Goal: Task Accomplishment & Management: Manage account settings

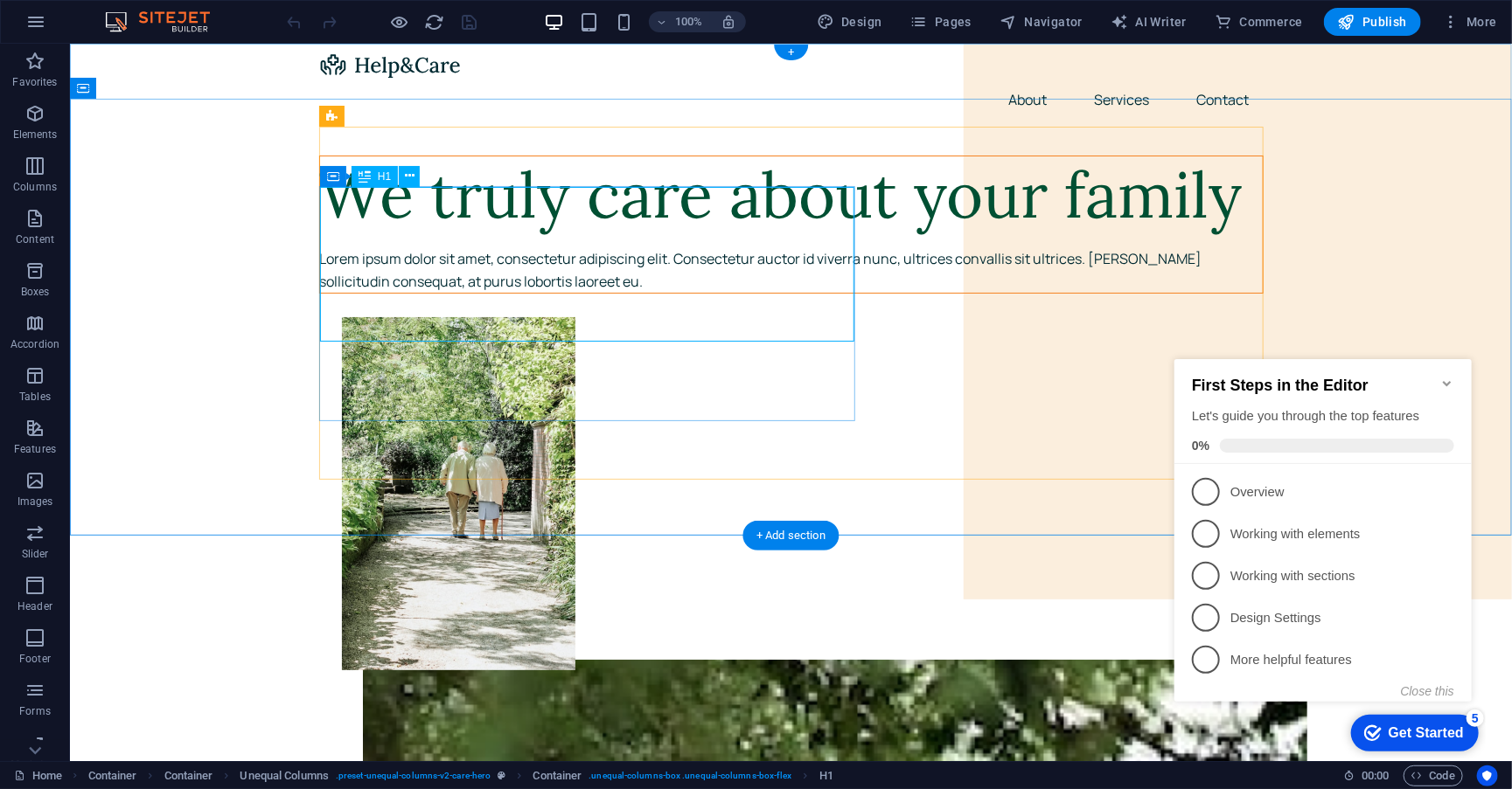
click at [625, 233] on div "We truly care about your family" at bounding box center [790, 194] width 943 height 78
click at [391, 75] on div at bounding box center [790, 63] width 945 height 28
select select "px"
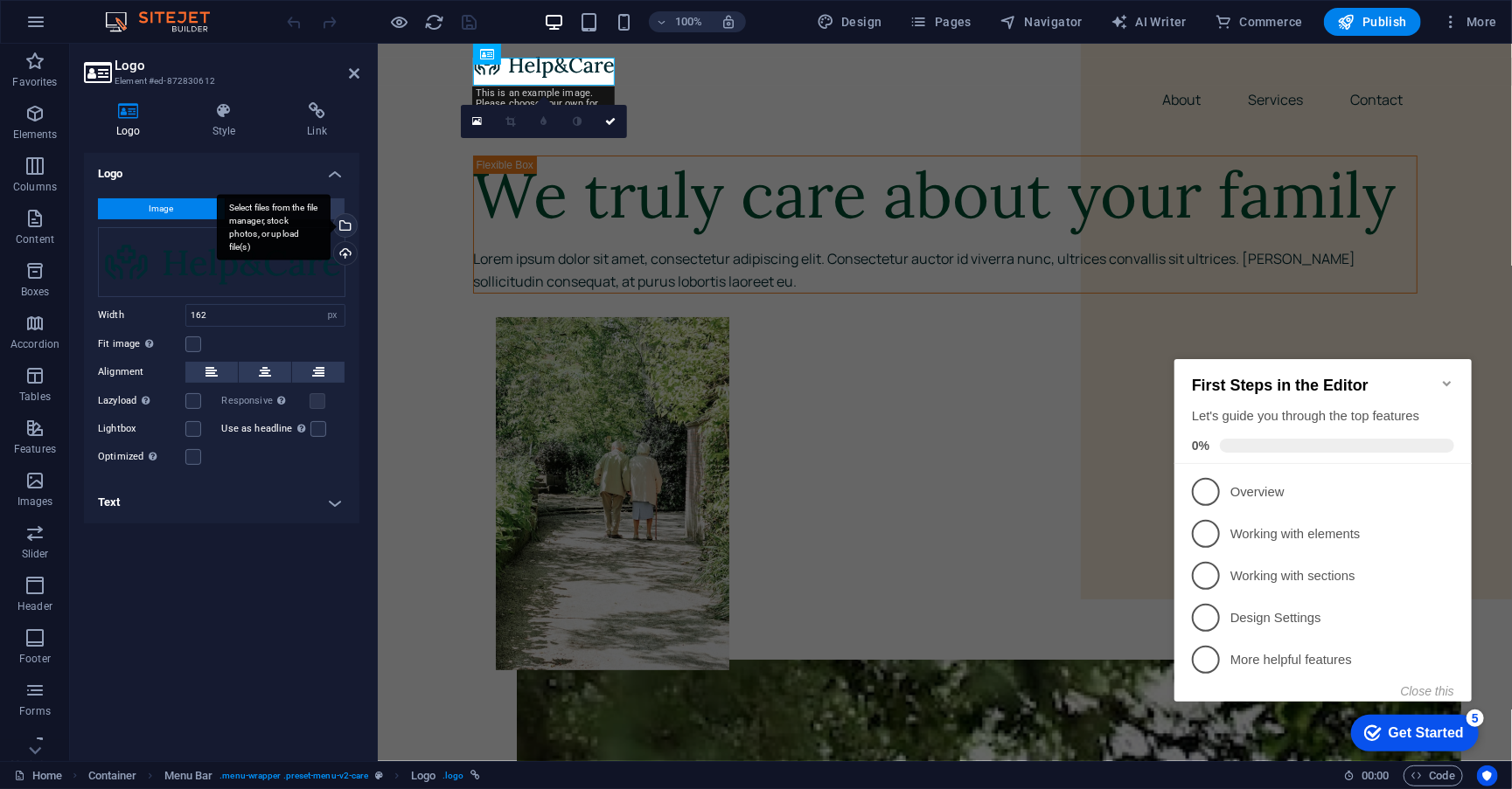
click at [345, 226] on div "Select files from the file manager, stock photos, or upload file(s)" at bounding box center [344, 227] width 26 height 26
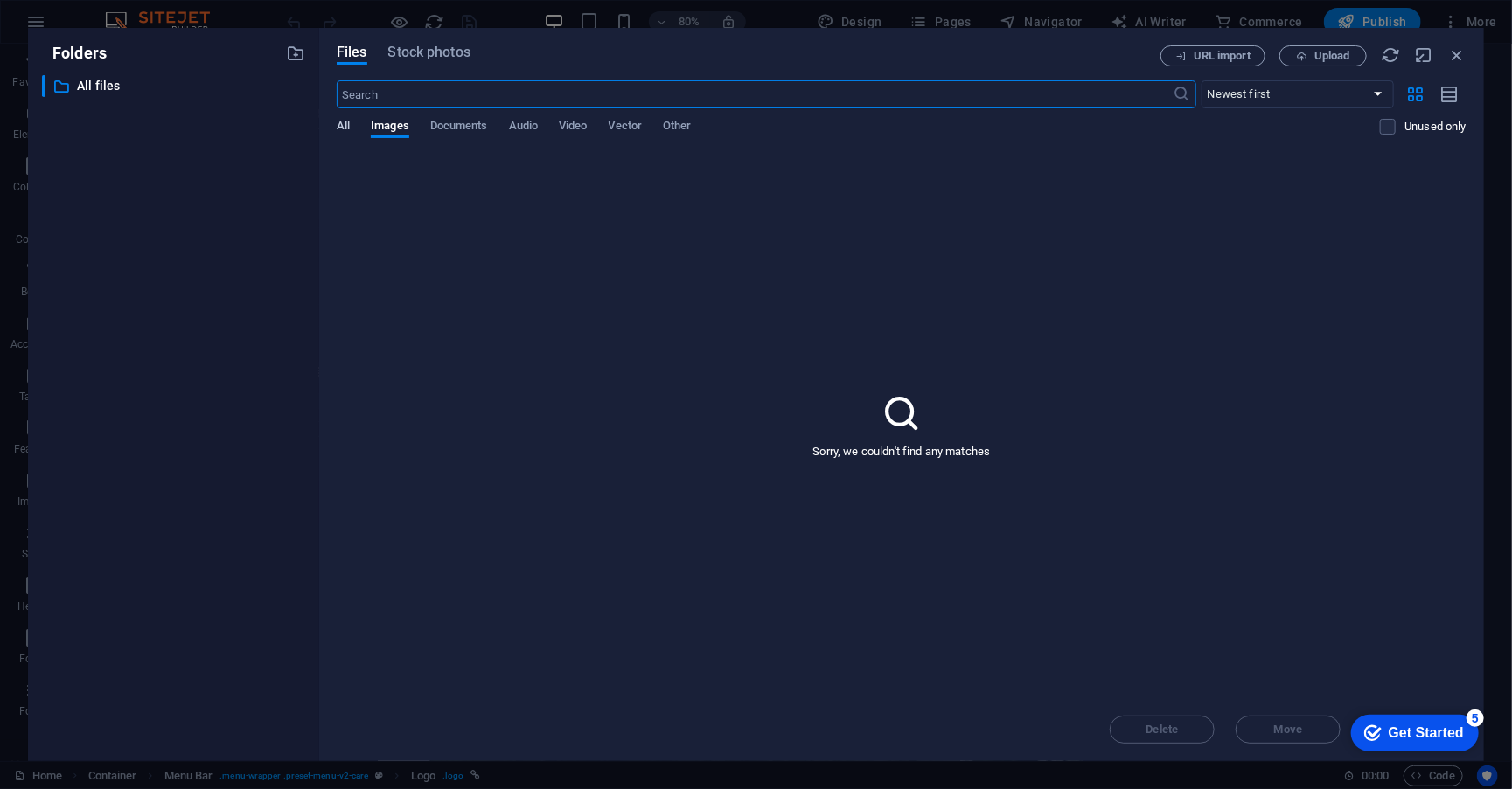
click at [339, 127] on span "All" at bounding box center [343, 127] width 14 height 24
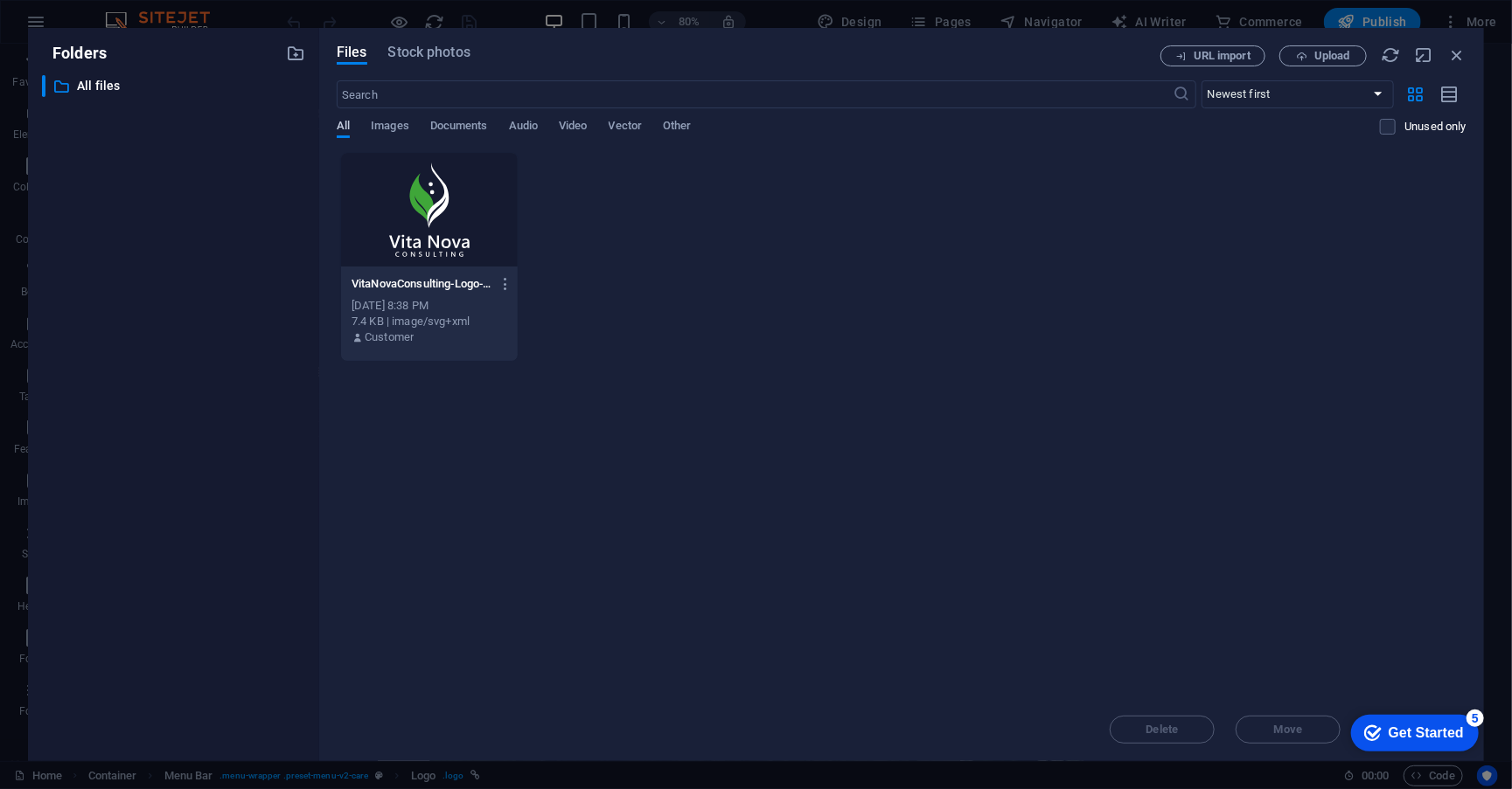
click at [348, 127] on span "All" at bounding box center [343, 127] width 14 height 24
click at [427, 223] on div at bounding box center [429, 210] width 176 height 114
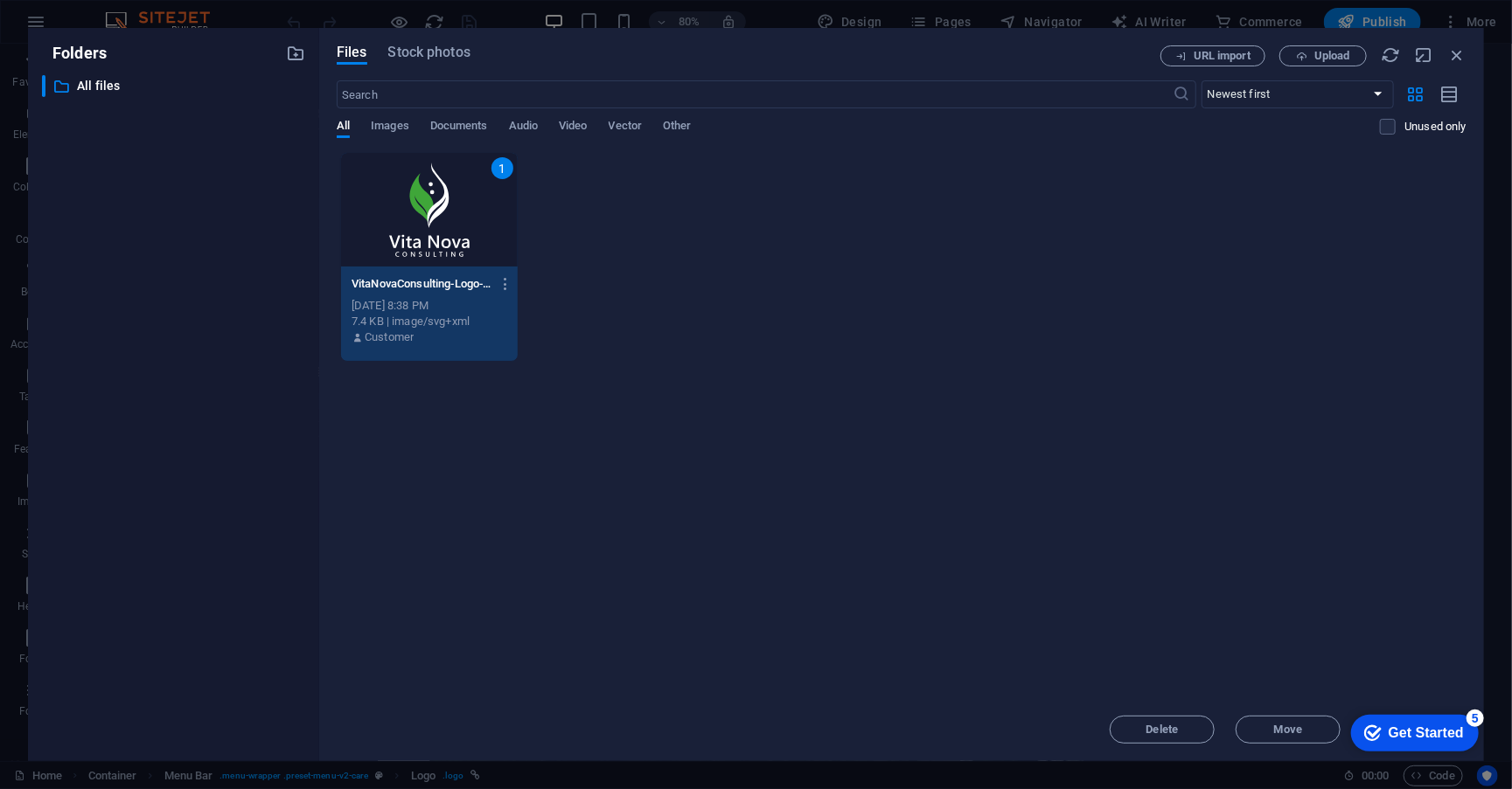
click at [1402, 738] on div "Get Started" at bounding box center [1425, 732] width 75 height 15
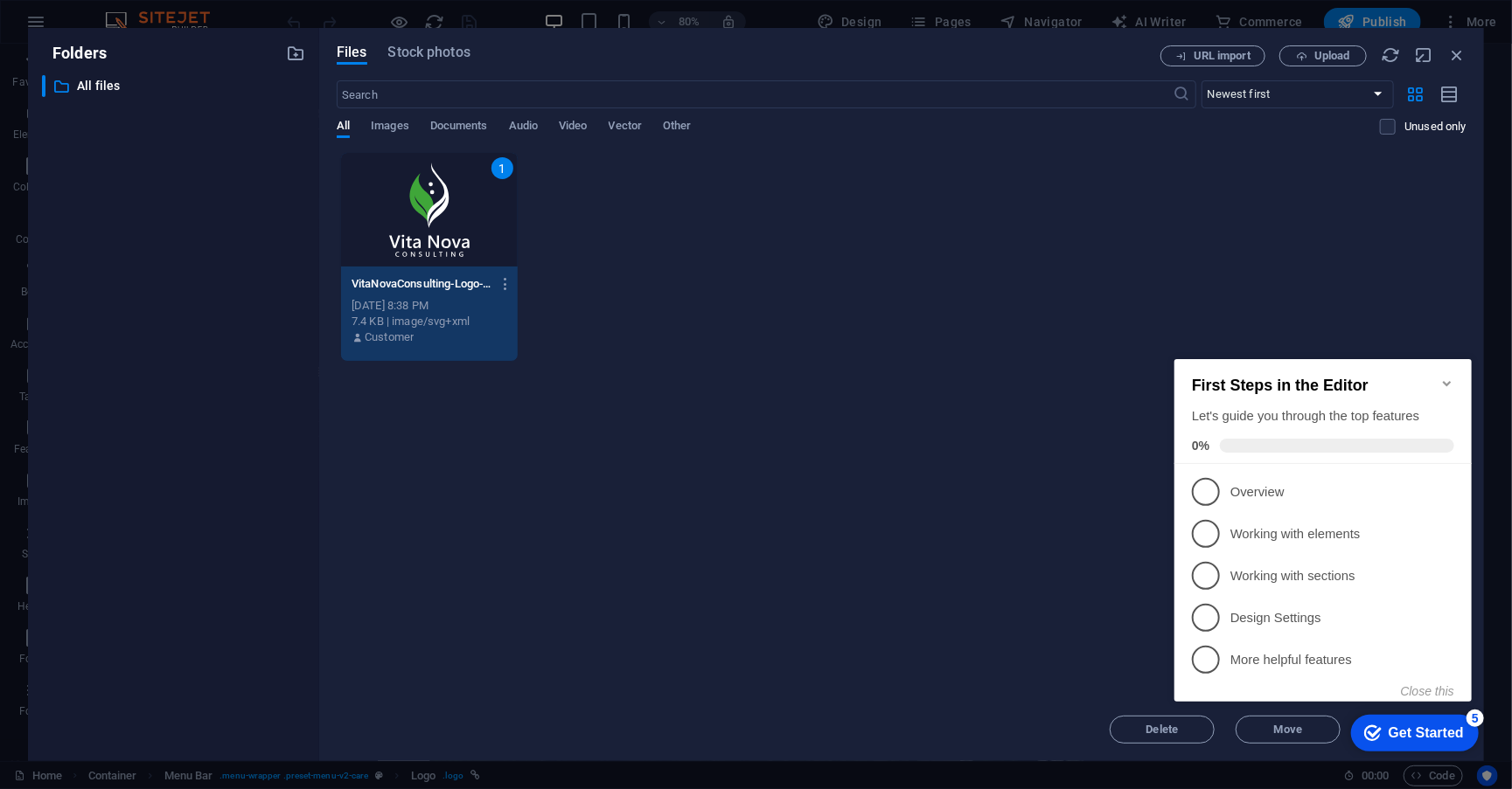
click at [1316, 296] on div "1 VitaNovaConsulting-Logo-01-ejrkN_I3_y_eN5ihw_eSpg.svg VitaNovaConsulting-Logo…" at bounding box center [902, 257] width 1130 height 210
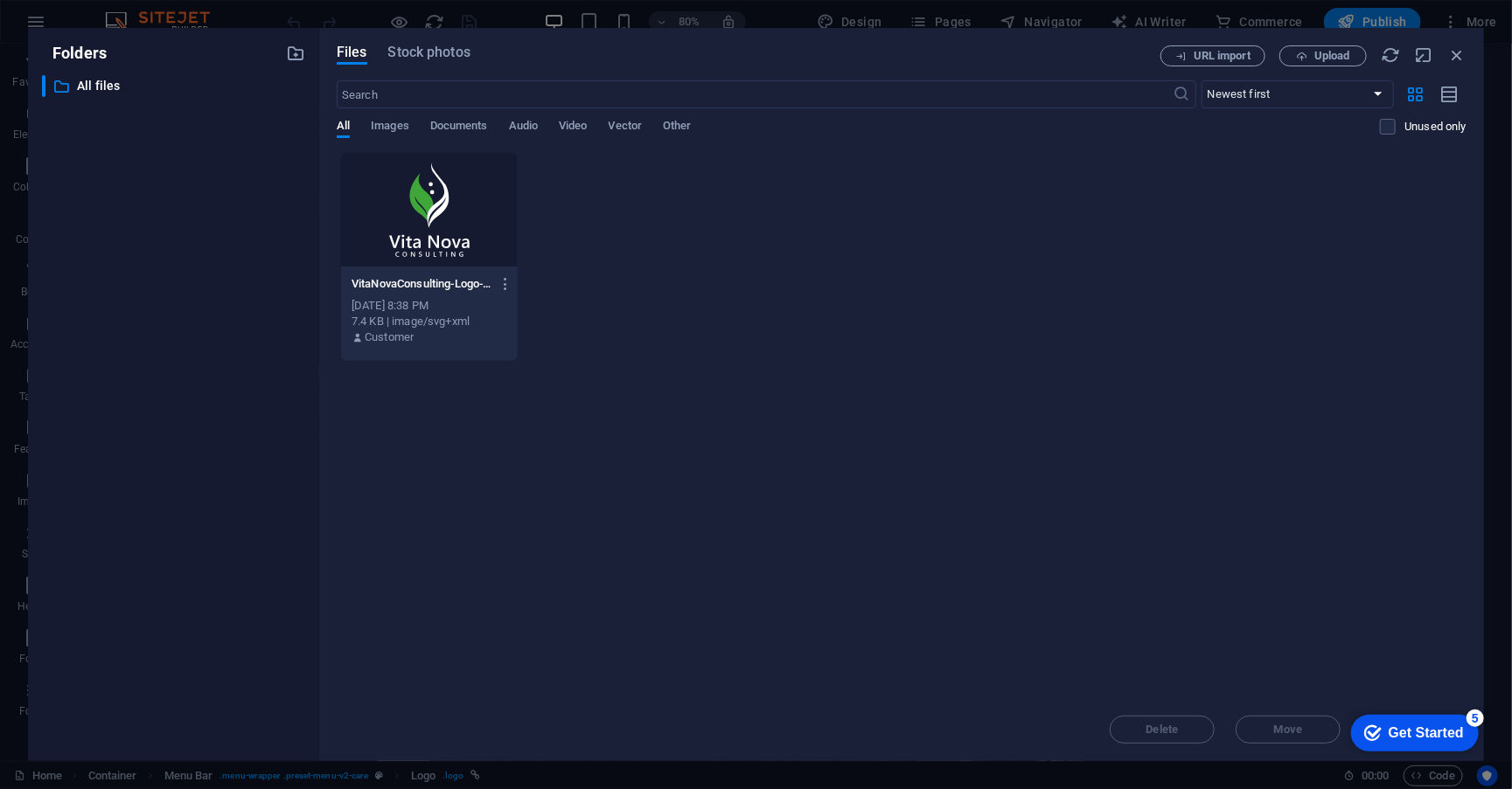
click at [427, 171] on div at bounding box center [429, 210] width 176 height 114
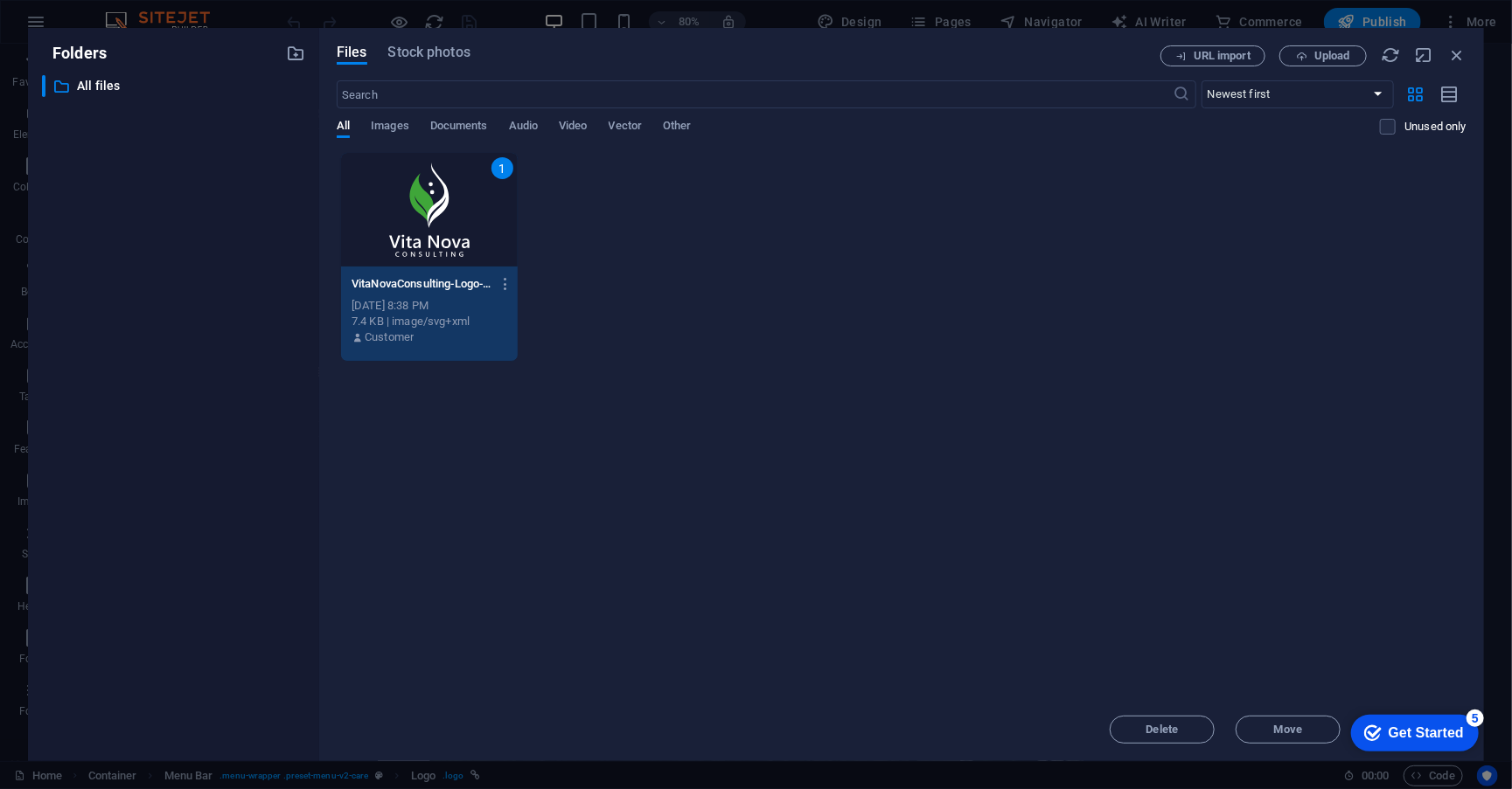
click at [427, 171] on div "1" at bounding box center [429, 210] width 176 height 114
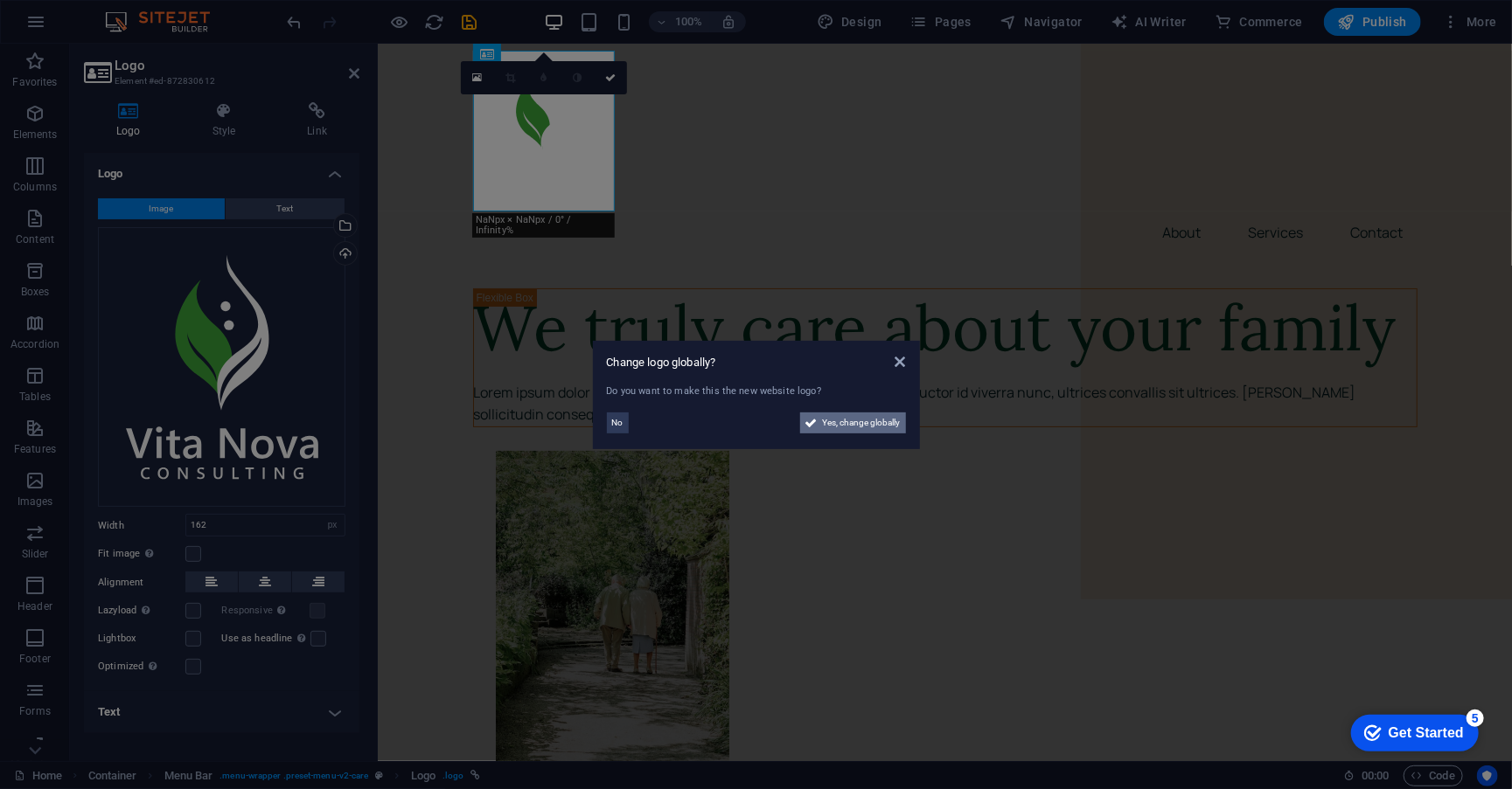
click at [841, 423] on span "Yes, change globally" at bounding box center [862, 423] width 78 height 21
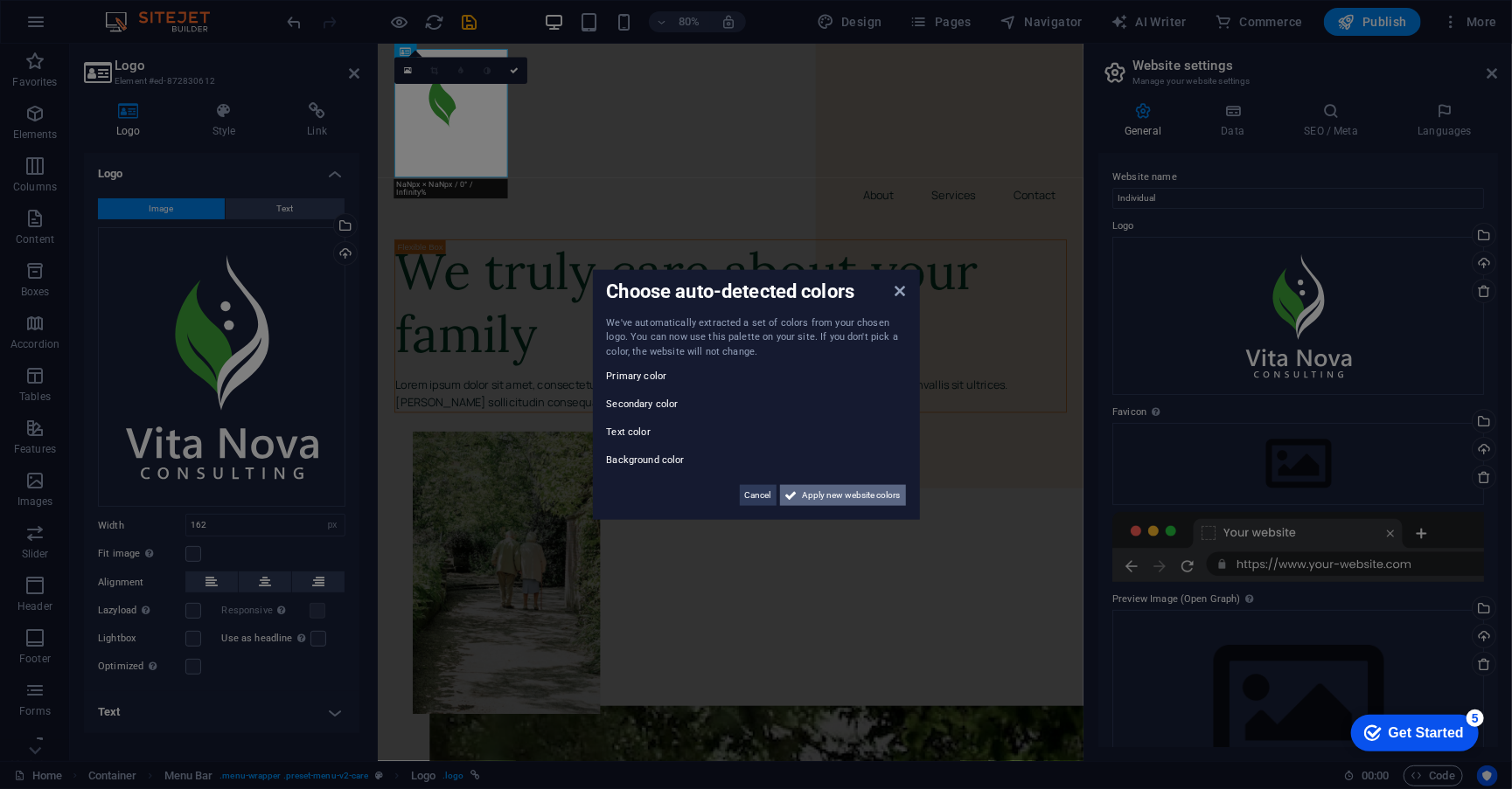
click at [861, 499] on span "Apply new website colors" at bounding box center [852, 495] width 98 height 21
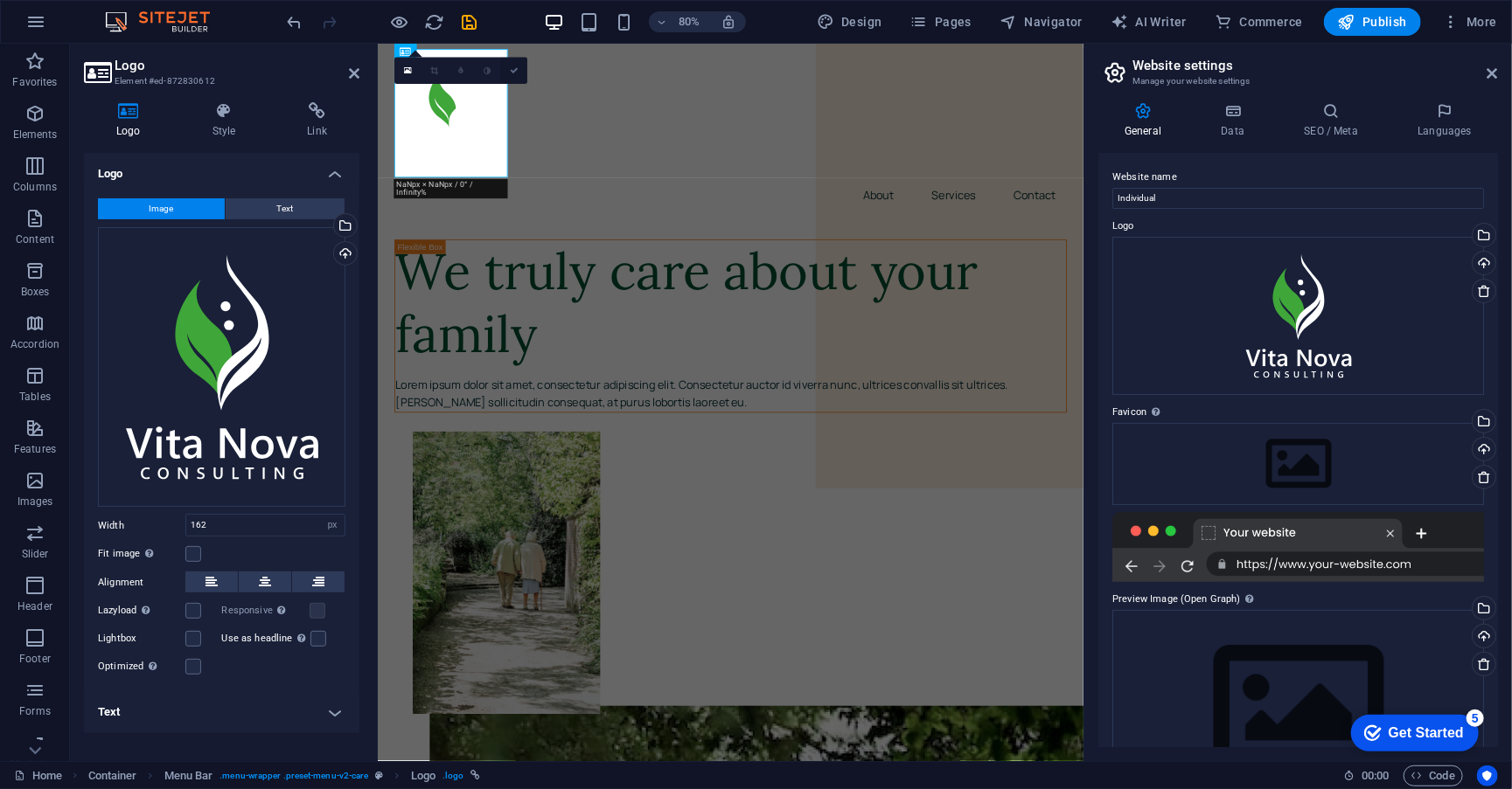
click at [517, 70] on icon at bounding box center [515, 71] width 9 height 9
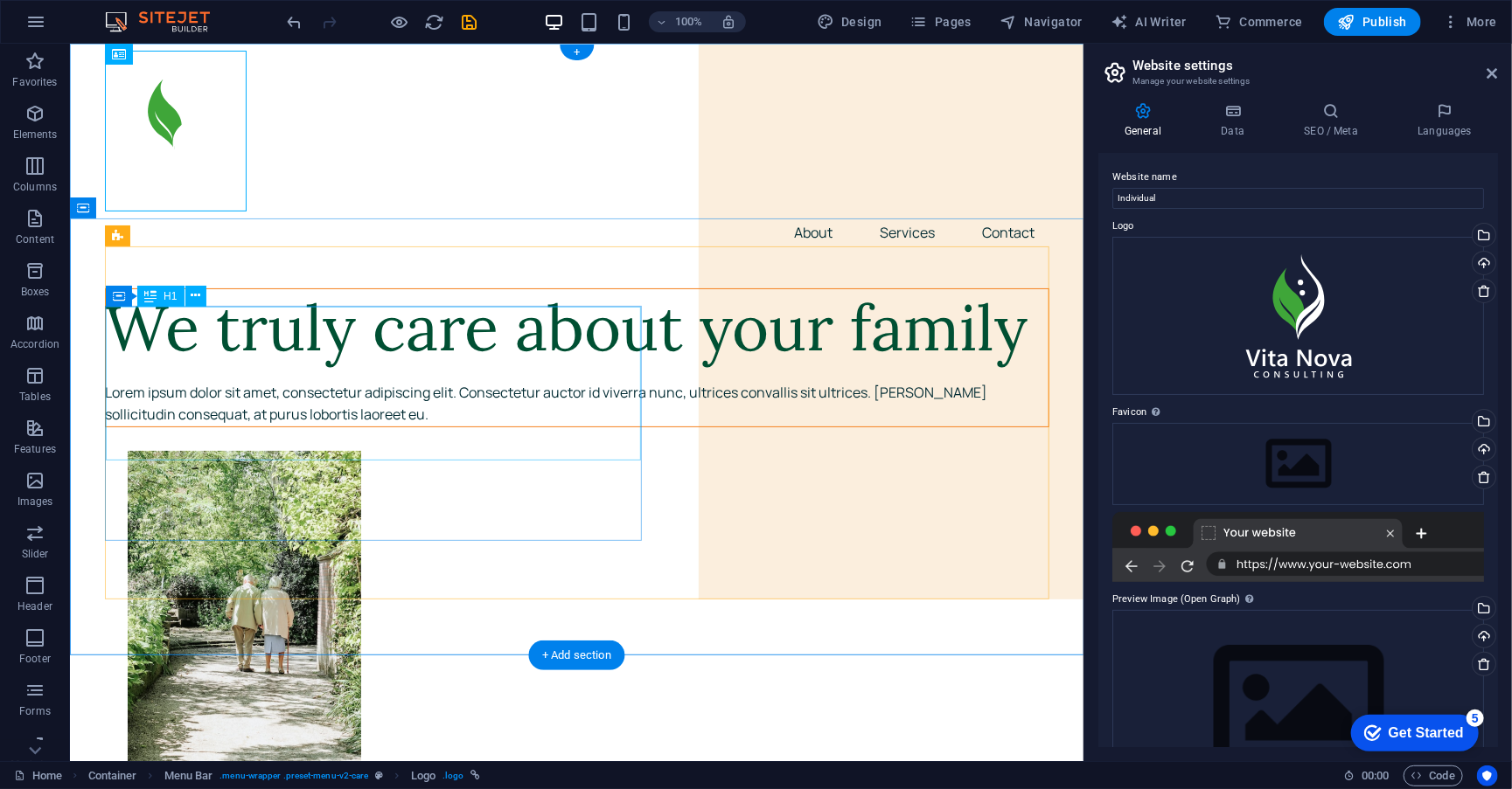
click at [364, 366] on div "We truly care about your family" at bounding box center [576, 327] width 943 height 78
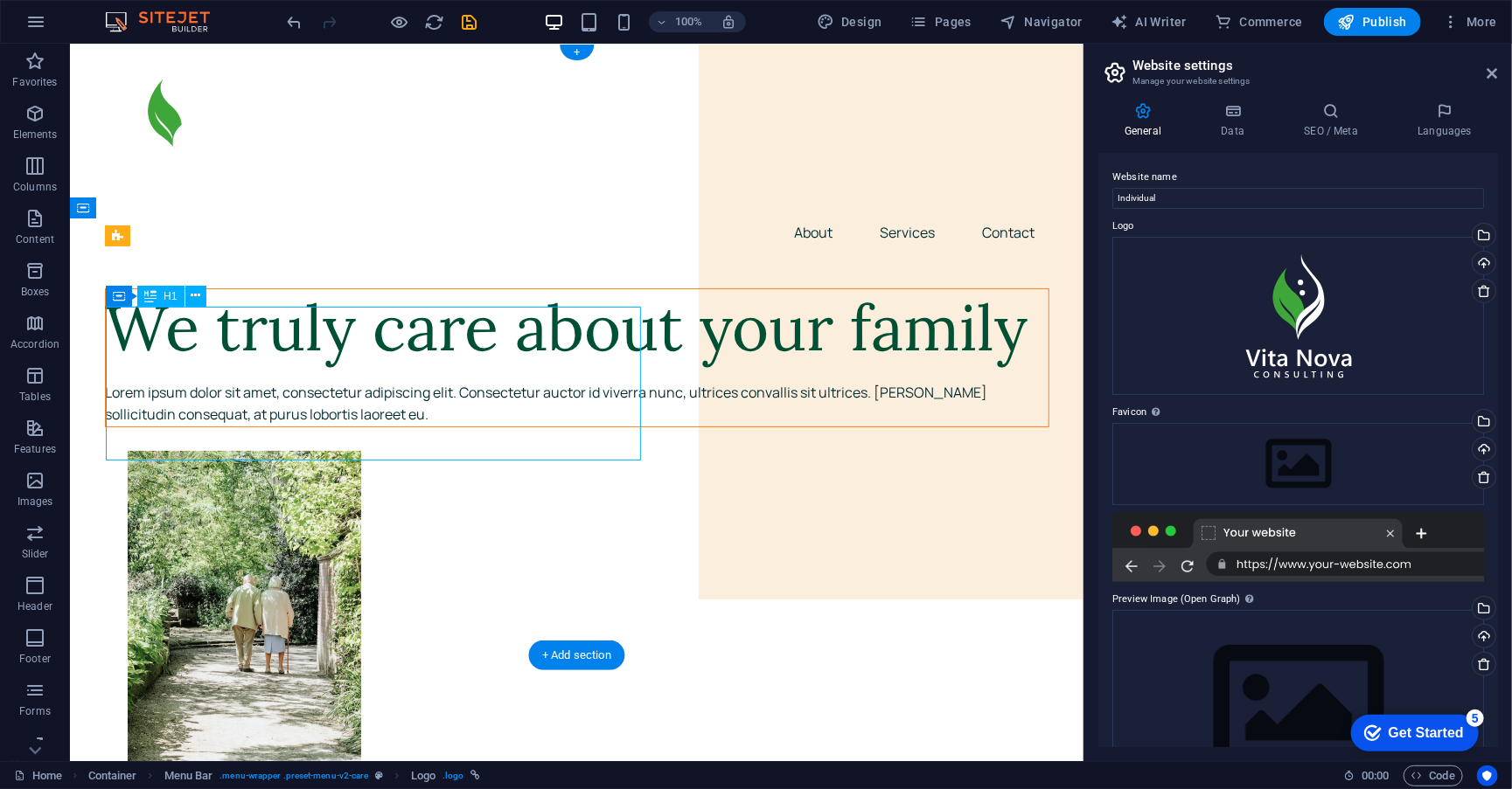
click at [364, 366] on div "We truly care about your family" at bounding box center [576, 327] width 943 height 78
click at [365, 377] on div "Container H1 Container Container Unequal Columns Container Container Menu Bar M…" at bounding box center [576, 402] width 1014 height 718
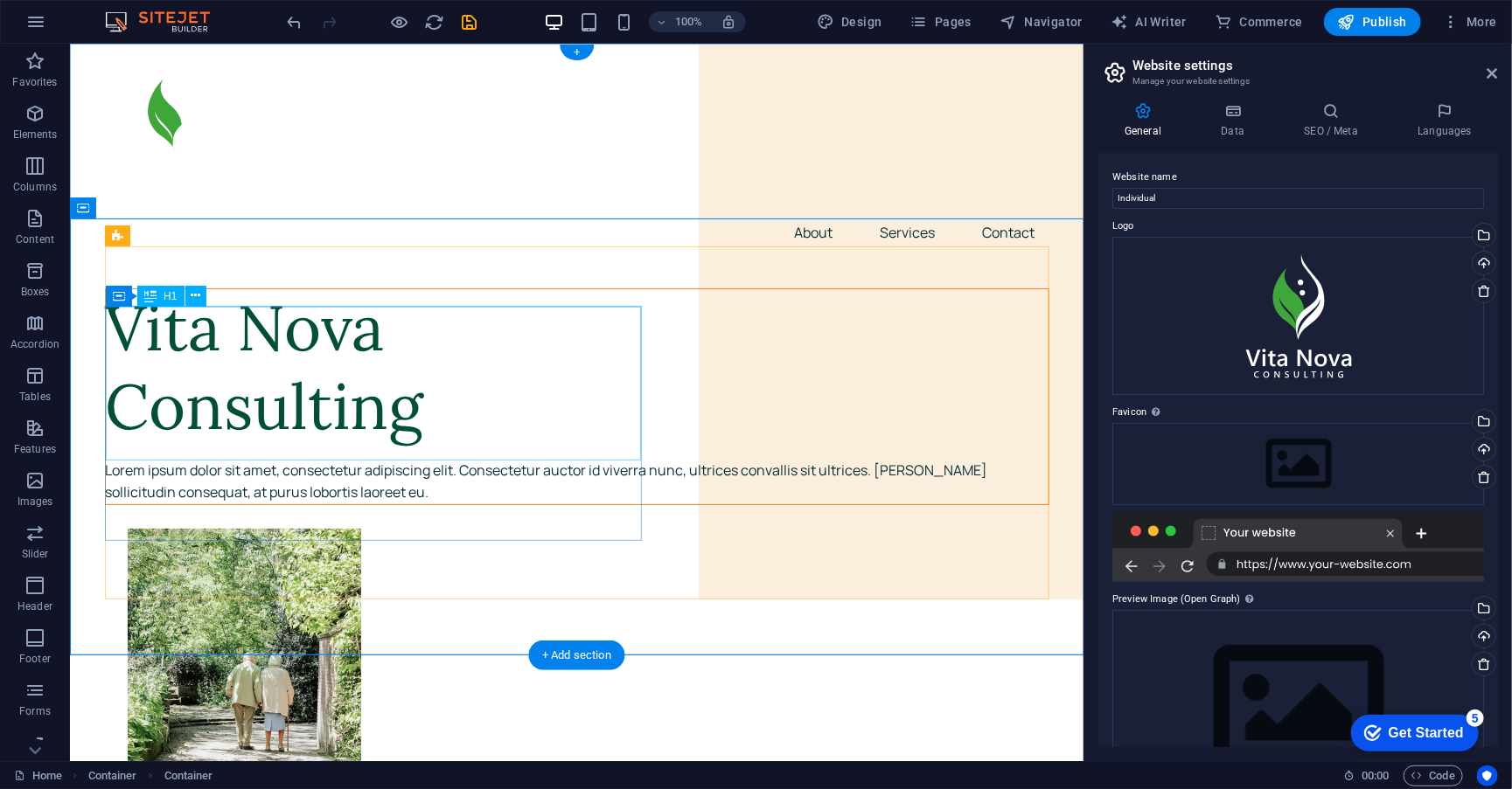
click at [523, 379] on div "Vita Nova Consulting" at bounding box center [576, 366] width 943 height 156
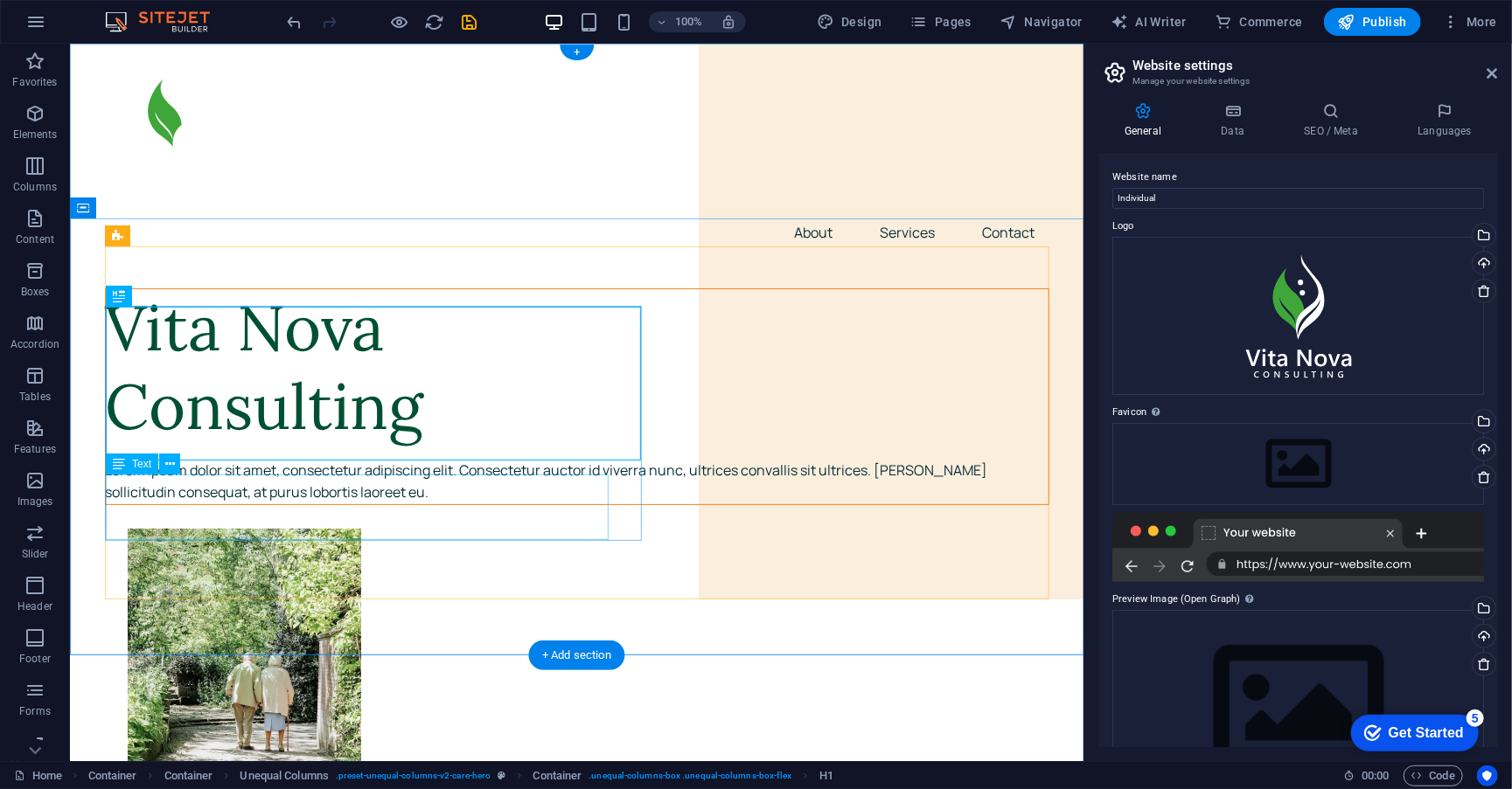
click at [289, 503] on div "Lorem ipsum dolor sit amet, consectetur adipiscing elit. Consectetur auctor id …" at bounding box center [576, 481] width 943 height 44
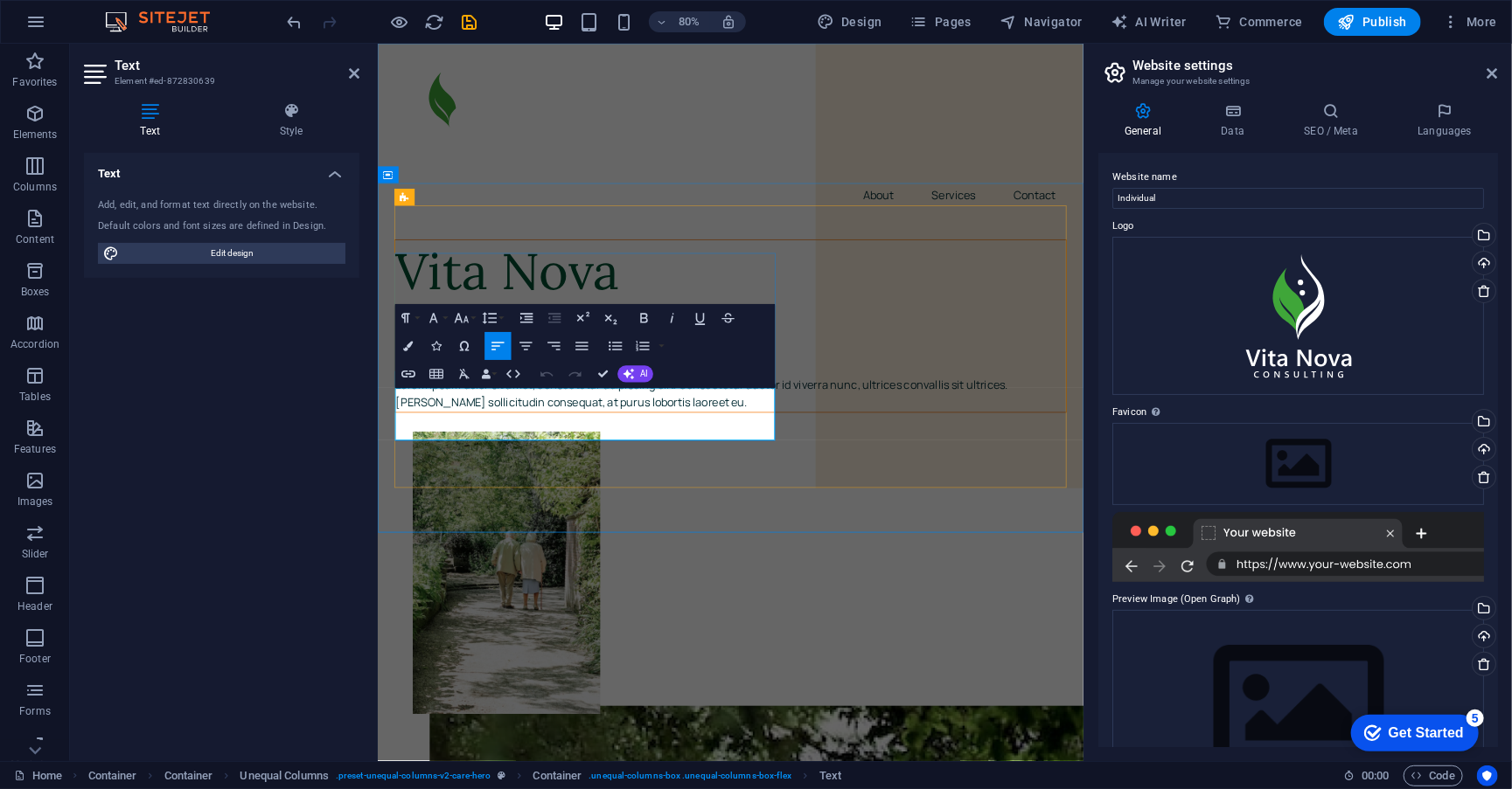
click at [573, 499] on p "Lorem ipsum dolor sit amet, consectetur adipiscing elit. Consectetur auctor id …" at bounding box center [818, 481] width 839 height 44
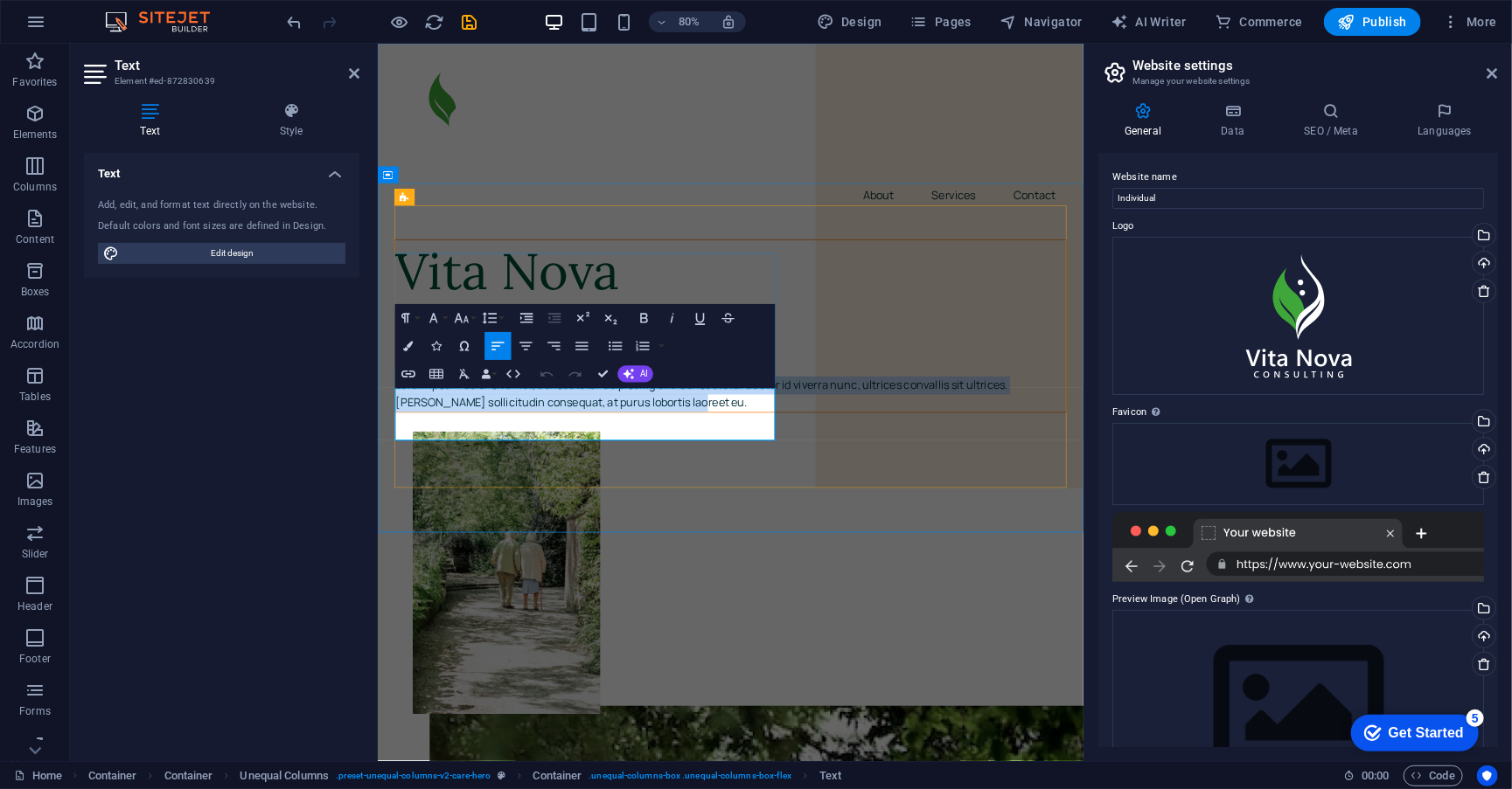
click at [573, 499] on p "Lorem ipsum dolor sit amet, consectetur adipiscing elit. Consectetur auctor id …" at bounding box center [818, 481] width 839 height 44
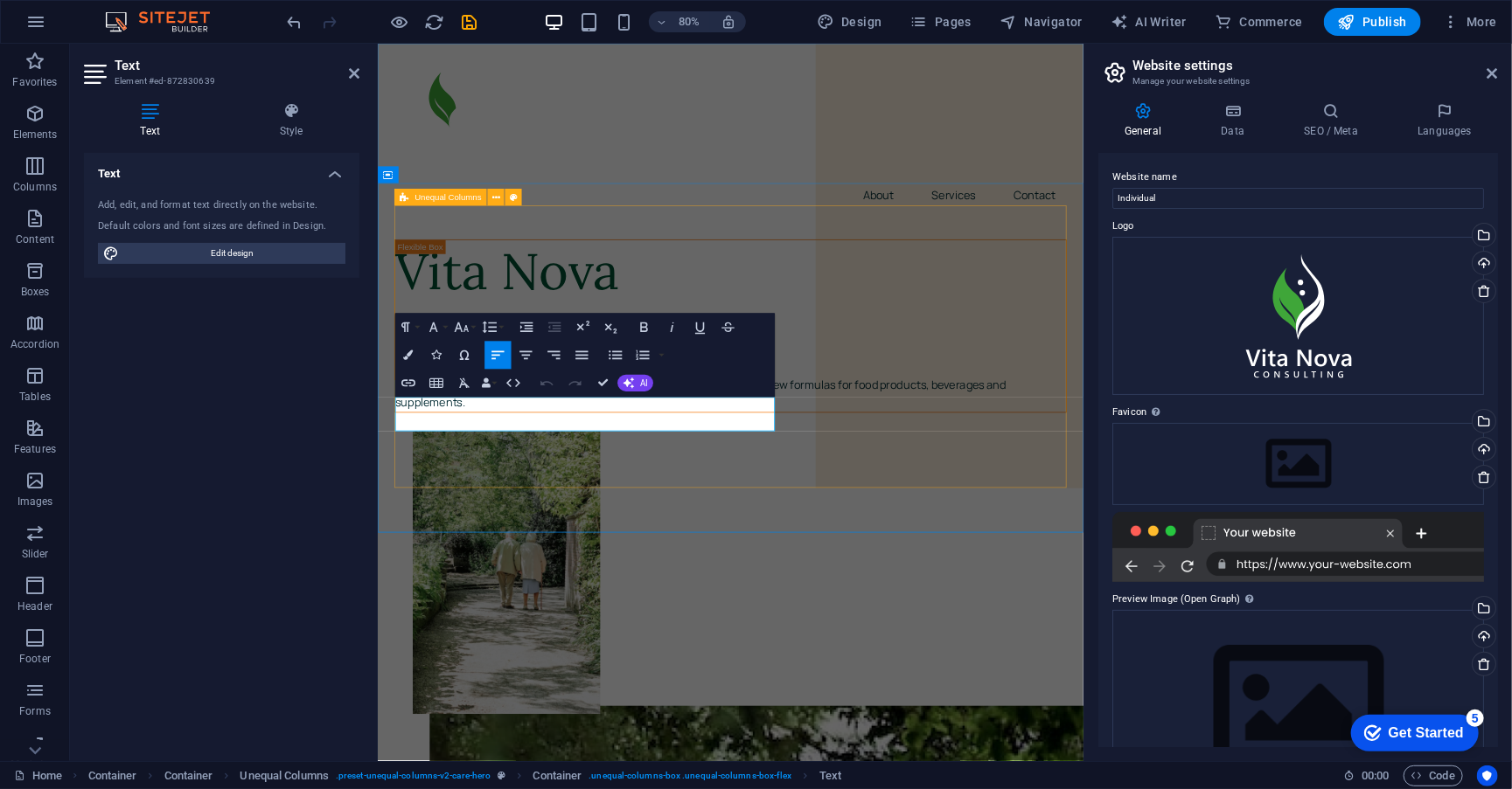
scroll to position [1291, 2]
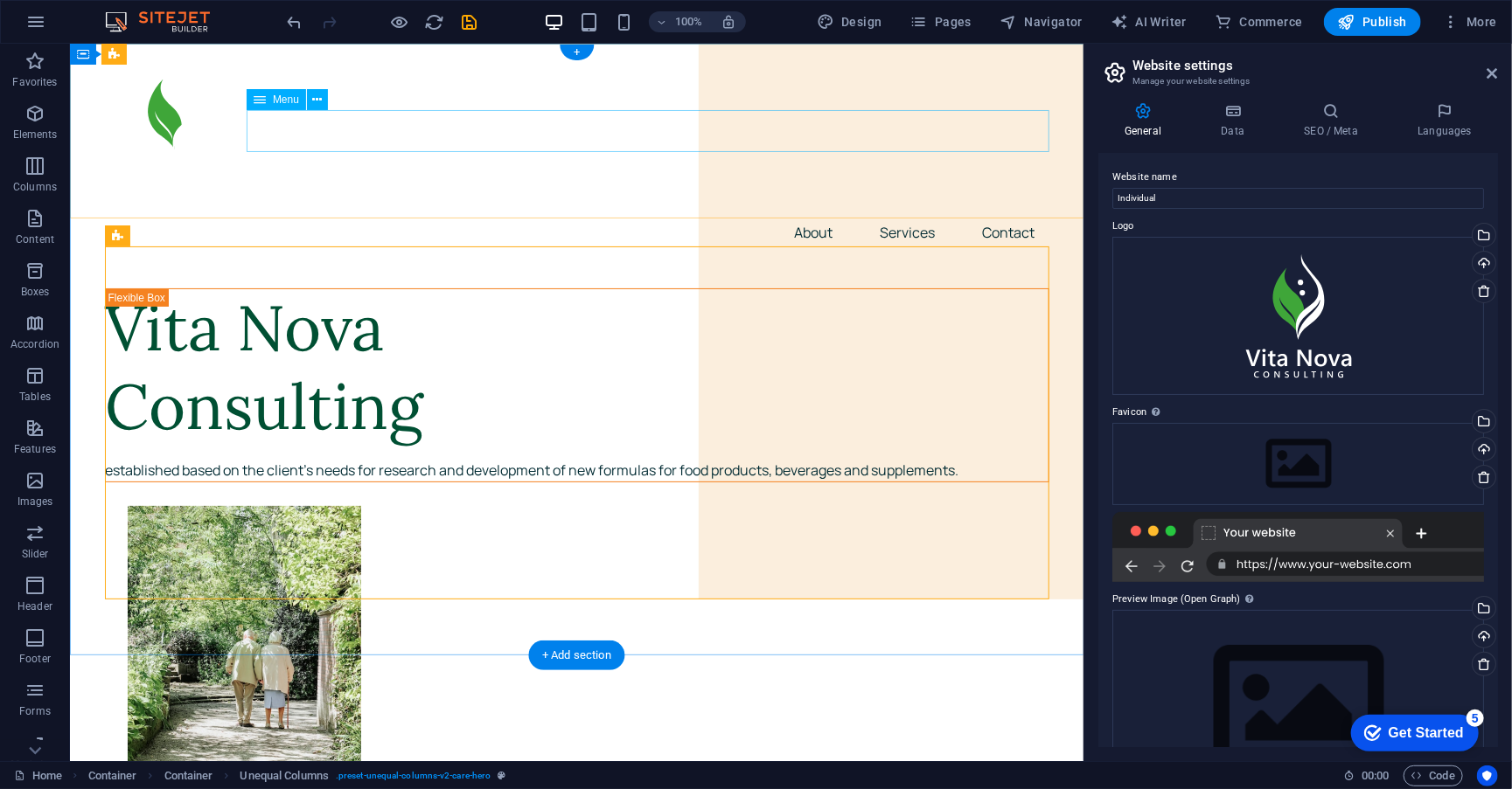
scroll to position [0, 0]
click at [152, 101] on div at bounding box center [576, 130] width 945 height 161
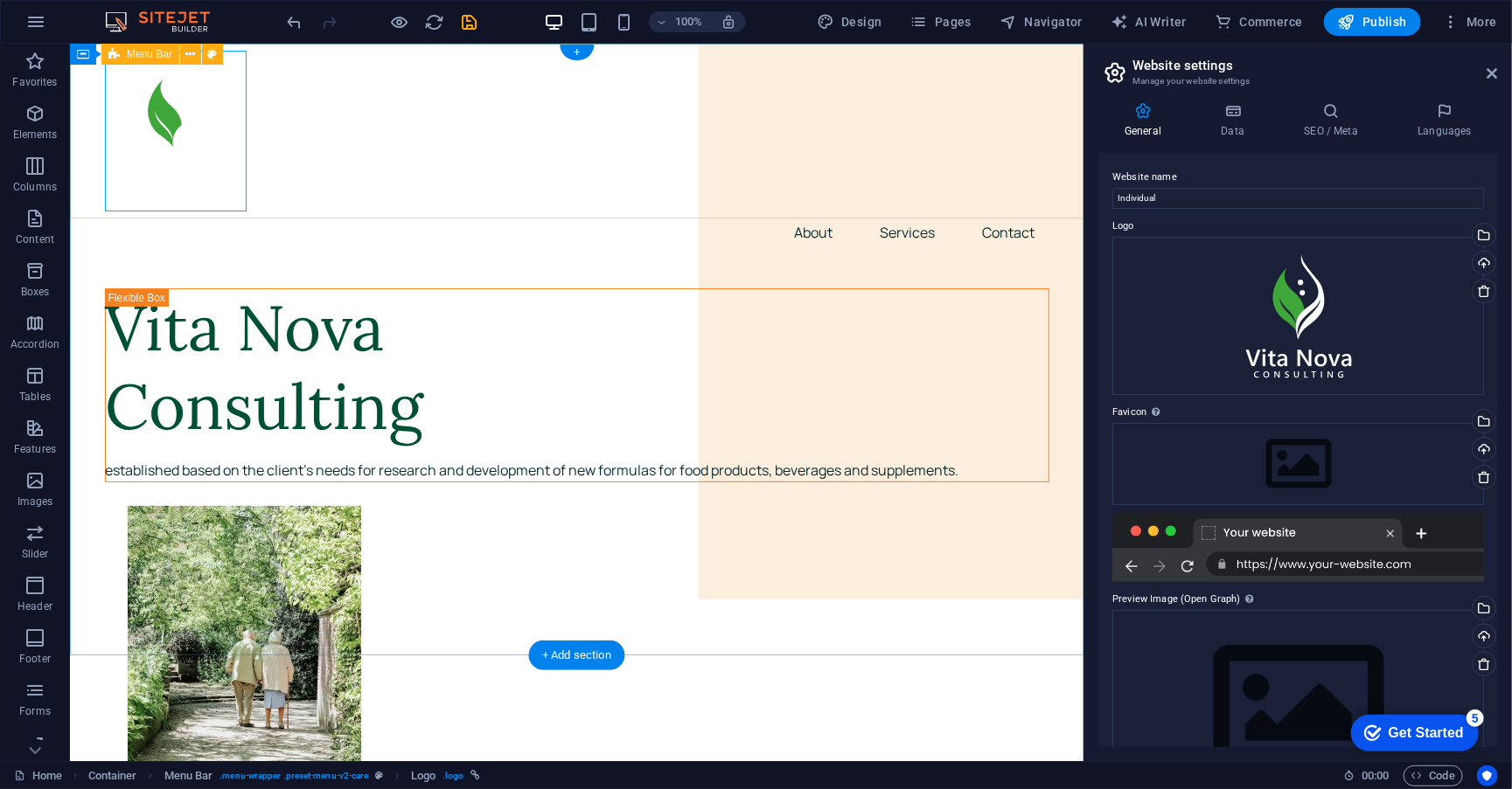
click at [405, 67] on div "About Services Contact" at bounding box center [575, 151] width 1014 height 217
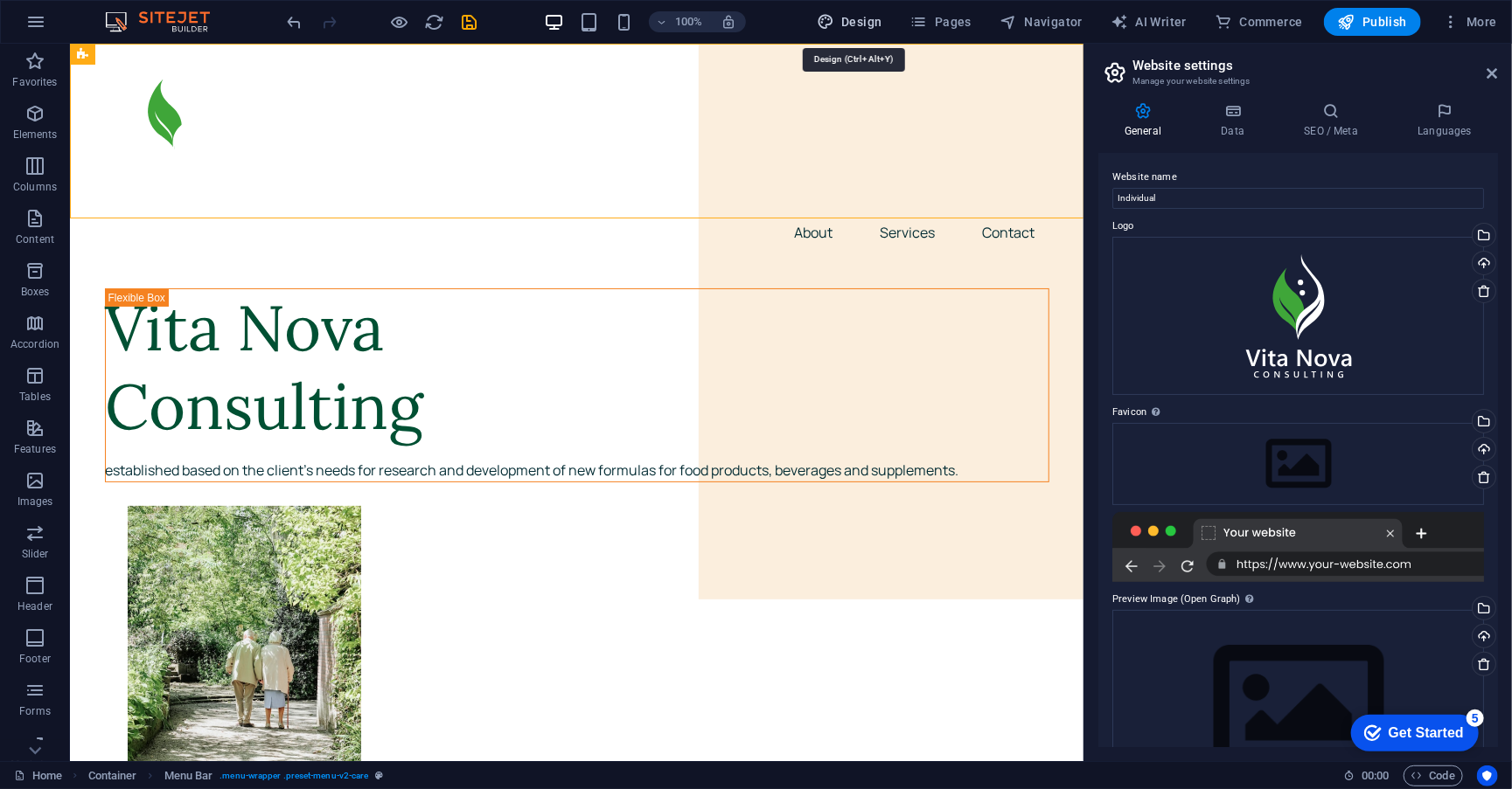
click at [846, 14] on span "Design" at bounding box center [849, 22] width 66 height 17
select select "px"
select select "400"
select select "px"
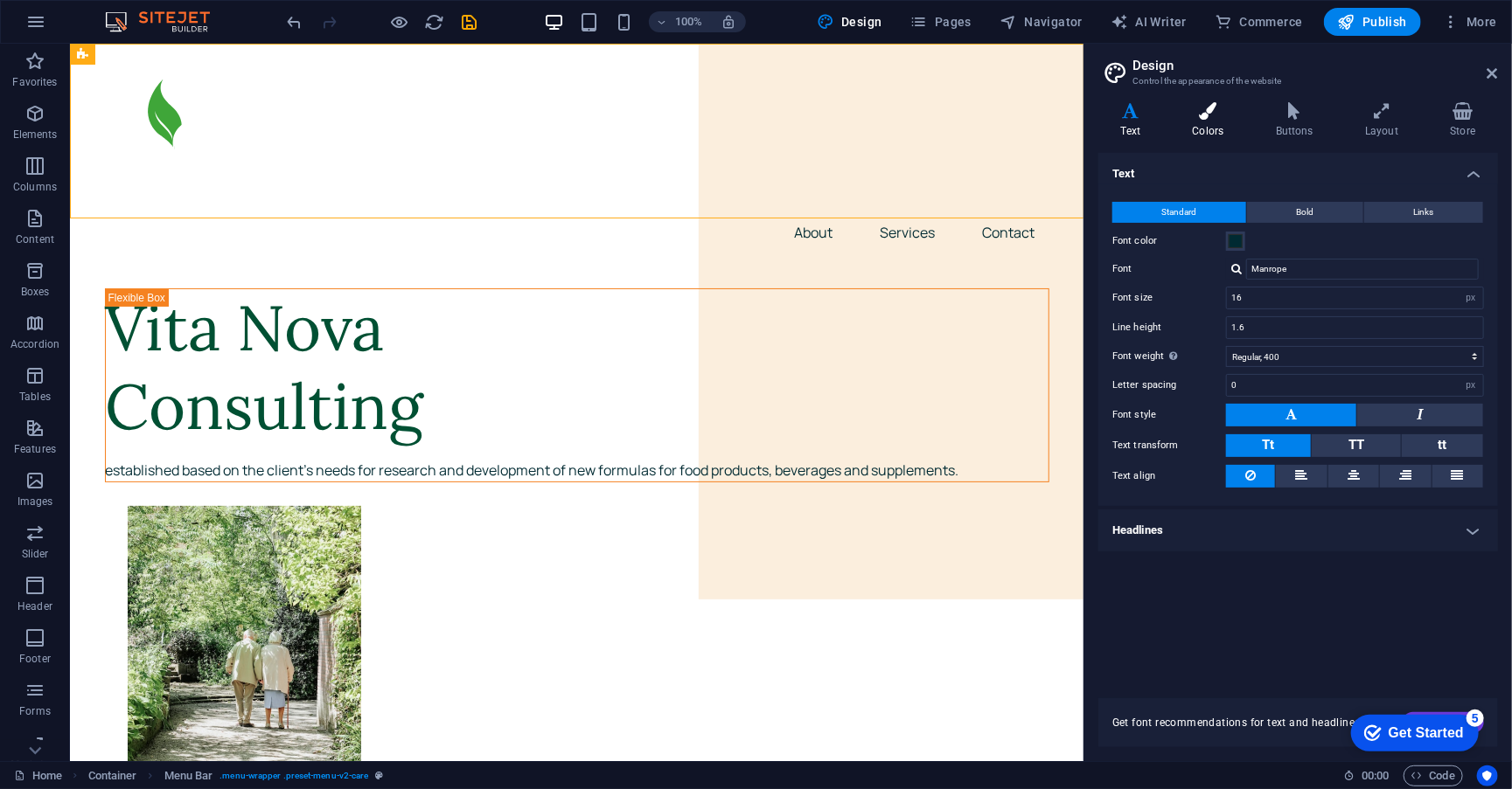
click at [1208, 114] on icon at bounding box center [1208, 110] width 76 height 17
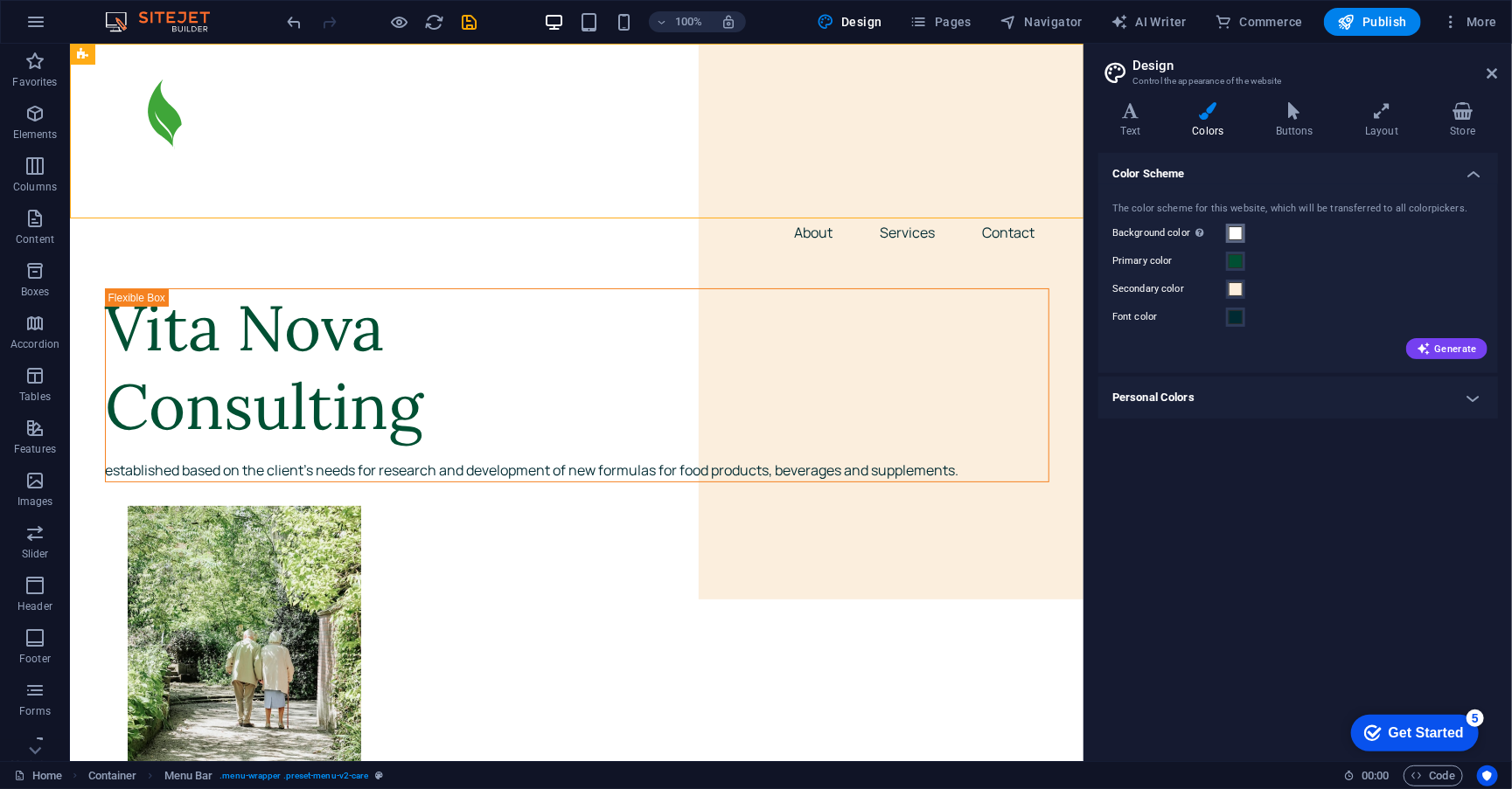
click at [1237, 228] on span at bounding box center [1235, 233] width 14 height 14
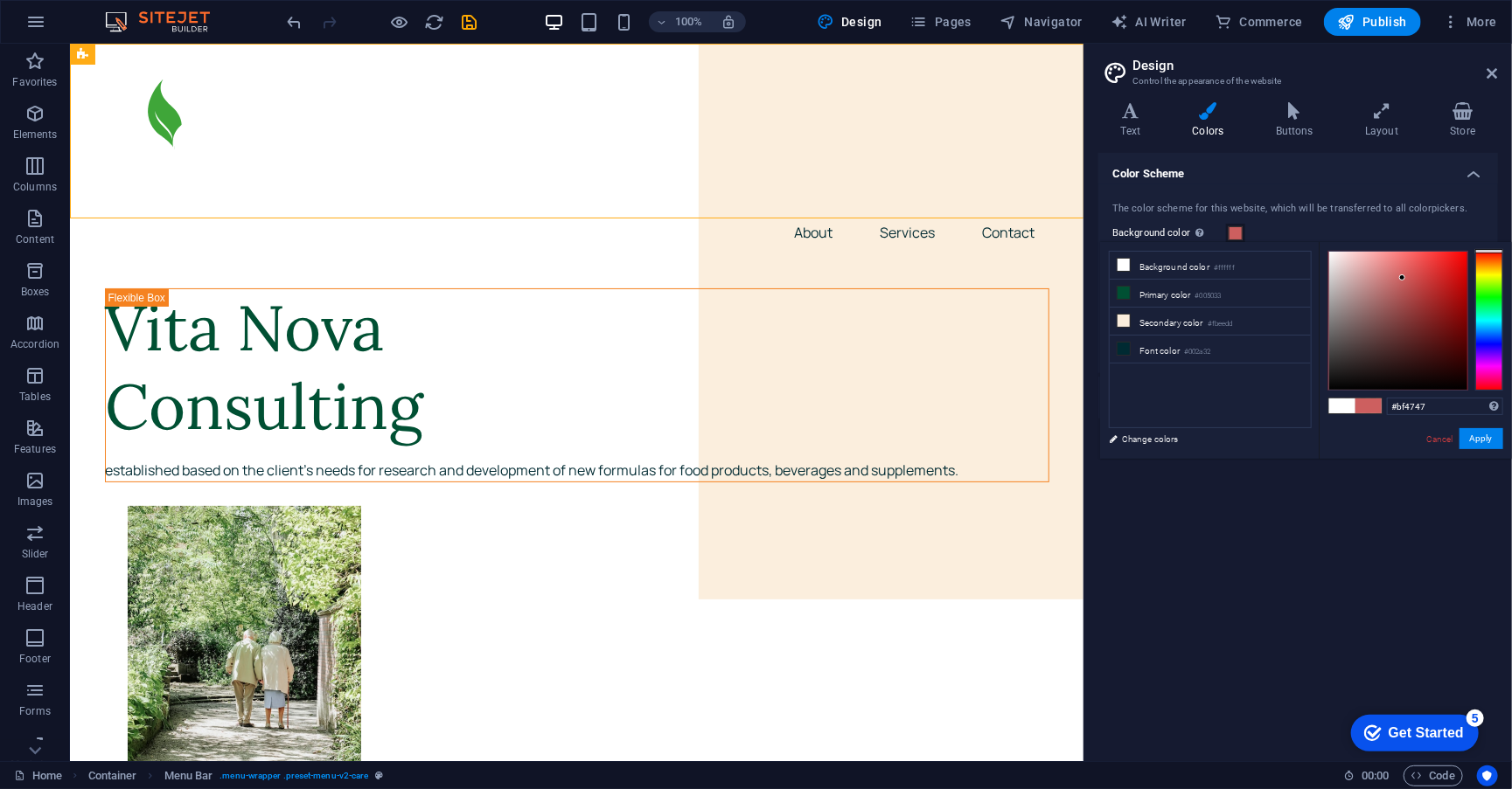
drag, startPoint x: 1325, startPoint y: 251, endPoint x: 1415, endPoint y: 286, distance: 96.6
click at [1405, 280] on div at bounding box center [1403, 277] width 6 height 6
click at [1493, 437] on button "Apply" at bounding box center [1481, 438] width 43 height 21
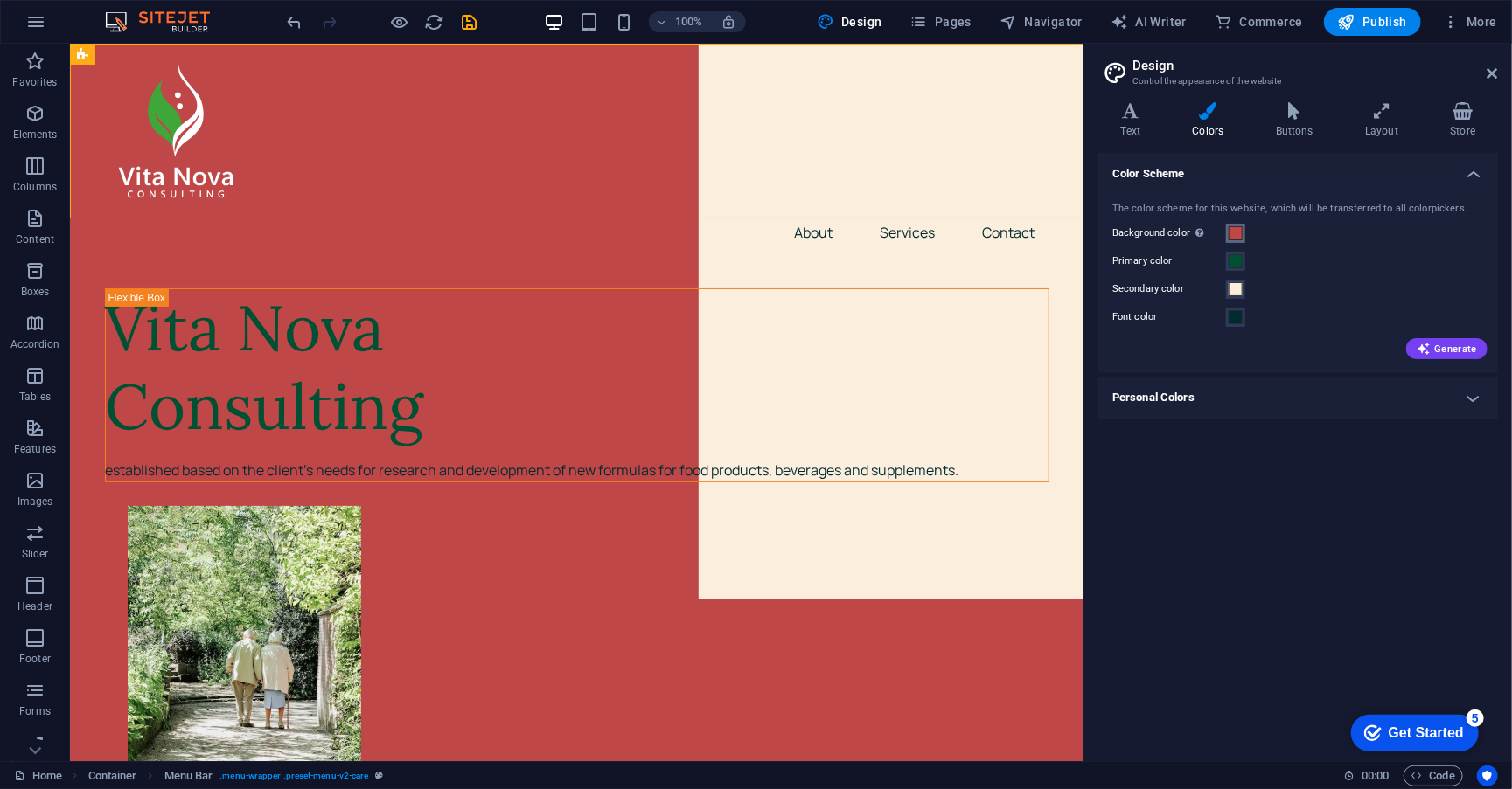
click at [1243, 228] on span at bounding box center [1235, 233] width 14 height 14
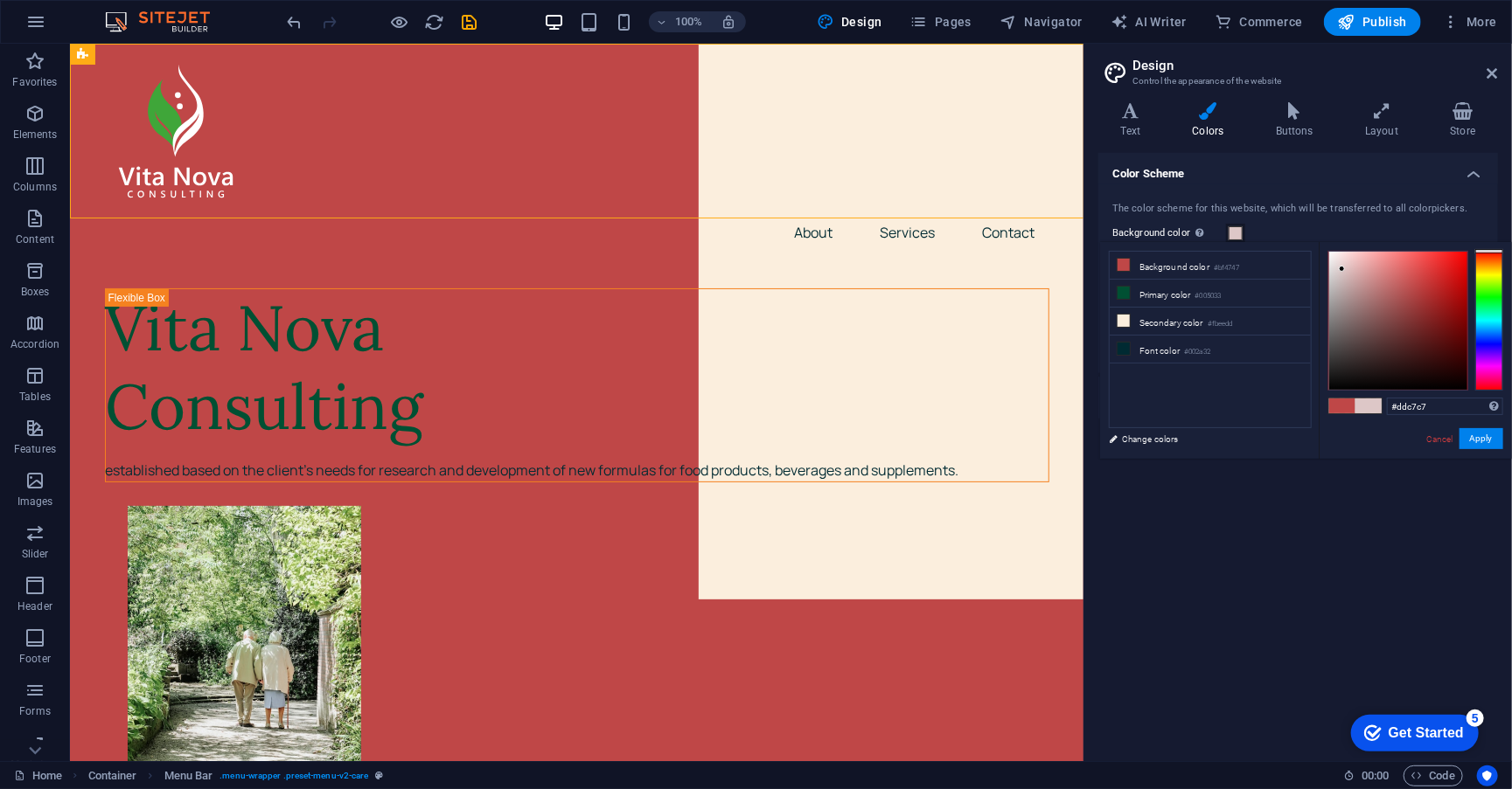
drag, startPoint x: 1414, startPoint y: 286, endPoint x: 1343, endPoint y: 269, distance: 73.0
click at [1343, 269] on div at bounding box center [1342, 268] width 6 height 6
click at [1497, 436] on button "Apply" at bounding box center [1481, 438] width 43 height 21
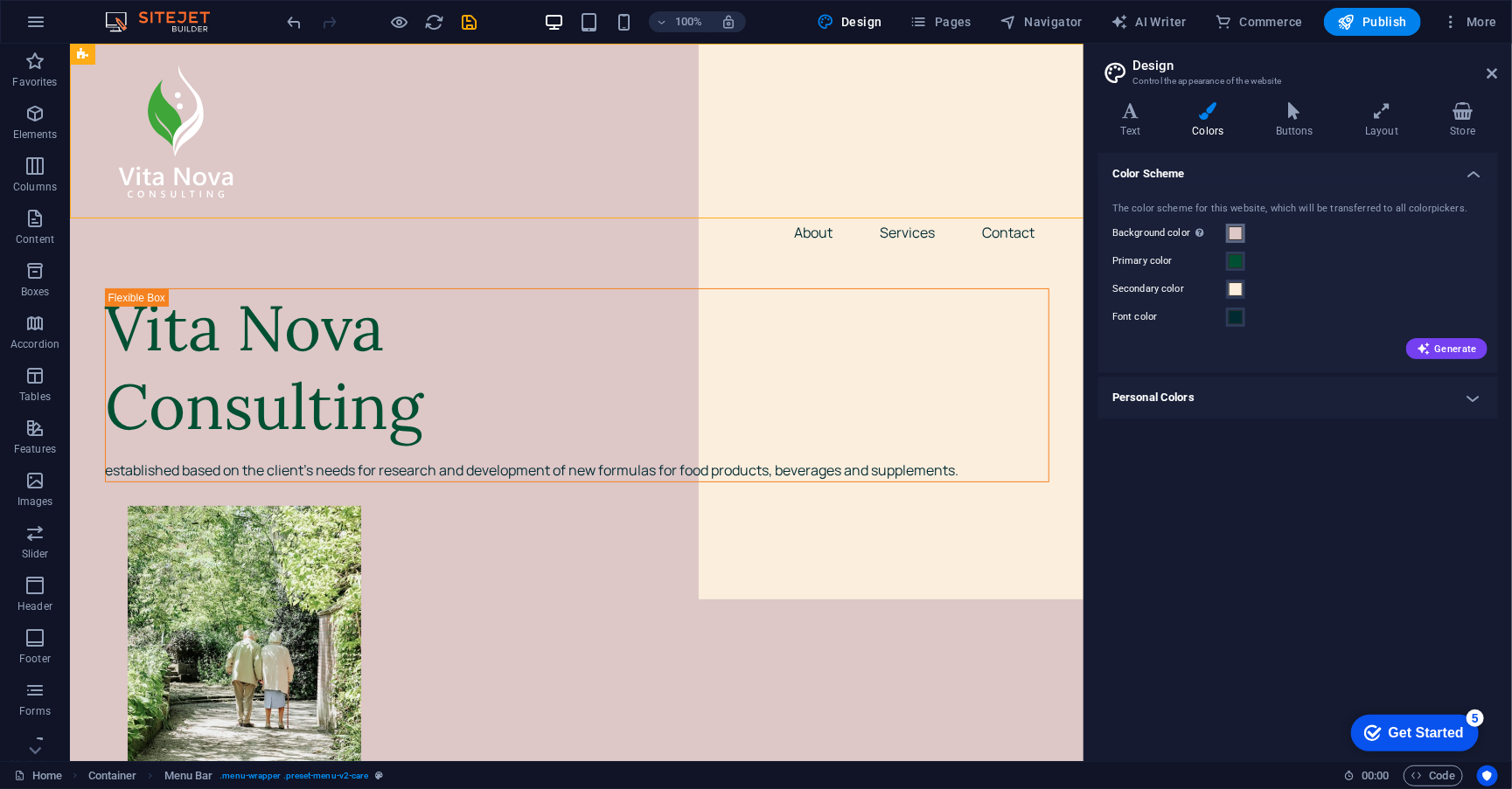
click at [1237, 230] on span at bounding box center [1235, 233] width 14 height 14
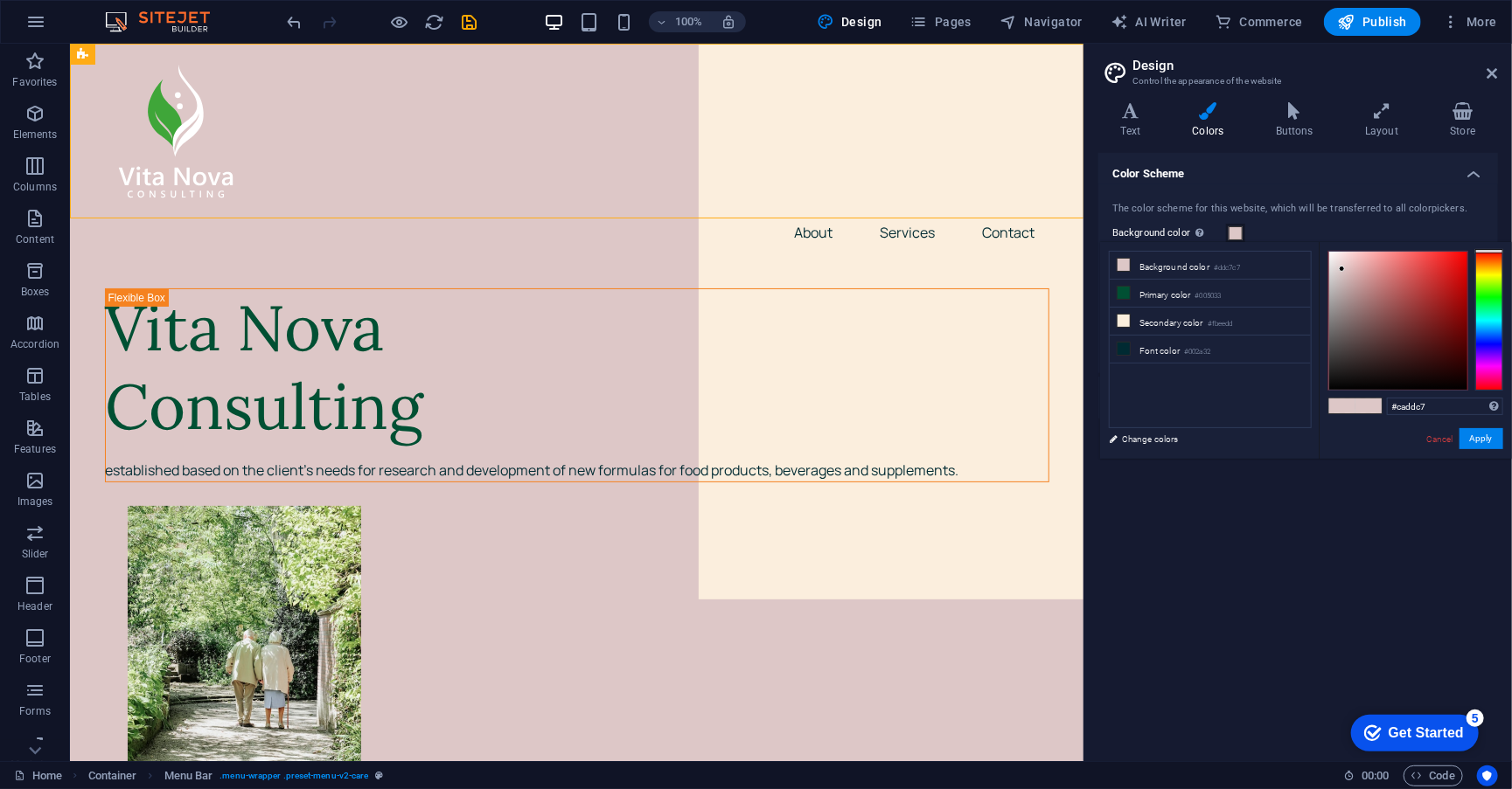
click at [1488, 294] on div at bounding box center [1489, 321] width 28 height 140
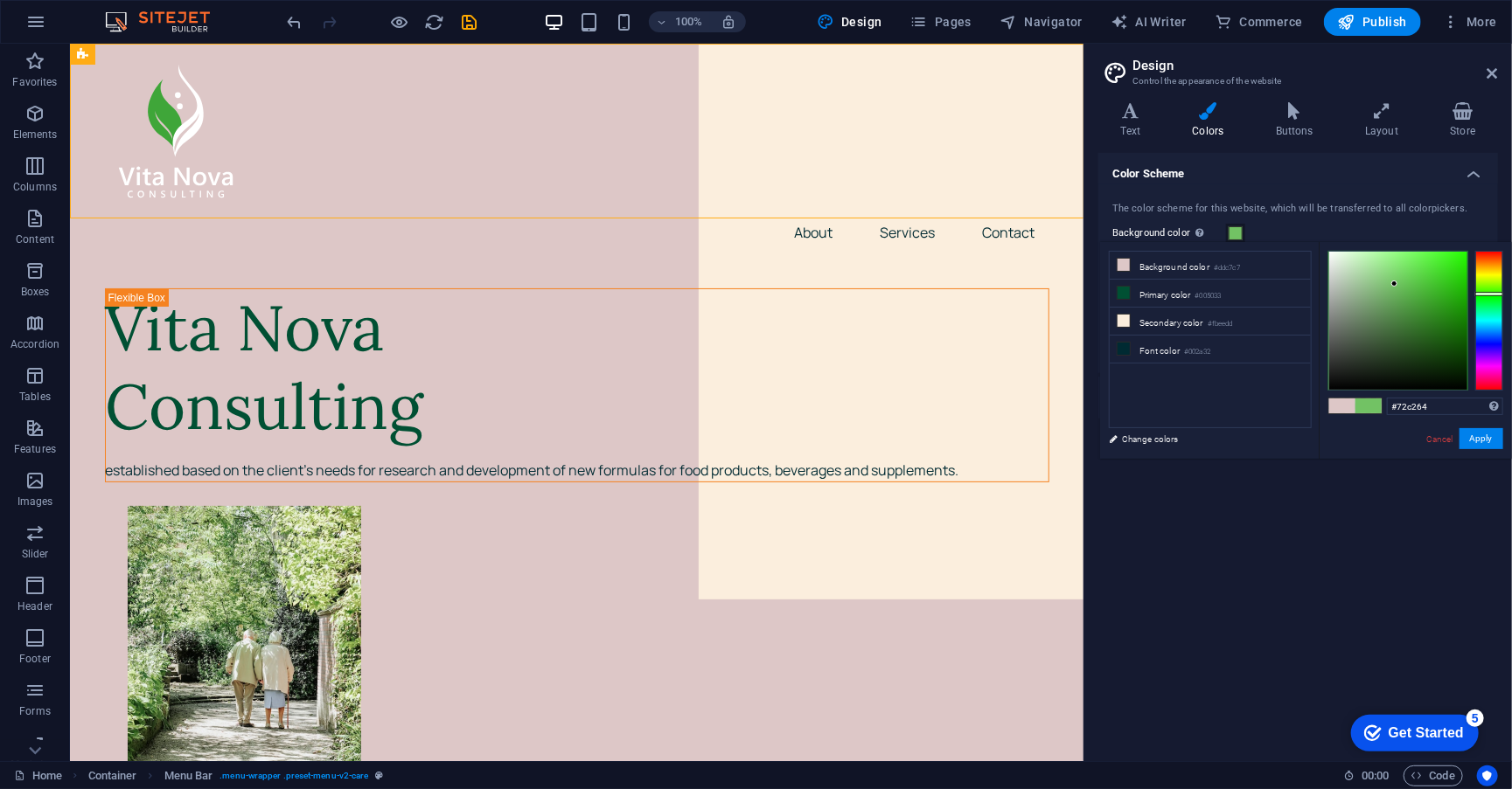
click at [1395, 284] on div at bounding box center [1398, 321] width 138 height 138
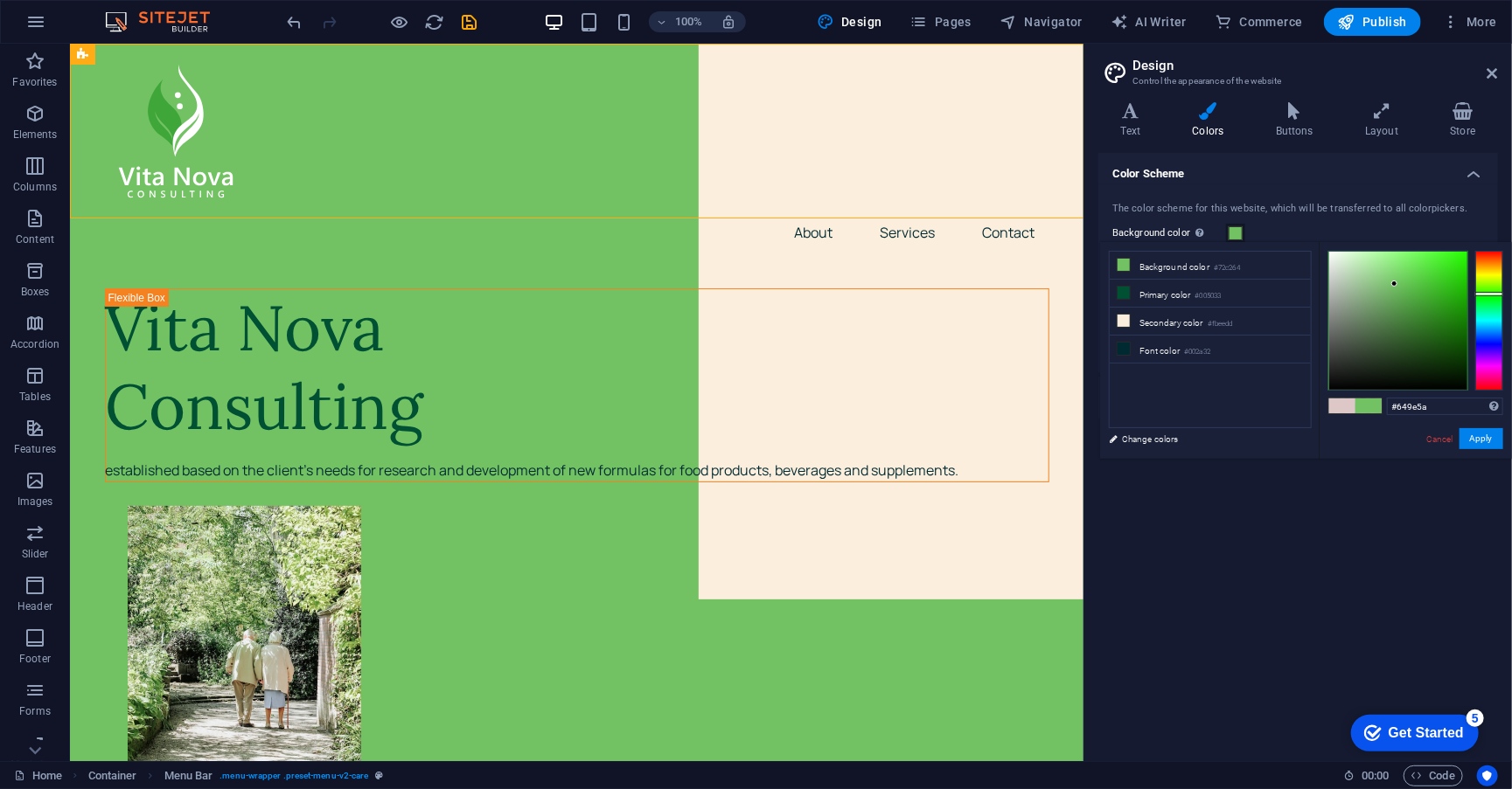
click at [1388, 304] on div at bounding box center [1398, 321] width 138 height 138
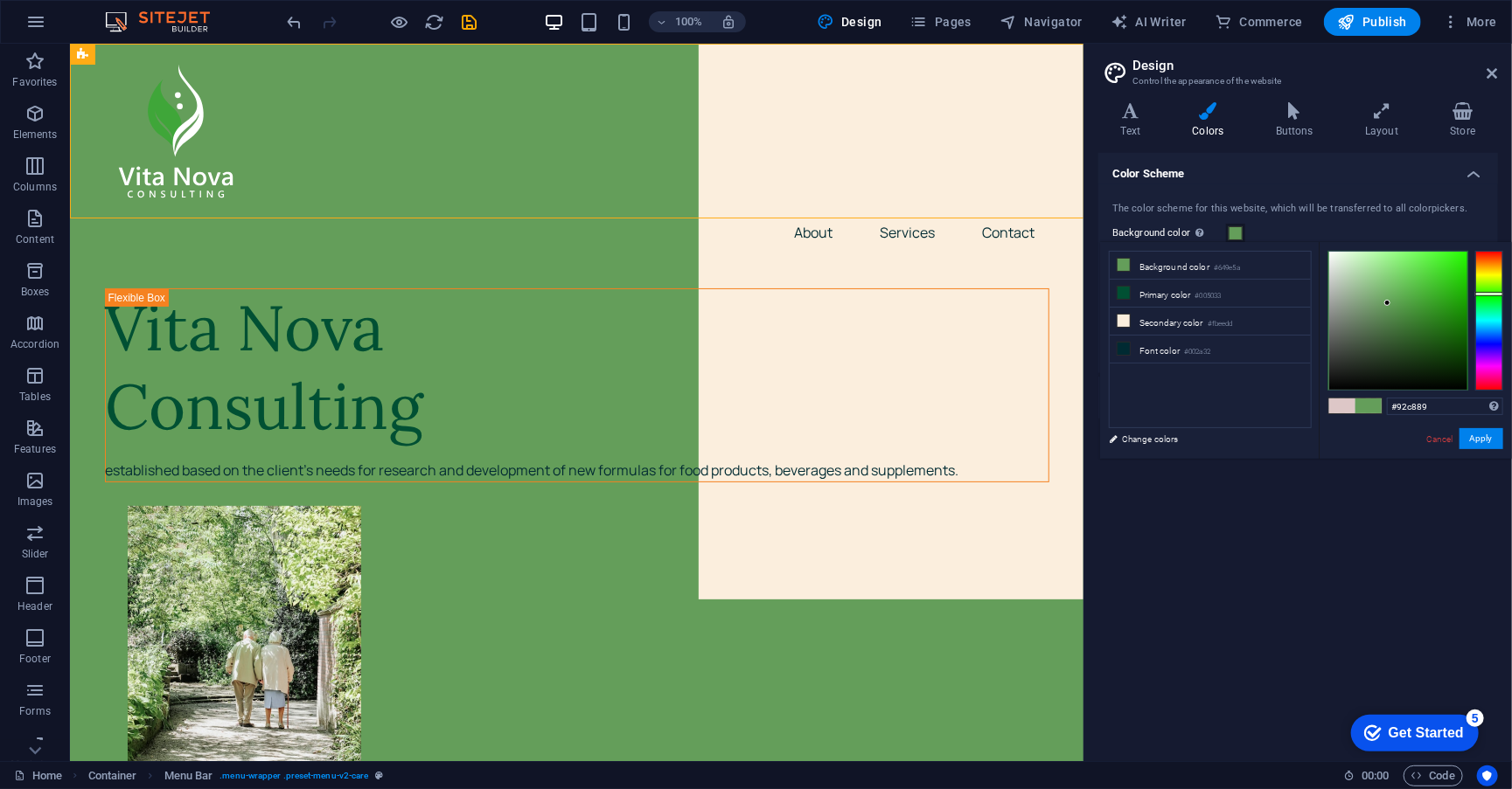
click at [1373, 280] on div at bounding box center [1398, 321] width 138 height 138
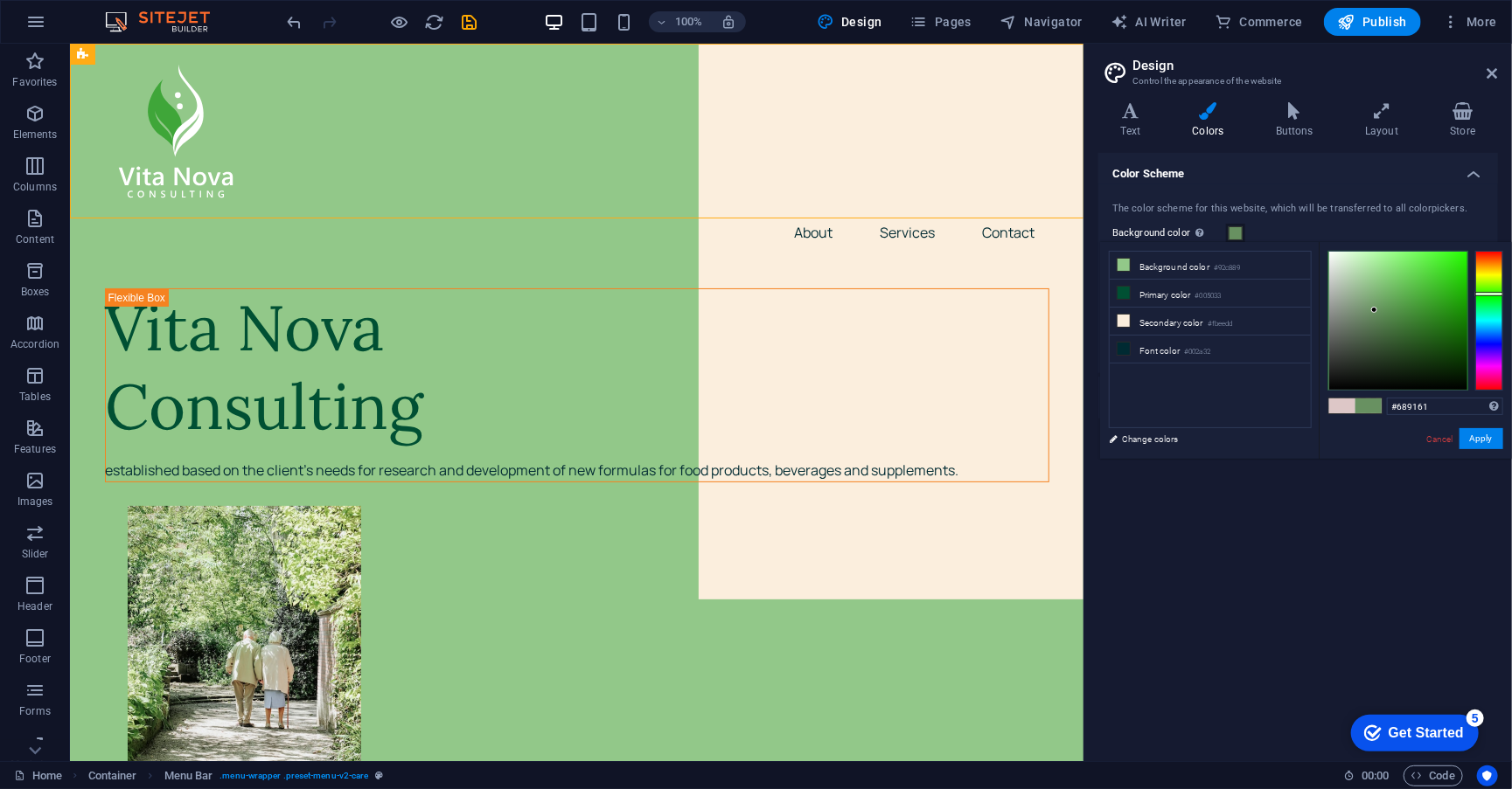
click at [1375, 310] on div at bounding box center [1398, 321] width 138 height 138
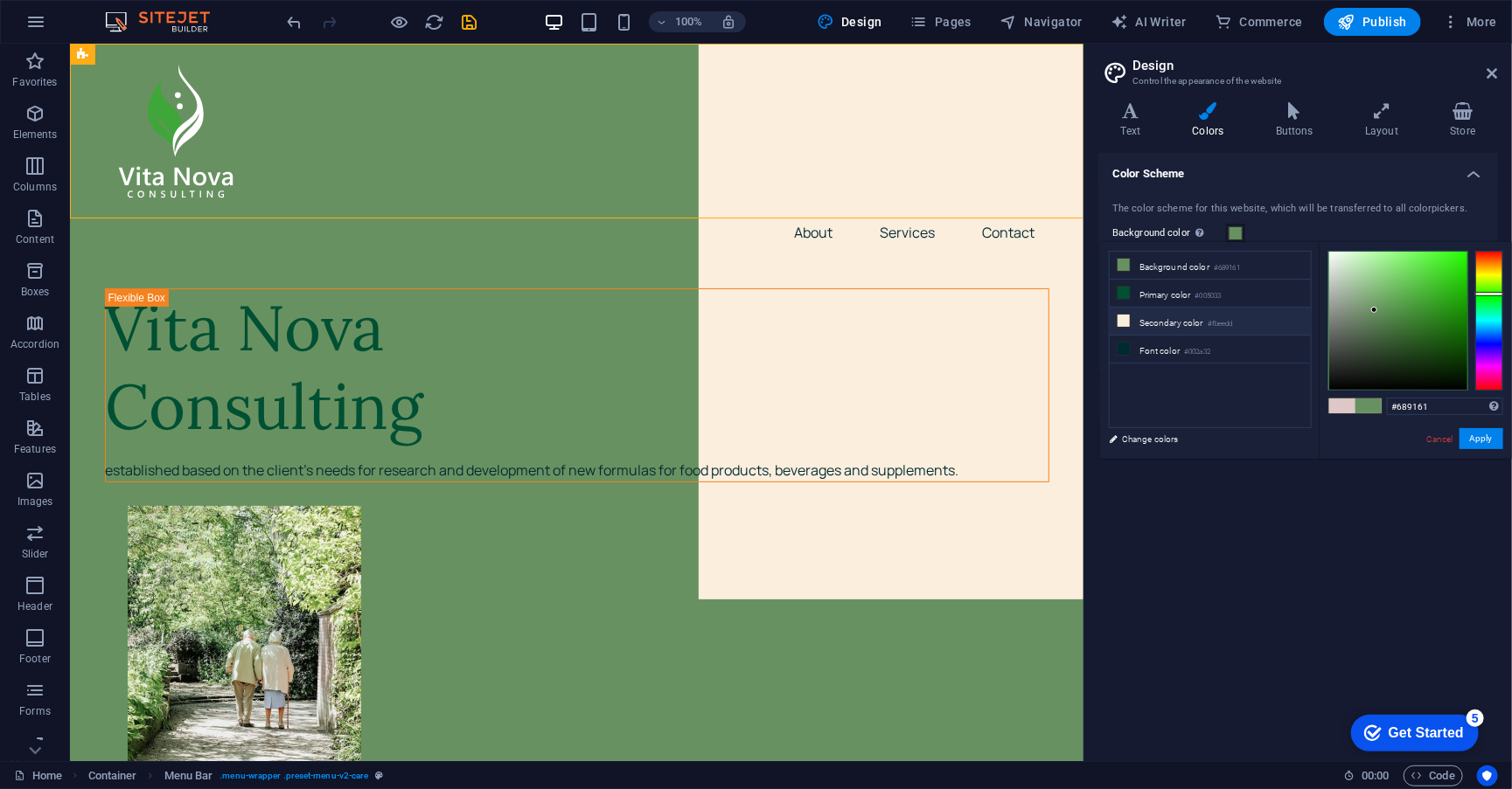
click at [1170, 328] on li "Secondary color #fbeedd" at bounding box center [1210, 321] width 201 height 28
type input "#fbeedd"
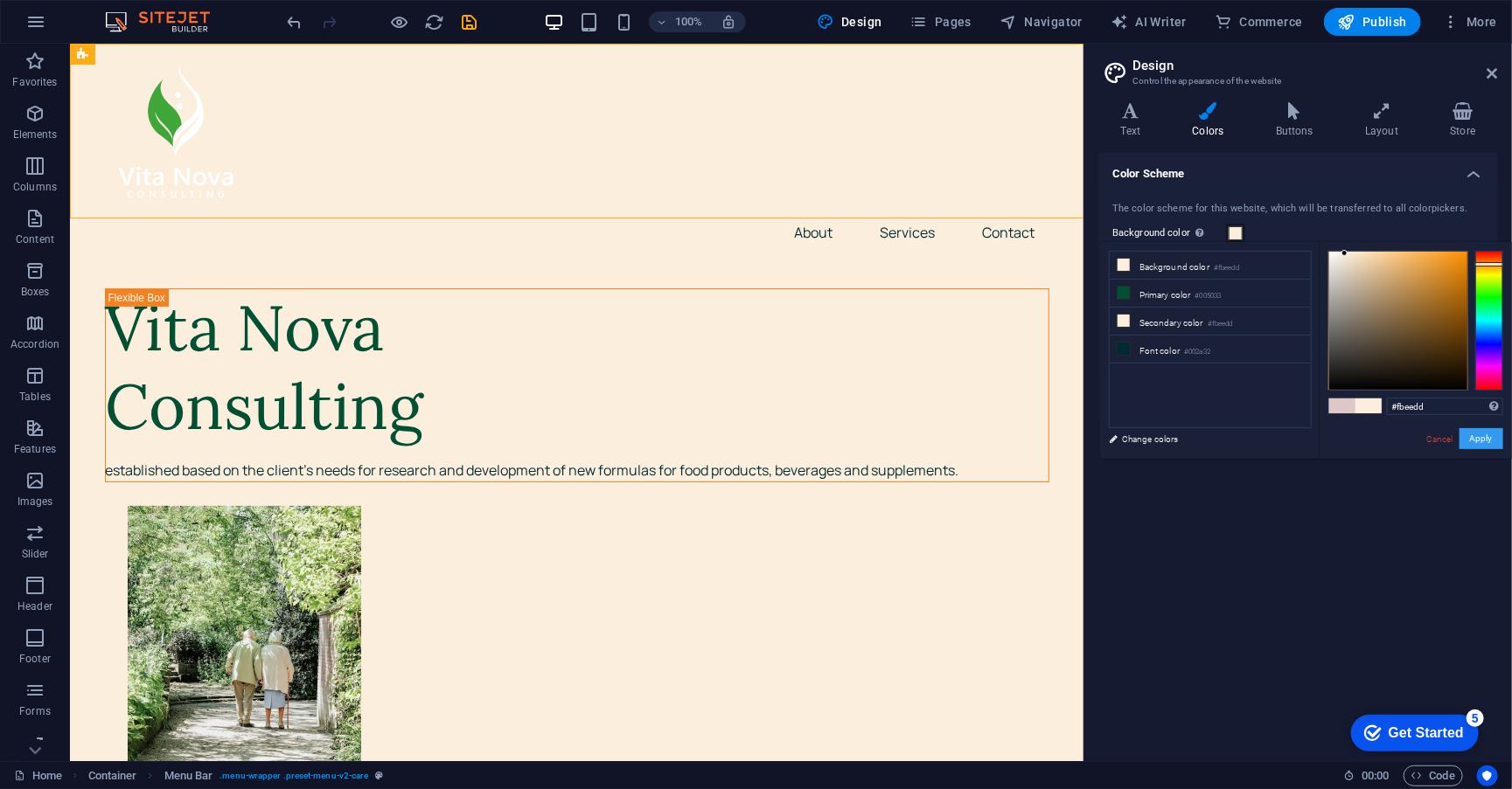
click at [1494, 438] on button "Apply" at bounding box center [1481, 438] width 43 height 21
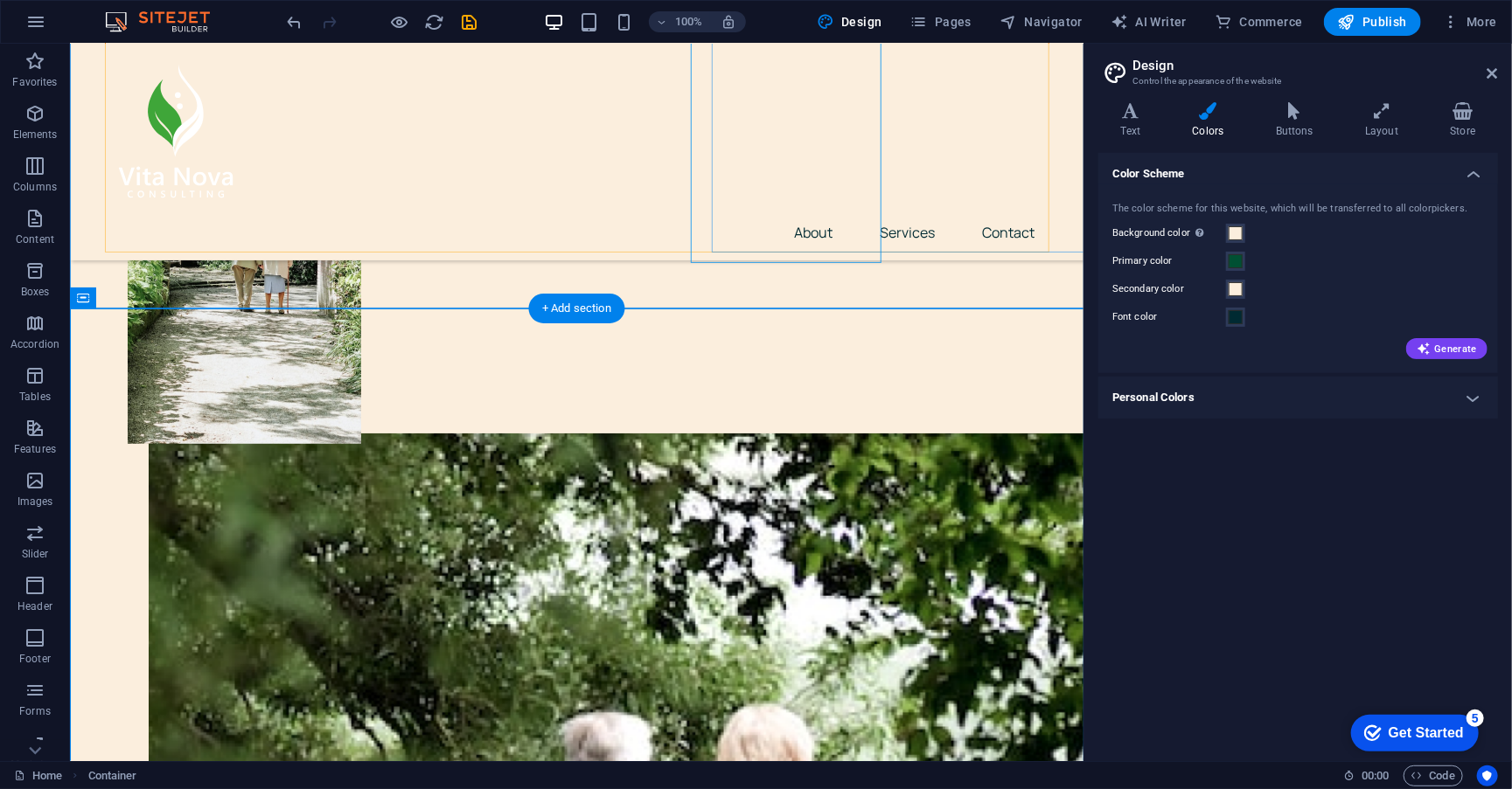
scroll to position [380, 0]
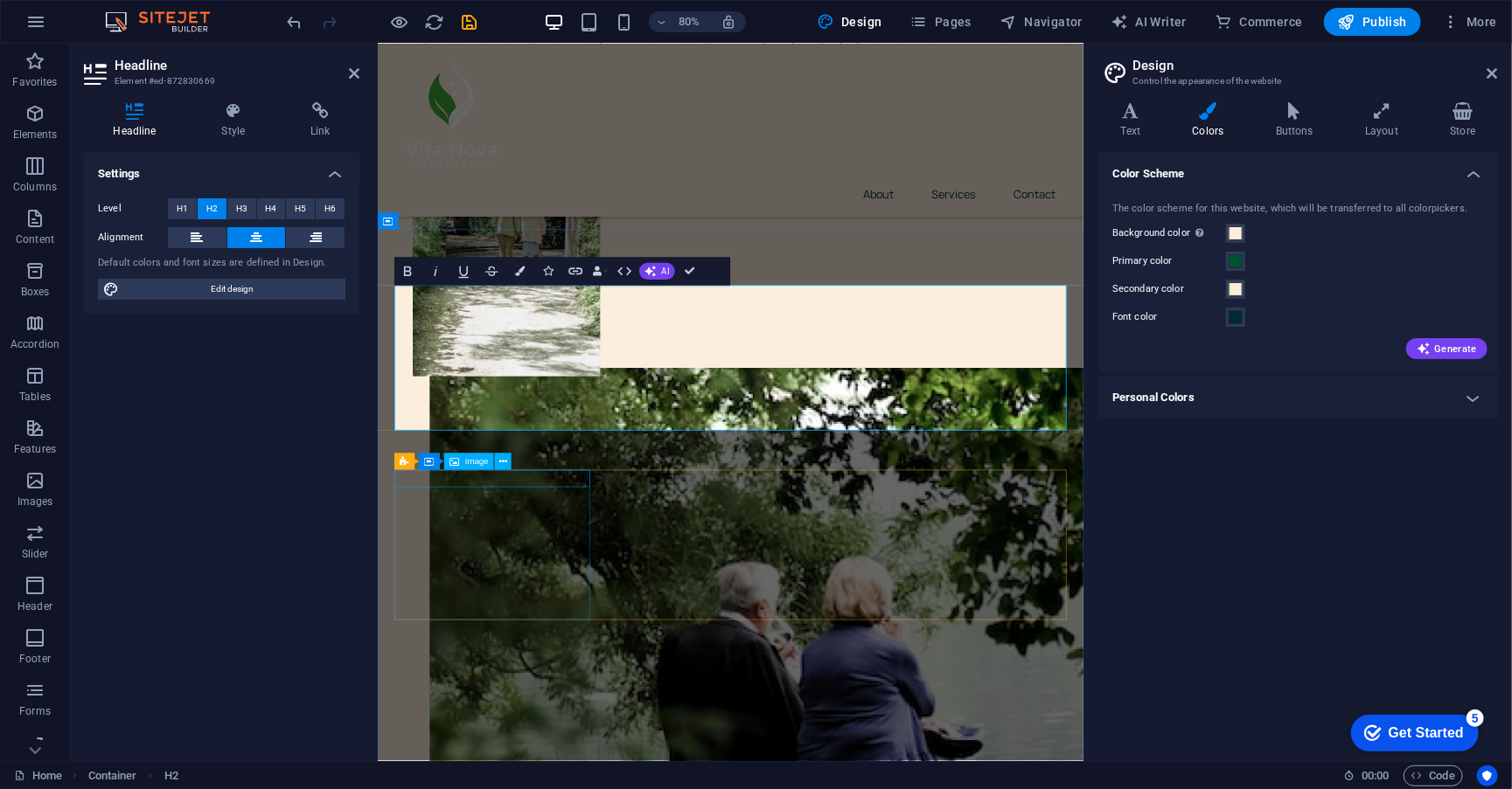
scroll to position [254, 7]
drag, startPoint x: 670, startPoint y: 432, endPoint x: 1010, endPoint y: 496, distance: 346.0
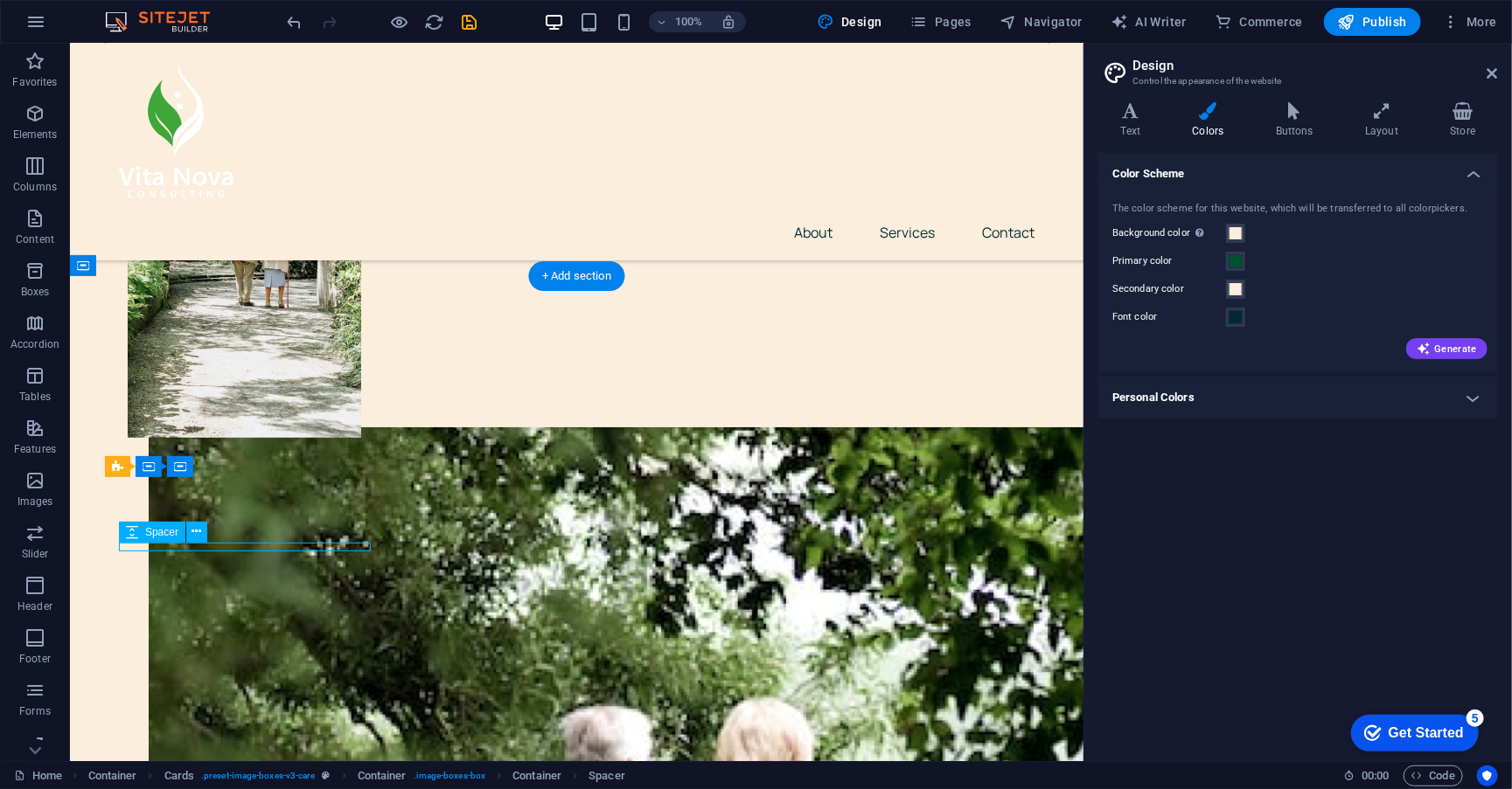
select select "px"
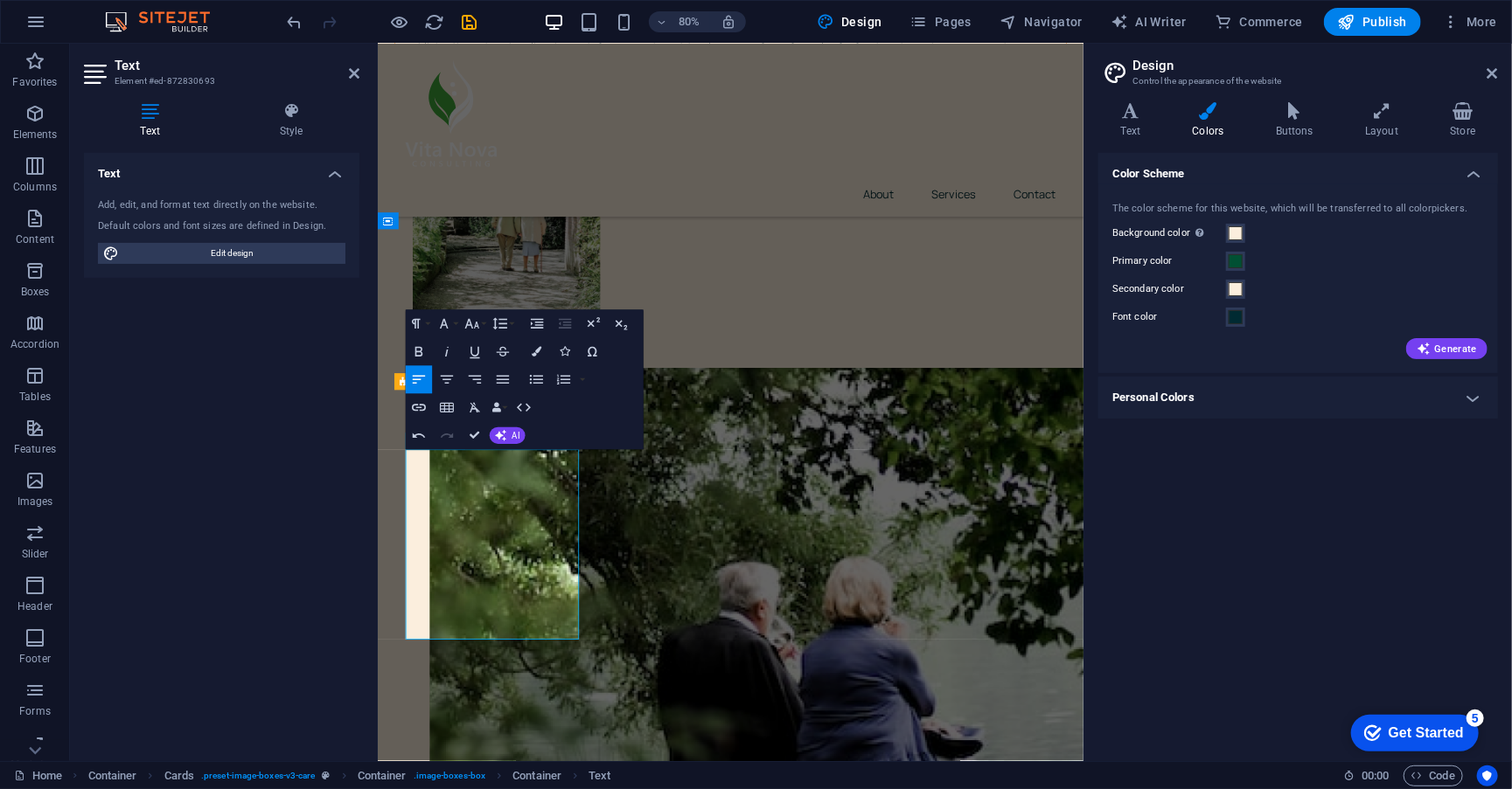
scroll to position [4456, 3]
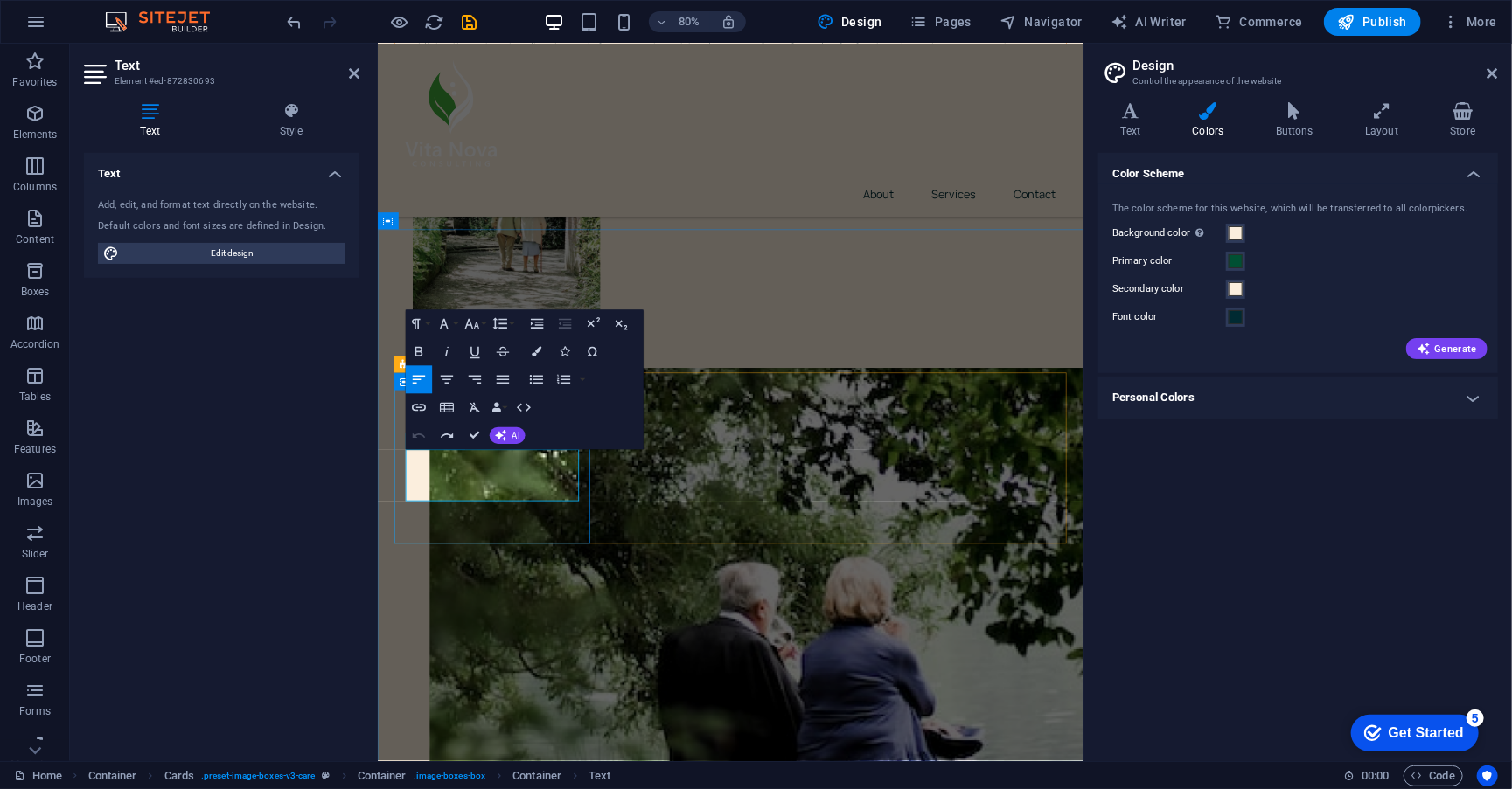
click at [713, 489] on div "Button" at bounding box center [683, 485] width 78 height 17
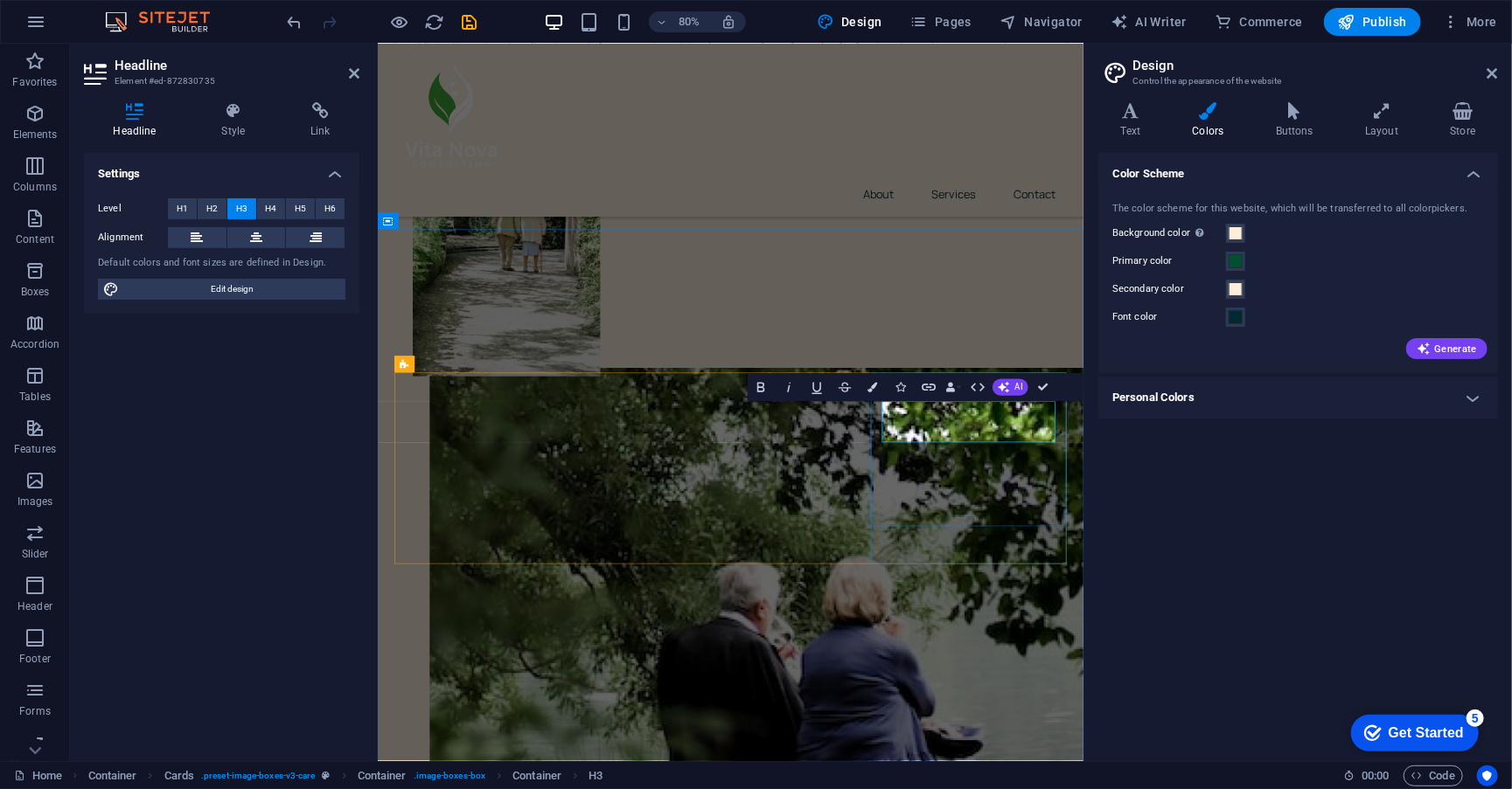
click at [1249, 578] on div "Color Scheme The color scheme for this website, which will be transferred to al…" at bounding box center [1299, 450] width 400 height 595
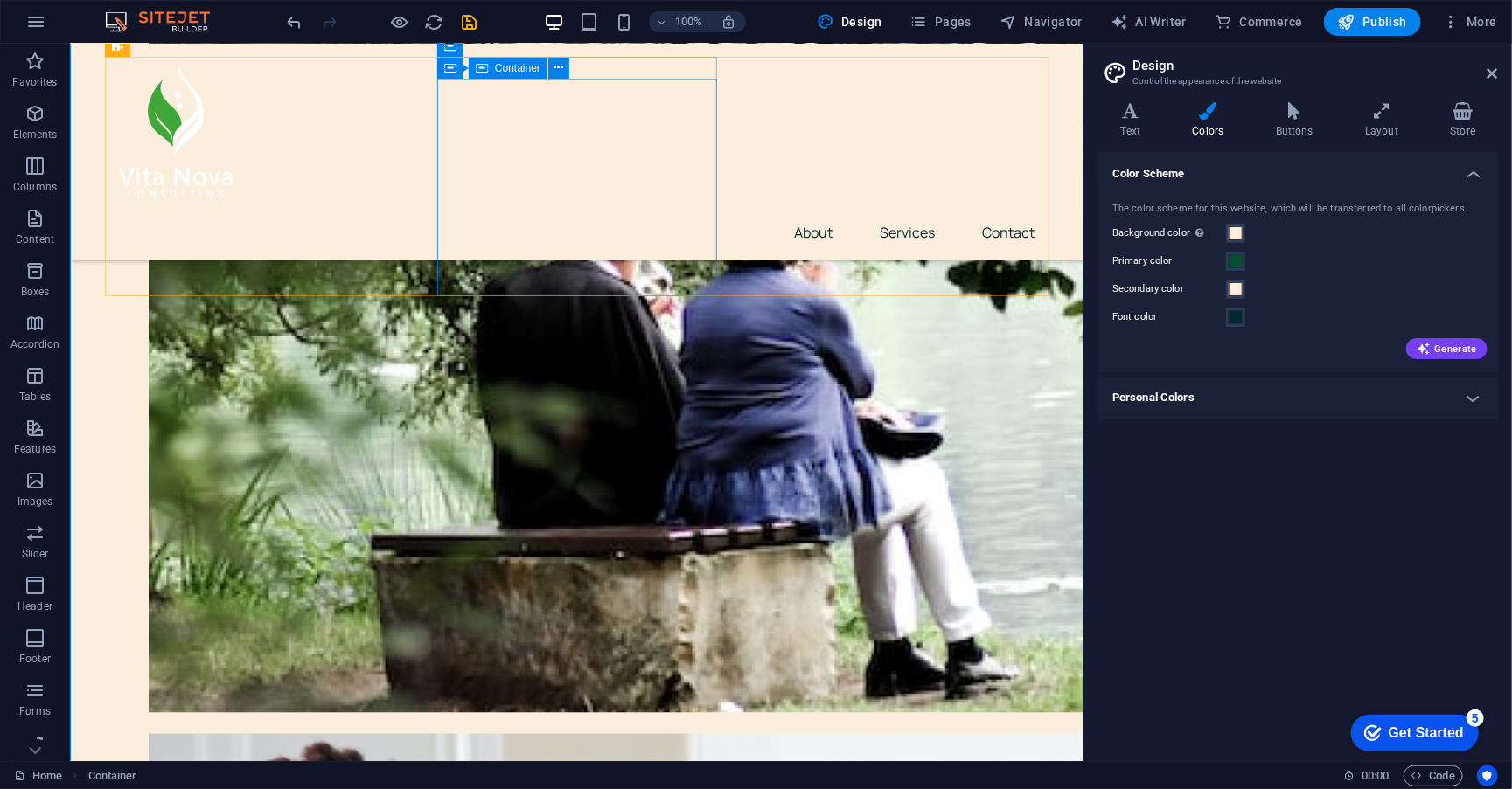
scroll to position [914, 0]
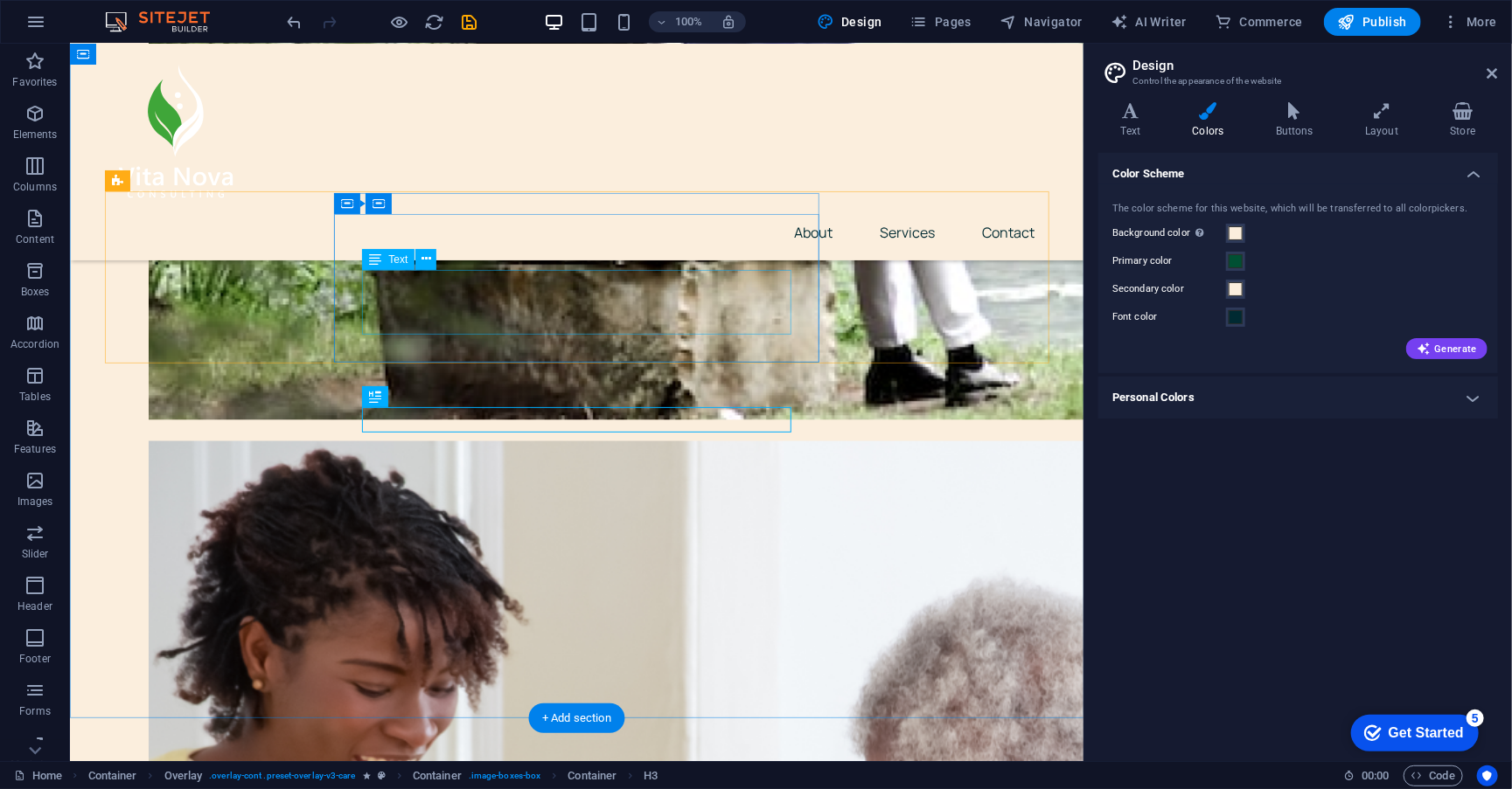
scroll to position [1211, 0]
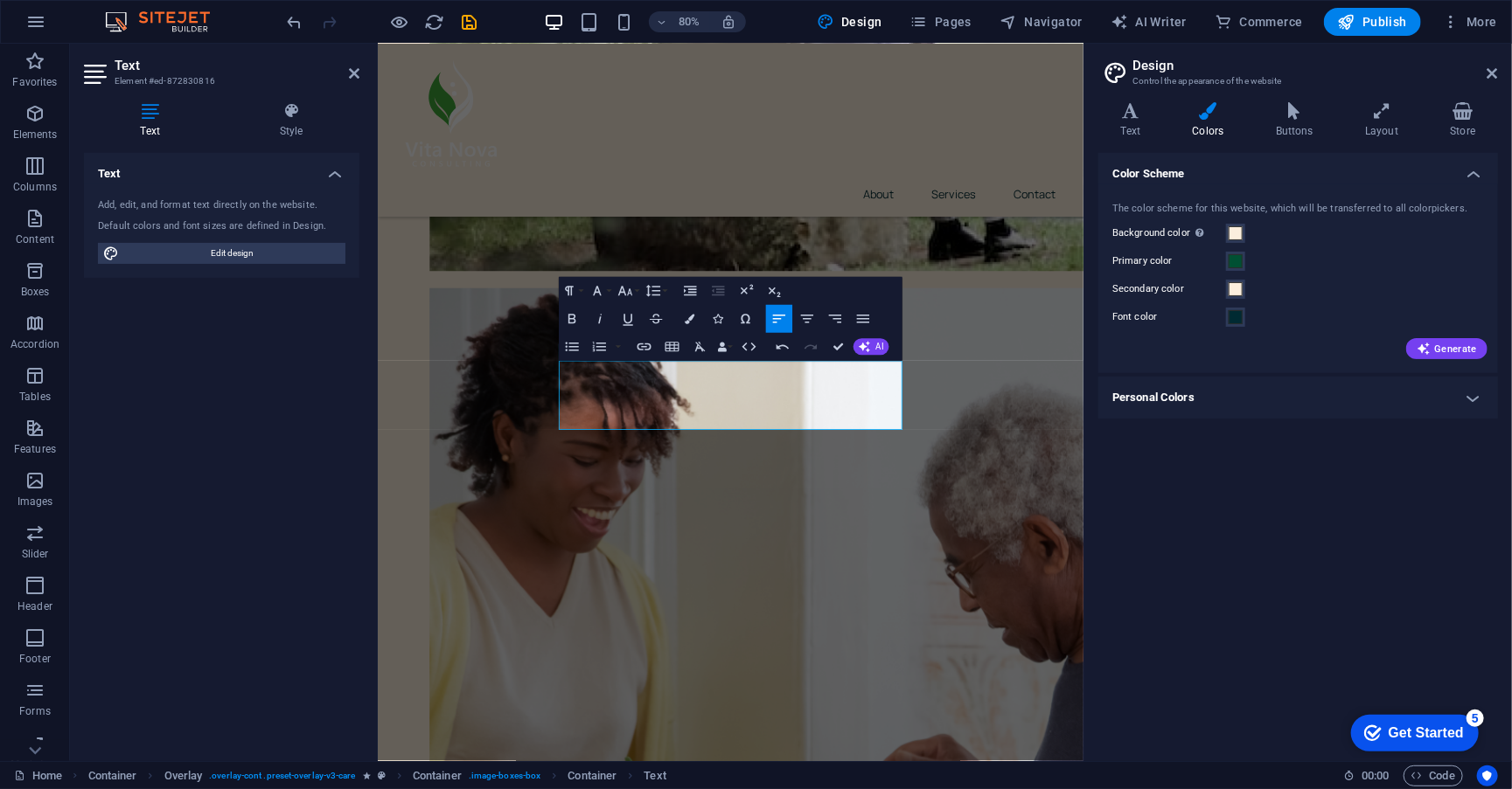
click at [1100, 540] on div "Color Scheme The color scheme for this website, which will be transferred to al…" at bounding box center [1299, 450] width 400 height 595
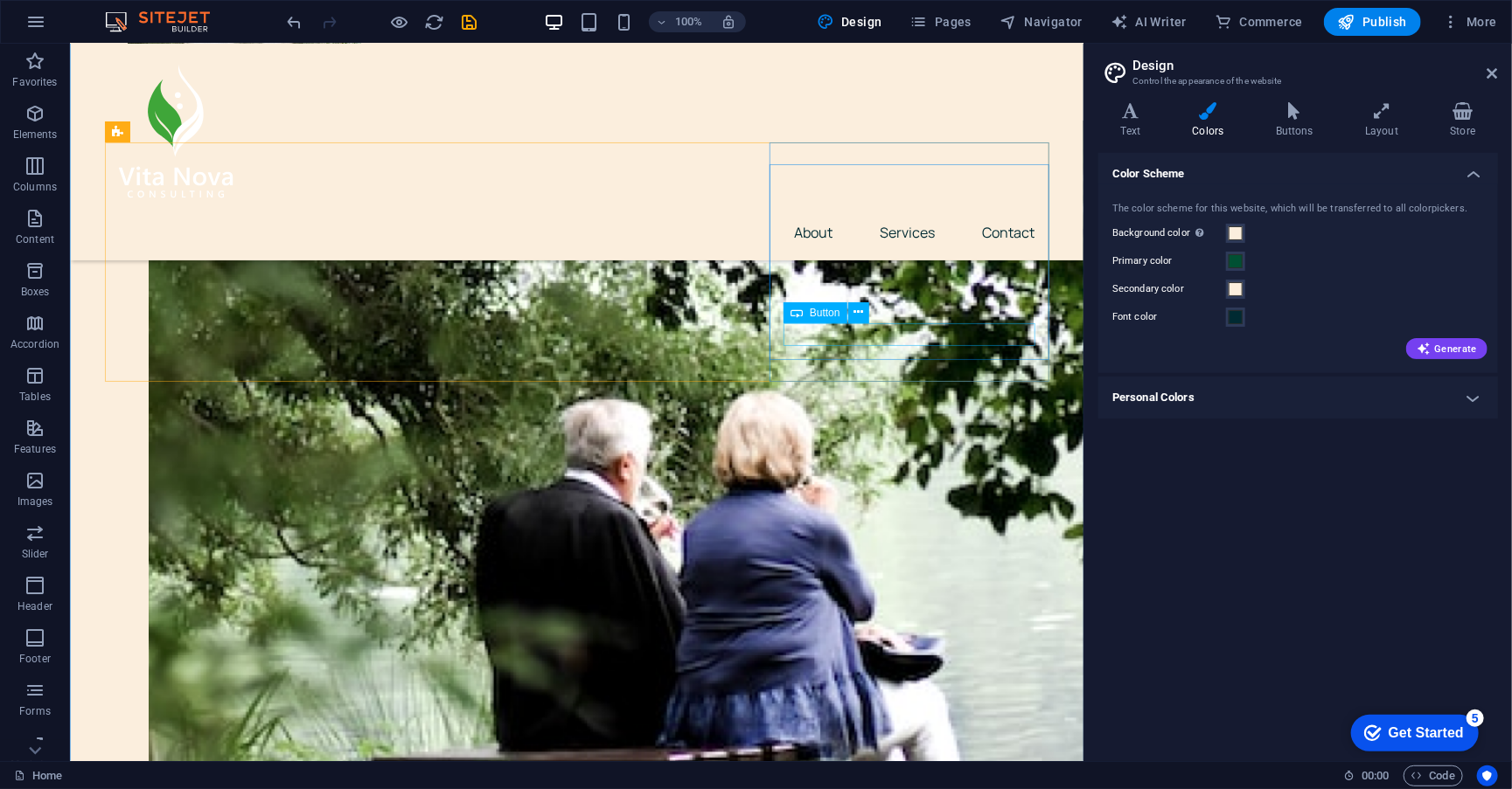
scroll to position [692, 0]
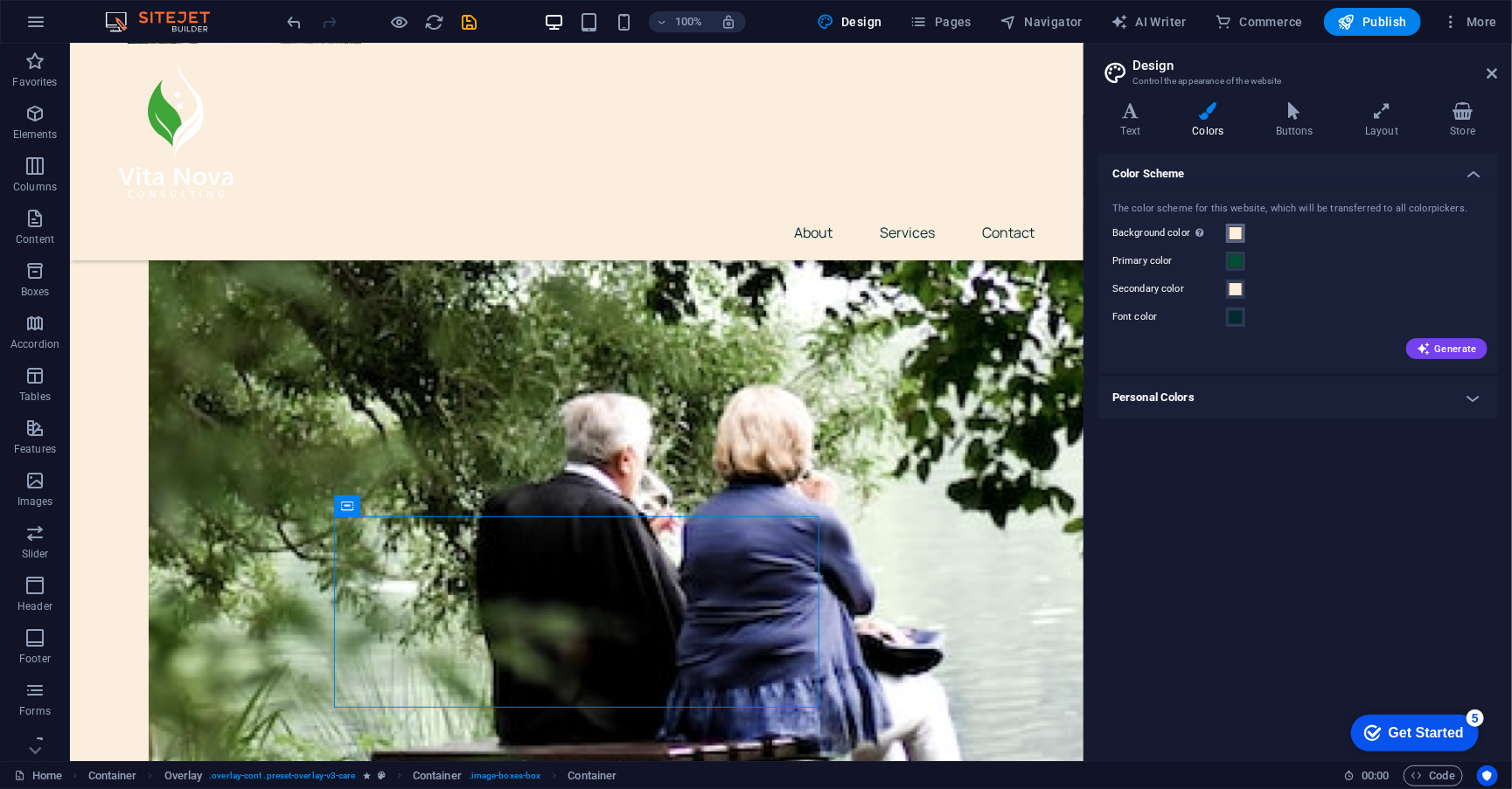
click at [1243, 234] on span at bounding box center [1235, 233] width 14 height 14
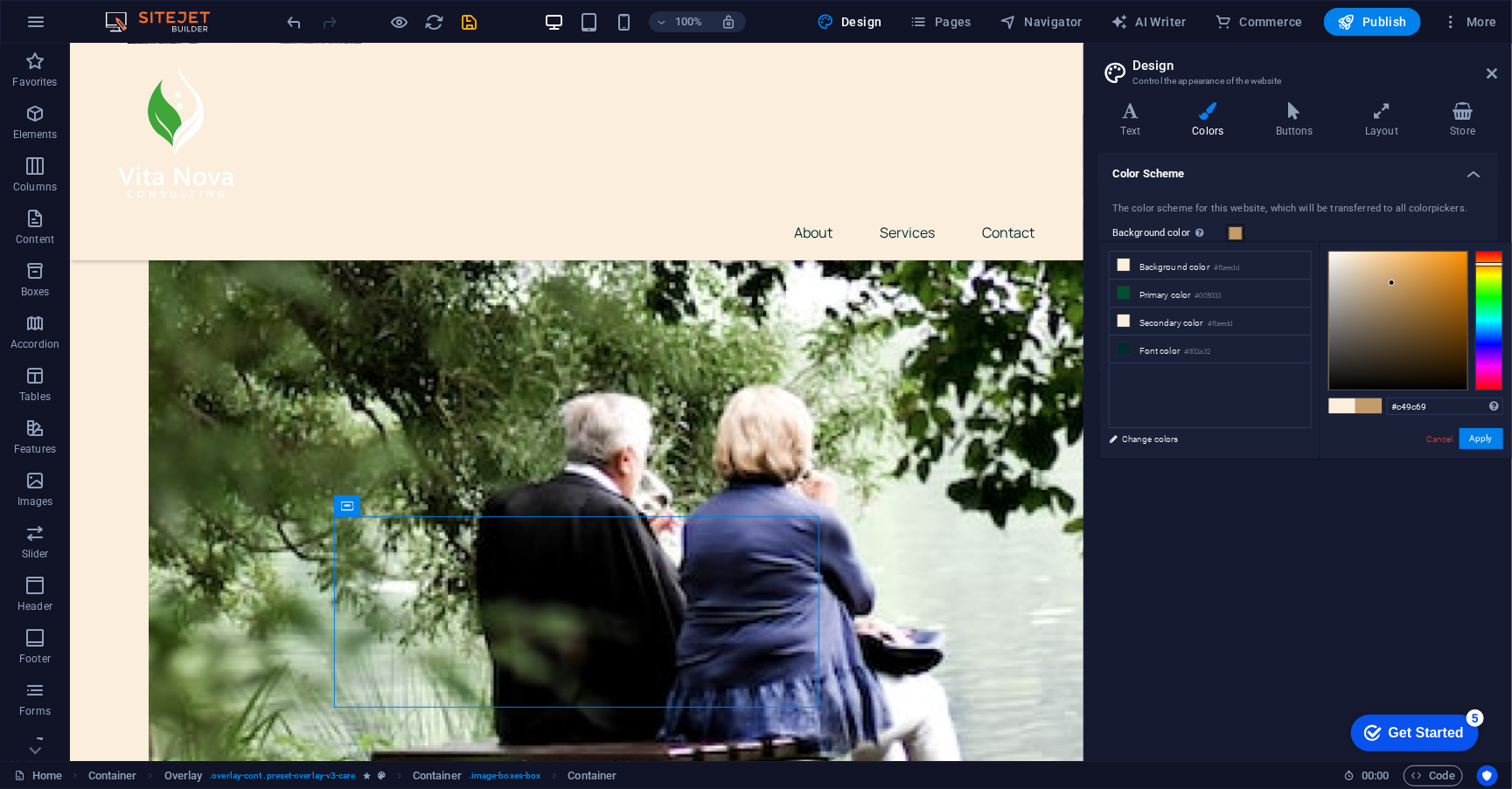
click at [1393, 283] on div at bounding box center [1398, 321] width 138 height 138
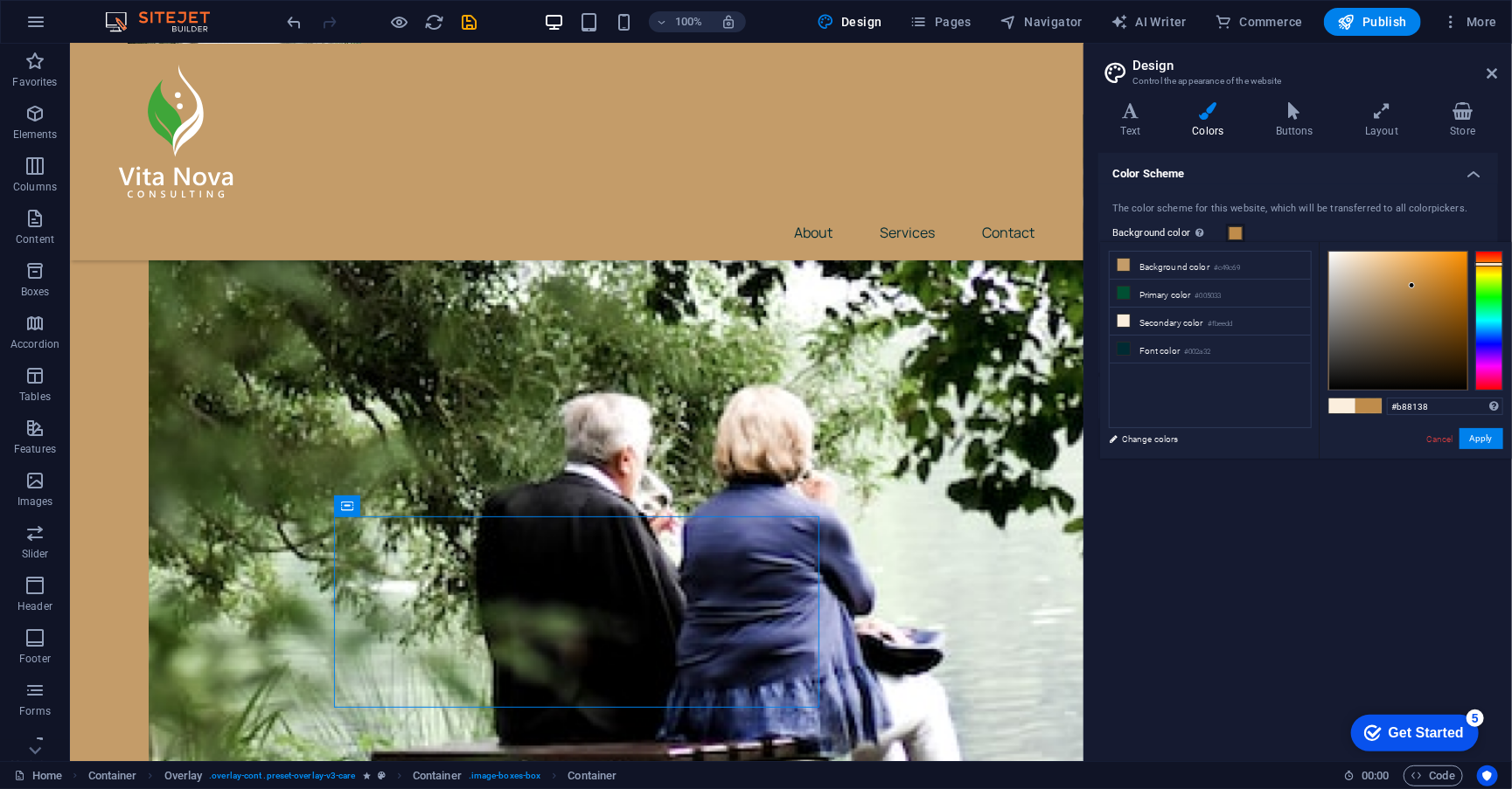
type input "#b88037"
drag, startPoint x: 1392, startPoint y: 284, endPoint x: 1426, endPoint y: 288, distance: 34.2
click at [1426, 289] on div at bounding box center [1425, 288] width 6 height 6
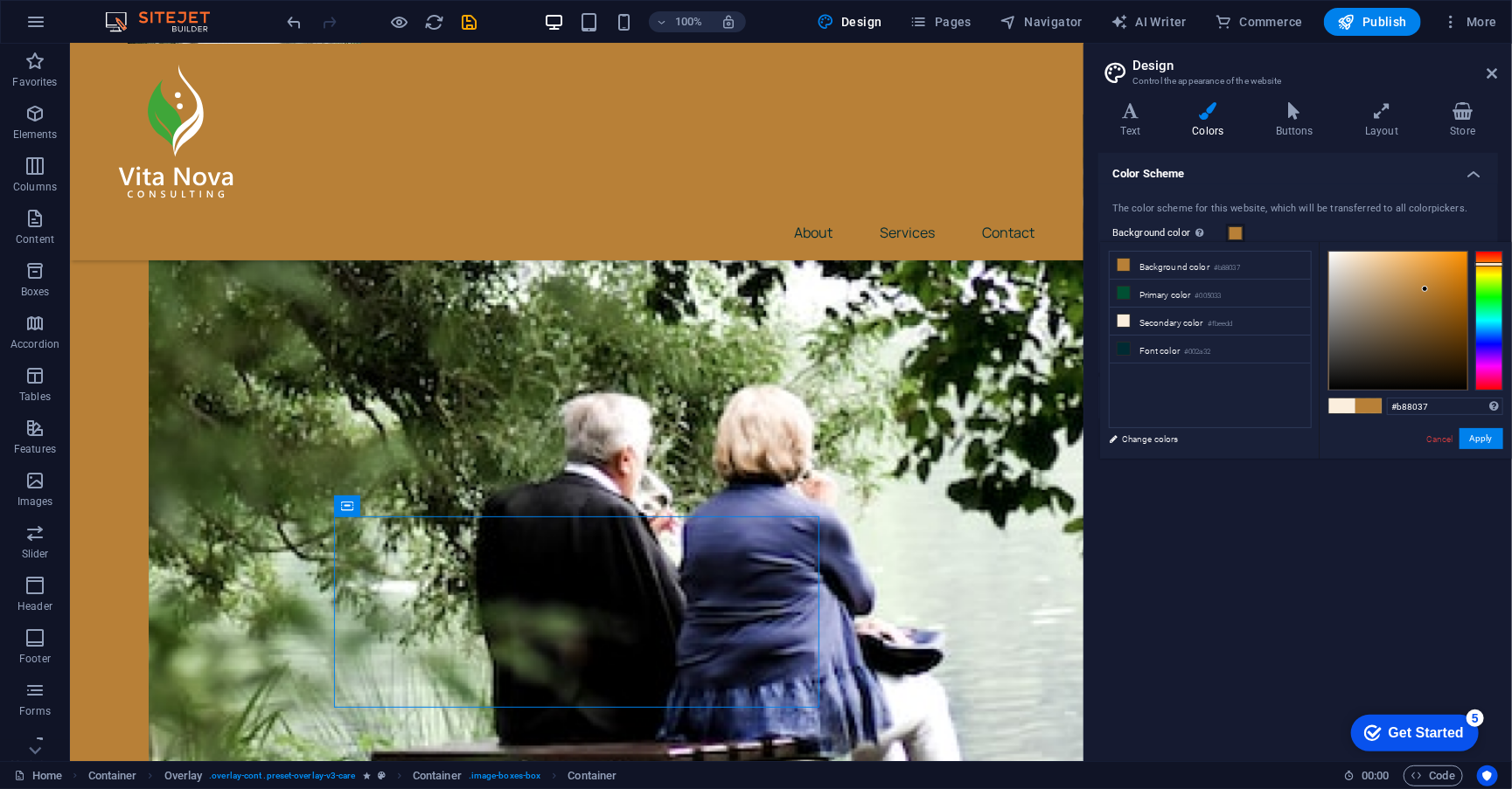
type input "#ddc7c7"
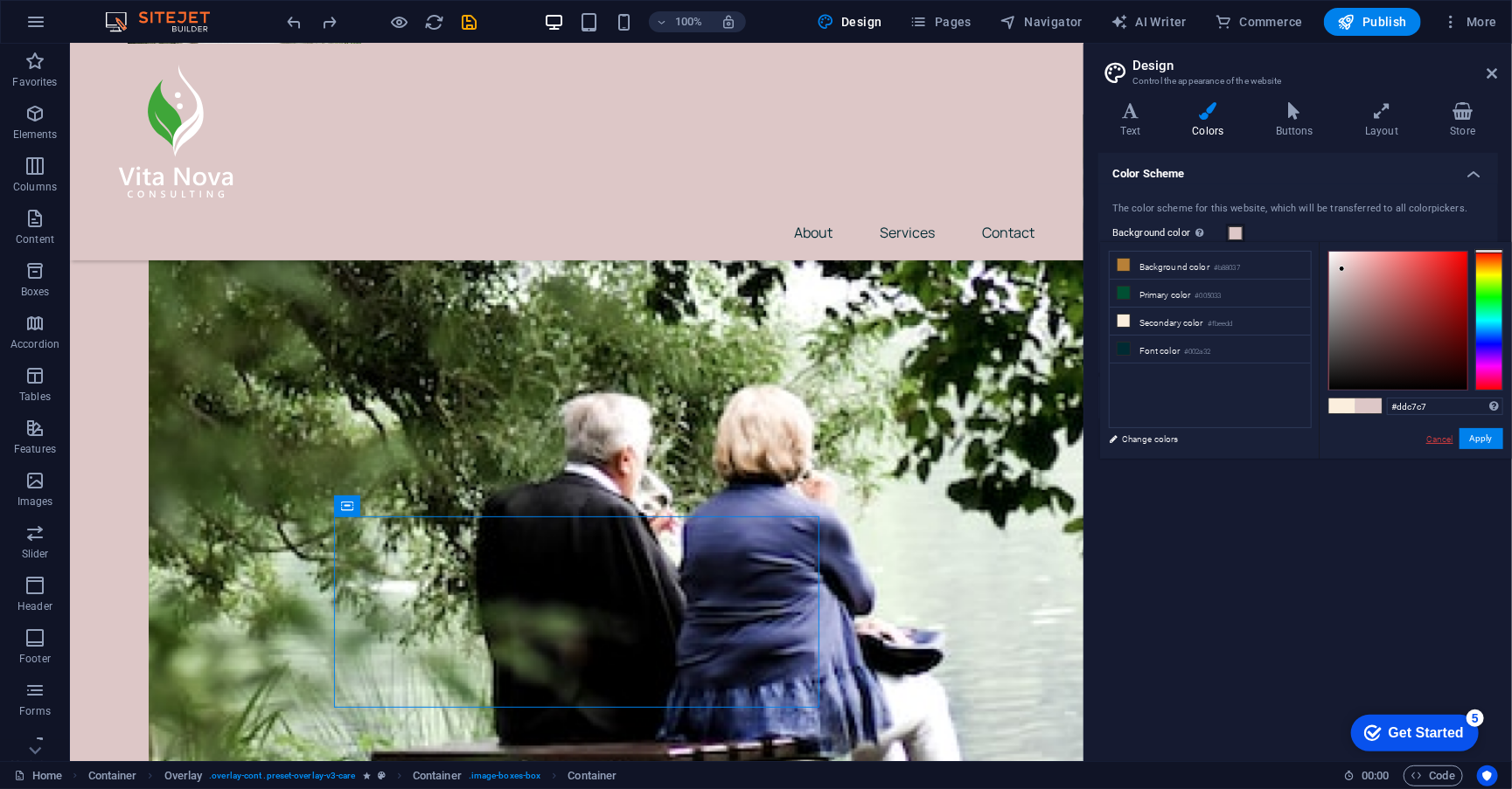
click at [1441, 435] on link "Cancel" at bounding box center [1441, 439] width 31 height 14
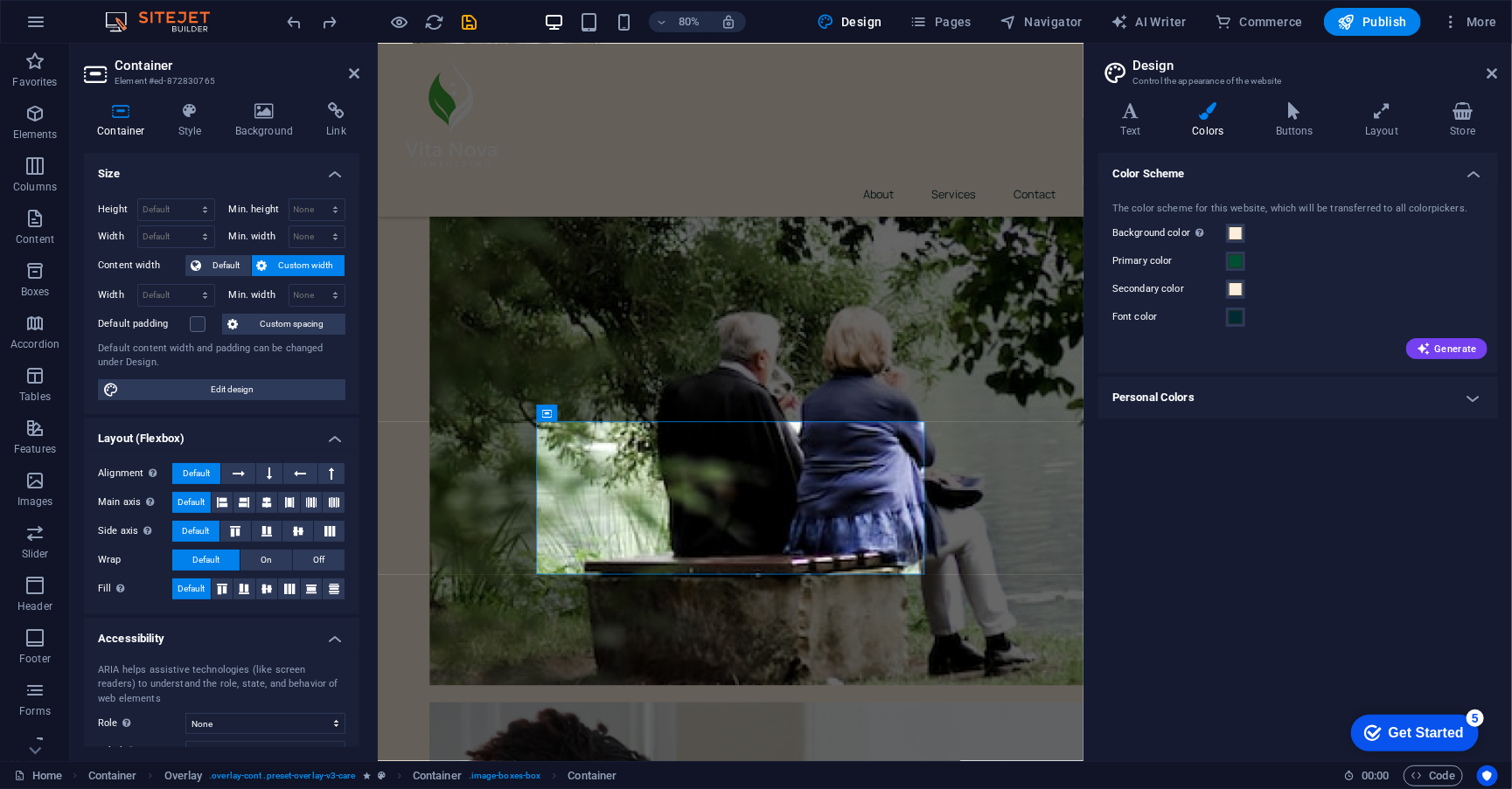
click at [1477, 61] on h2 "Design" at bounding box center [1316, 65] width 365 height 15
click at [1486, 73] on header "Design Control the appearance of the website" at bounding box center [1300, 66] width 396 height 45
click at [1491, 73] on icon at bounding box center [1493, 73] width 11 height 14
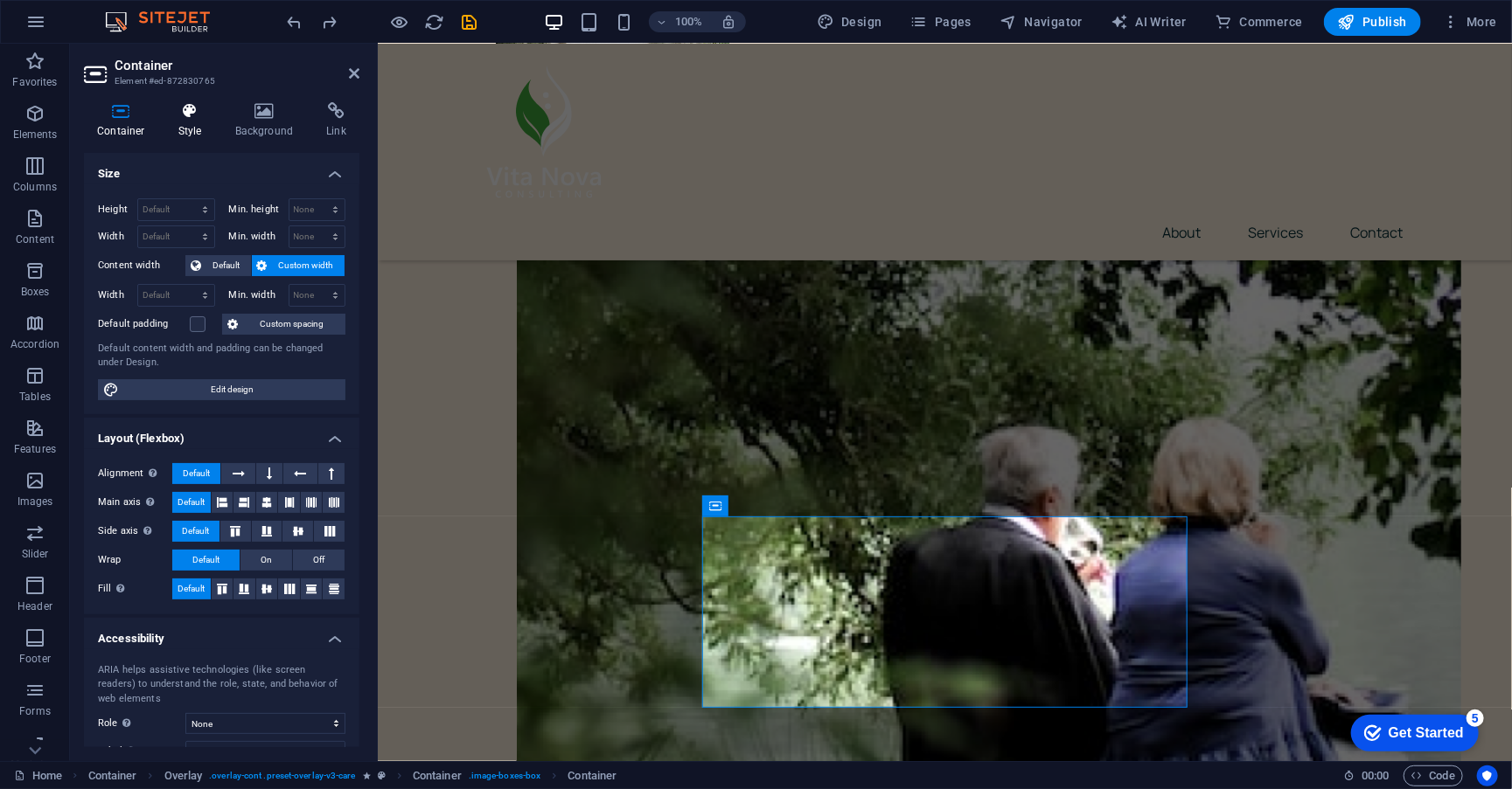
click at [194, 106] on icon at bounding box center [190, 110] width 50 height 17
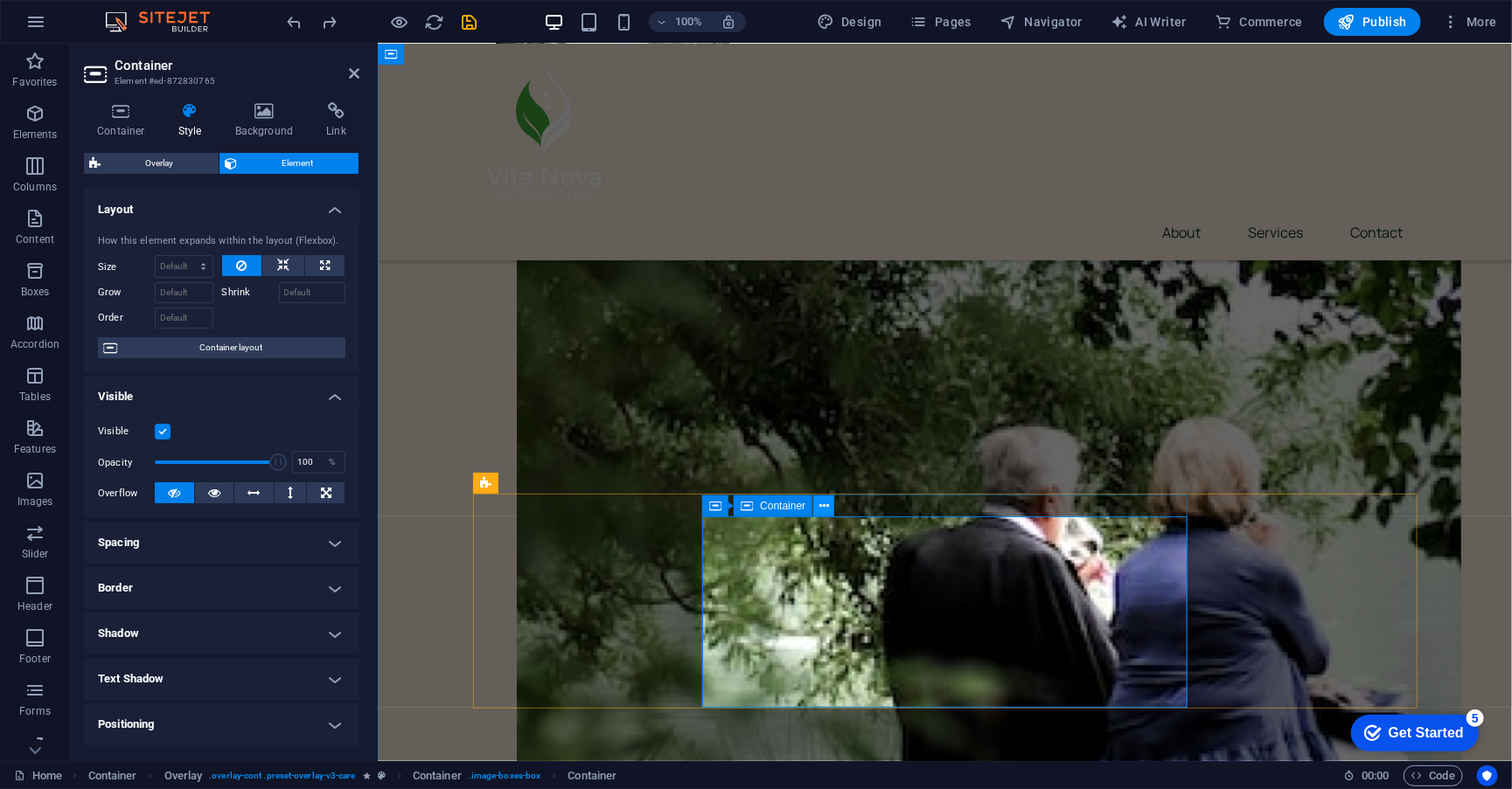
click at [819, 512] on icon at bounding box center [824, 506] width 10 height 18
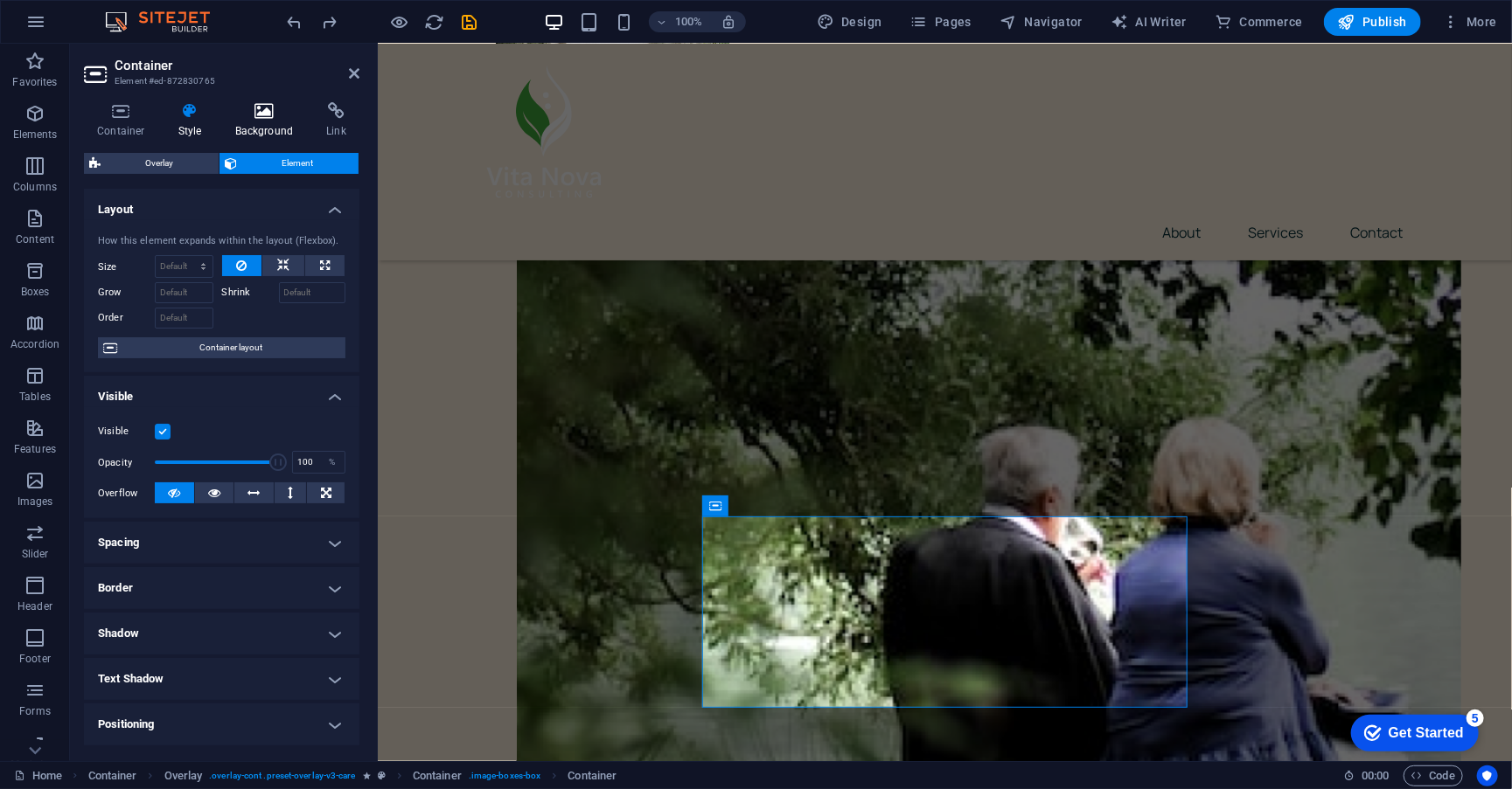
scroll to position [0, 0]
click at [260, 119] on icon at bounding box center [265, 110] width 85 height 17
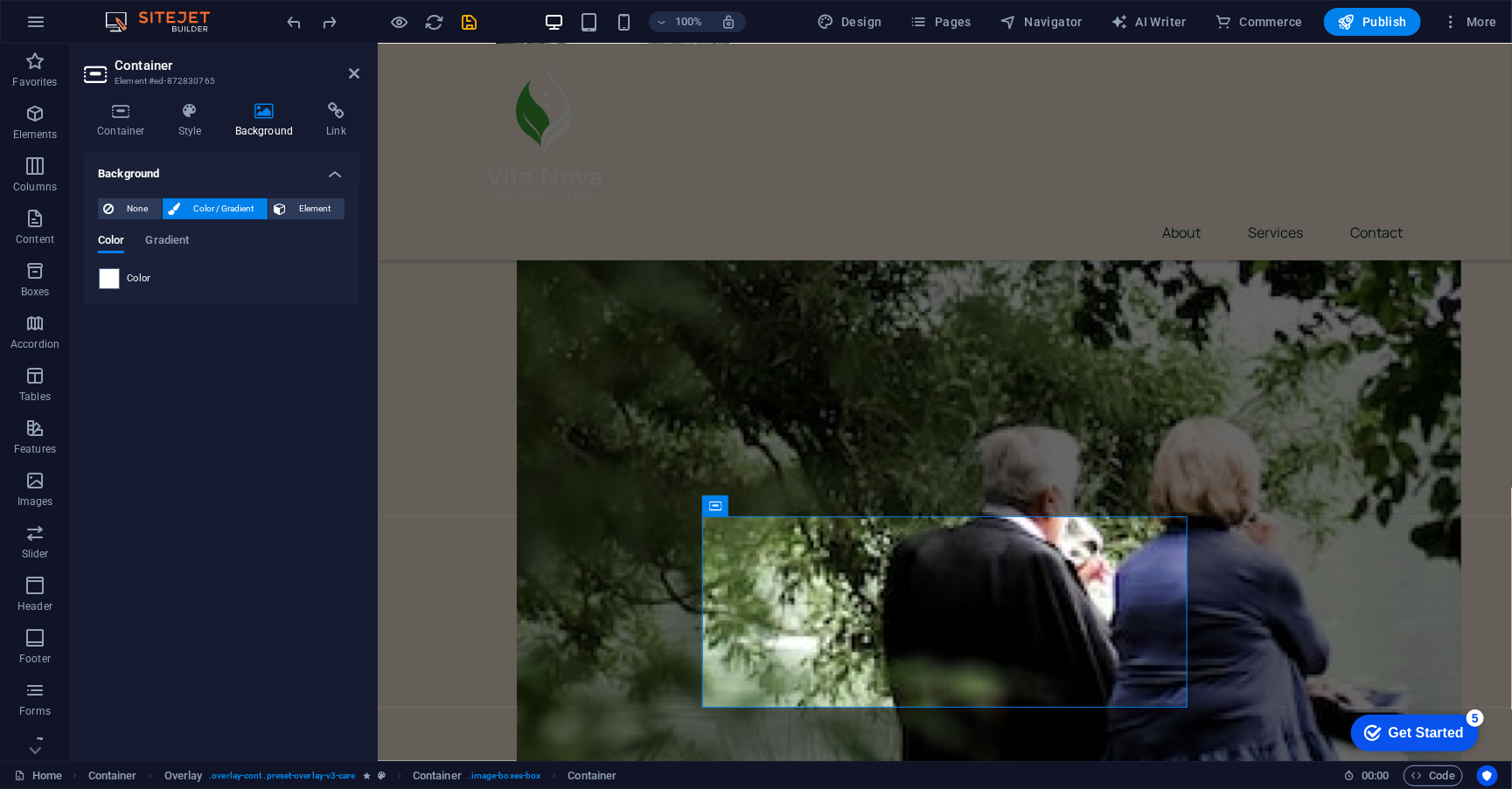
click at [118, 299] on div "None Color / Gradient Element Stretch background to full-width Color overlay Pl…" at bounding box center [222, 244] width 276 height 120
click at [115, 282] on span at bounding box center [109, 278] width 19 height 19
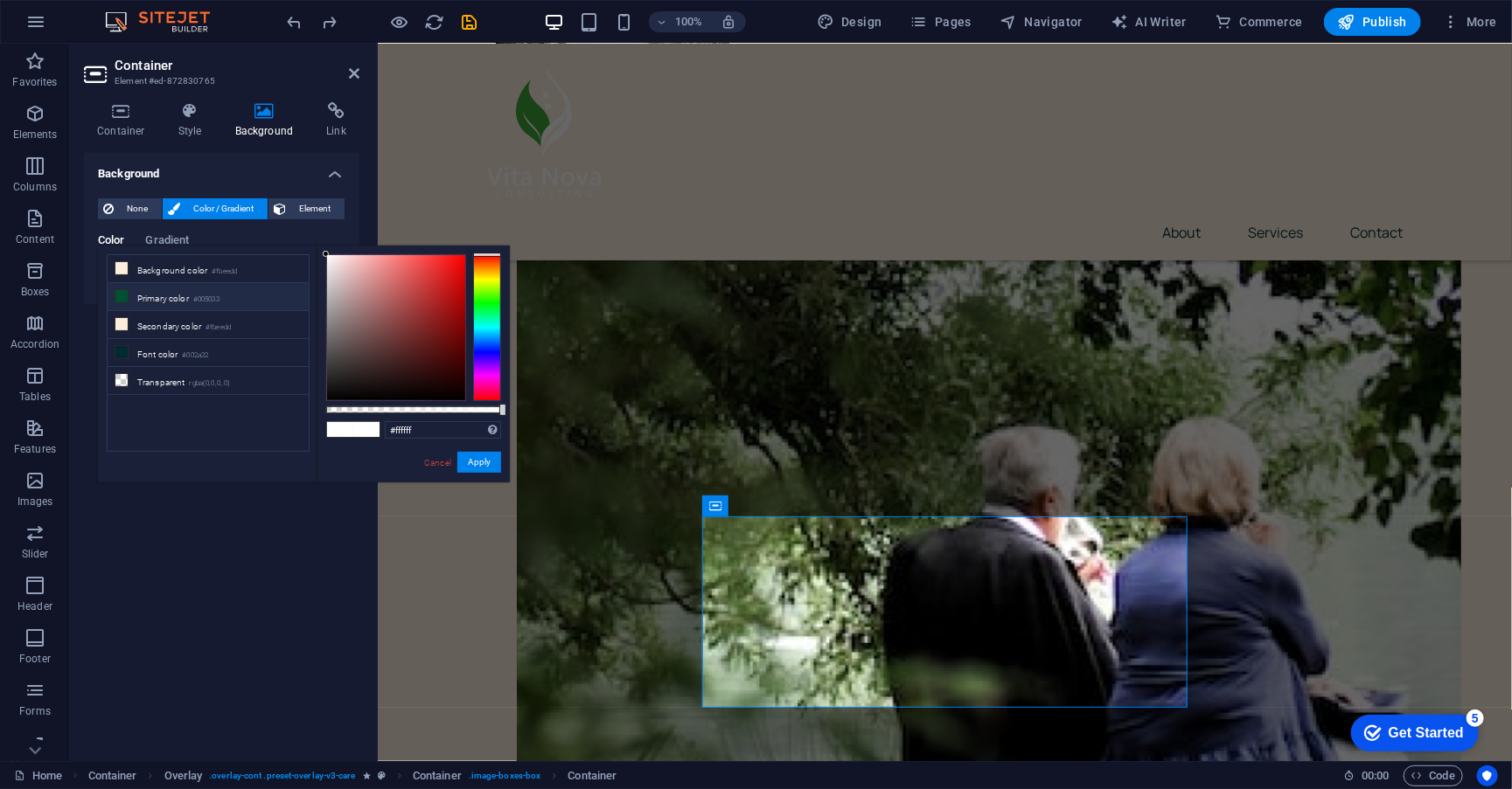
click at [168, 298] on li "Primary color #005033" at bounding box center [208, 296] width 201 height 28
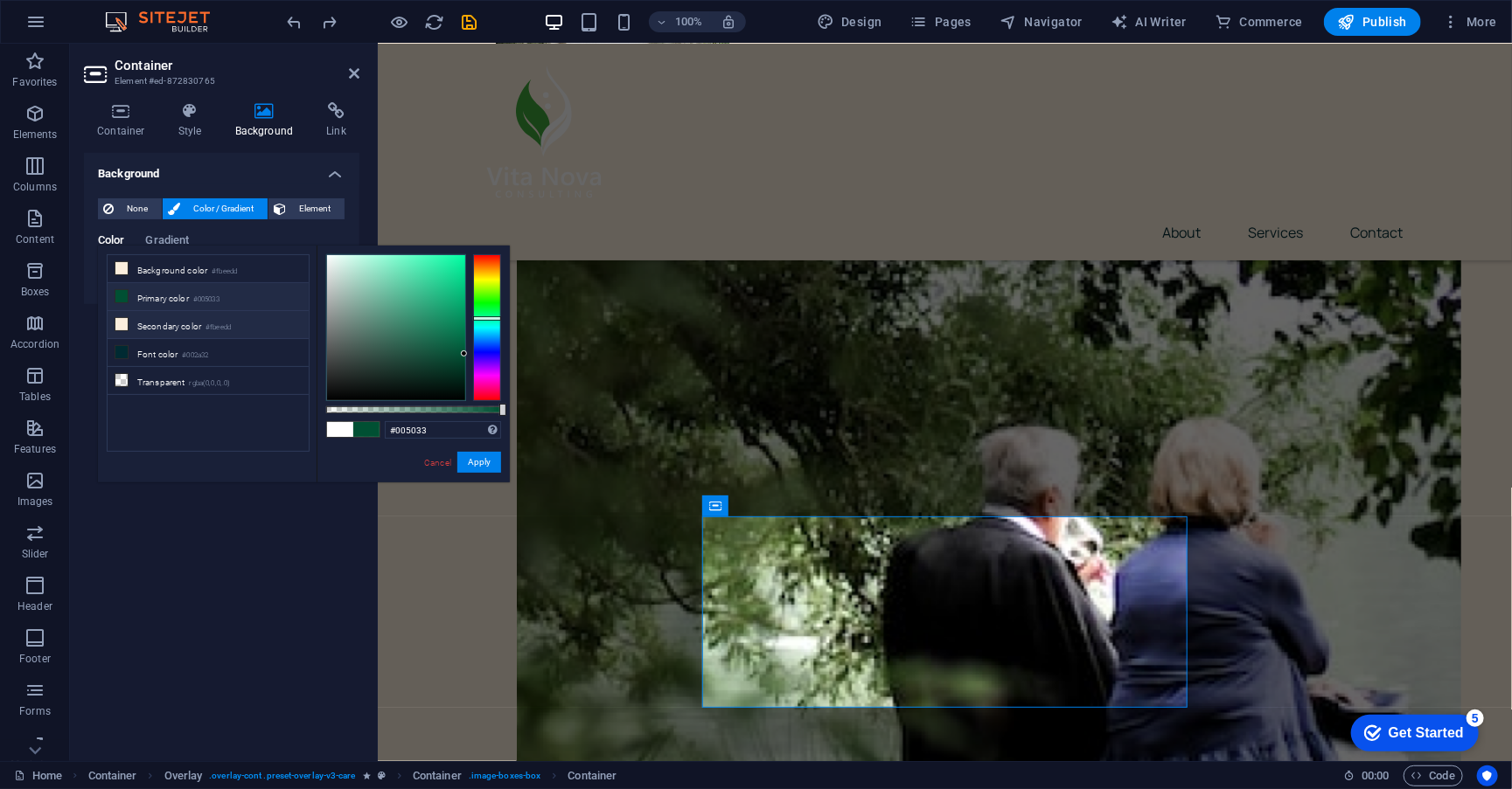
click at [148, 321] on li "Secondary color #fbeedd" at bounding box center [208, 324] width 201 height 28
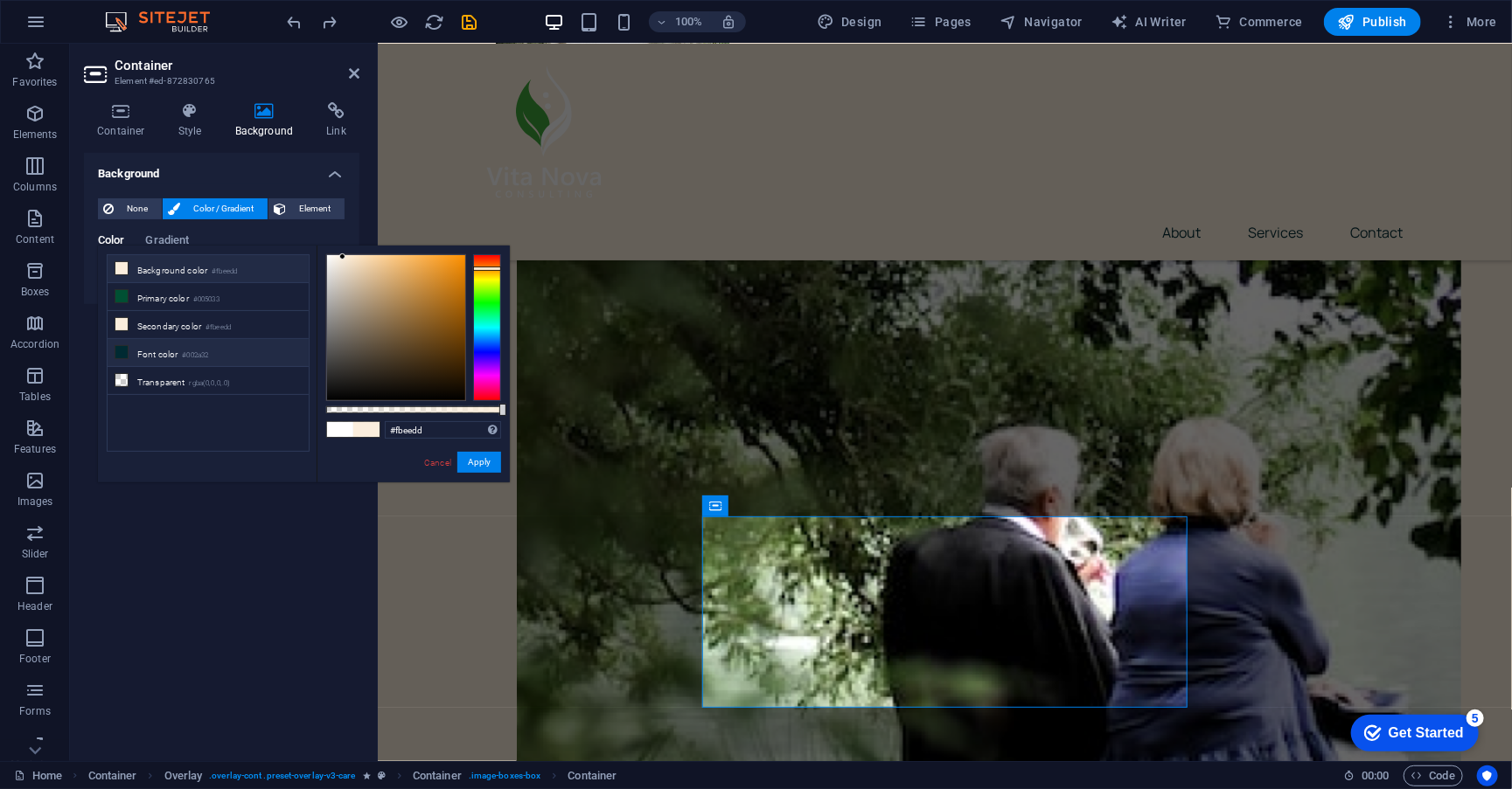
click at [172, 348] on li "Font color #002a32" at bounding box center [208, 352] width 201 height 28
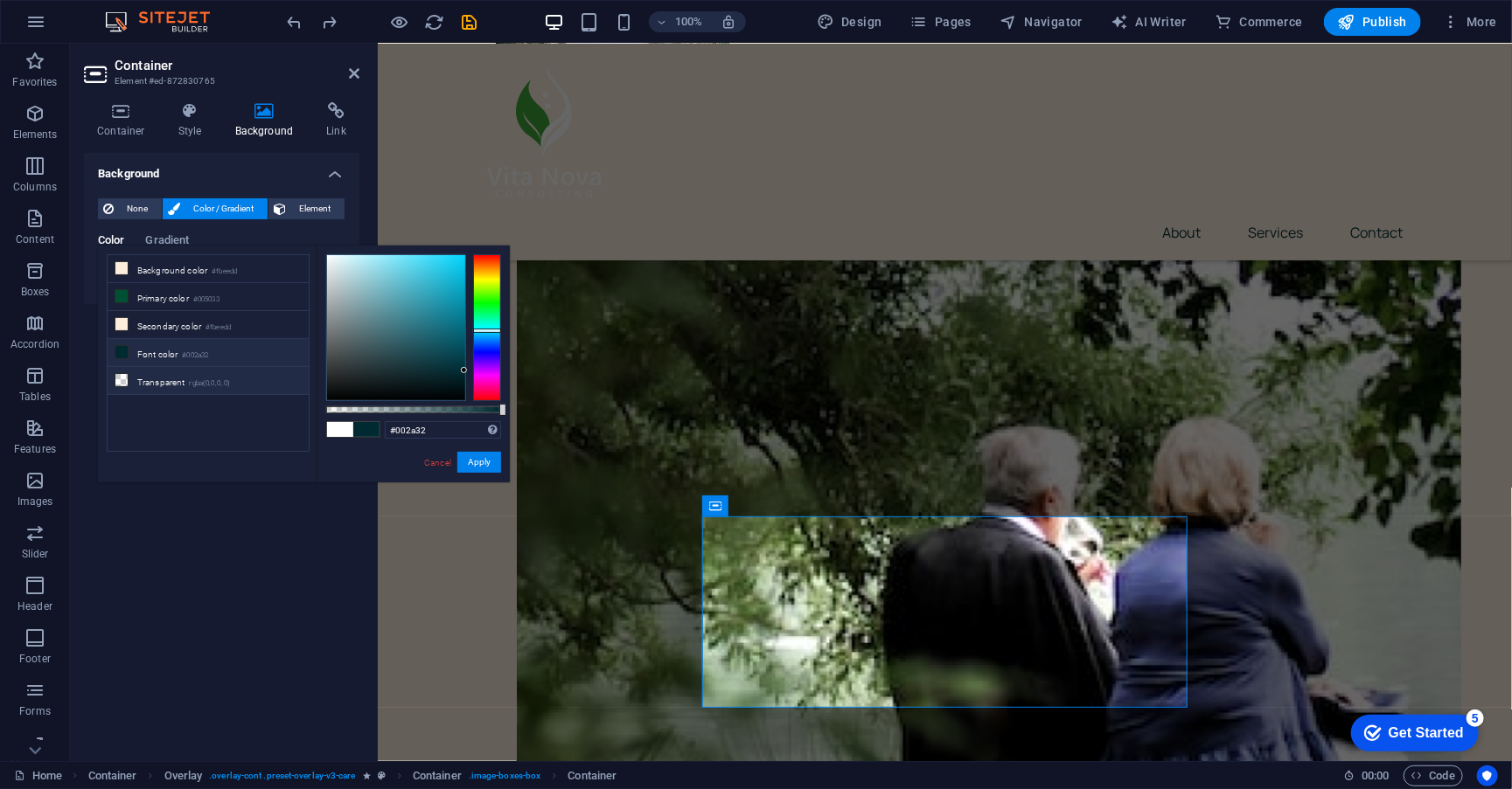
click at [179, 376] on li "Transparent rgba(0,0,0,.0)" at bounding box center [208, 380] width 201 height 28
type input "rgba(0, 0, 0, 0)"
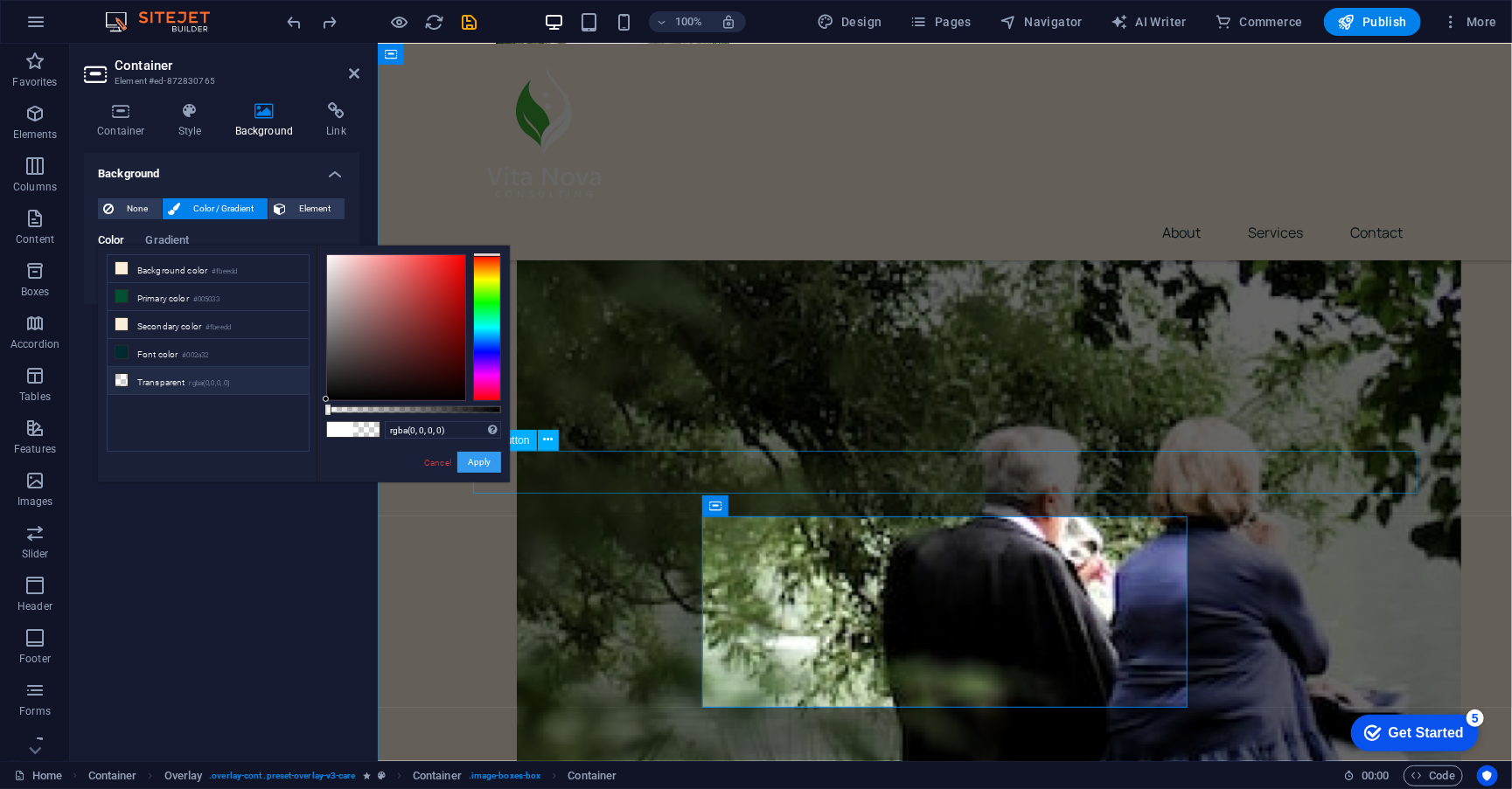
click at [493, 456] on button "Apply" at bounding box center [479, 462] width 43 height 21
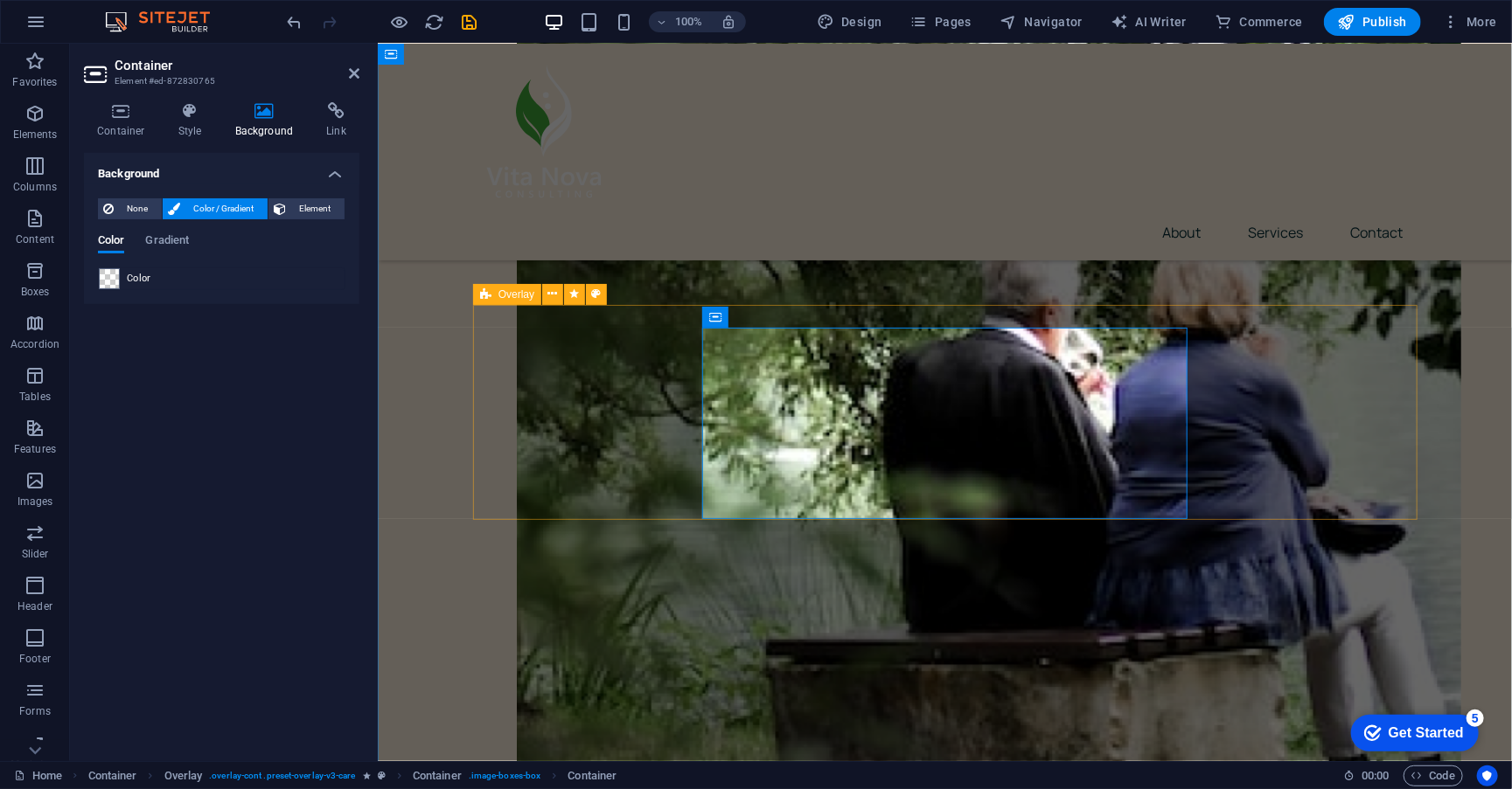
scroll to position [882, 0]
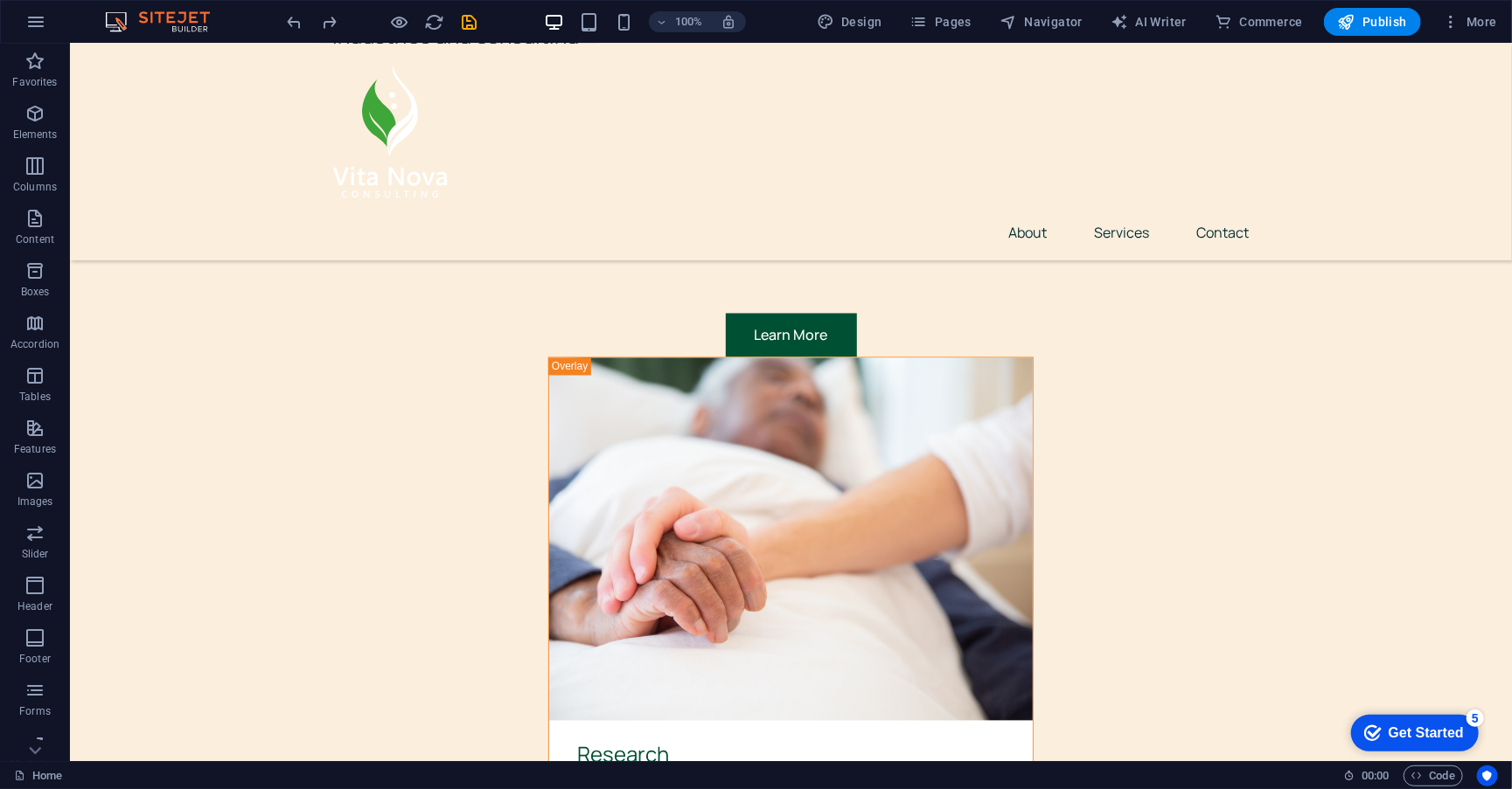
scroll to position [5343, 0]
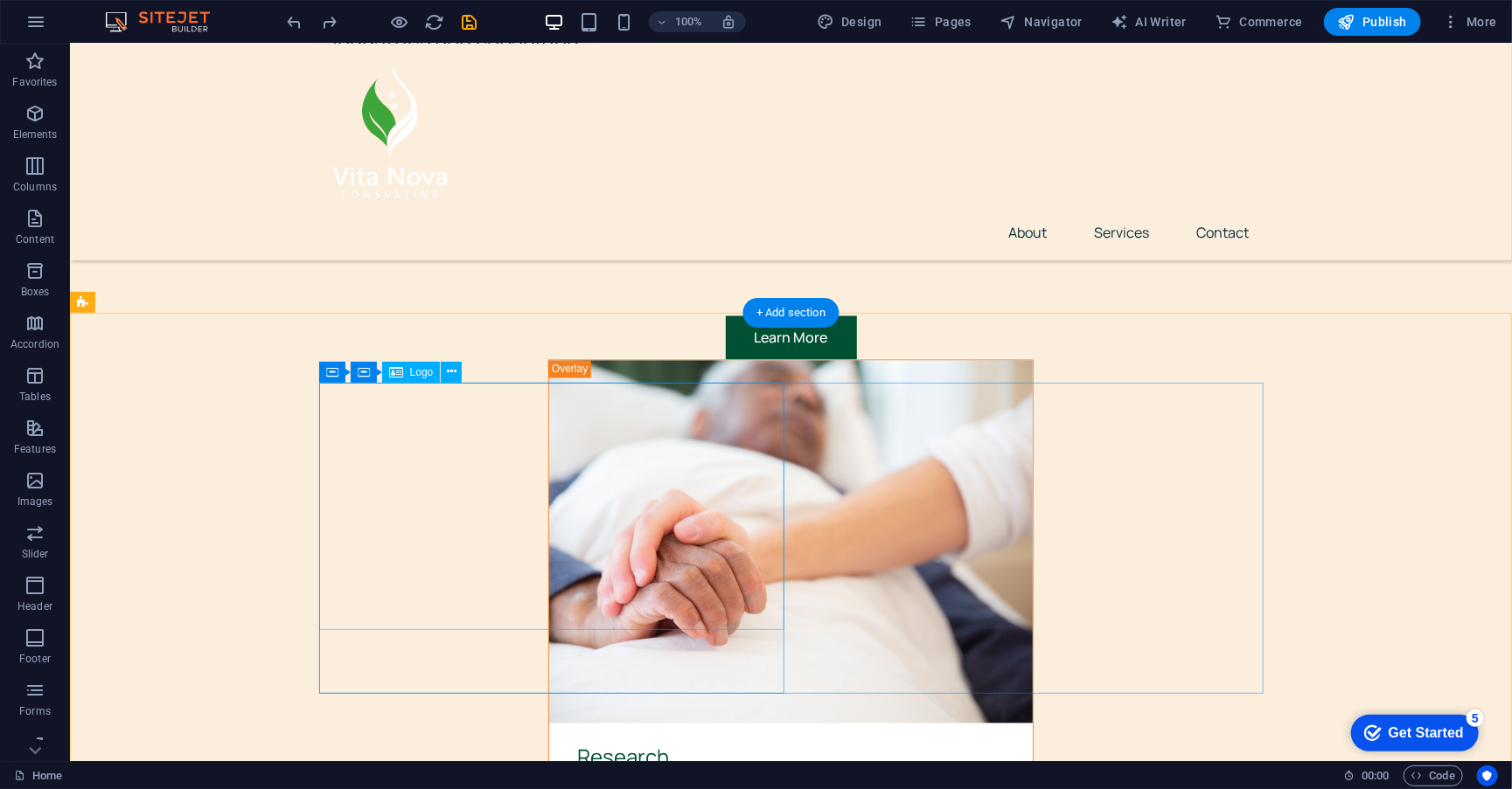
click at [450, 371] on icon at bounding box center [451, 371] width 10 height 18
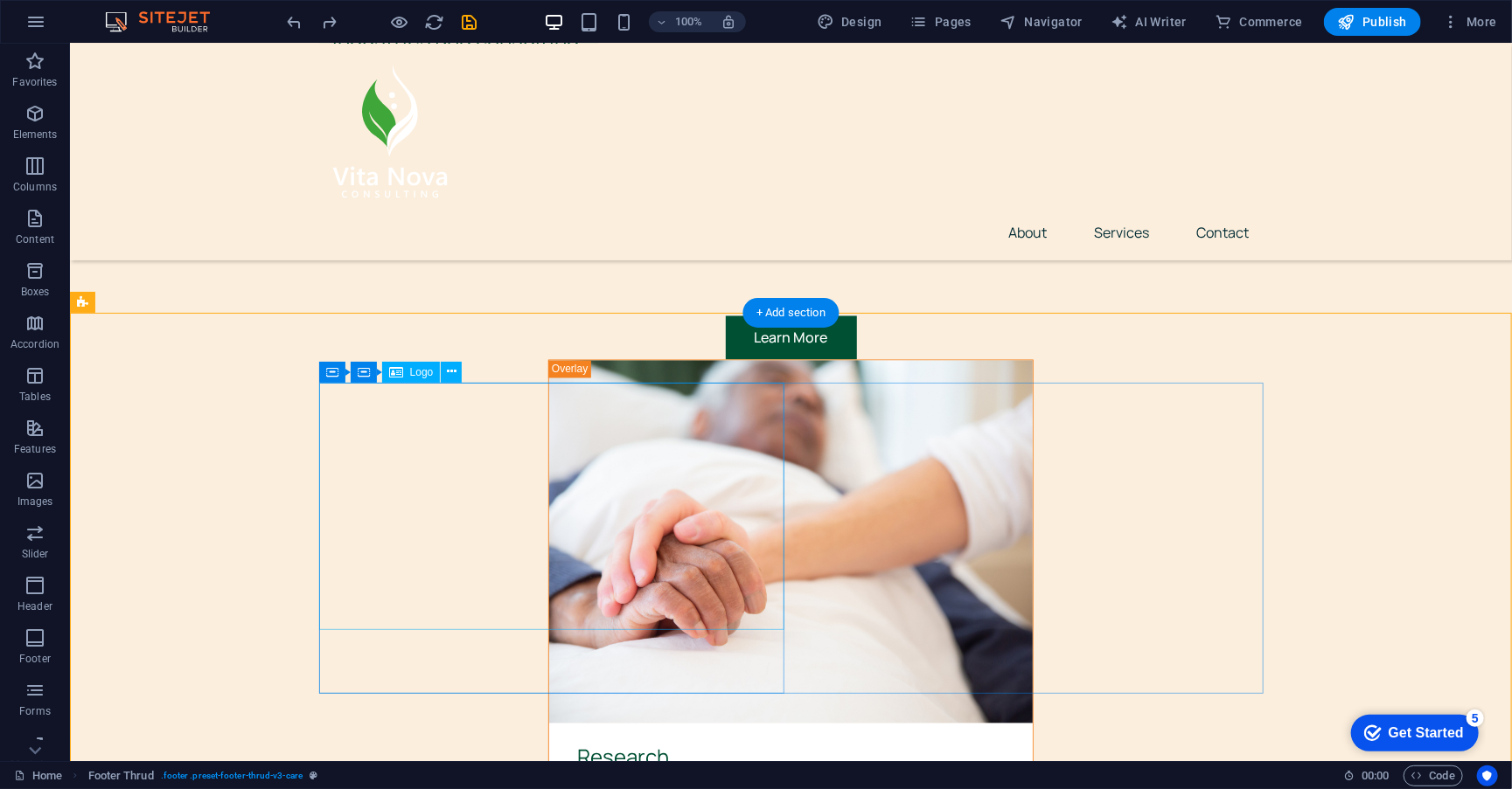
click at [449, 369] on icon at bounding box center [451, 371] width 10 height 18
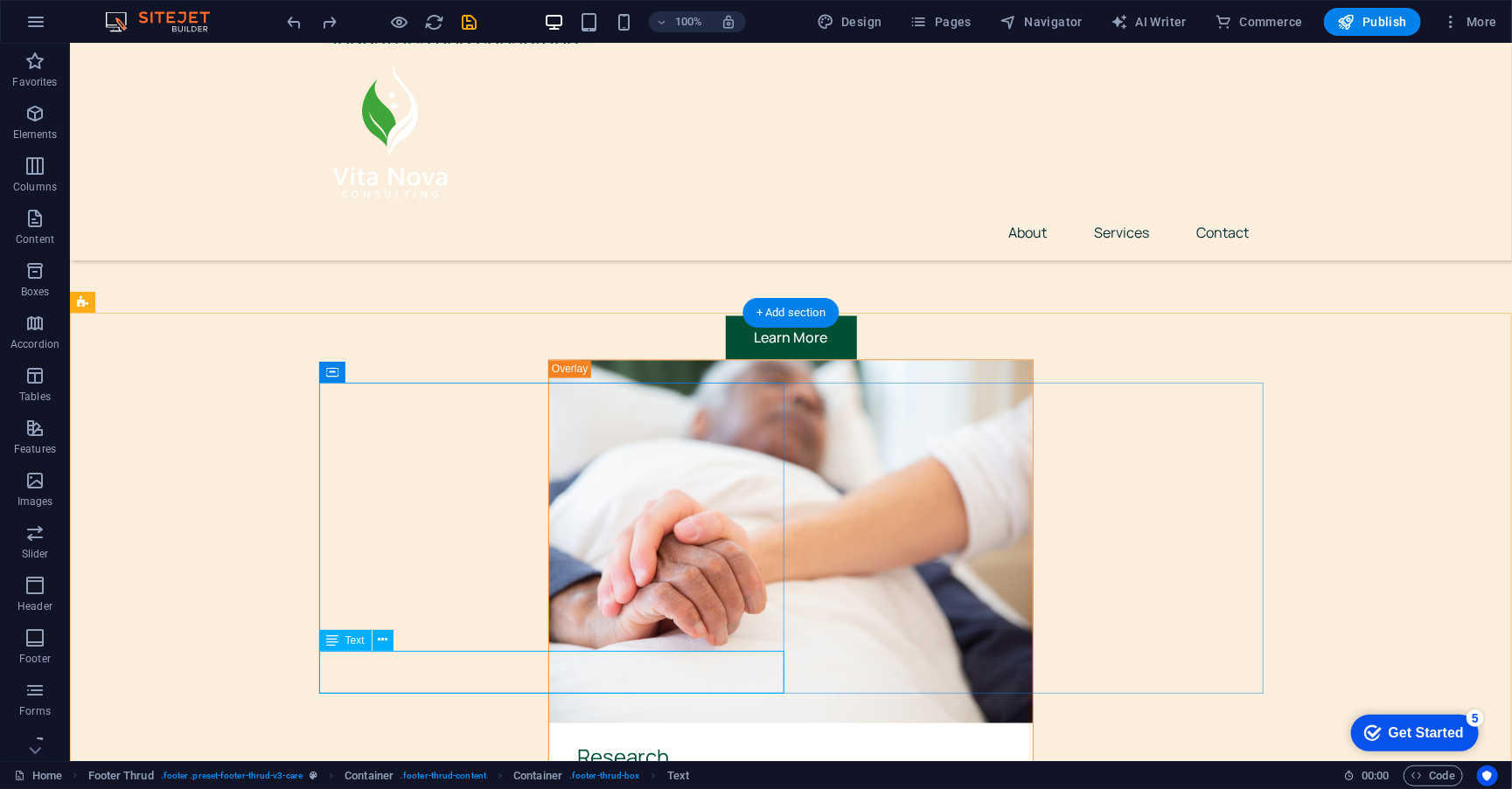
click at [329, 374] on icon at bounding box center [333, 371] width 13 height 21
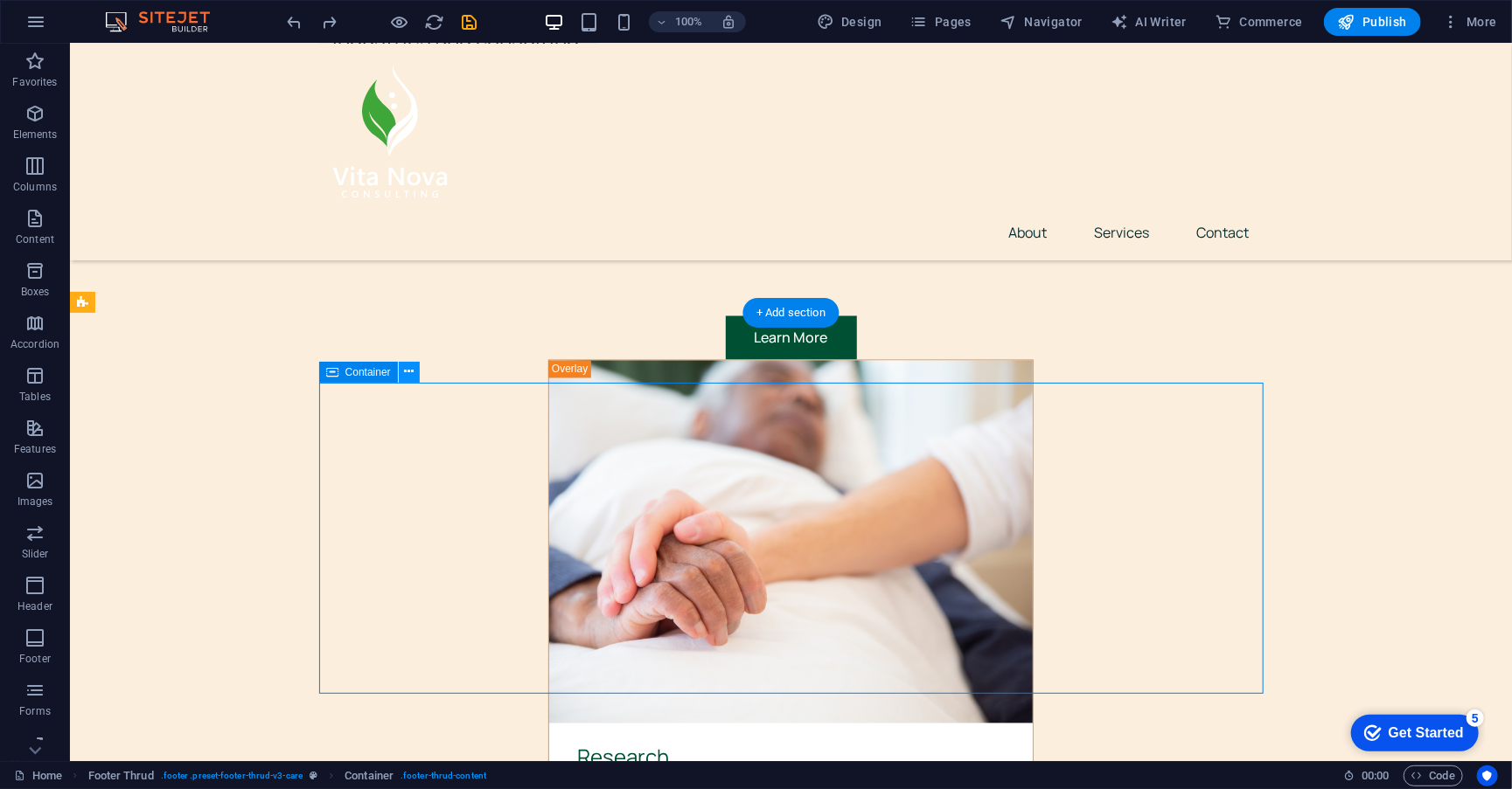
click at [416, 374] on button at bounding box center [409, 371] width 21 height 21
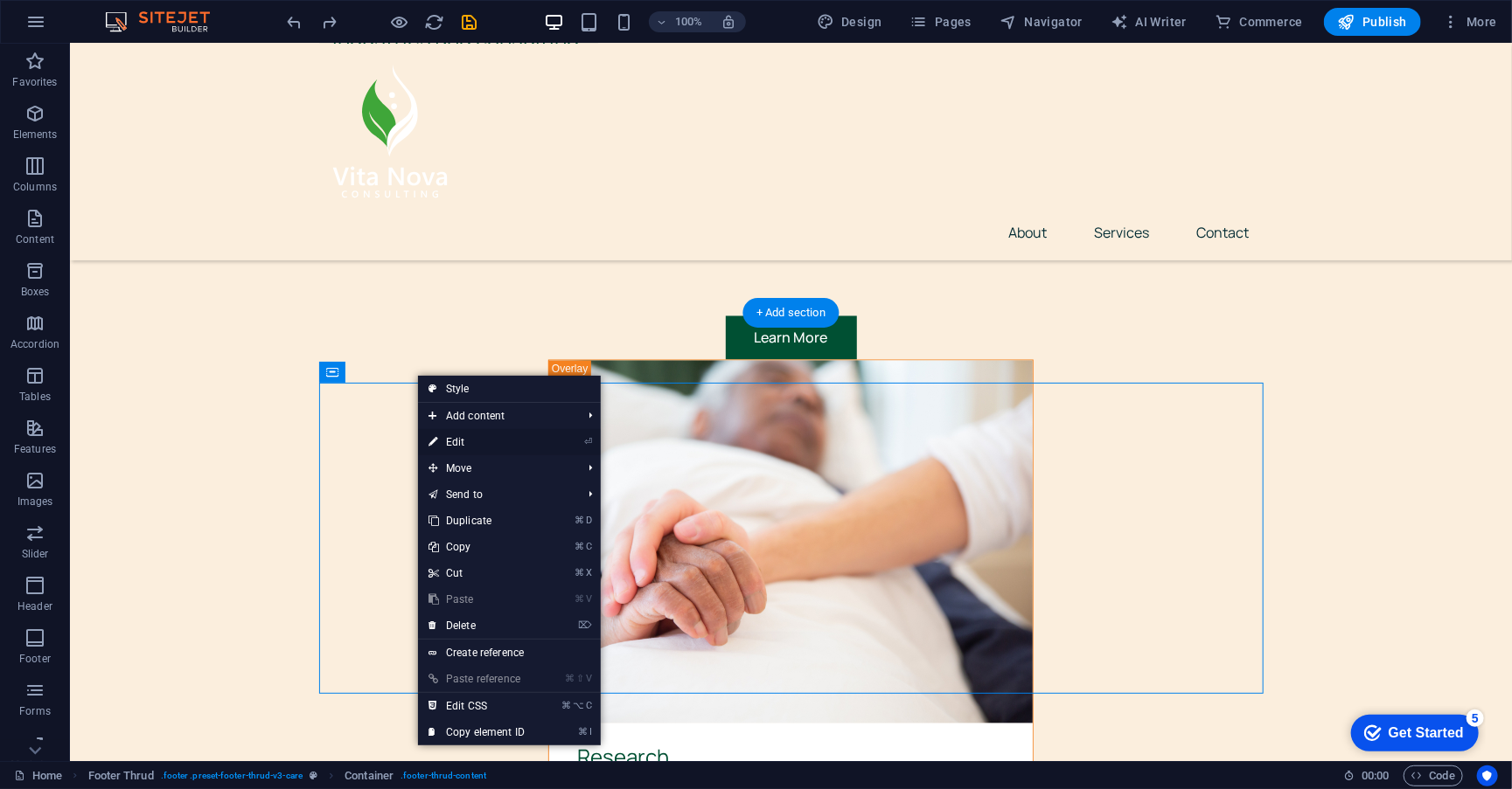
click at [521, 435] on link "⏎ Edit" at bounding box center [477, 442] width 118 height 26
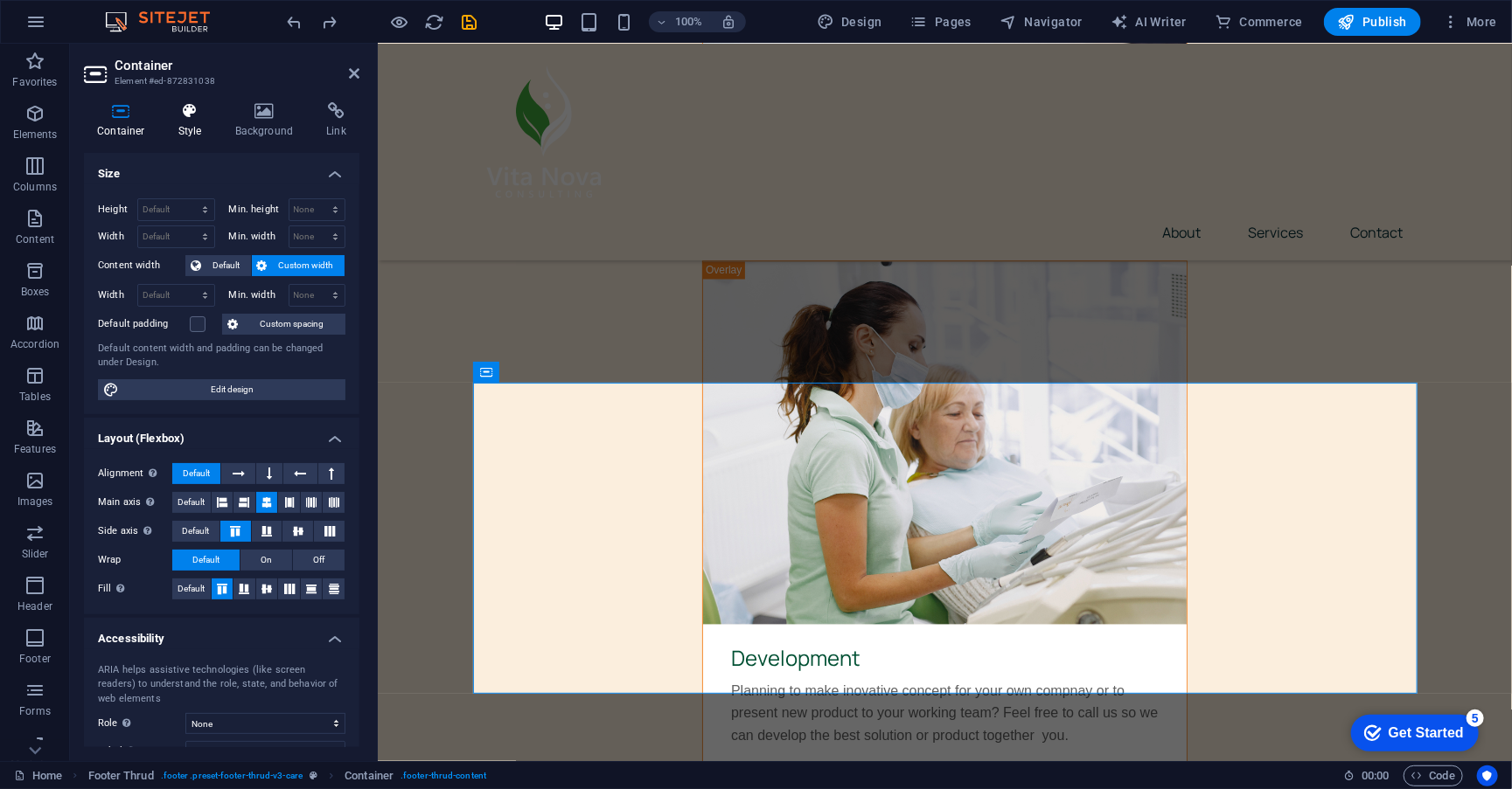
click at [179, 112] on icon at bounding box center [190, 110] width 50 height 17
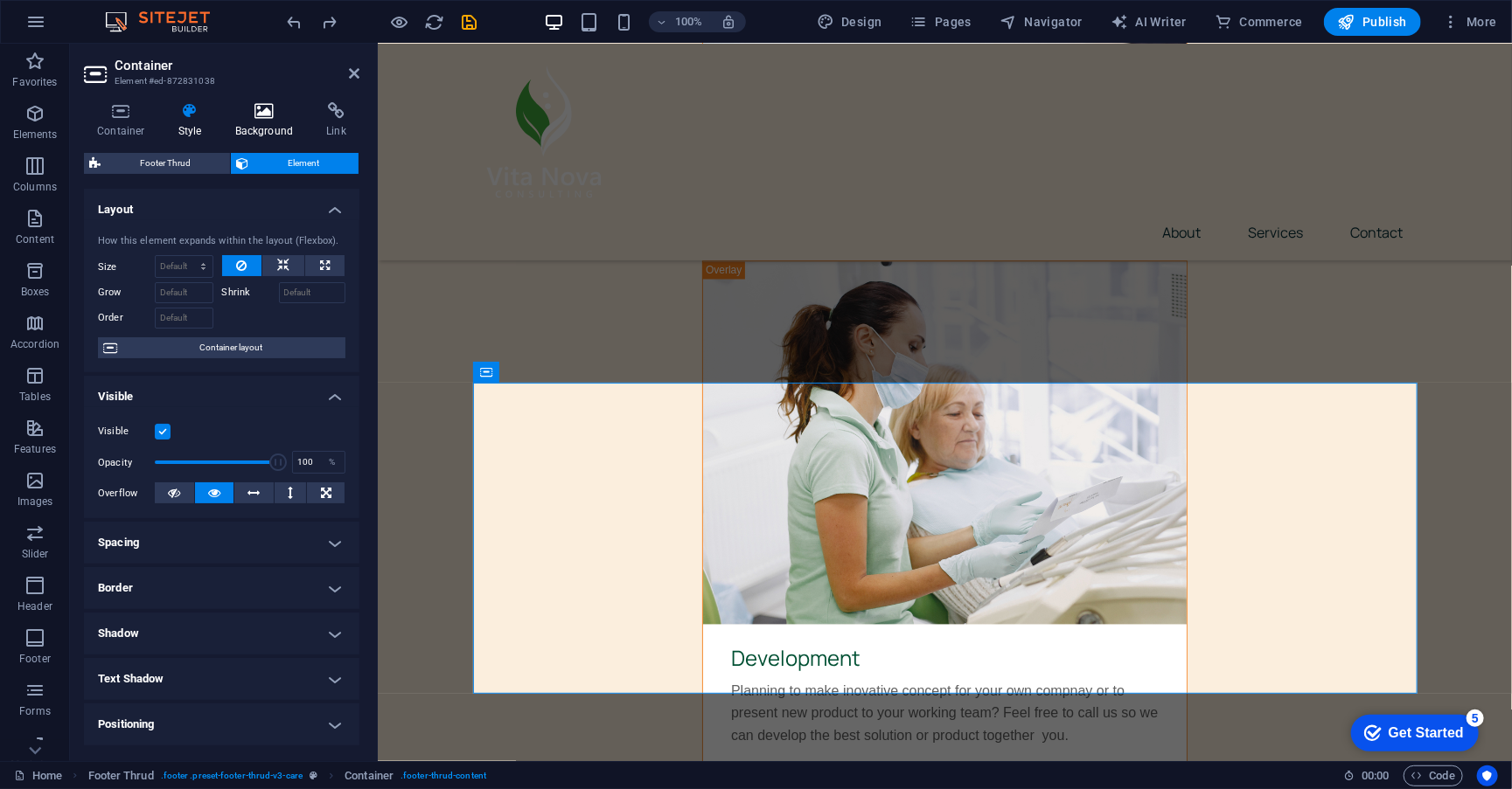
click at [253, 113] on icon at bounding box center [265, 110] width 85 height 17
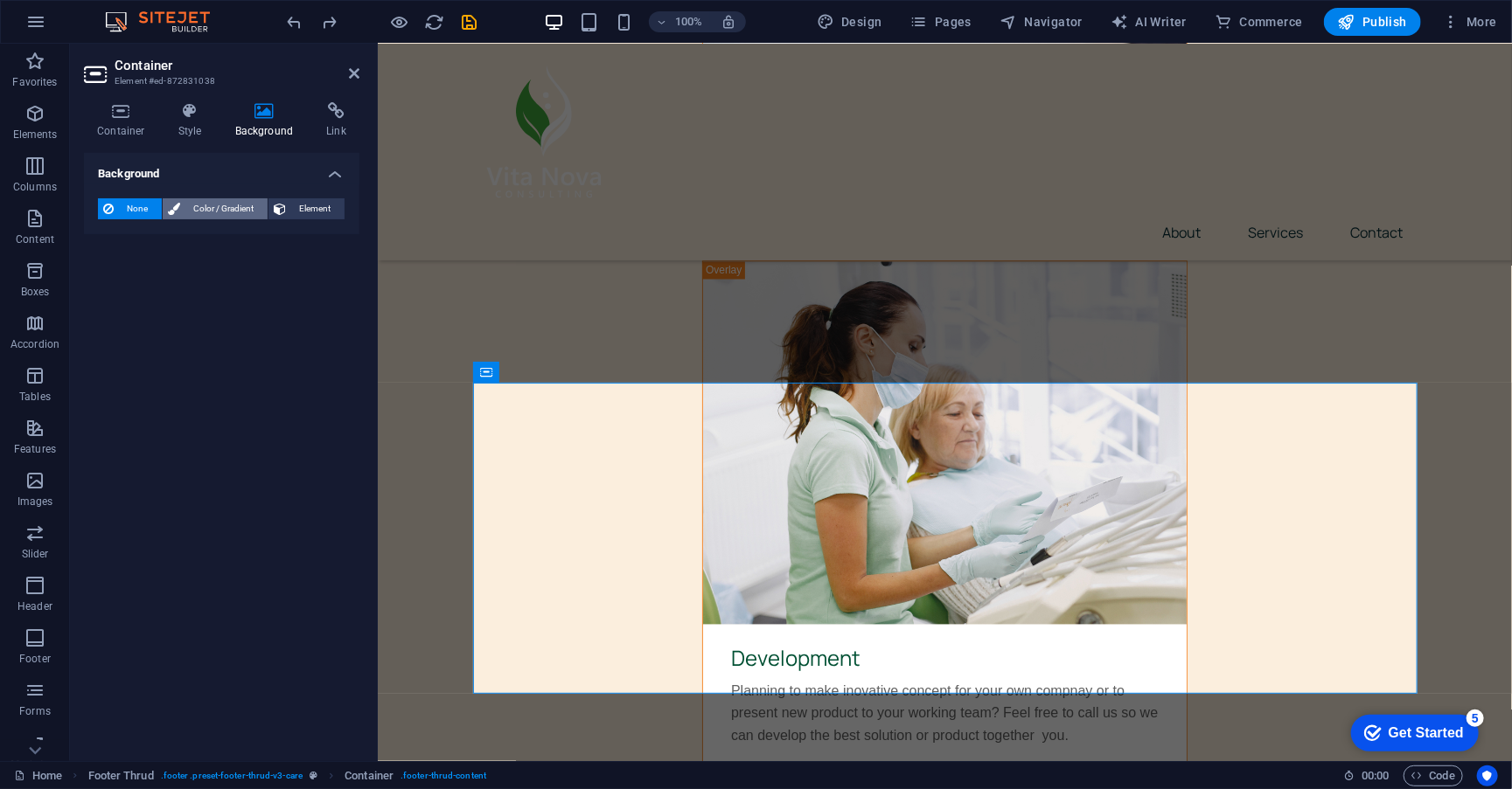
click at [192, 202] on span "Color / Gradient" at bounding box center [223, 209] width 77 height 21
click at [106, 276] on span at bounding box center [109, 278] width 19 height 19
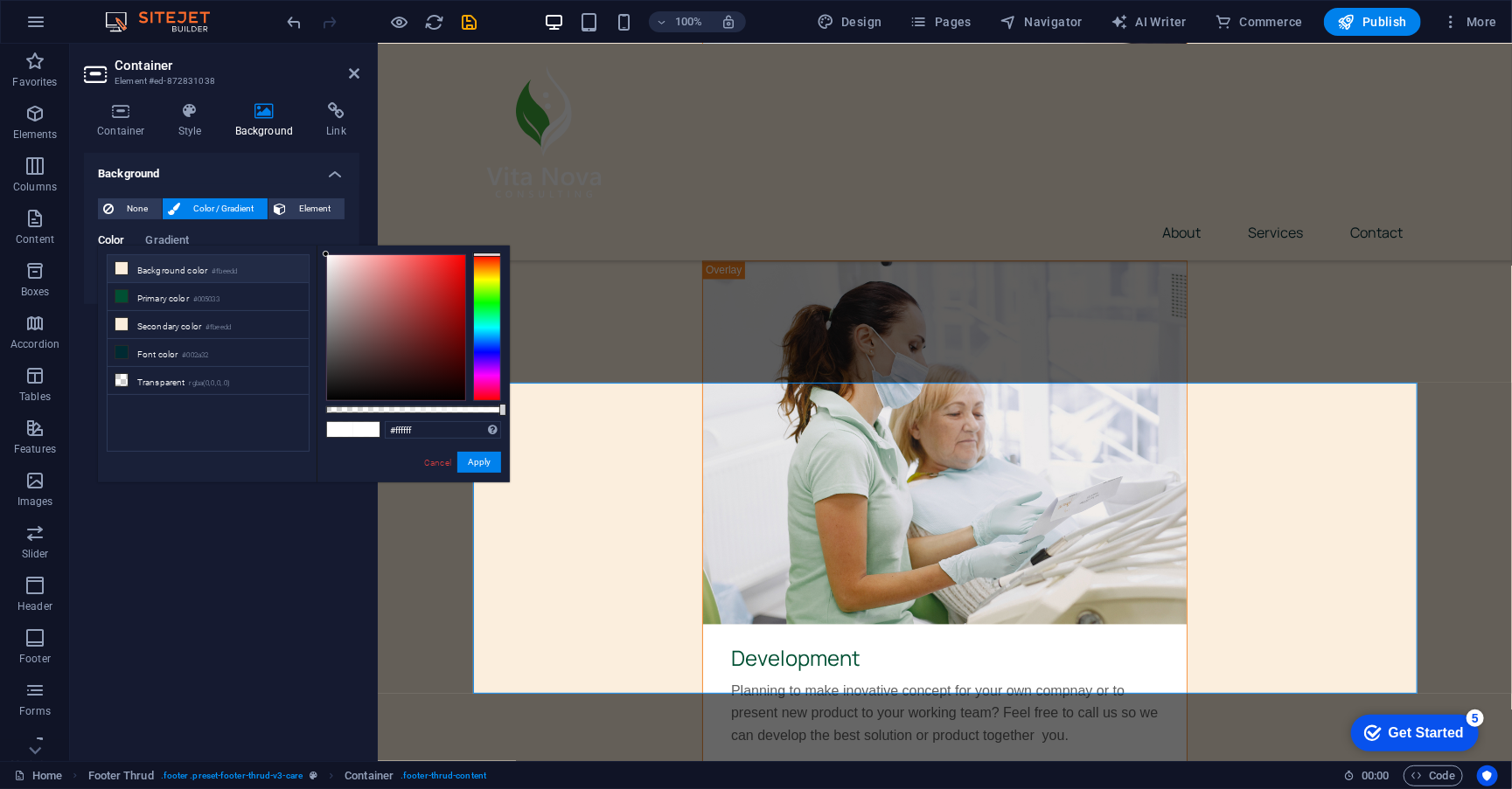
click at [170, 271] on li "Background color #fbeedd" at bounding box center [208, 268] width 201 height 28
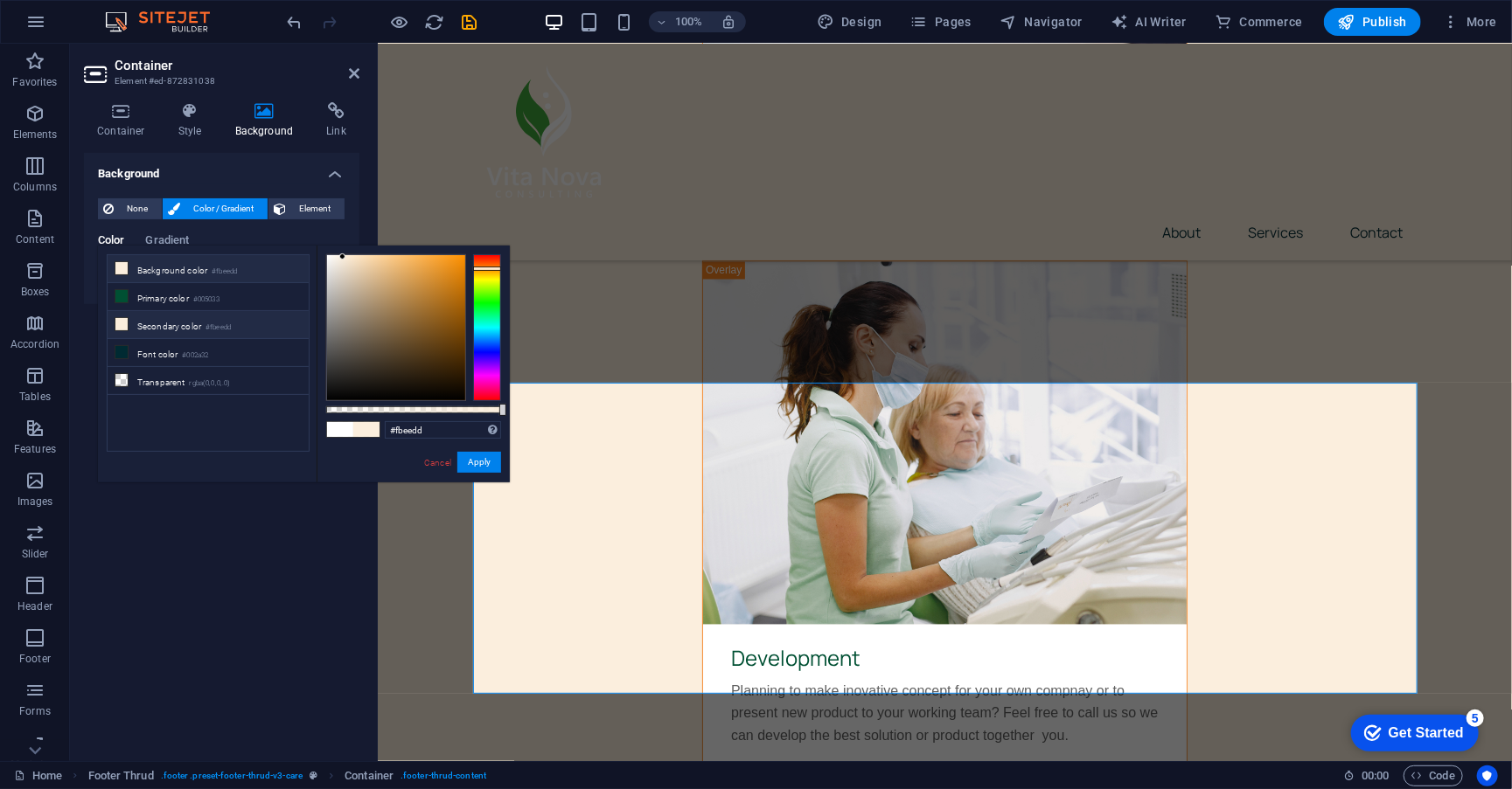
click at [174, 324] on li "Secondary color #fbeedd" at bounding box center [208, 324] width 201 height 28
click at [165, 348] on li "Font color #002a32" at bounding box center [208, 352] width 201 height 28
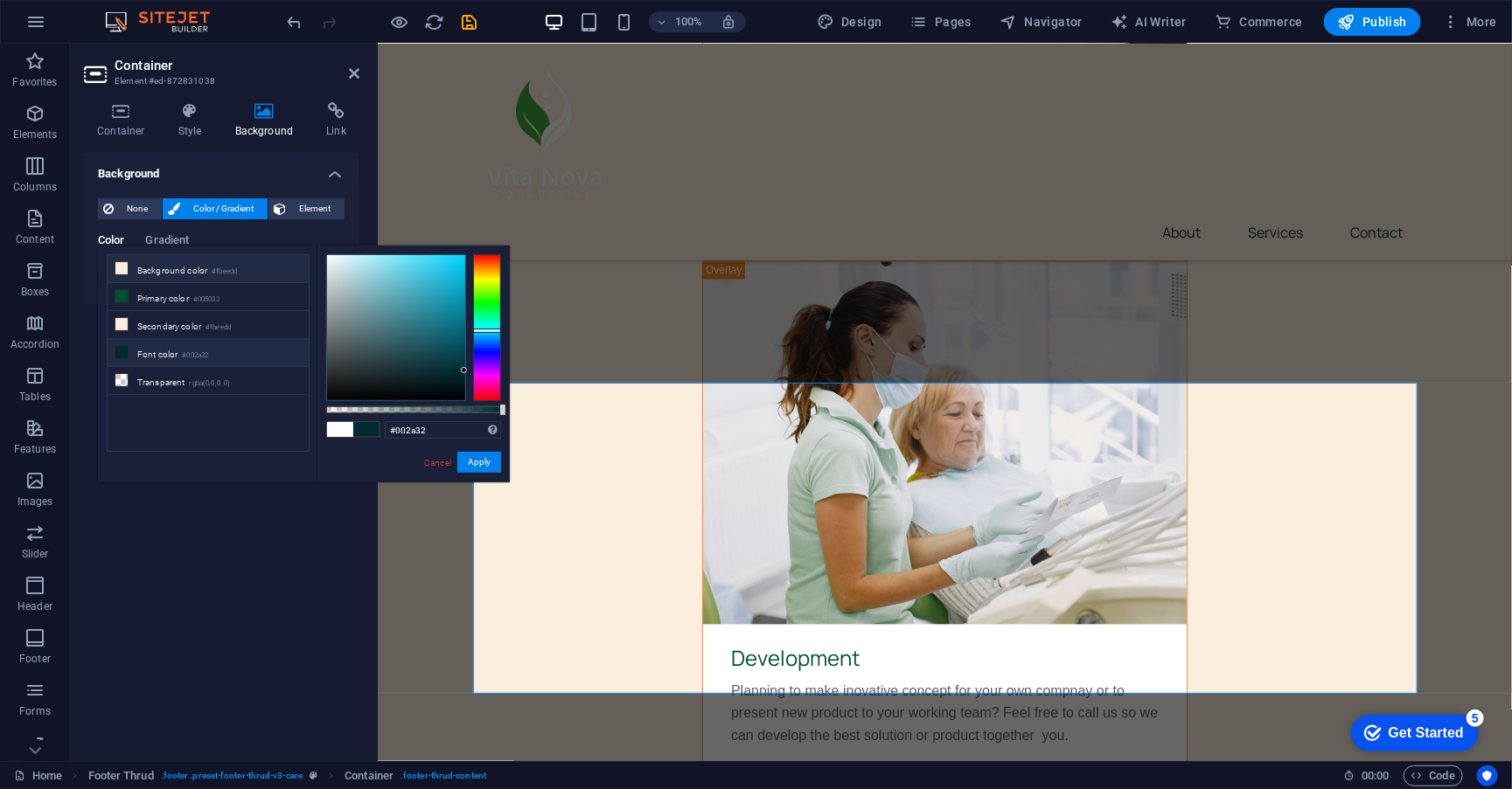
click at [191, 265] on li "Background color #fbeedd" at bounding box center [208, 268] width 201 height 28
type input "#fbeedd"
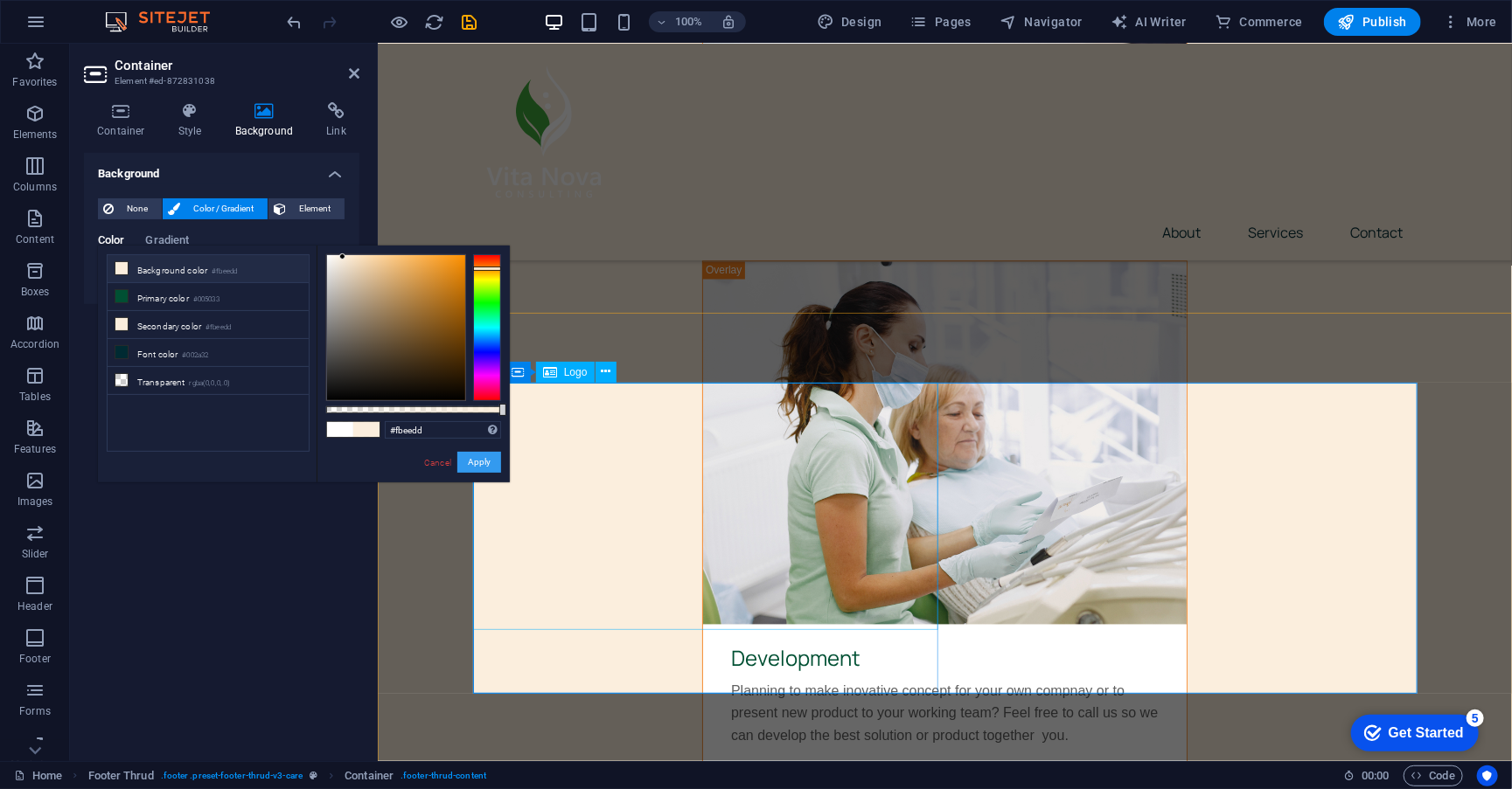
click at [488, 457] on button "Apply" at bounding box center [479, 462] width 43 height 21
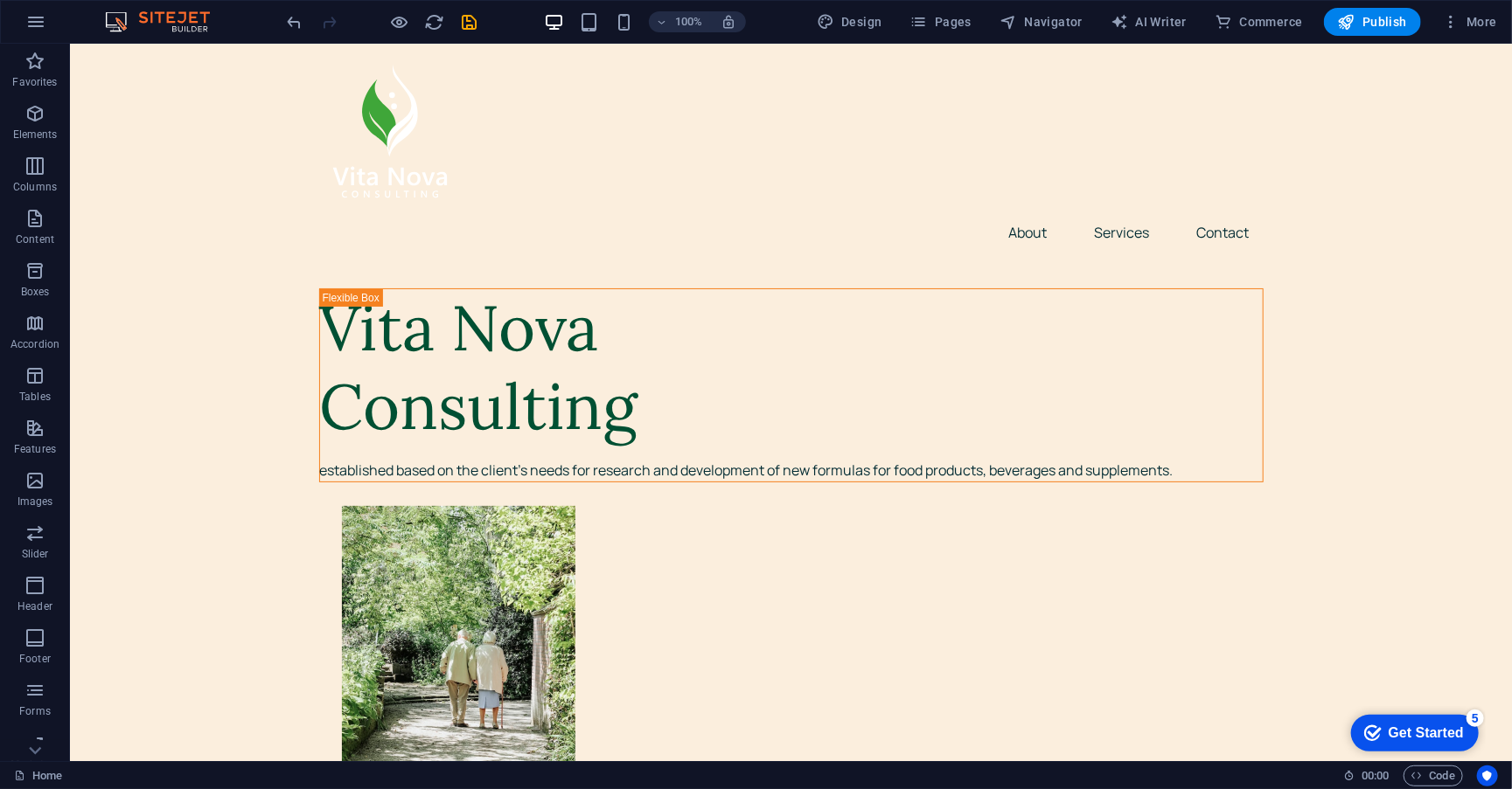
scroll to position [0, 0]
click at [1371, 23] on span "Publish" at bounding box center [1373, 22] width 69 height 17
click at [1179, 16] on span "AI Writer" at bounding box center [1148, 22] width 76 height 17
select select "English"
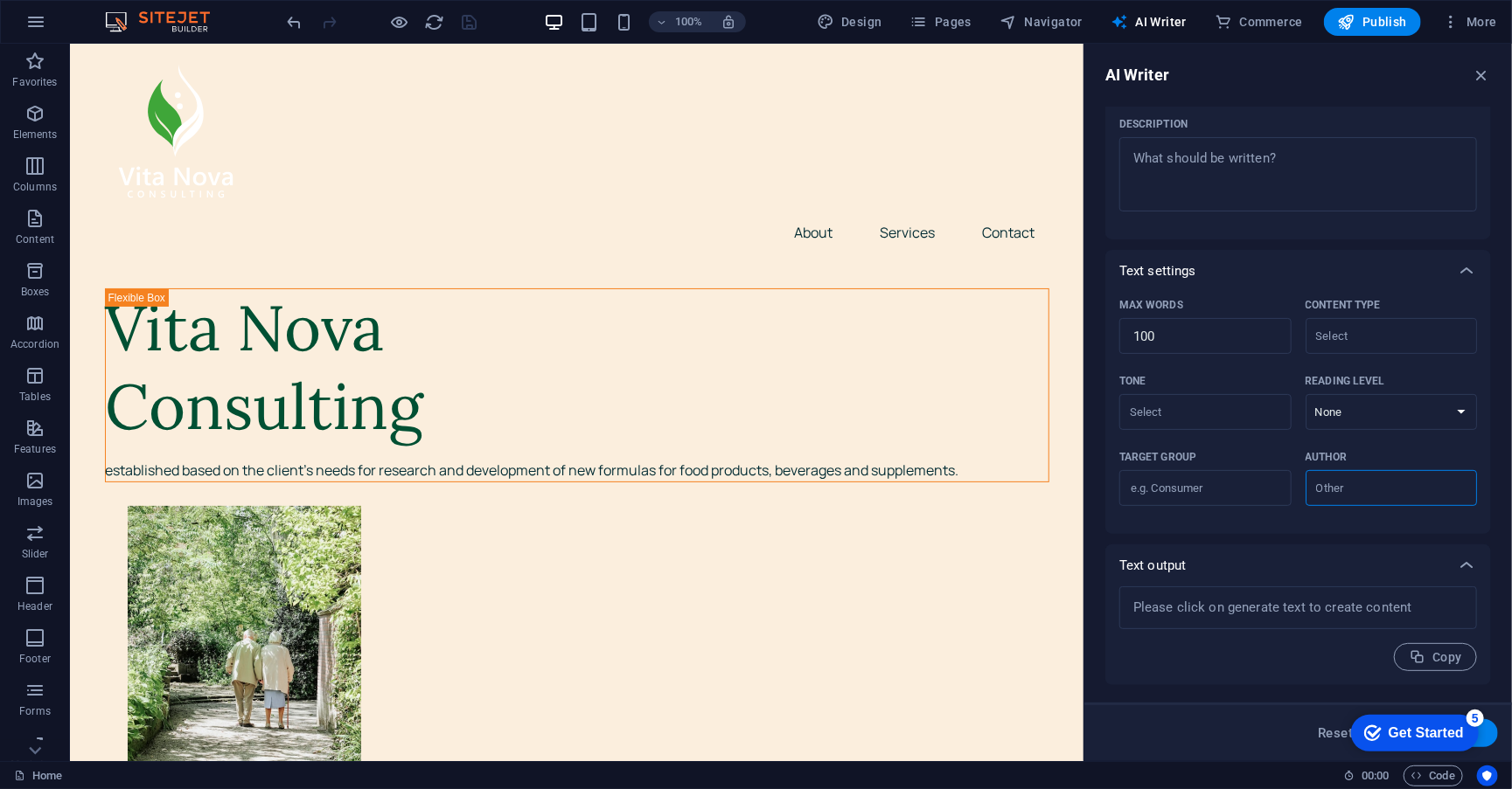
scroll to position [222, 0]
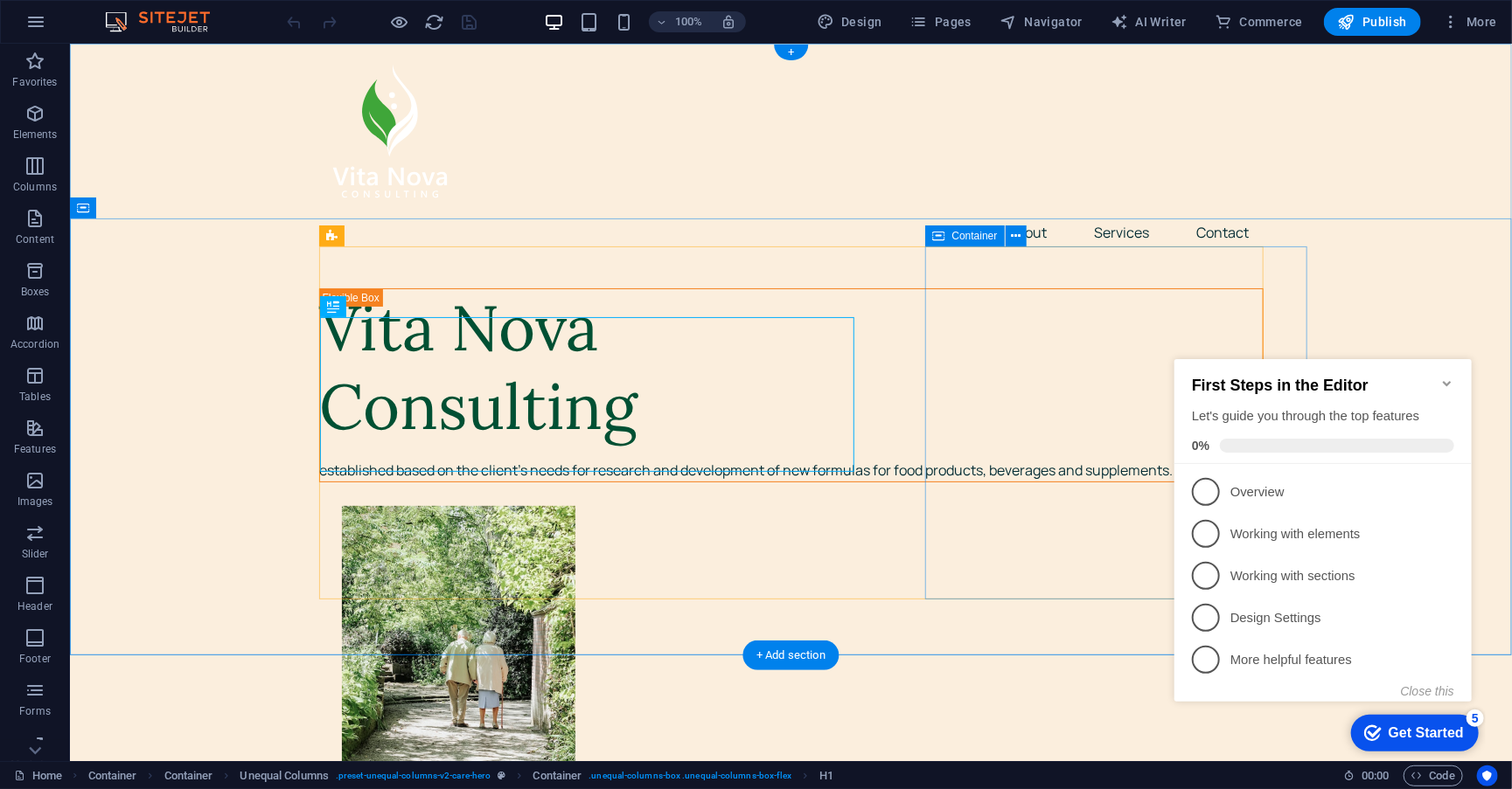
click at [1441, 376] on icon "Minimize checklist" at bounding box center [1446, 382] width 14 height 14
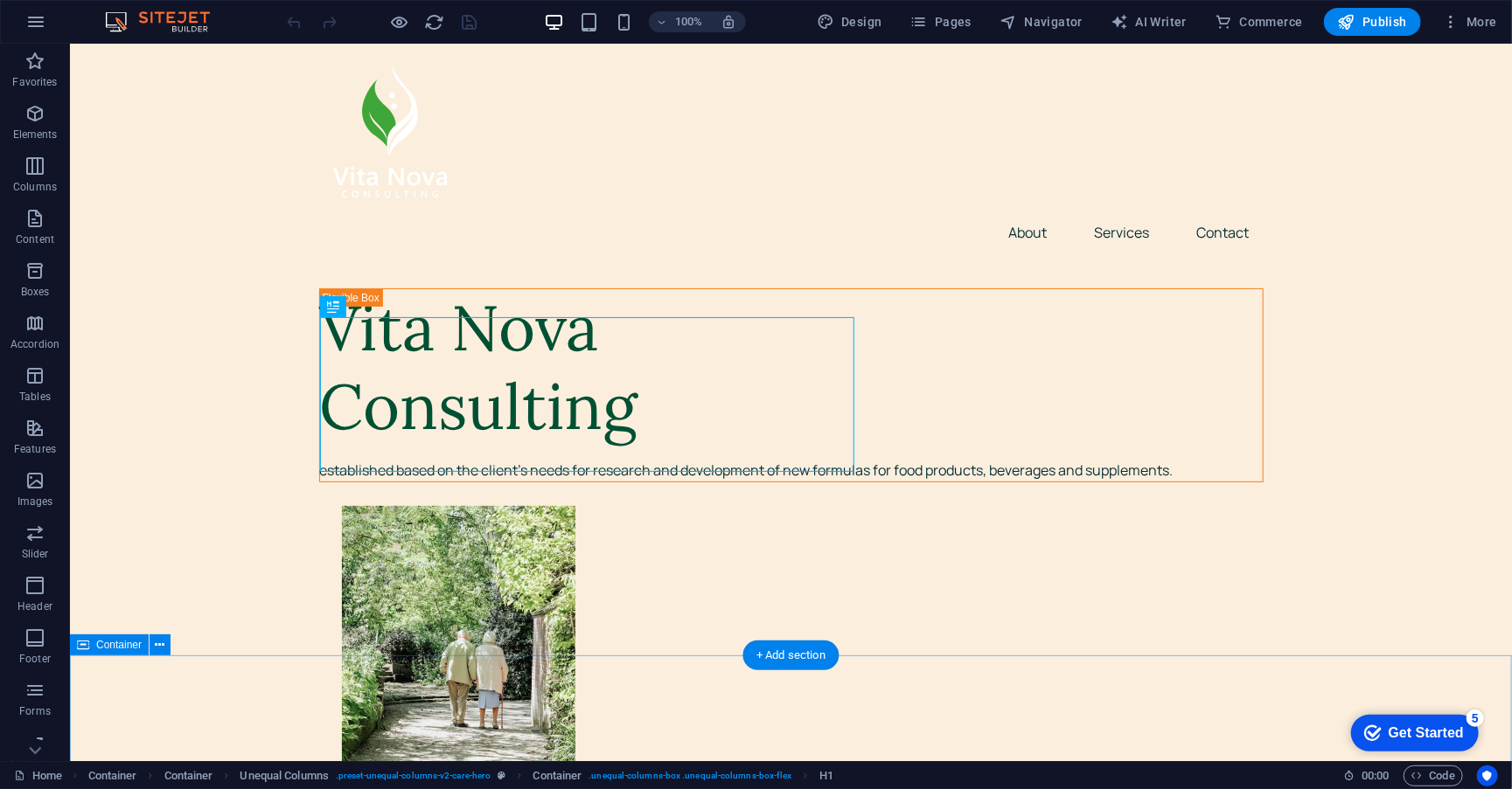
click at [1388, 727] on div "Get Started" at bounding box center [1425, 732] width 75 height 15
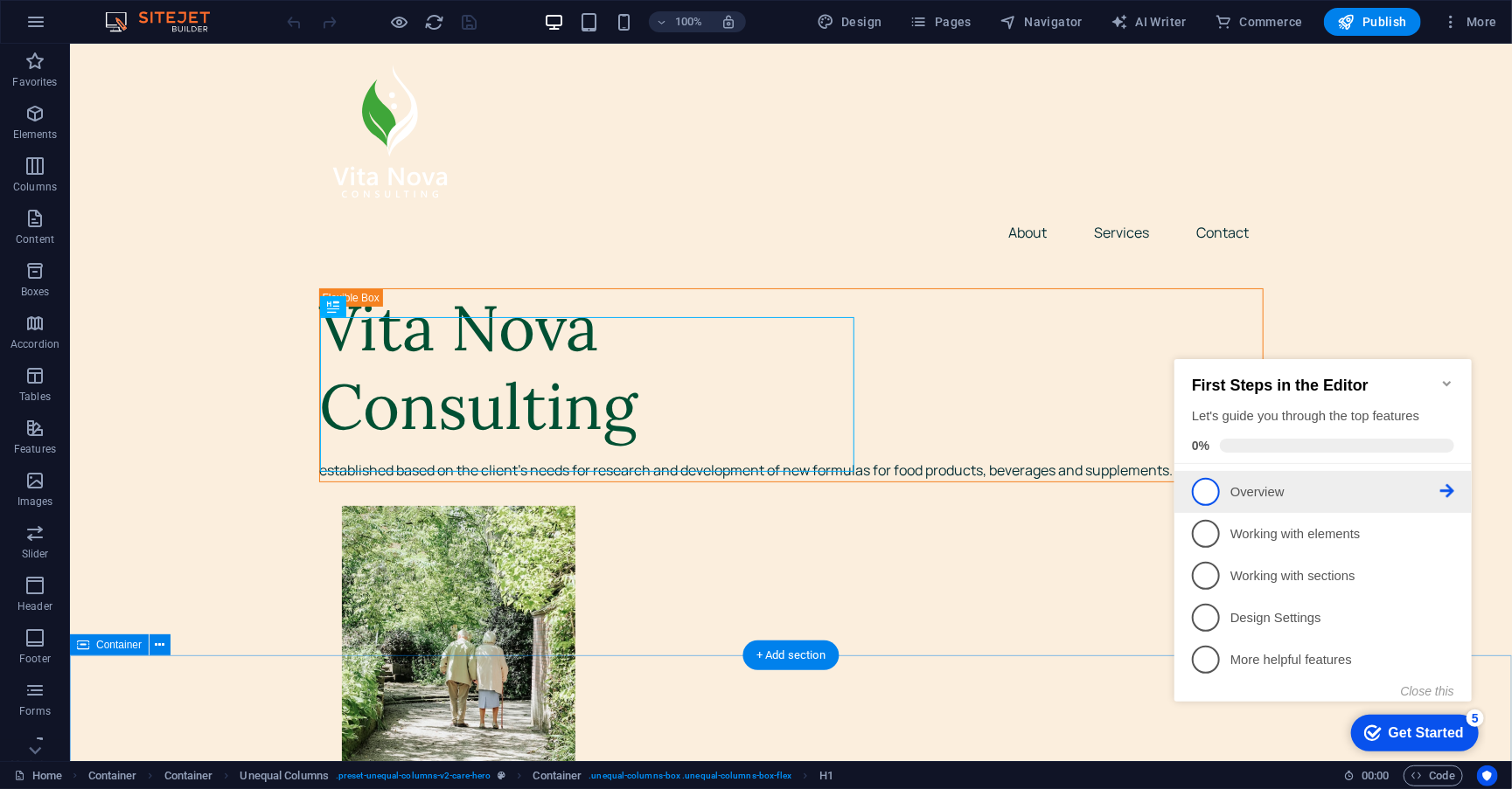
click at [1425, 507] on li "1 Overview - incomplete" at bounding box center [1322, 491] width 298 height 42
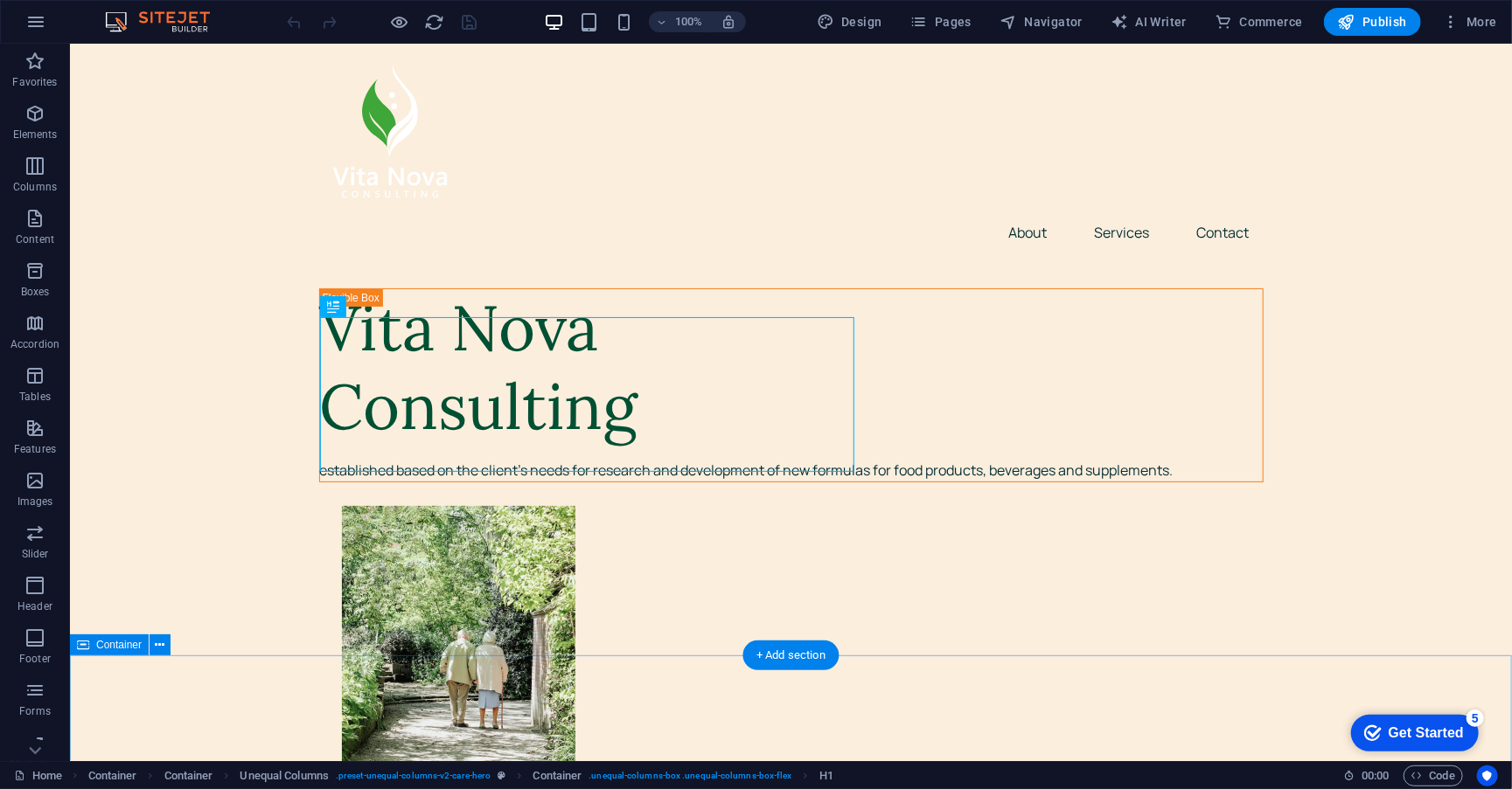
click at [1378, 727] on div "checkmark Get Started 5" at bounding box center [1413, 732] width 99 height 17
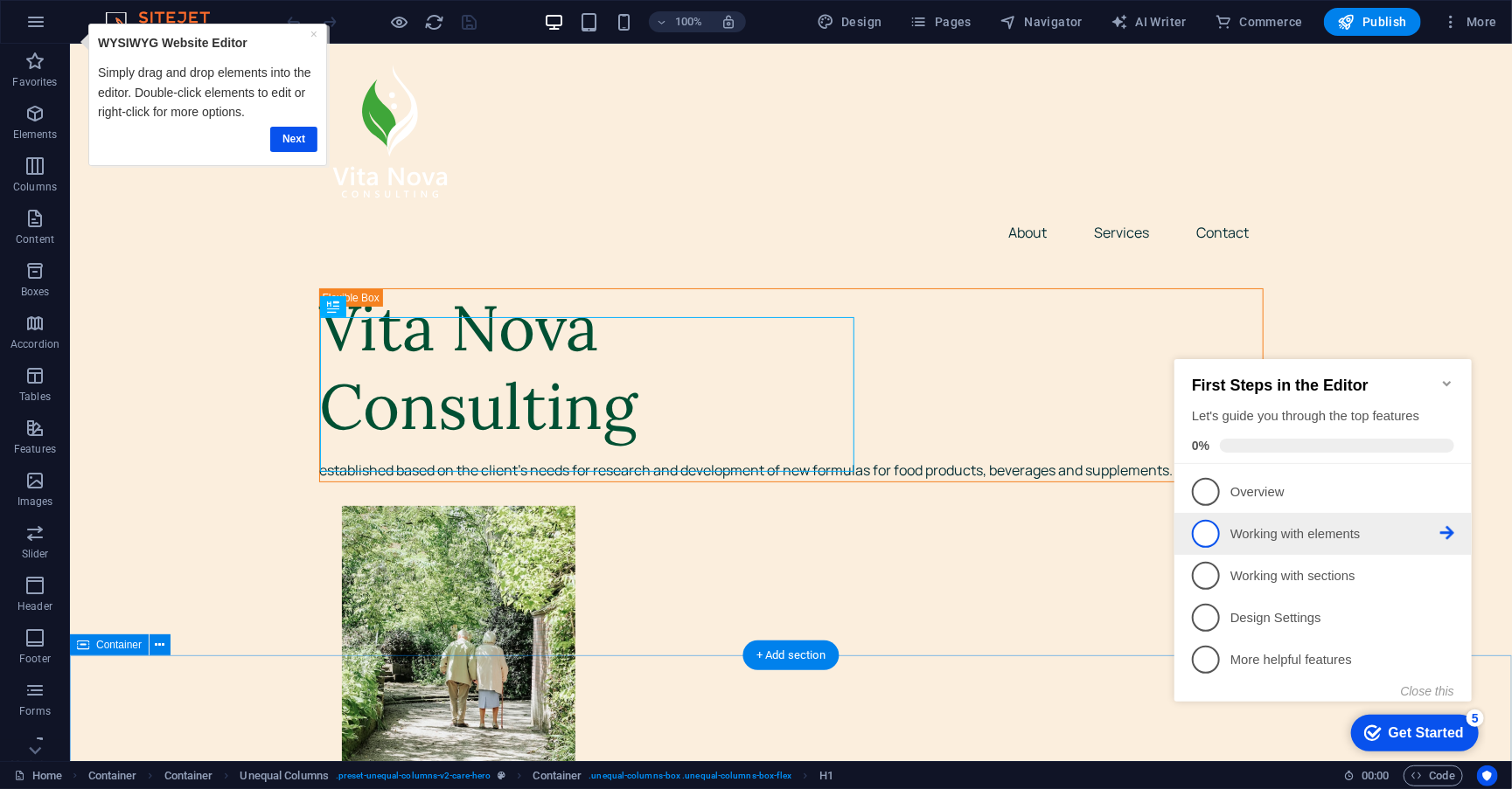
click at [1321, 542] on link "2 Working with elements - incomplete" at bounding box center [1322, 533] width 262 height 28
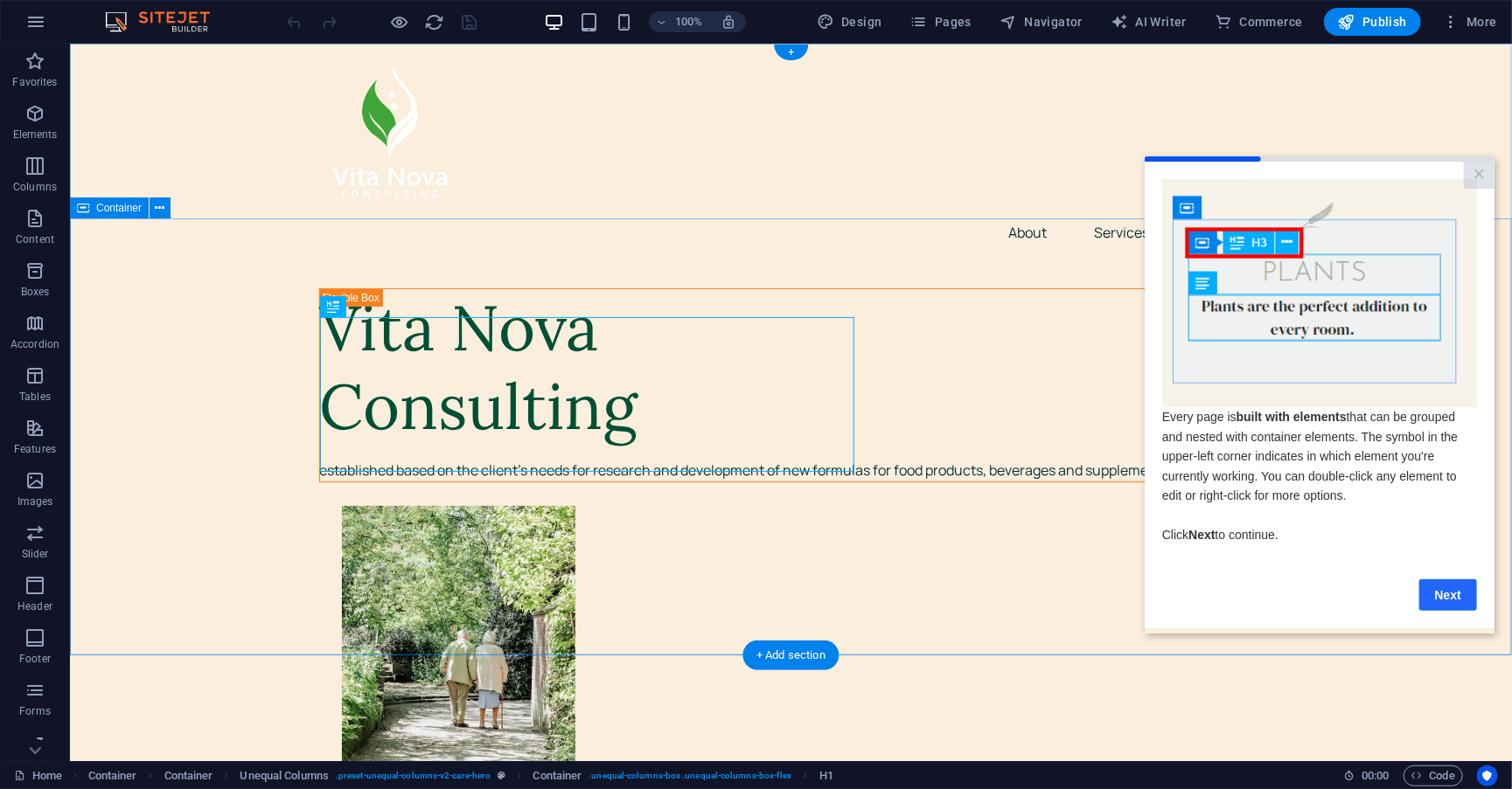
click at [1445, 596] on link "Next" at bounding box center [1448, 594] width 58 height 32
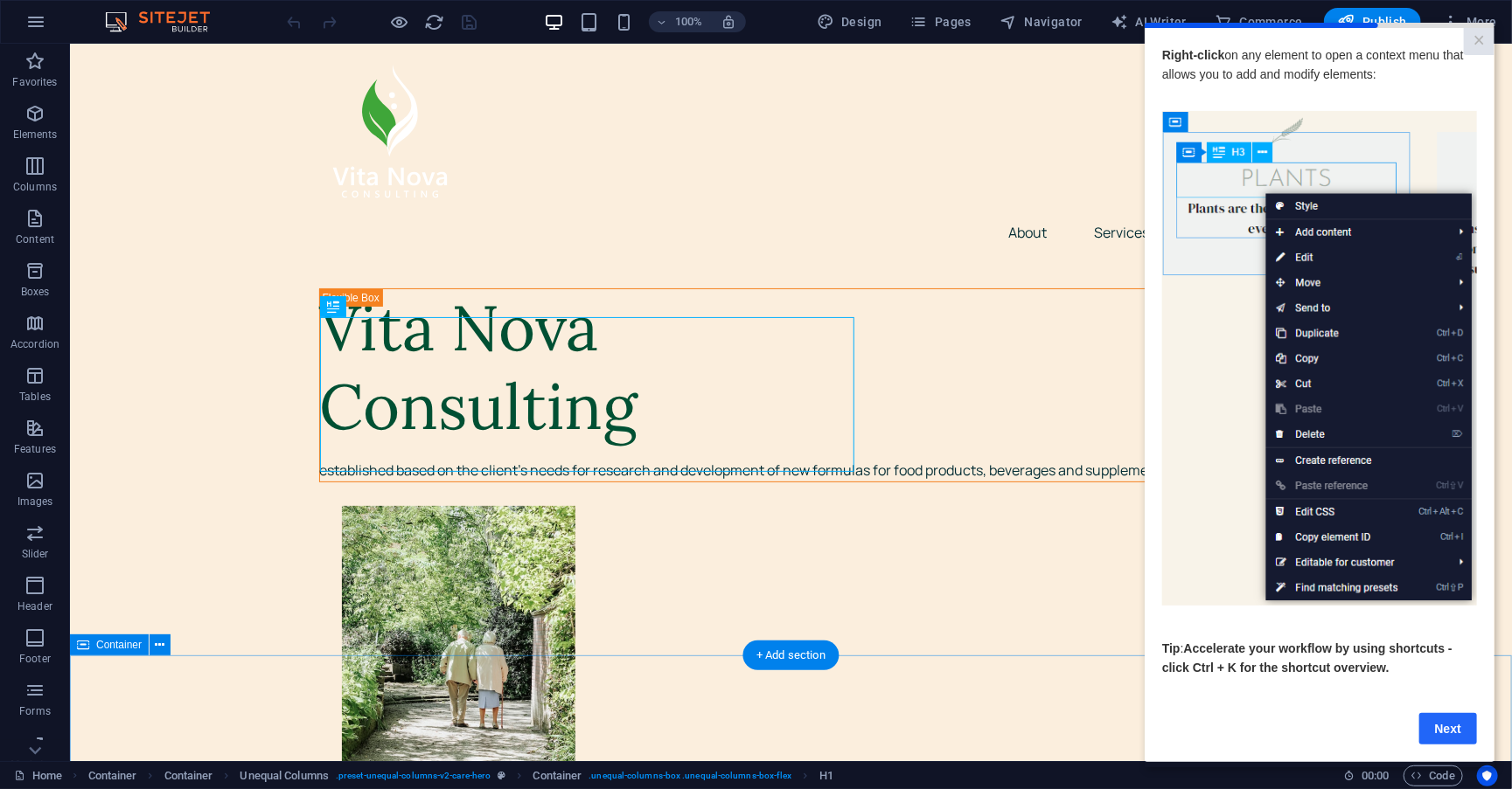
click at [1474, 730] on link "Next" at bounding box center [1448, 728] width 58 height 32
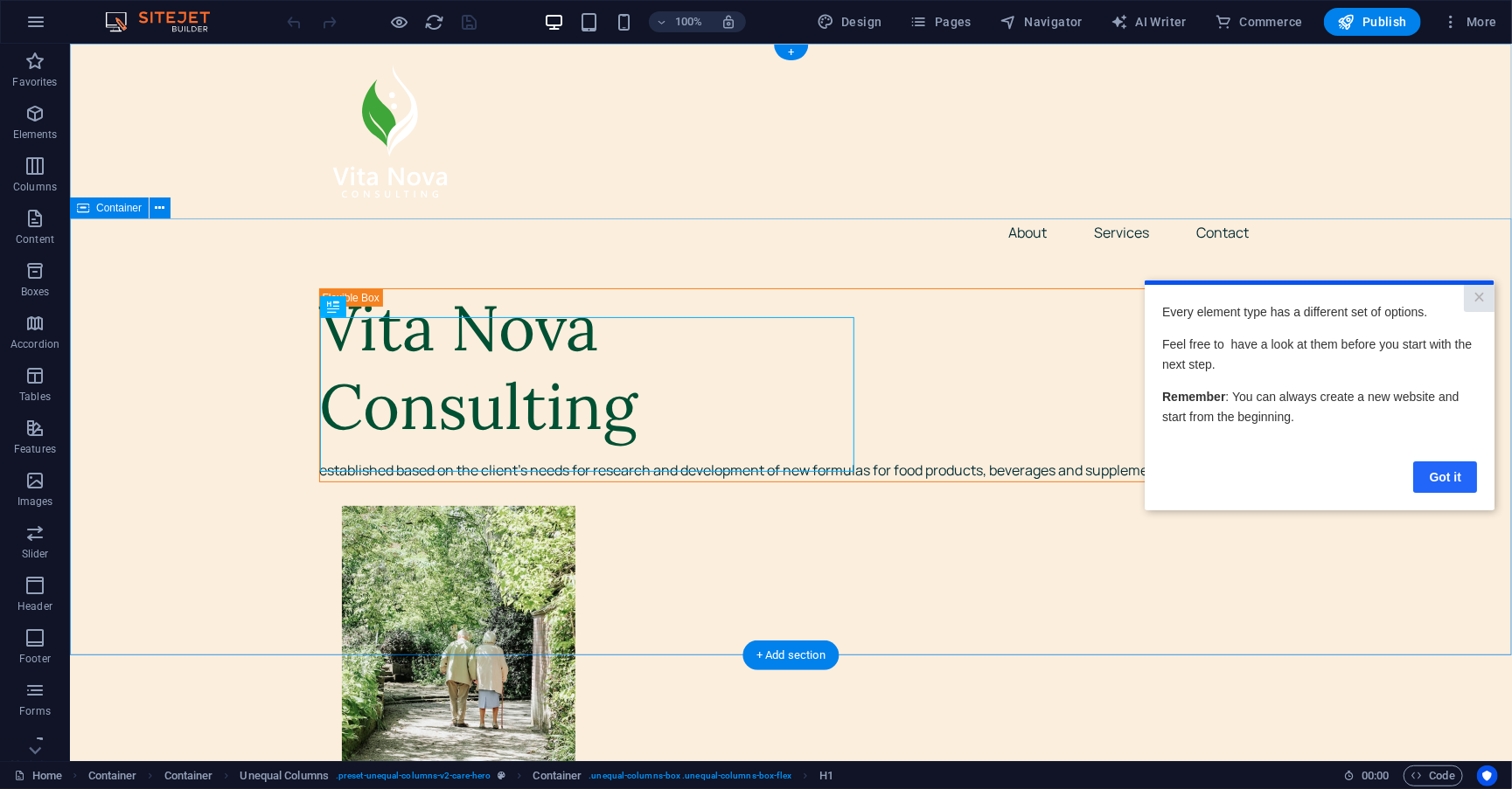
click at [1460, 467] on link "Got it" at bounding box center [1444, 476] width 64 height 32
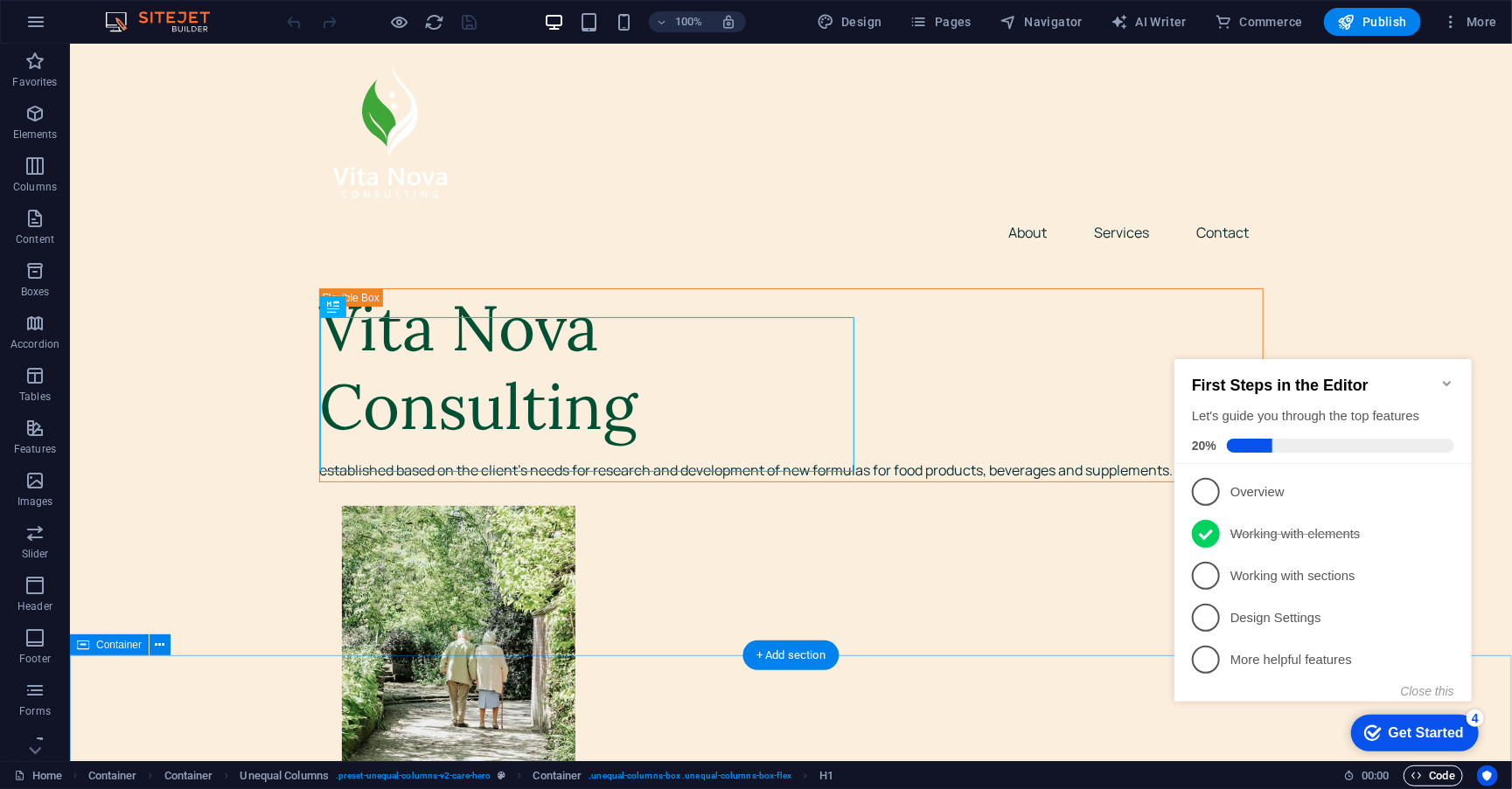
click at [1451, 778] on span "Code" at bounding box center [1433, 775] width 43 height 21
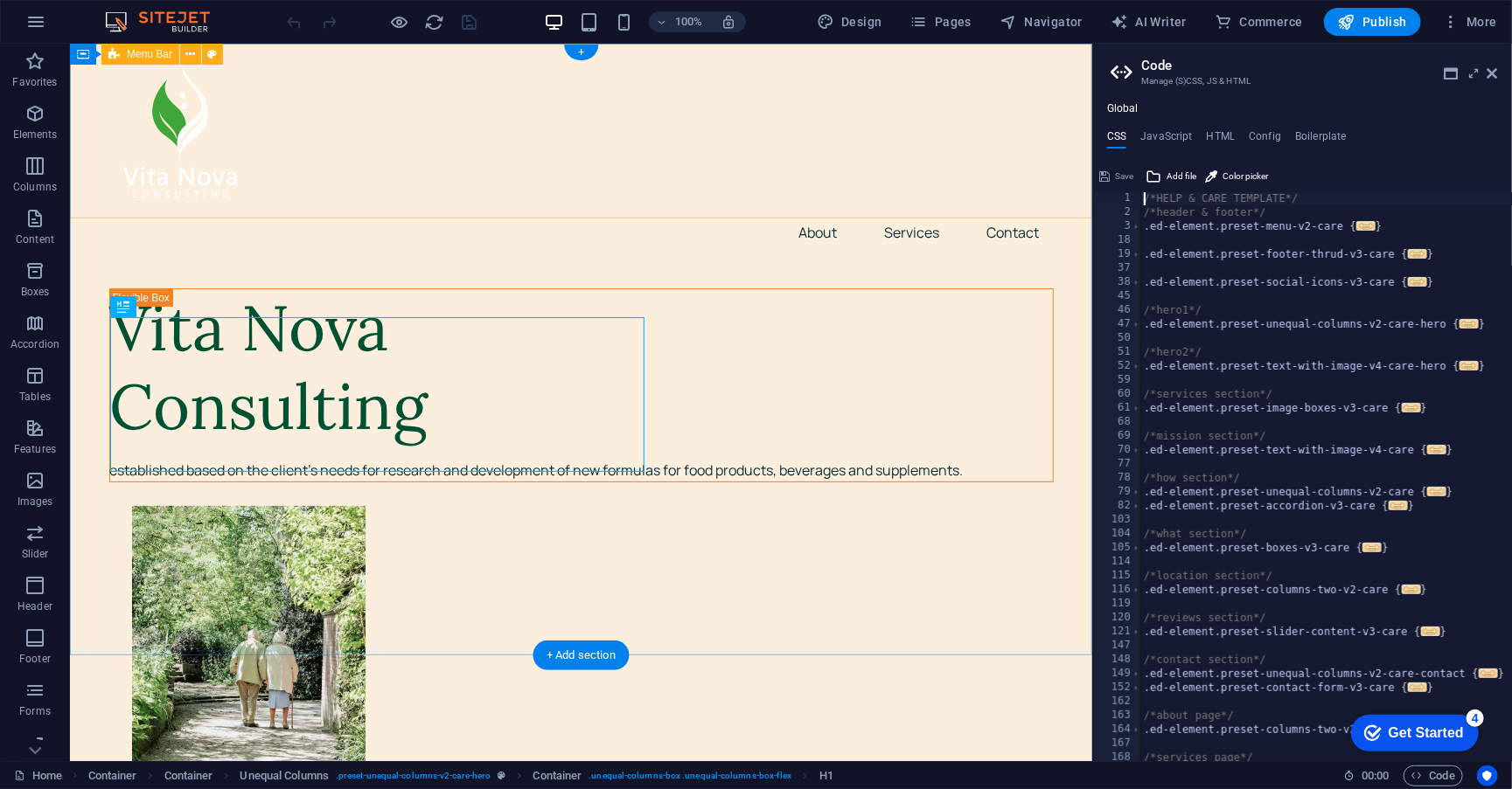
drag, startPoint x: 1163, startPoint y: 114, endPoint x: 847, endPoint y: 62, distance: 320.2
click at [1460, 76] on h3 "Manage (S)CSS, JS & HTML" at bounding box center [1302, 80] width 322 height 15
click at [1450, 73] on icon at bounding box center [1451, 73] width 14 height 14
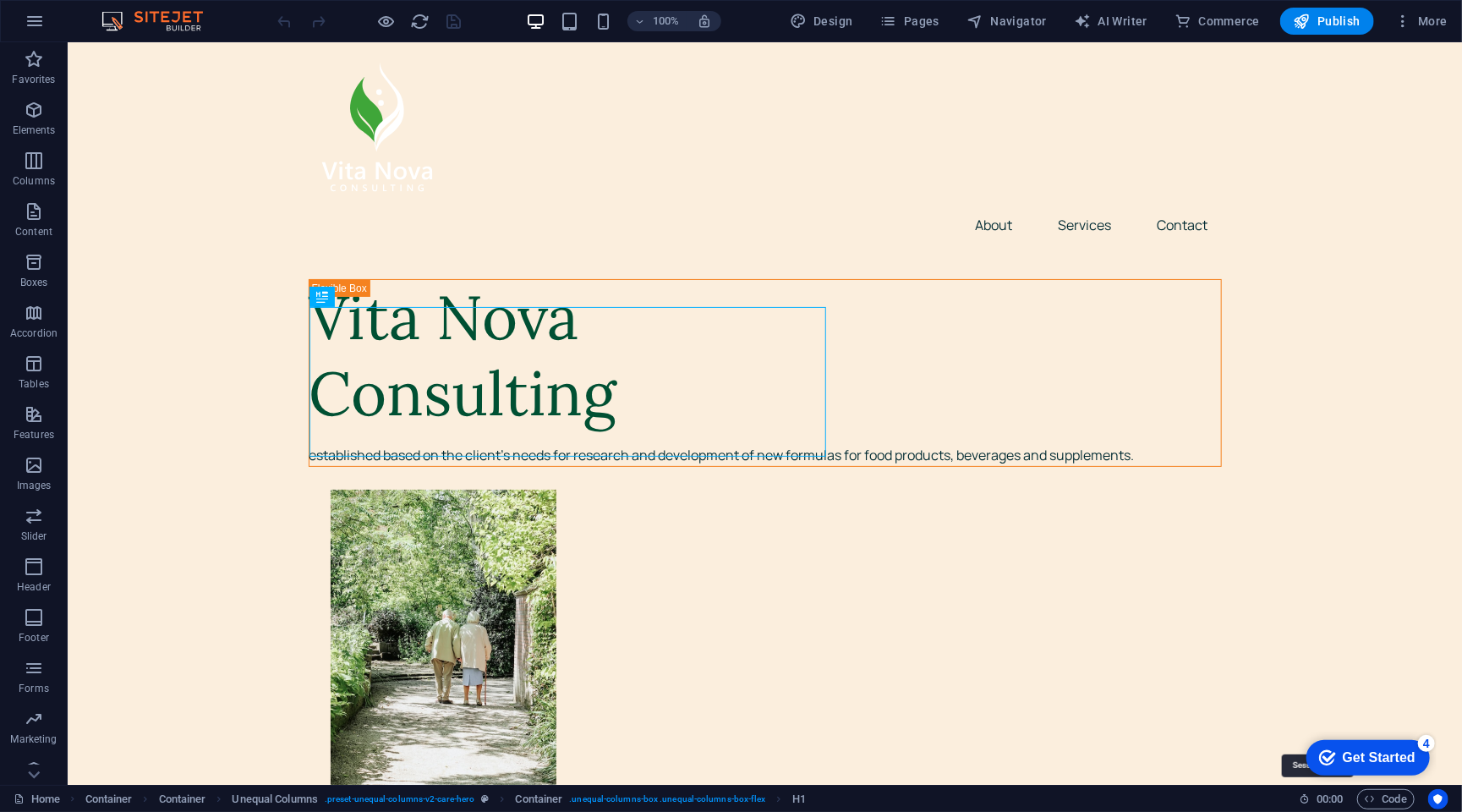
click at [1306, 762] on h6 "00 : 00" at bounding box center [1321, 798] width 45 height 20
click at [1330, 762] on span "00 : 00" at bounding box center [1330, 798] width 26 height 20
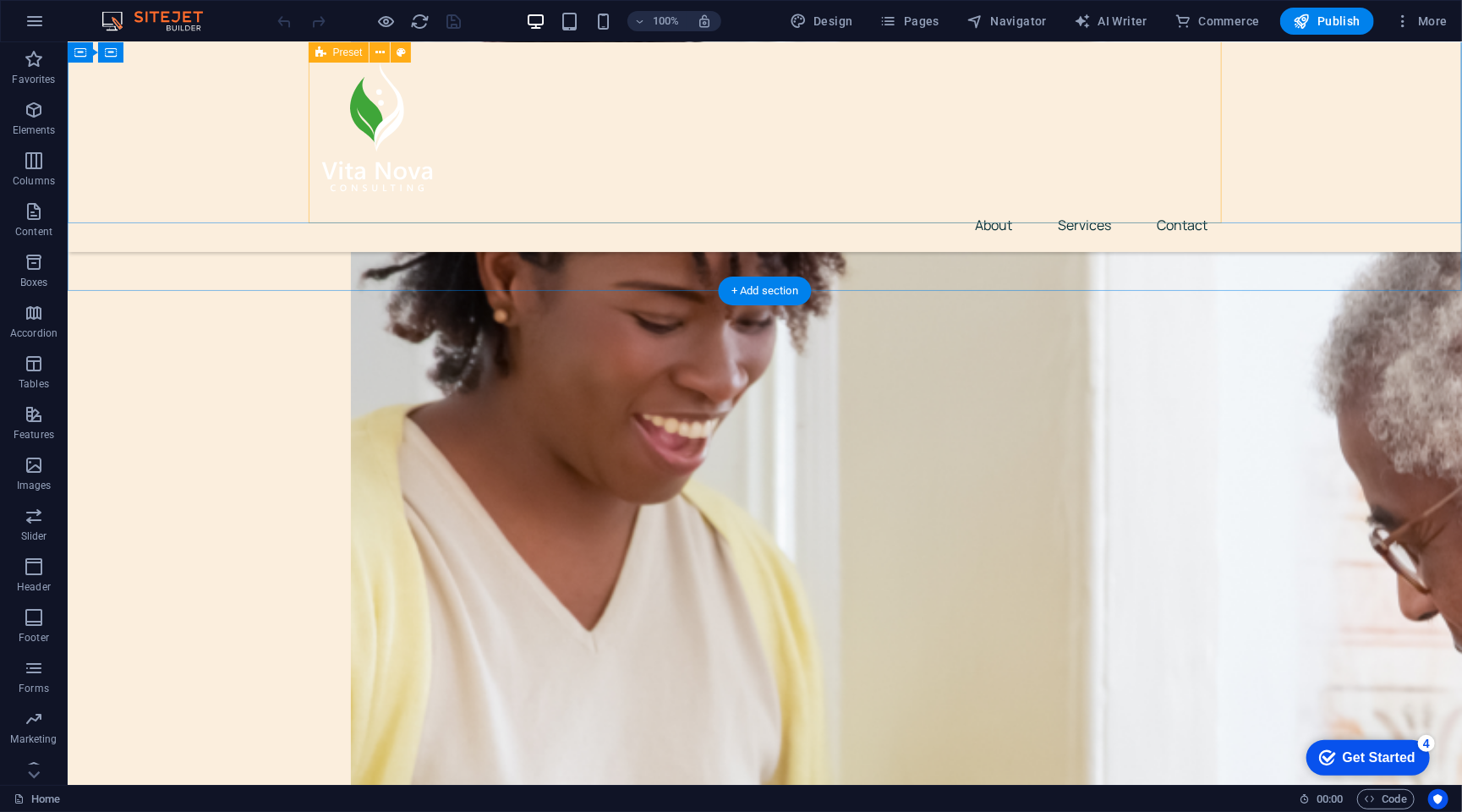
scroll to position [1937, 0]
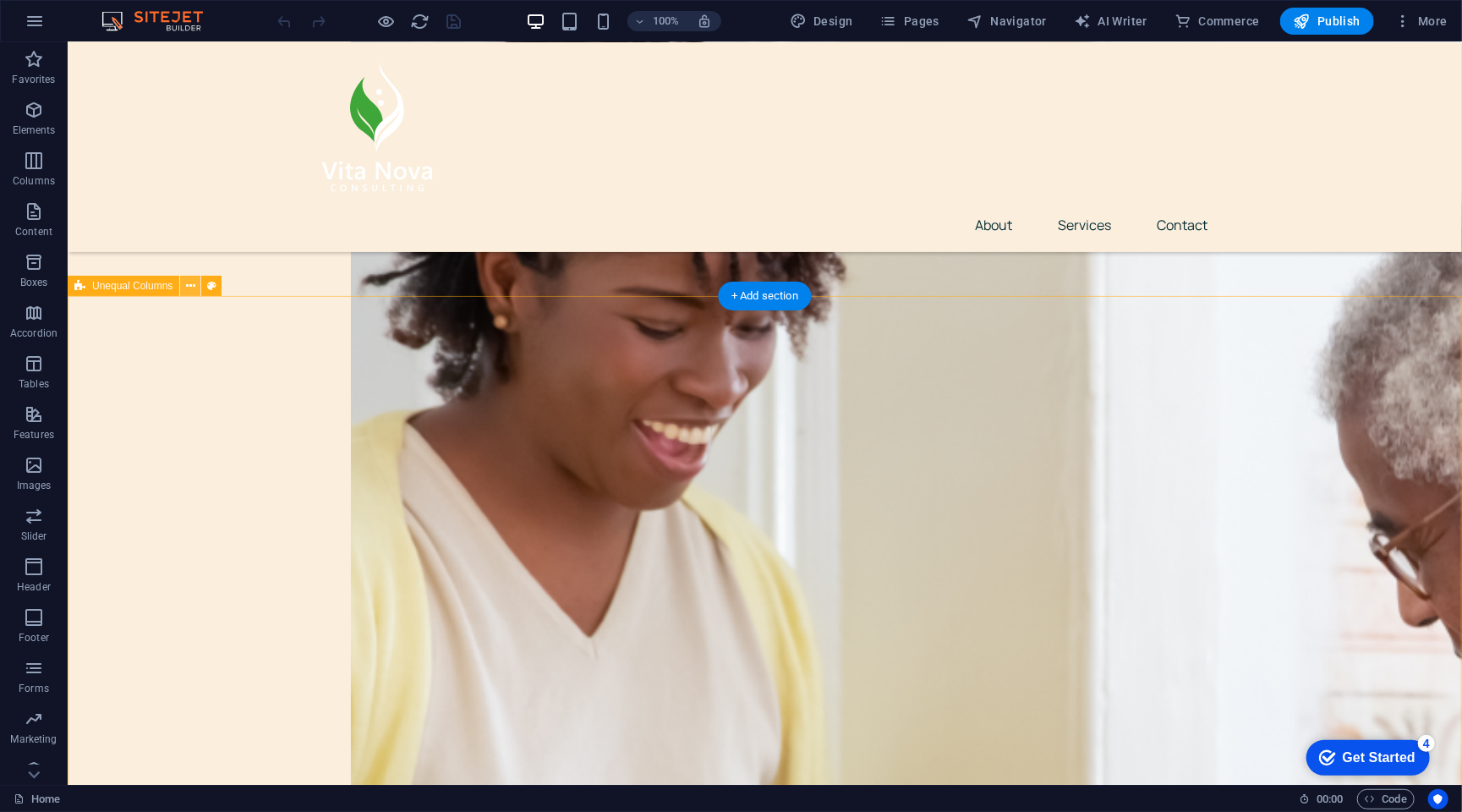
click at [183, 290] on button at bounding box center [190, 285] width 20 height 20
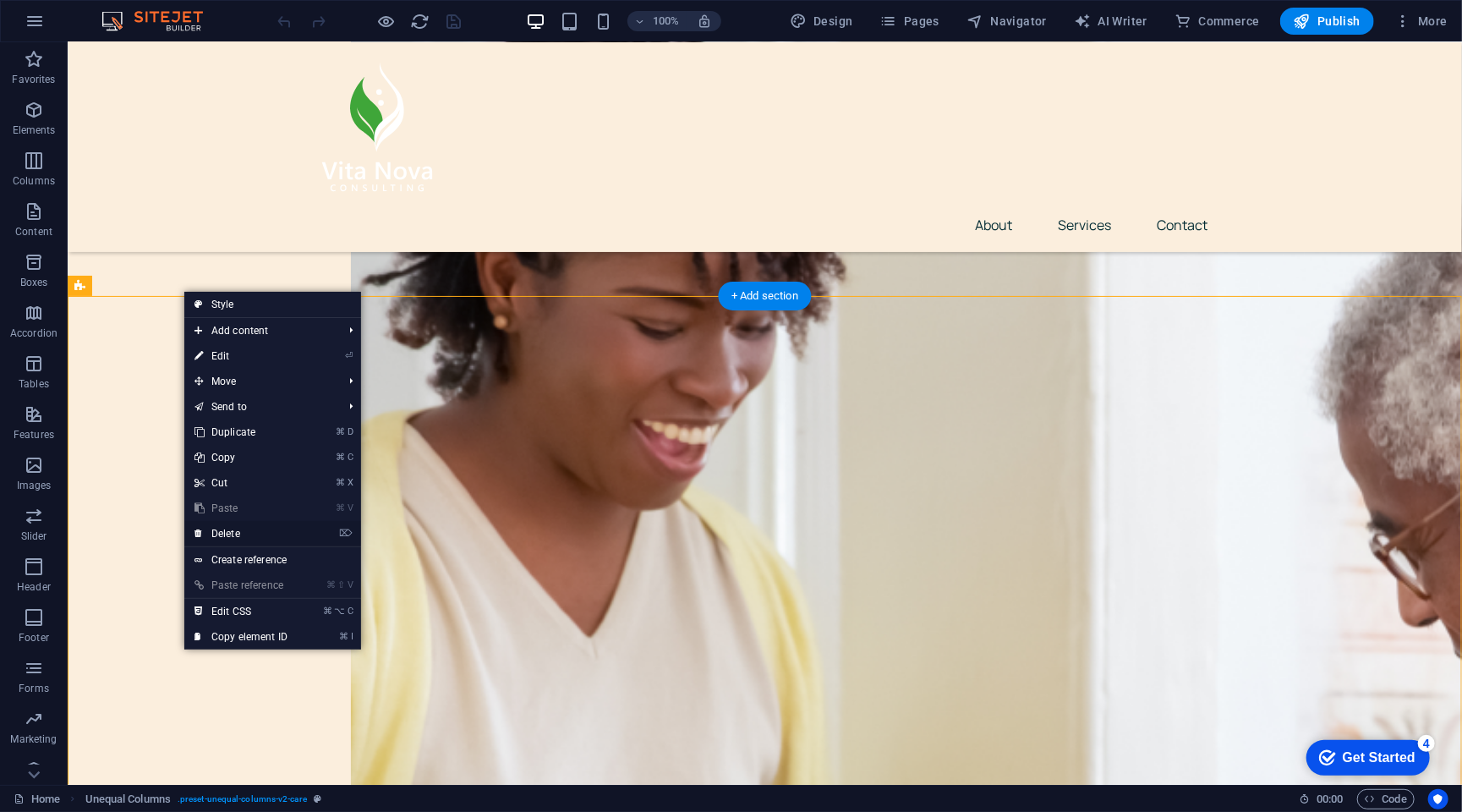
click at [290, 537] on link "⌦ Delete" at bounding box center [241, 533] width 114 height 25
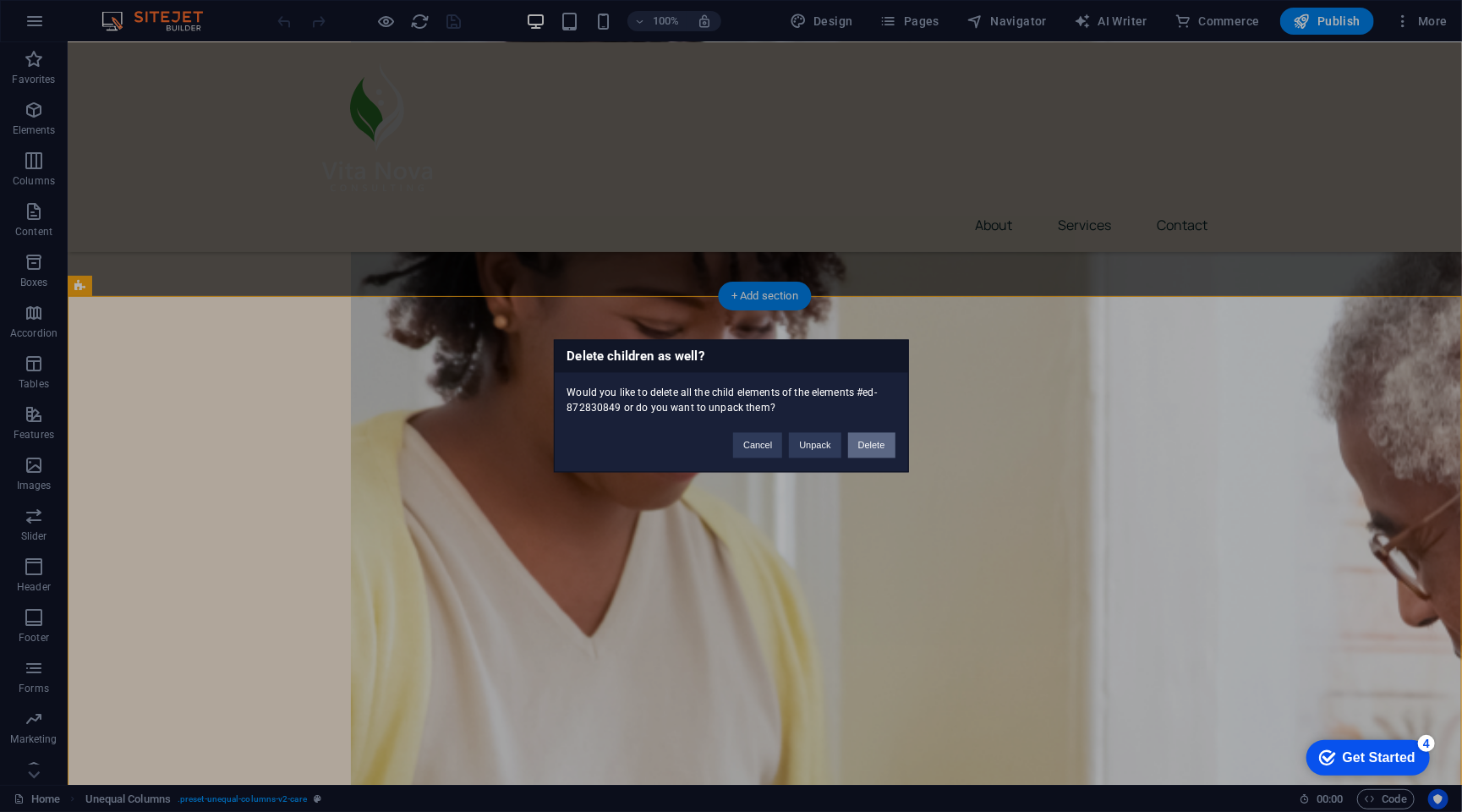
click at [881, 442] on button "Delete" at bounding box center [872, 445] width 47 height 25
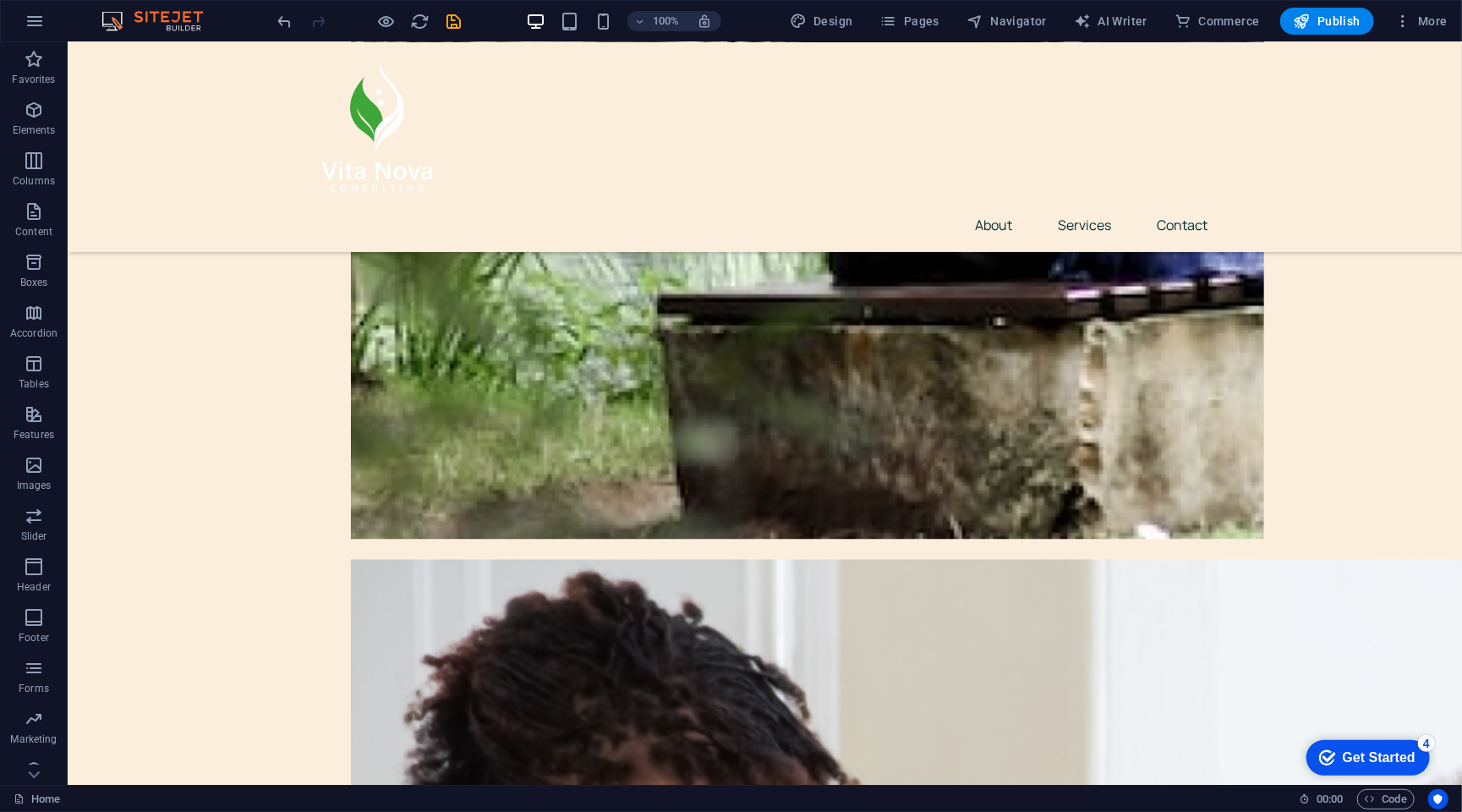
scroll to position [1355, 0]
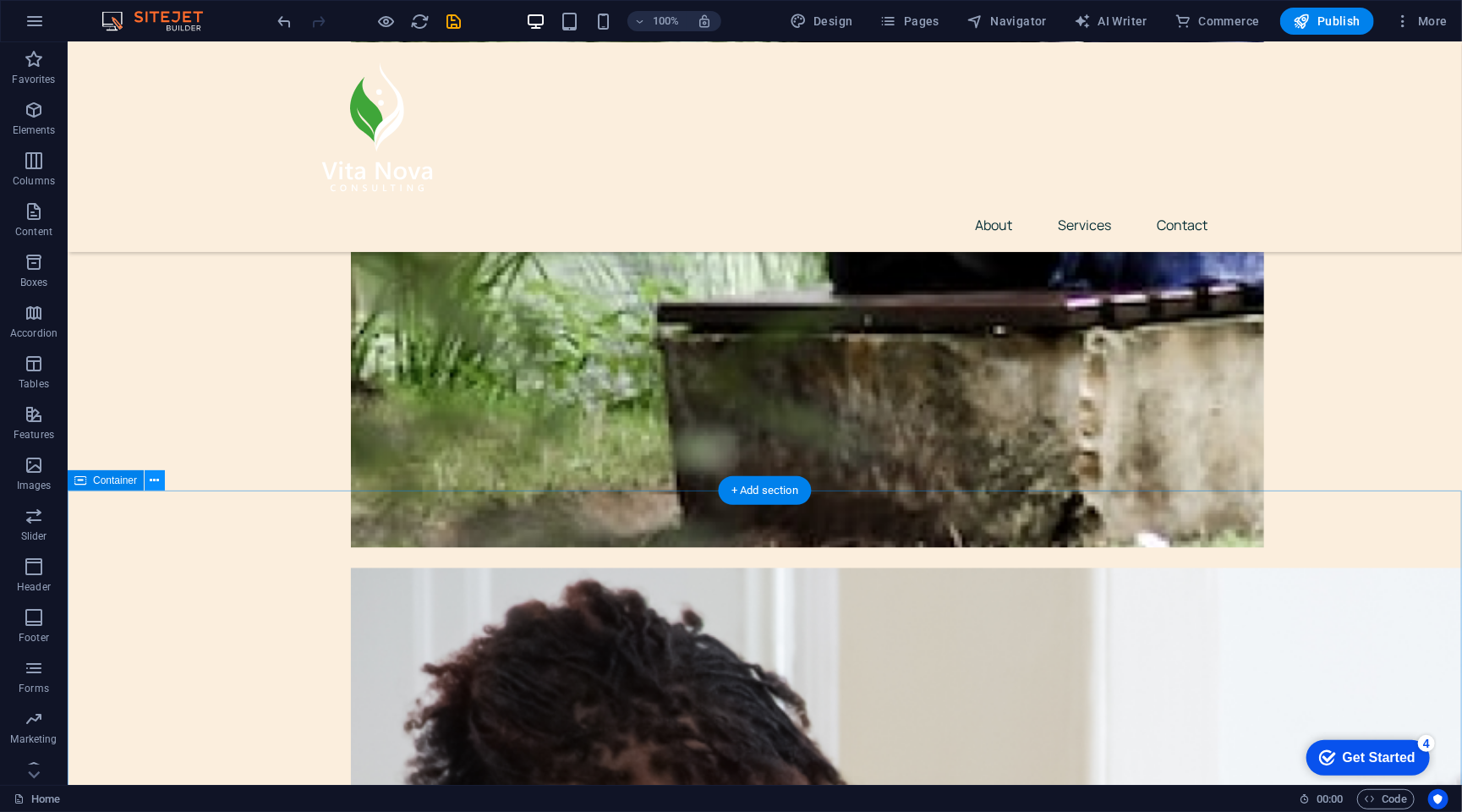
click at [159, 482] on icon at bounding box center [155, 481] width 10 height 17
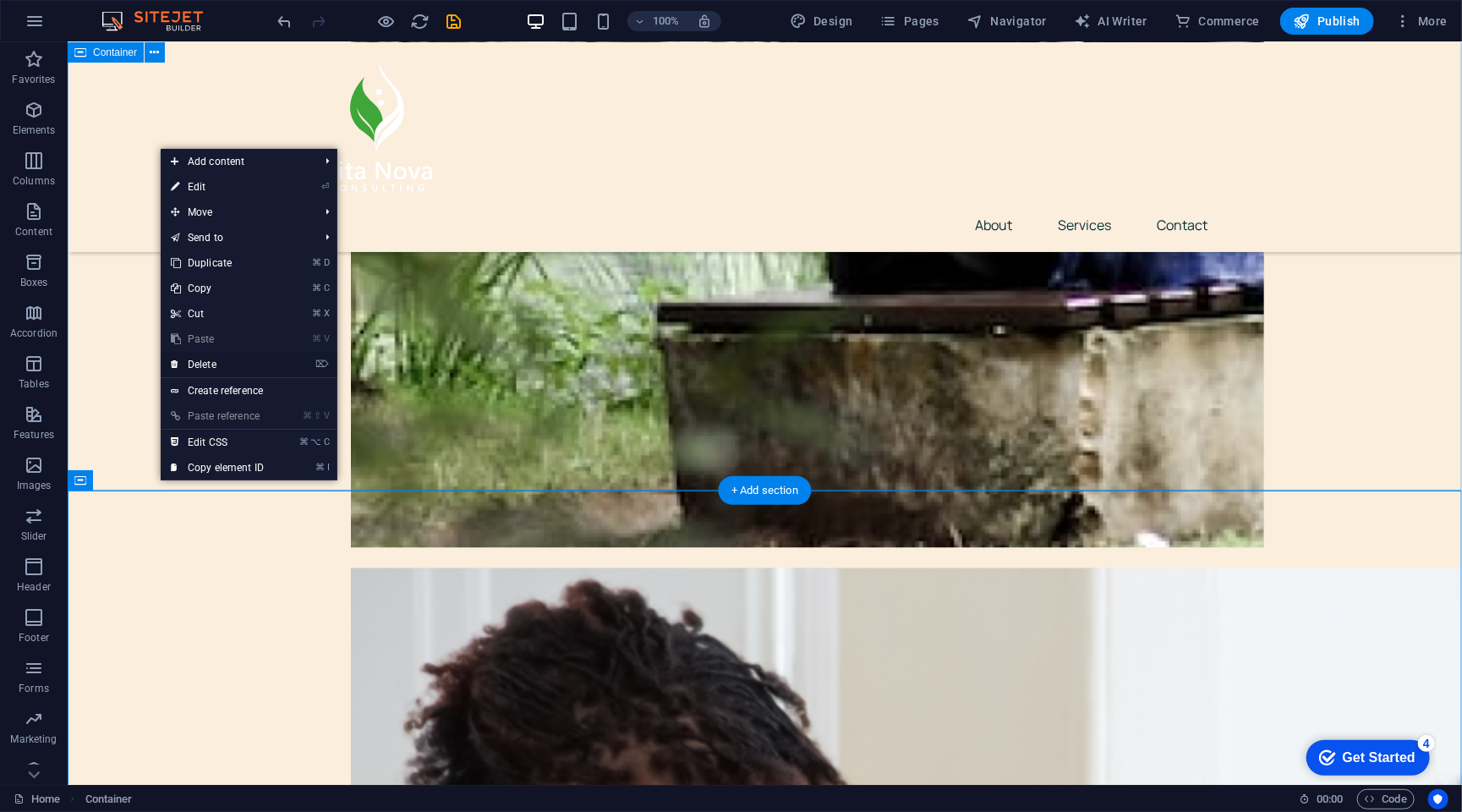
click at [212, 368] on link "⌦ Delete" at bounding box center [218, 364] width 114 height 25
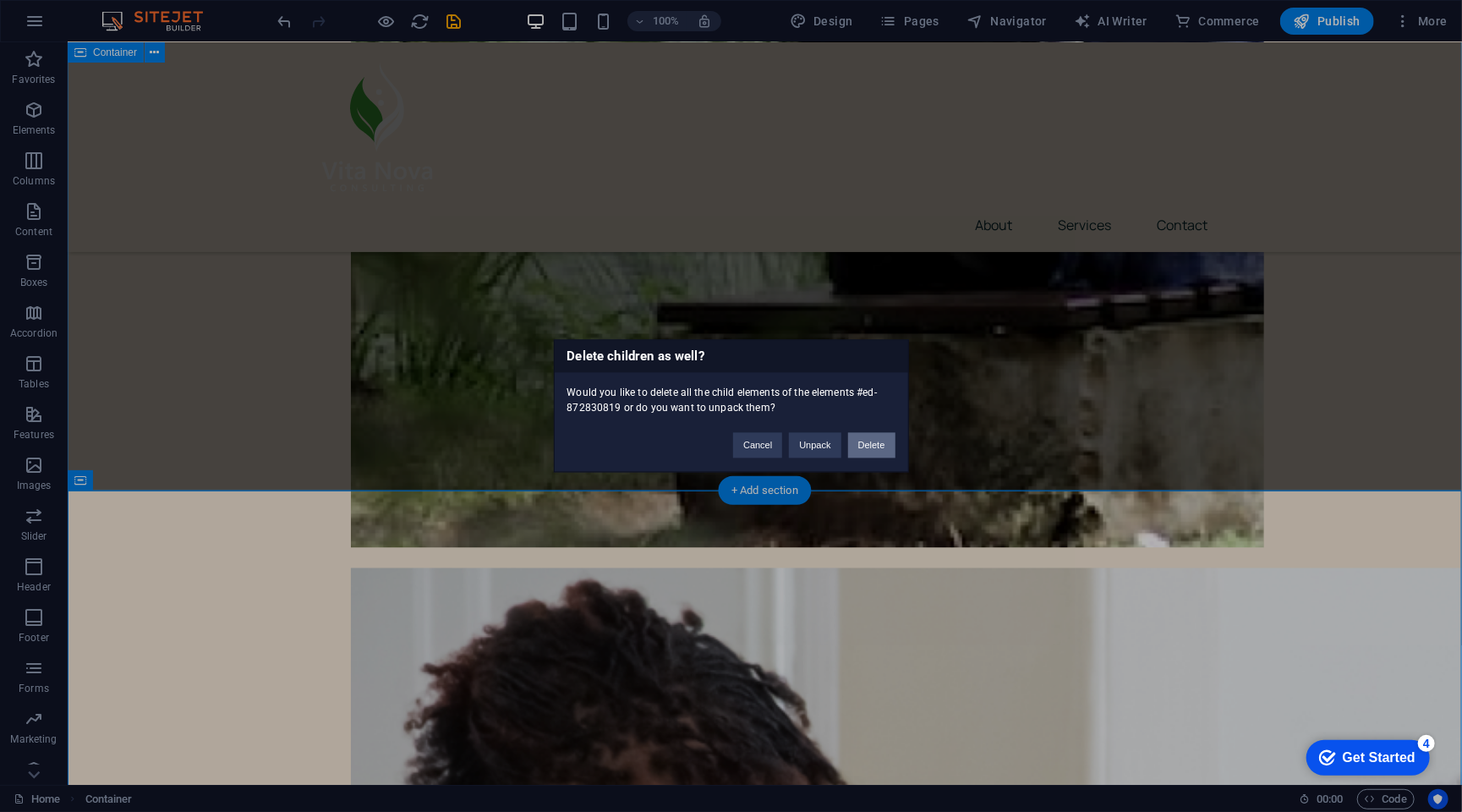
click at [872, 444] on button "Delete" at bounding box center [872, 445] width 47 height 25
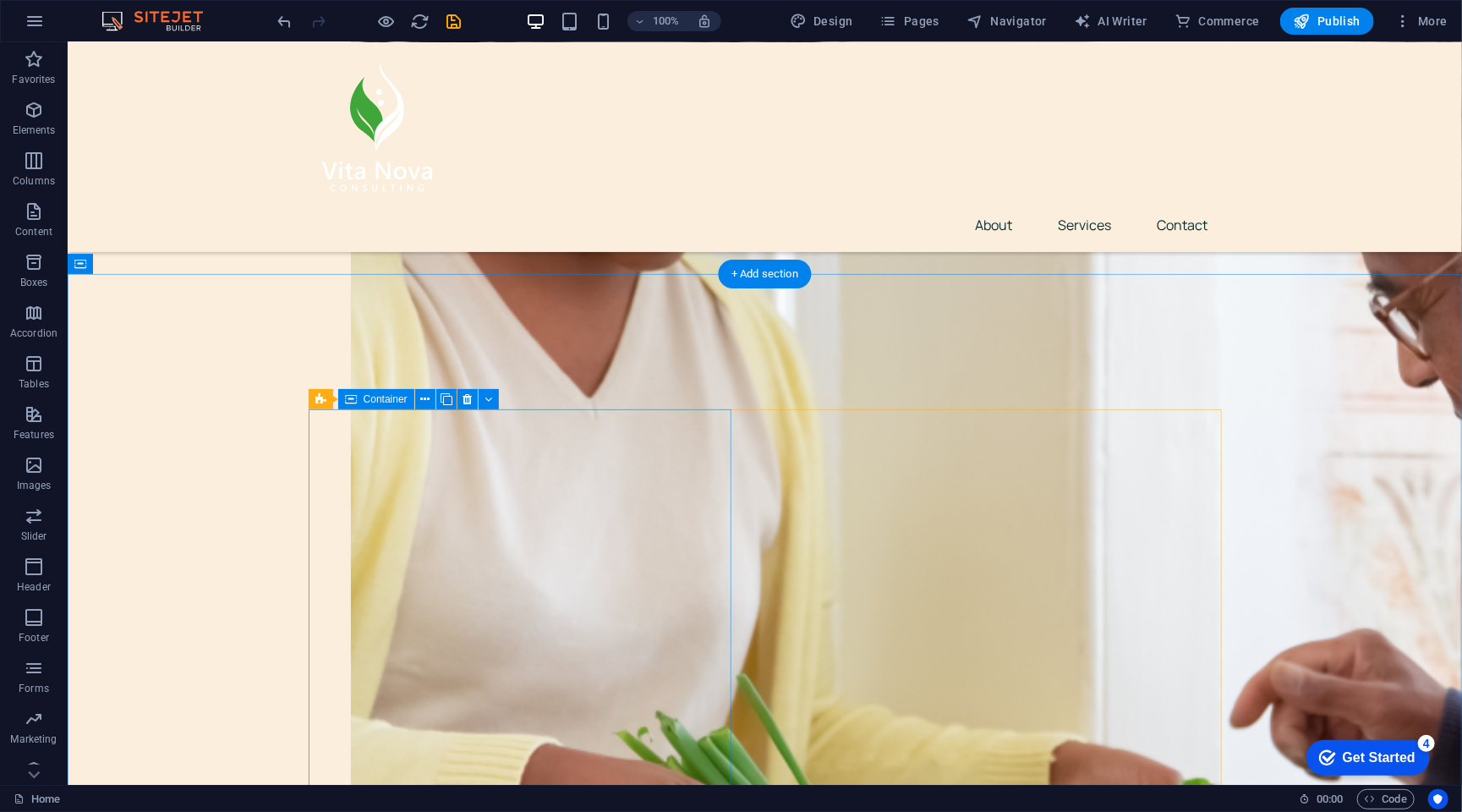
scroll to position [2110, 0]
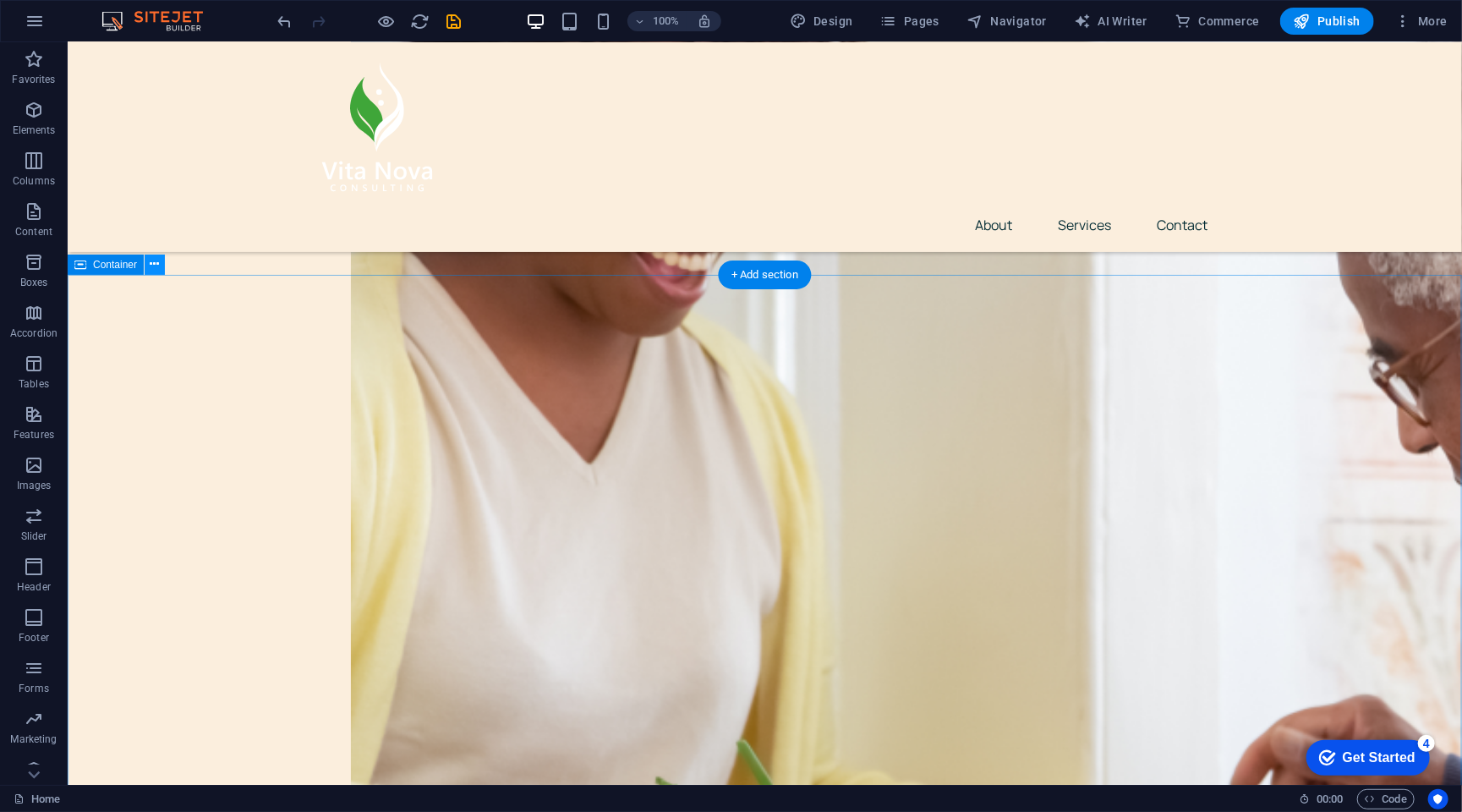
click at [157, 262] on icon at bounding box center [155, 264] width 10 height 17
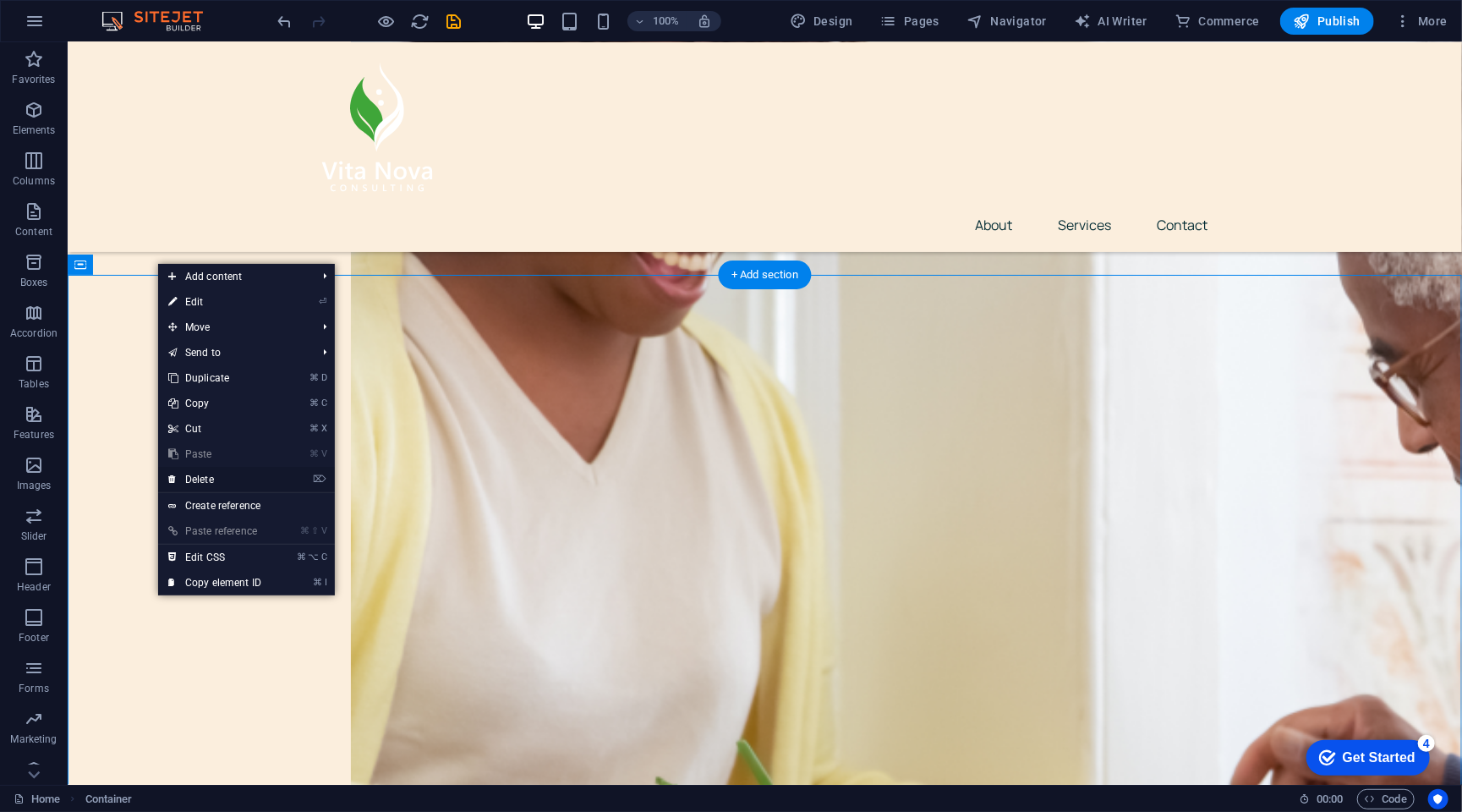
click at [241, 475] on link "⌦ Delete" at bounding box center [215, 479] width 114 height 25
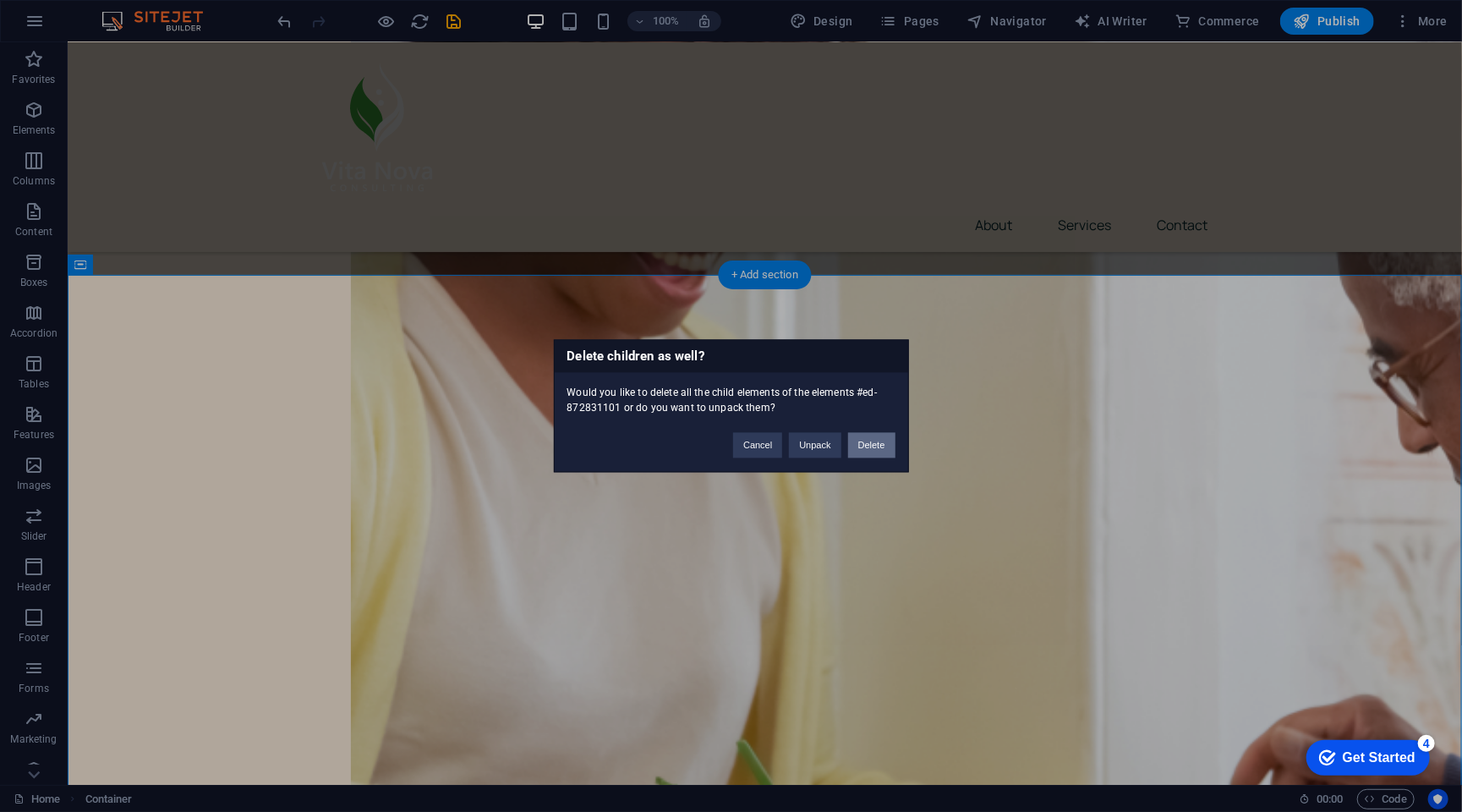
click at [873, 443] on button "Delete" at bounding box center [872, 445] width 47 height 25
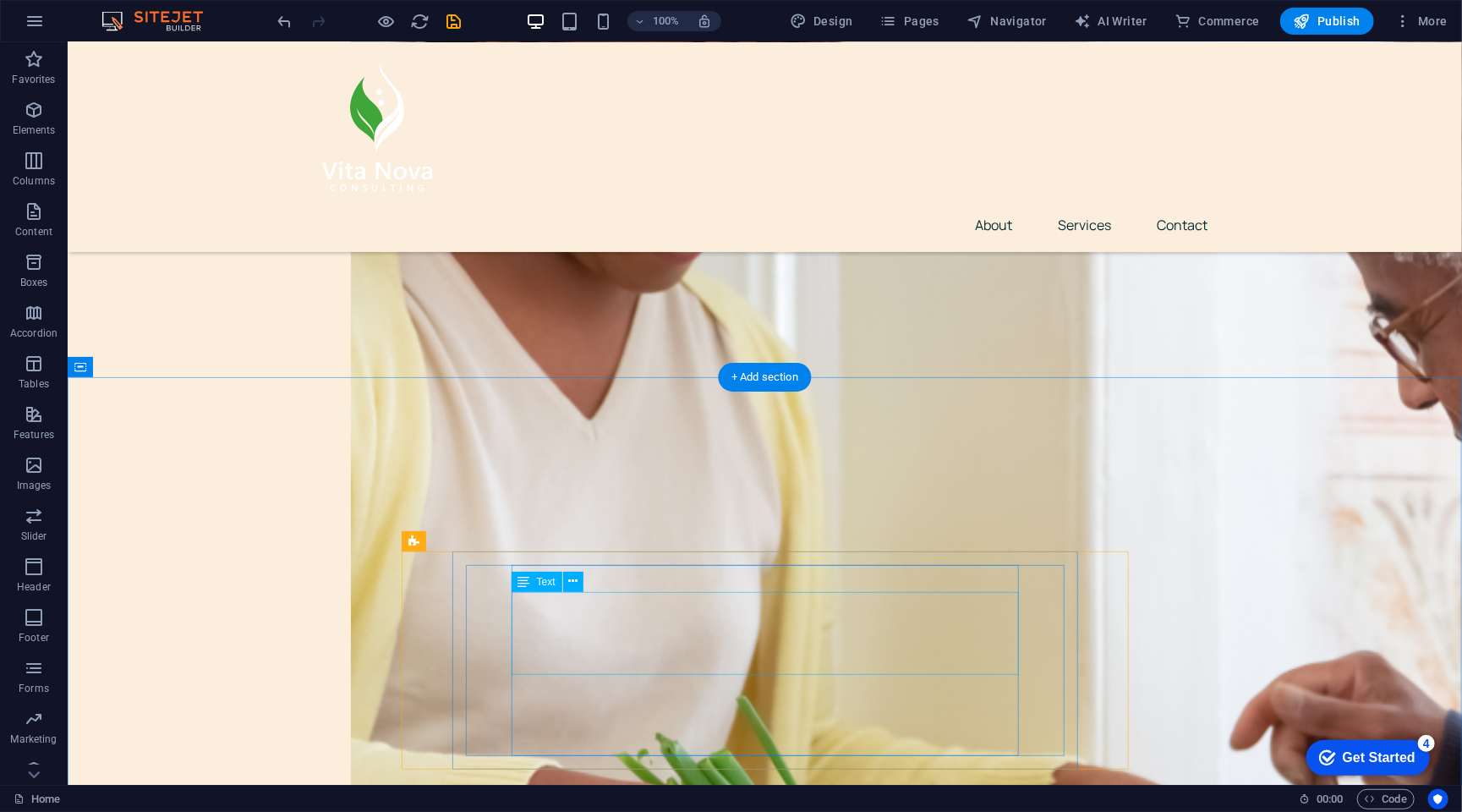
scroll to position [1921, 0]
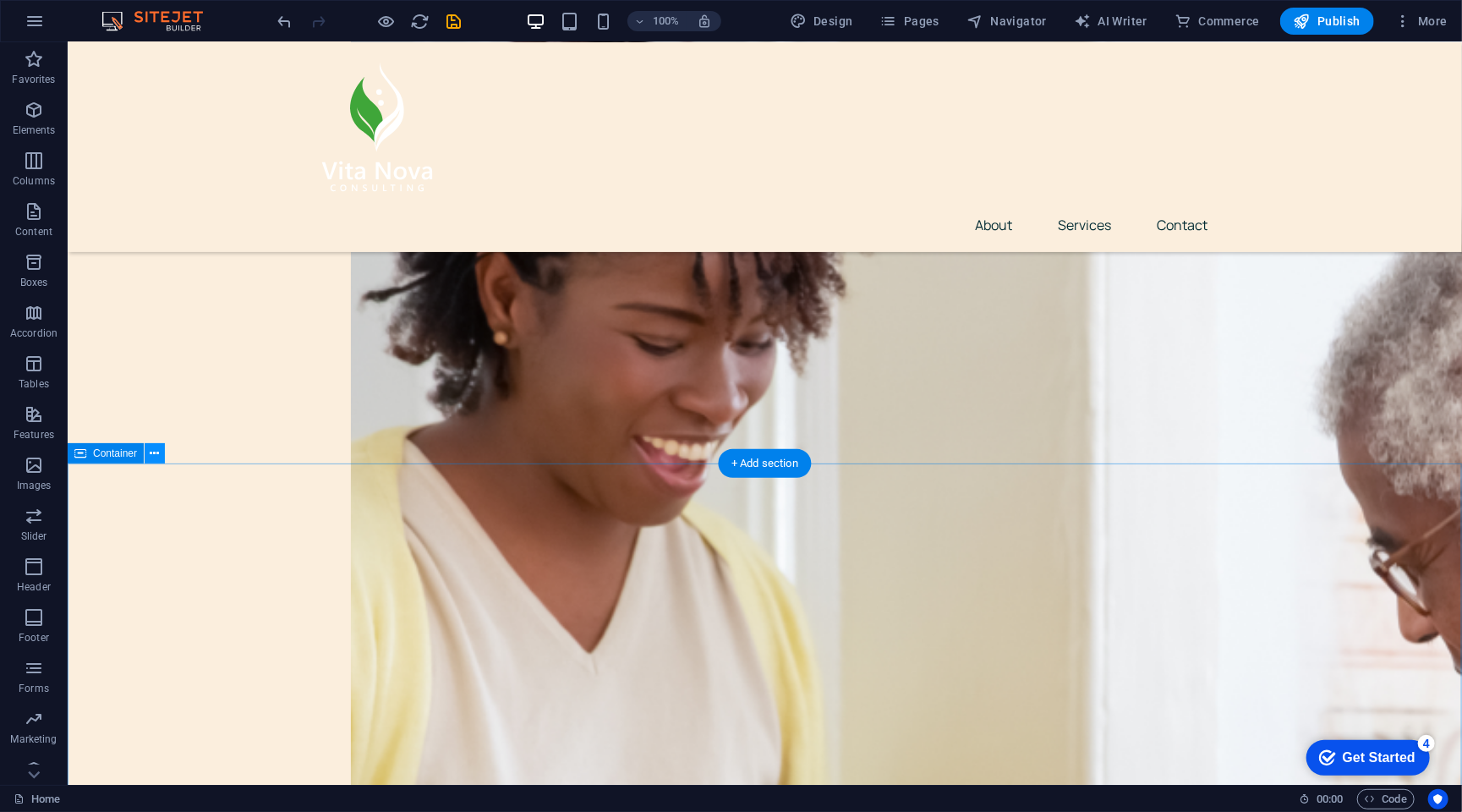
click at [155, 448] on icon at bounding box center [155, 454] width 10 height 17
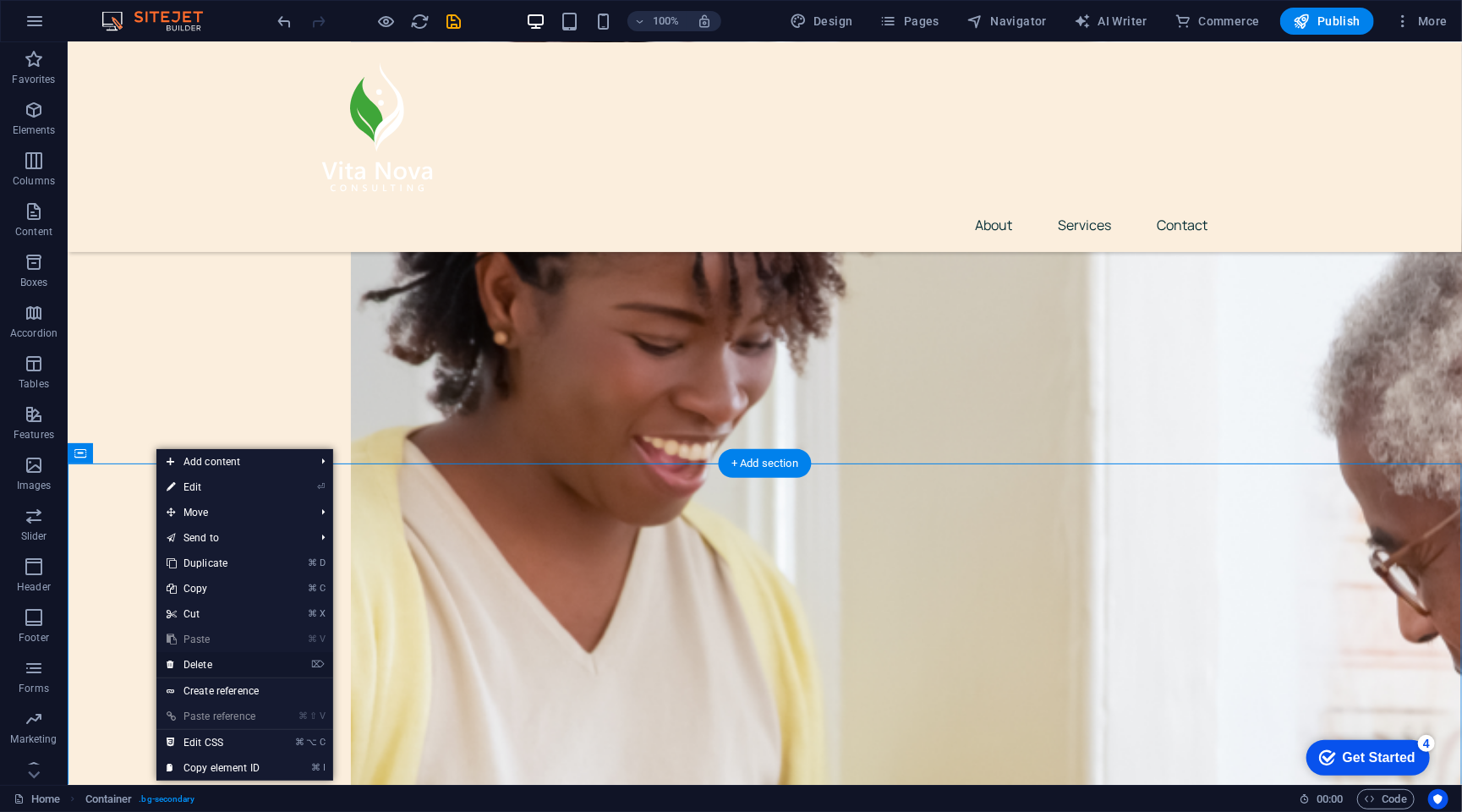
click at [279, 663] on li "⌦ Delete" at bounding box center [245, 665] width 177 height 26
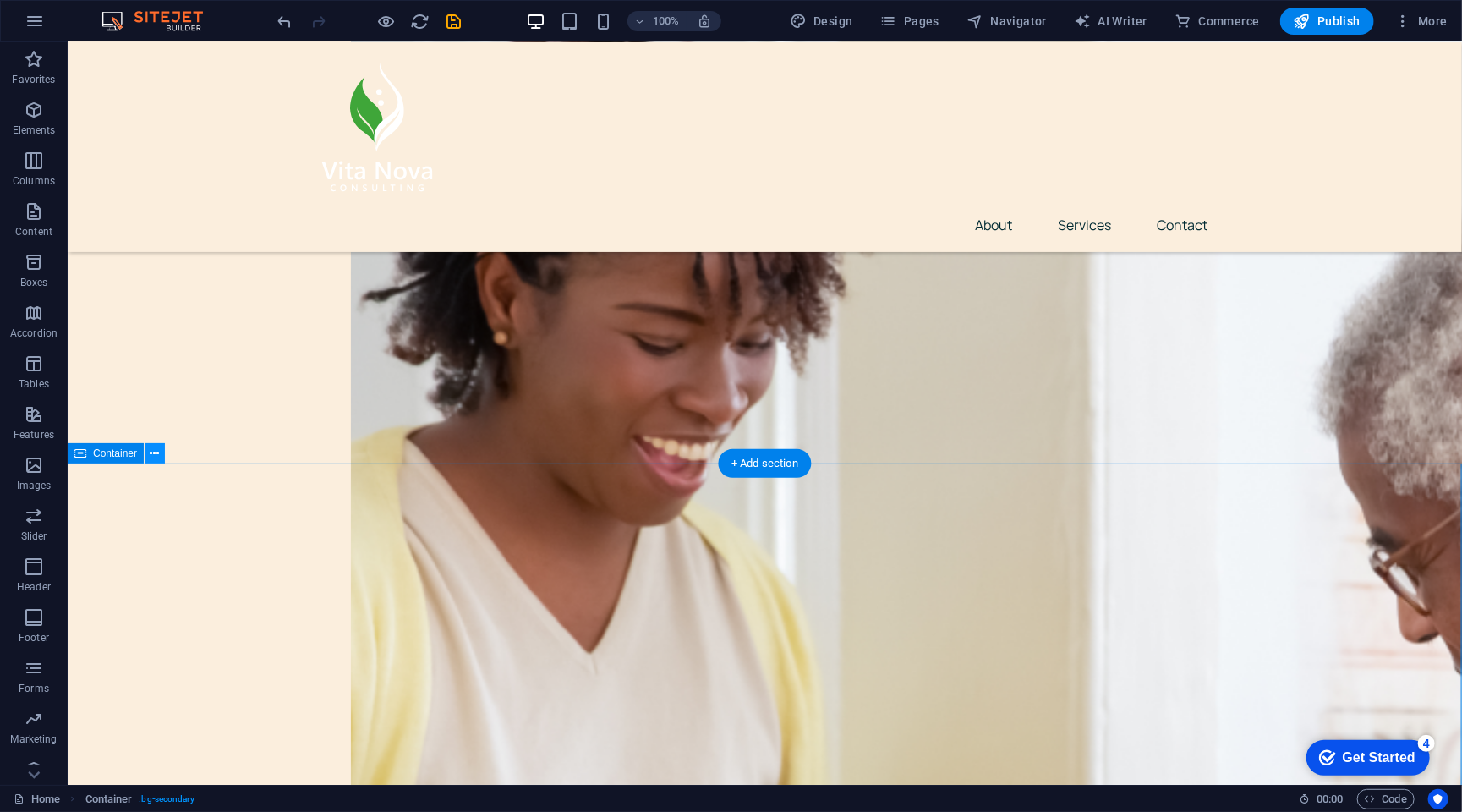
click at [158, 453] on icon at bounding box center [155, 454] width 10 height 17
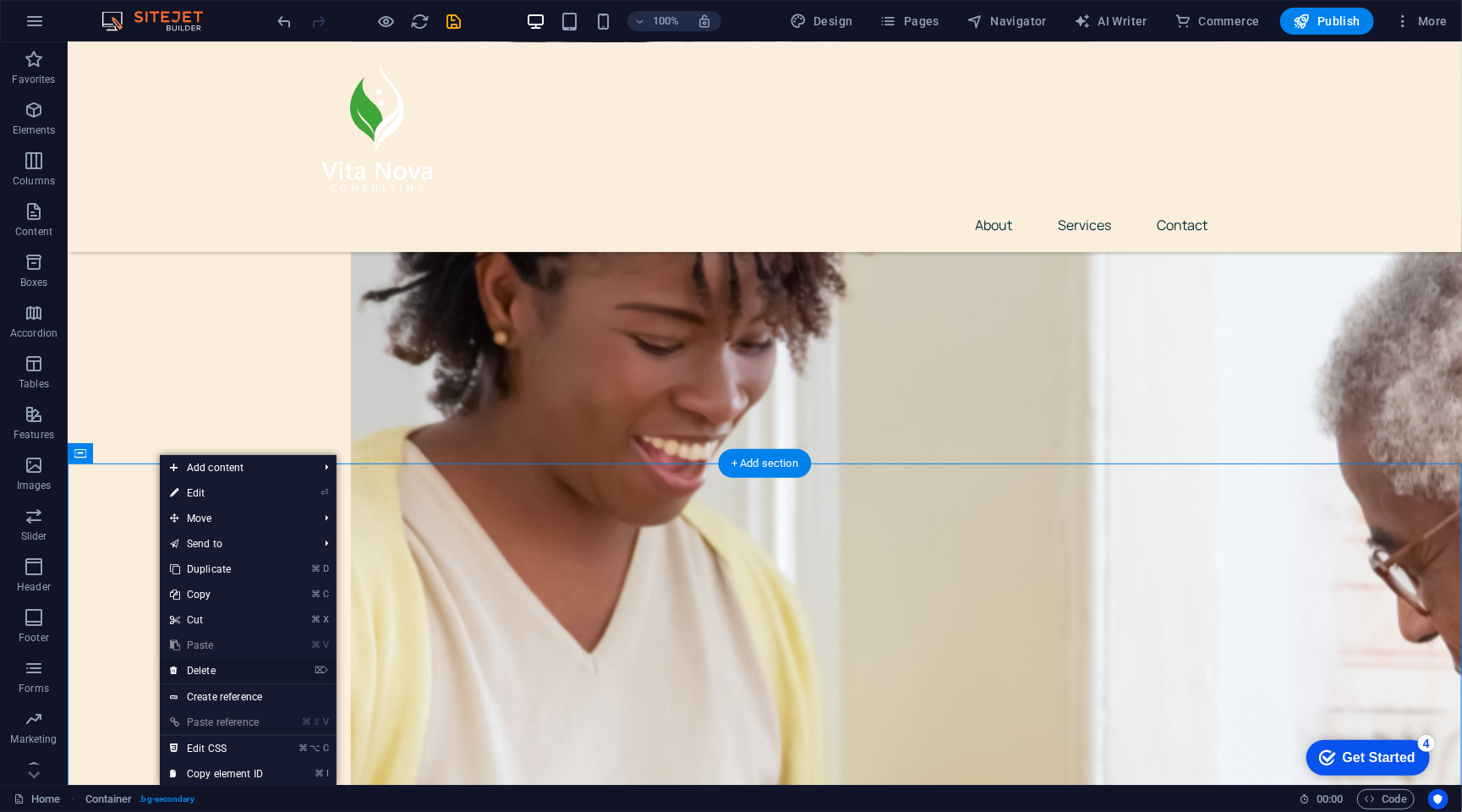
click at [232, 667] on link "⌦ Delete" at bounding box center [217, 670] width 114 height 25
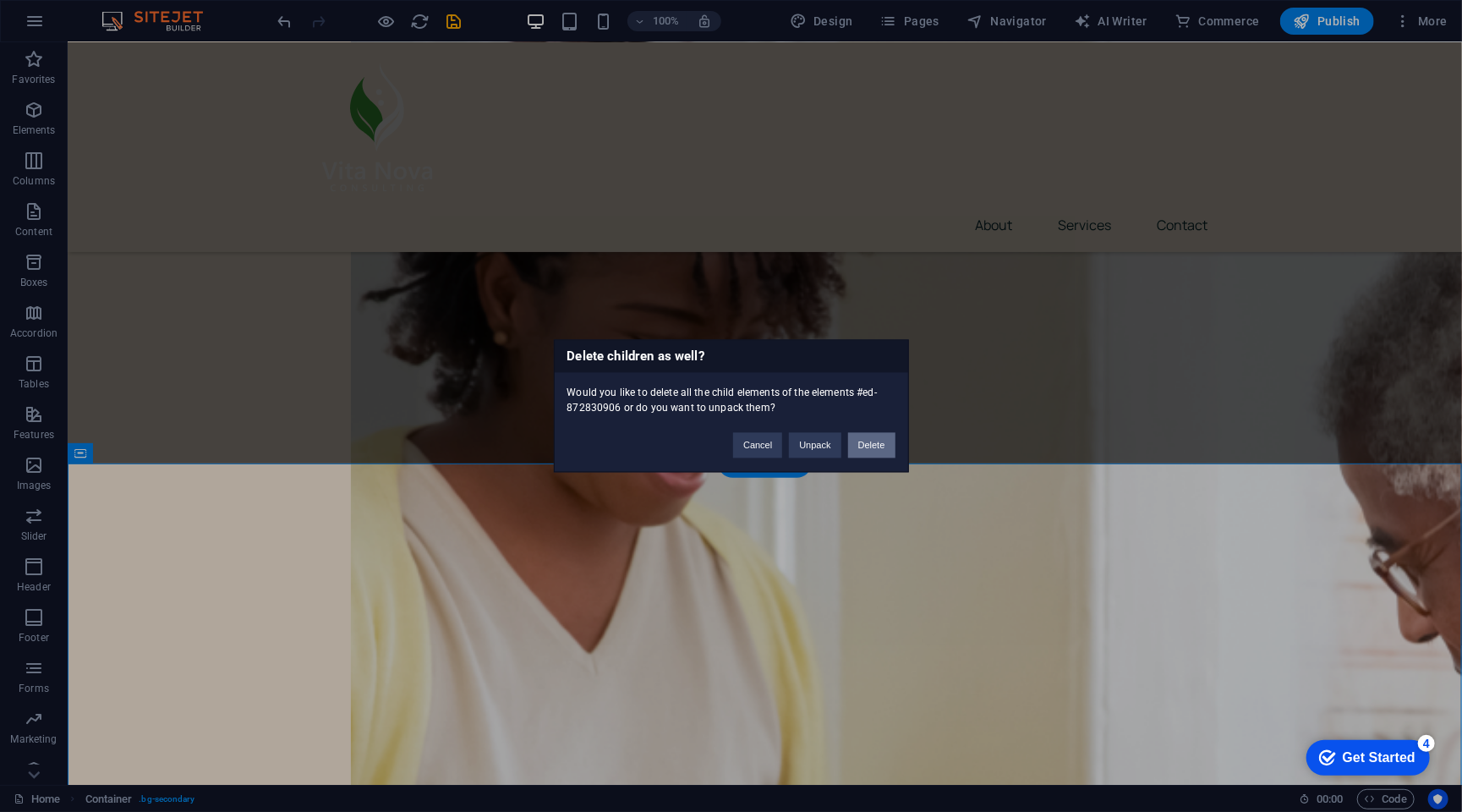
click at [886, 439] on button "Delete" at bounding box center [872, 445] width 47 height 25
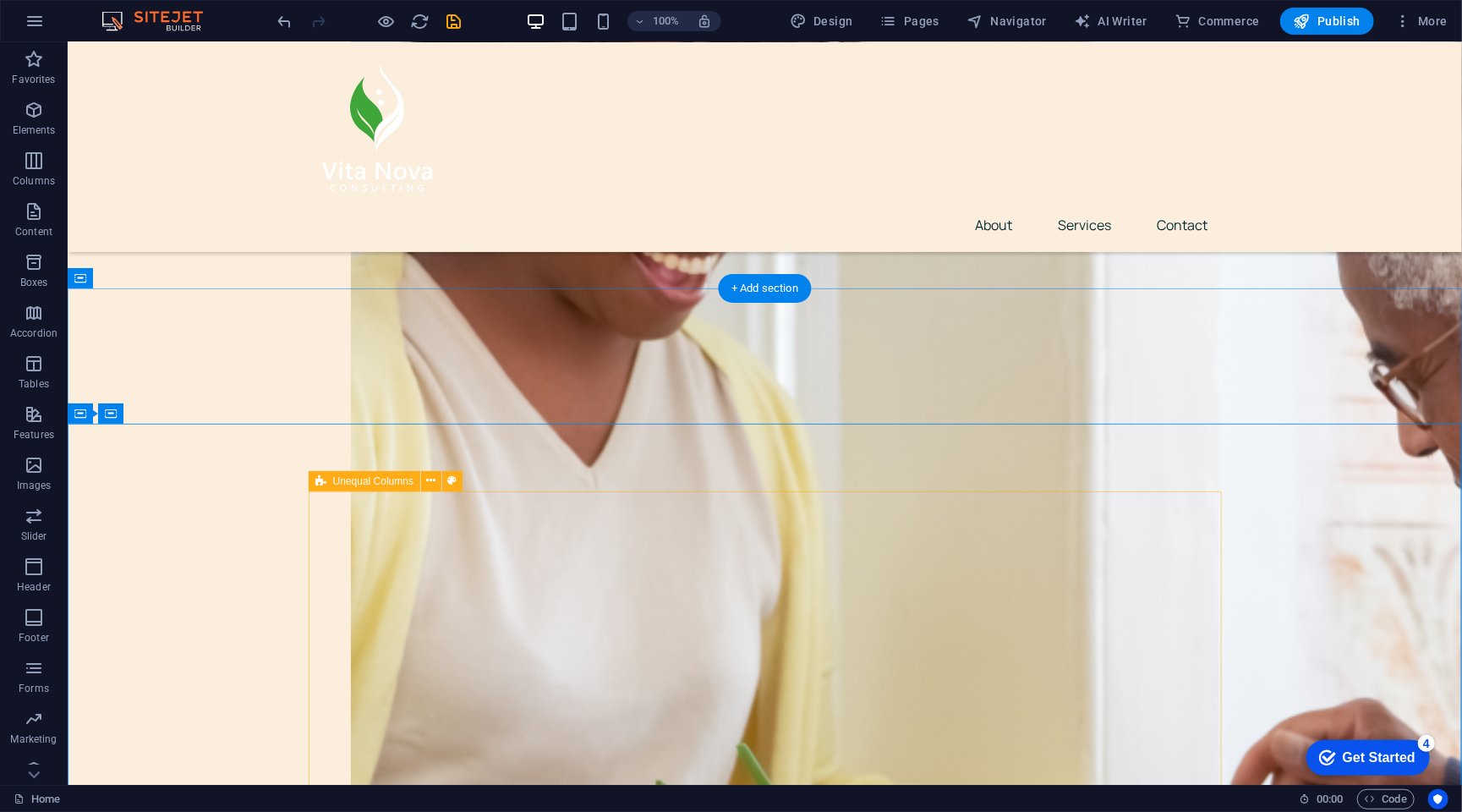
scroll to position [2097, 0]
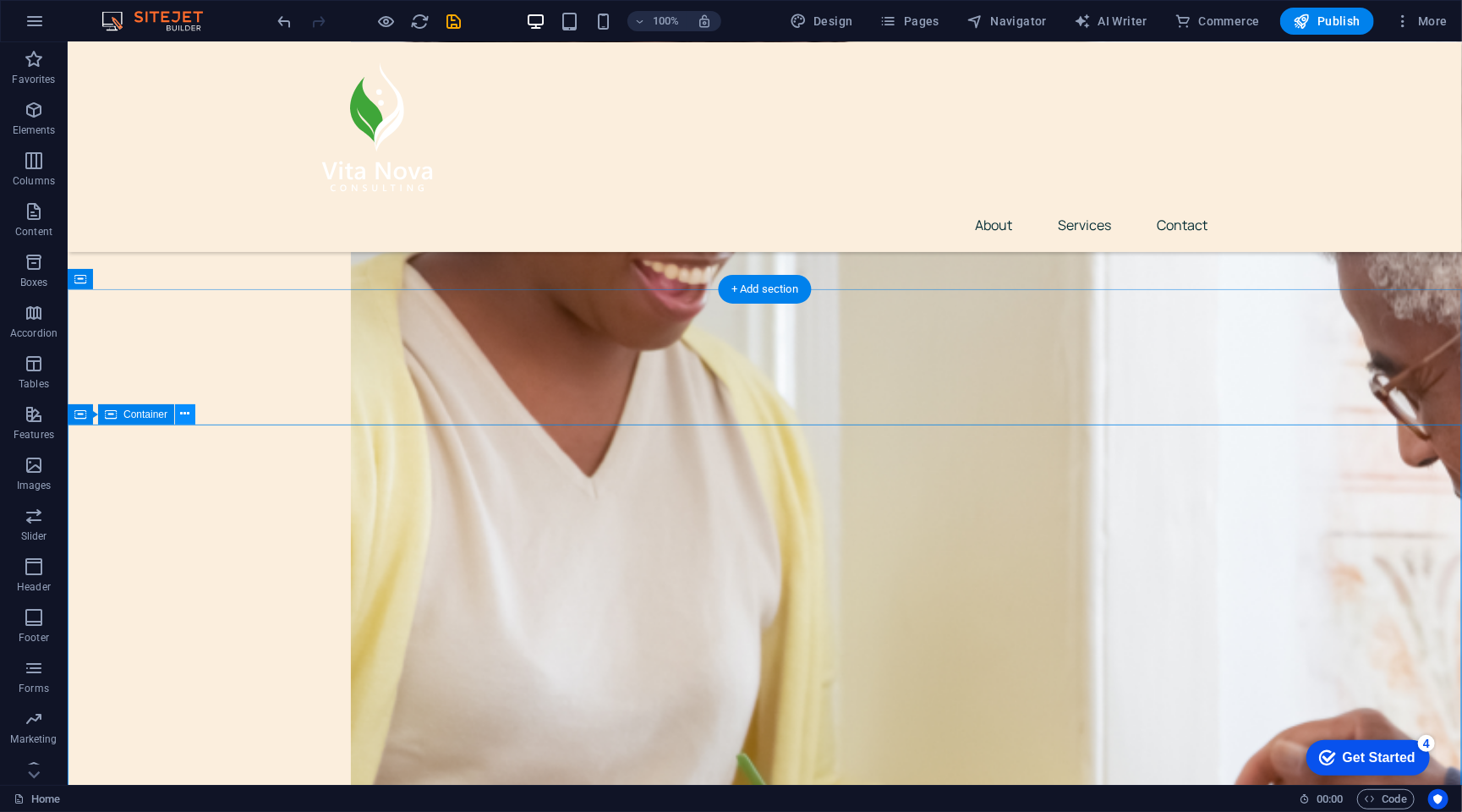
click at [183, 405] on icon at bounding box center [185, 413] width 10 height 17
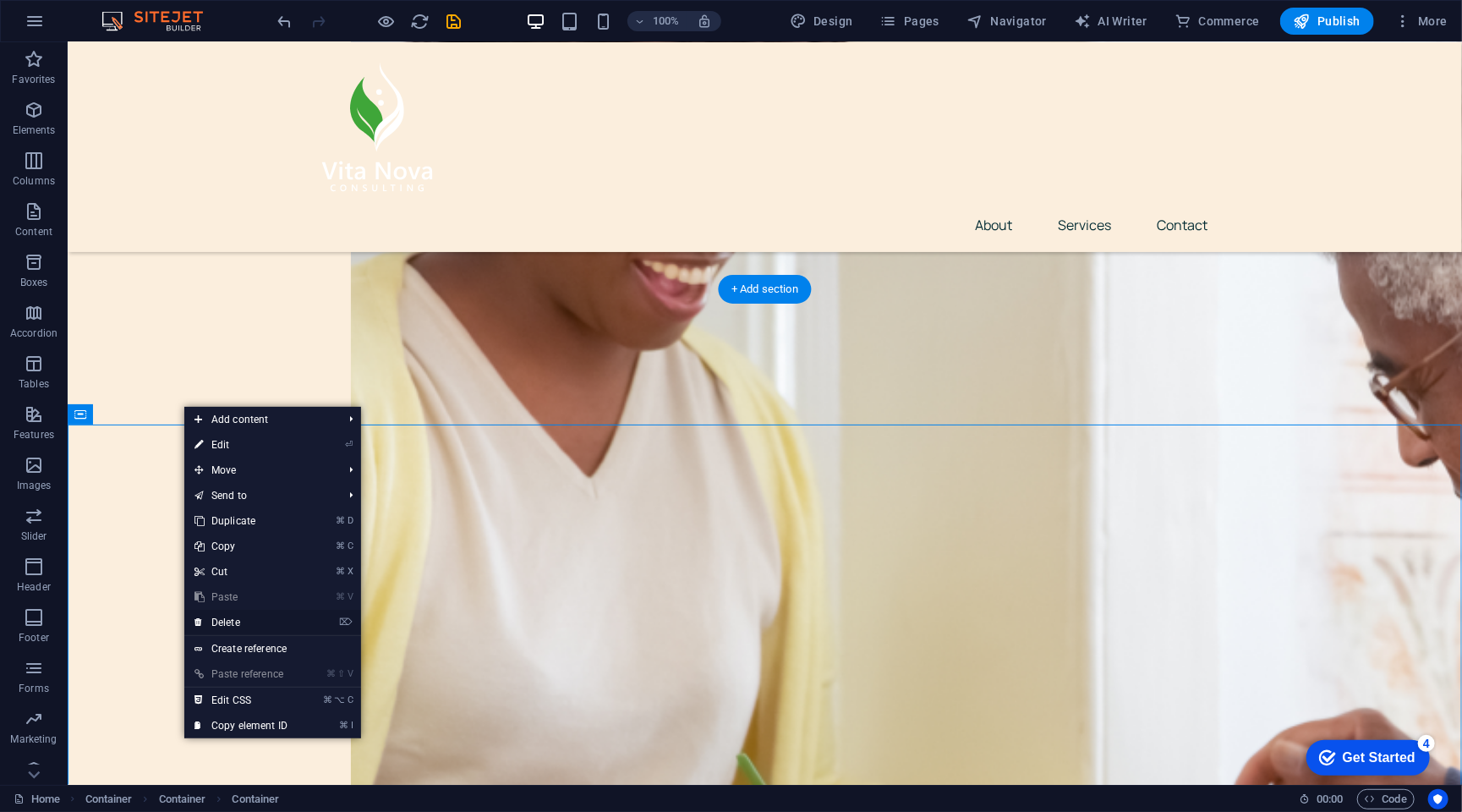
click at [256, 629] on link "⌦ Delete" at bounding box center [241, 621] width 114 height 25
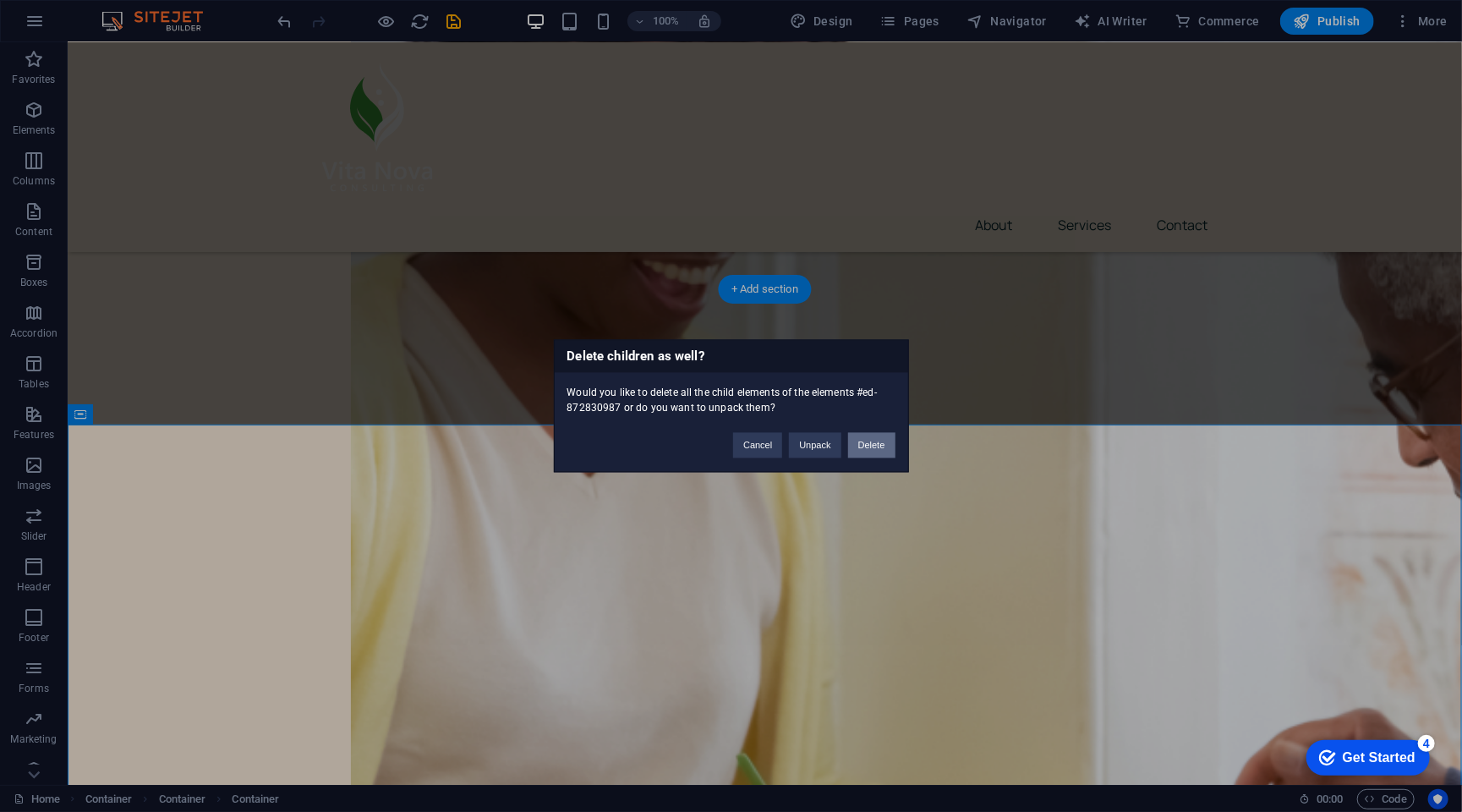
click at [883, 444] on button "Delete" at bounding box center [872, 445] width 47 height 25
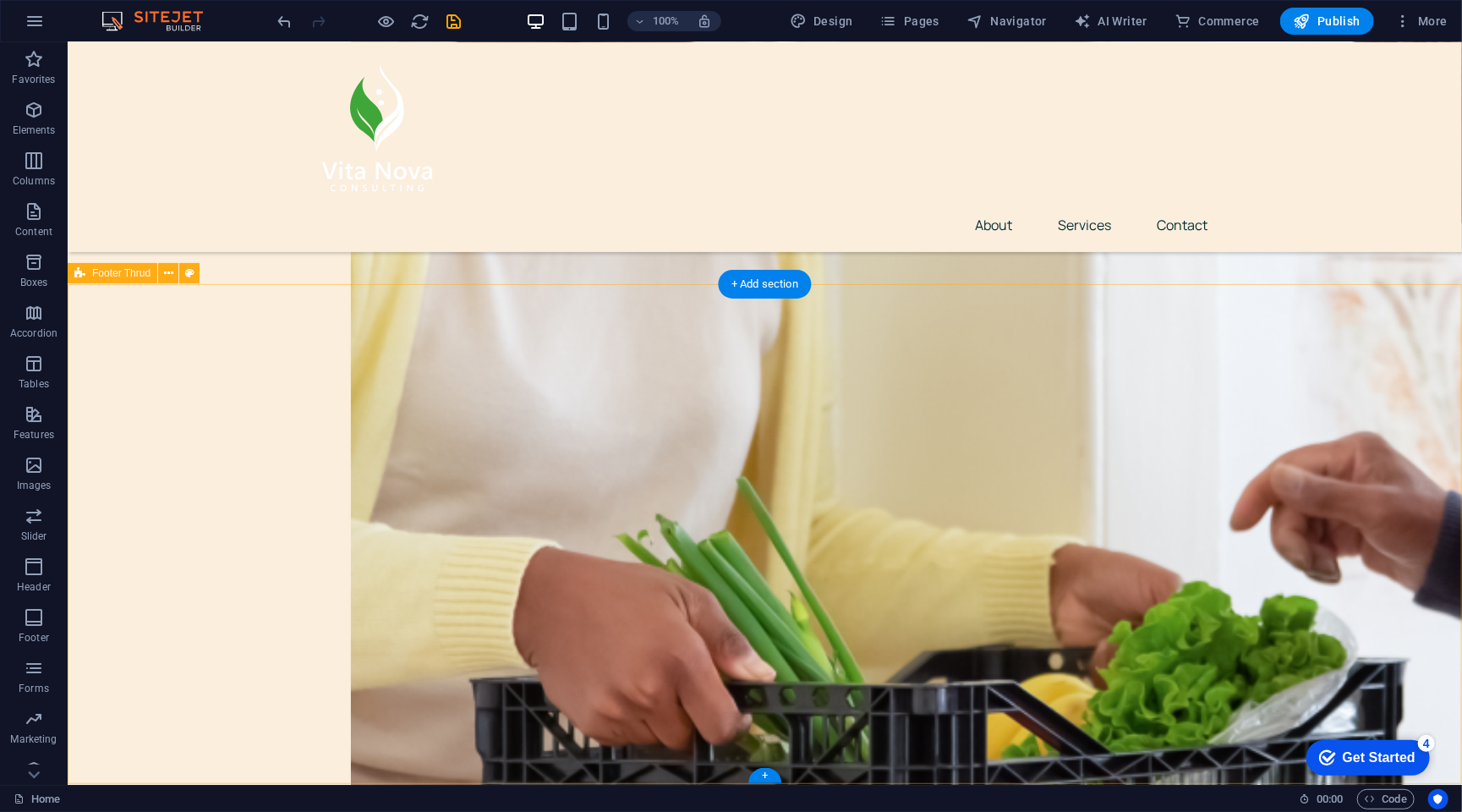
scroll to position [2371, 0]
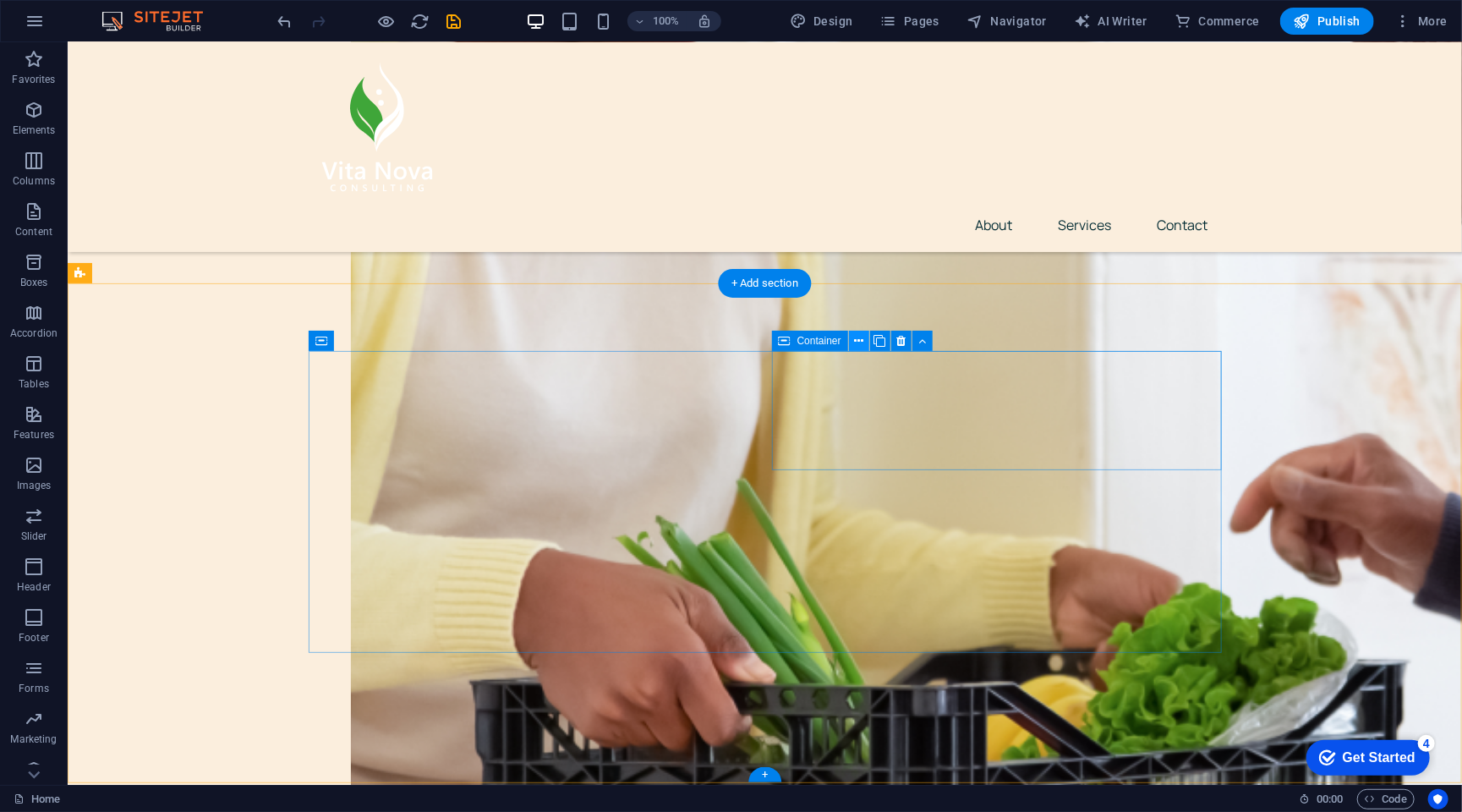
click at [858, 337] on icon at bounding box center [859, 341] width 10 height 17
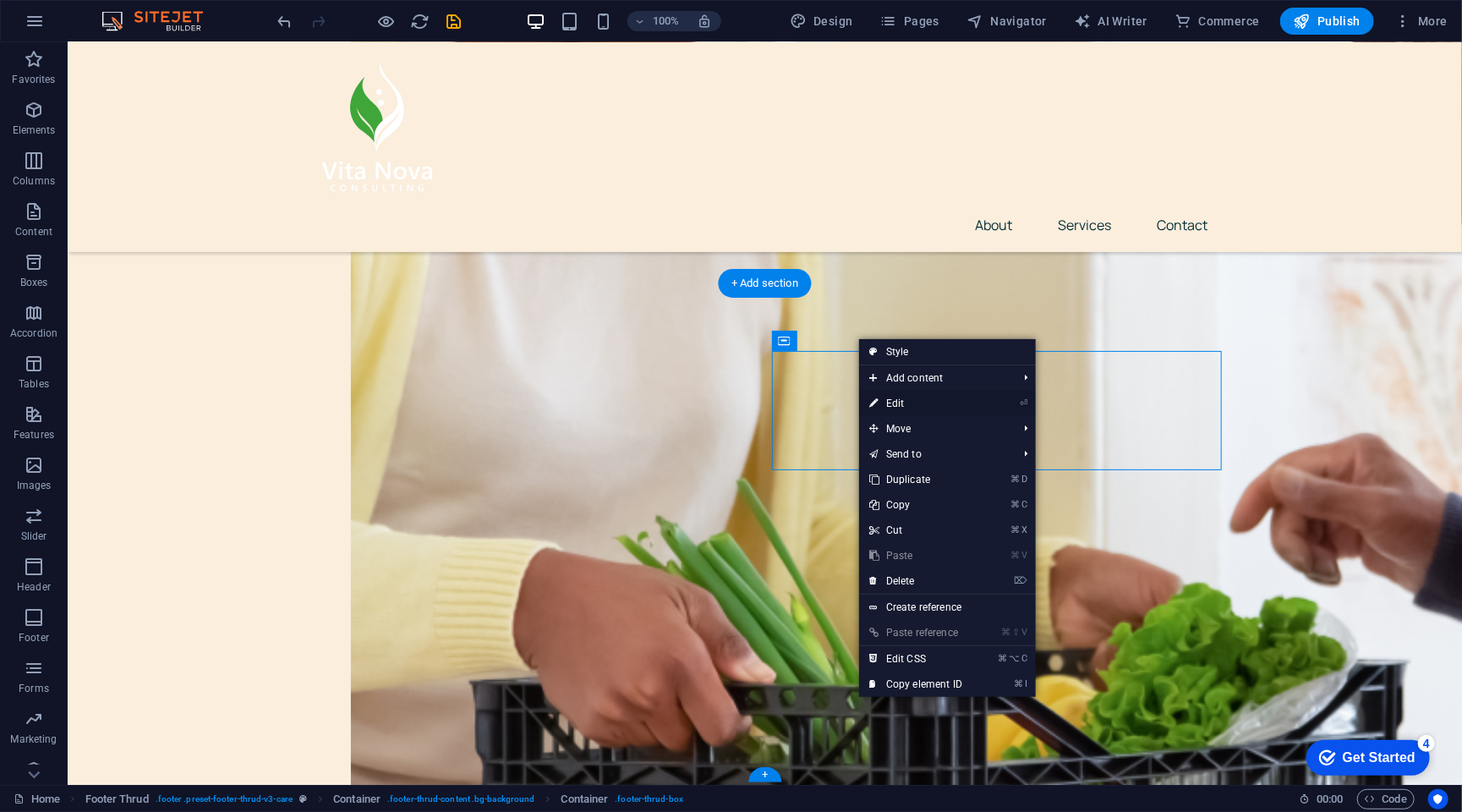
click at [905, 402] on link "⏎ Edit" at bounding box center [916, 403] width 114 height 25
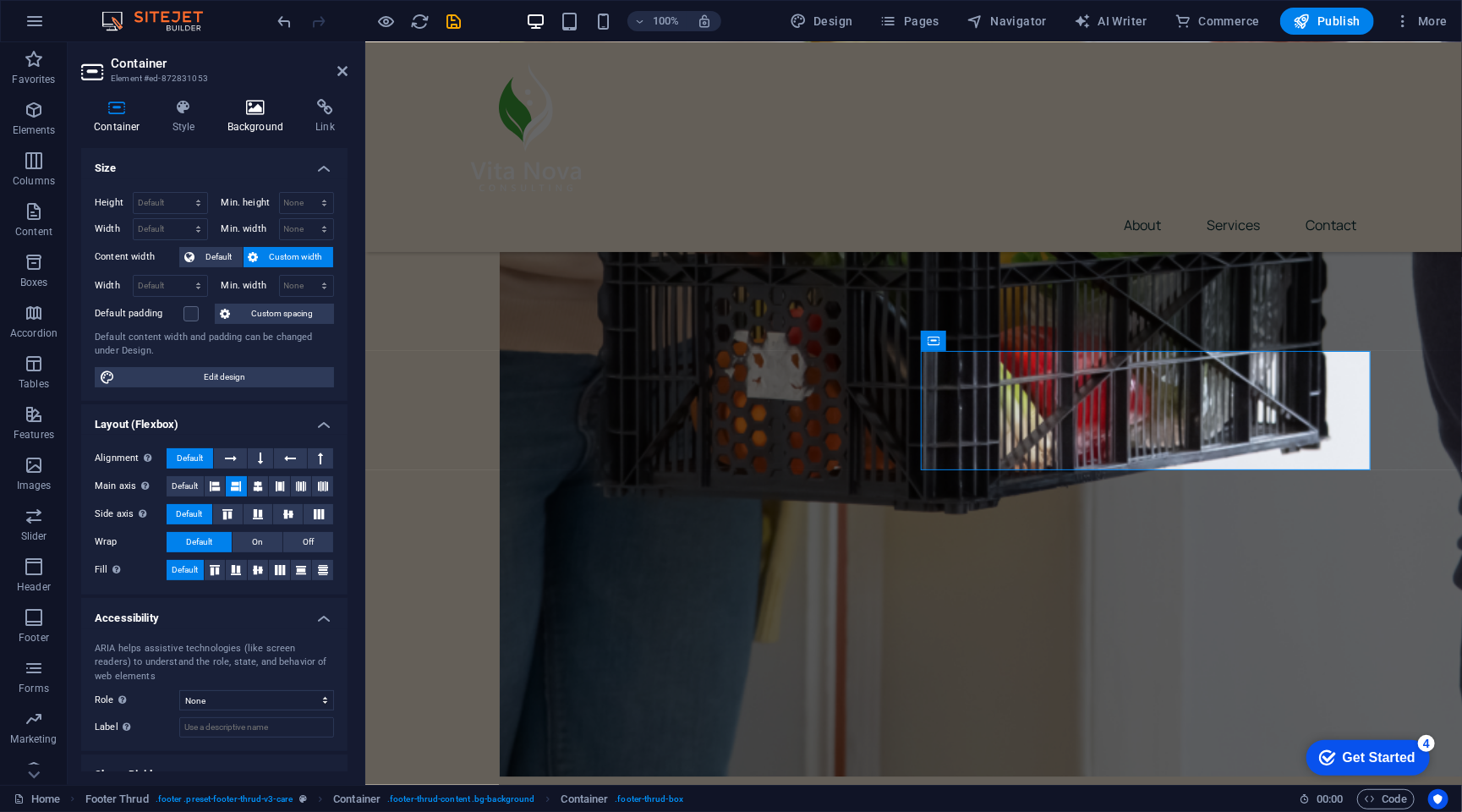
click at [240, 110] on icon at bounding box center [256, 107] width 82 height 17
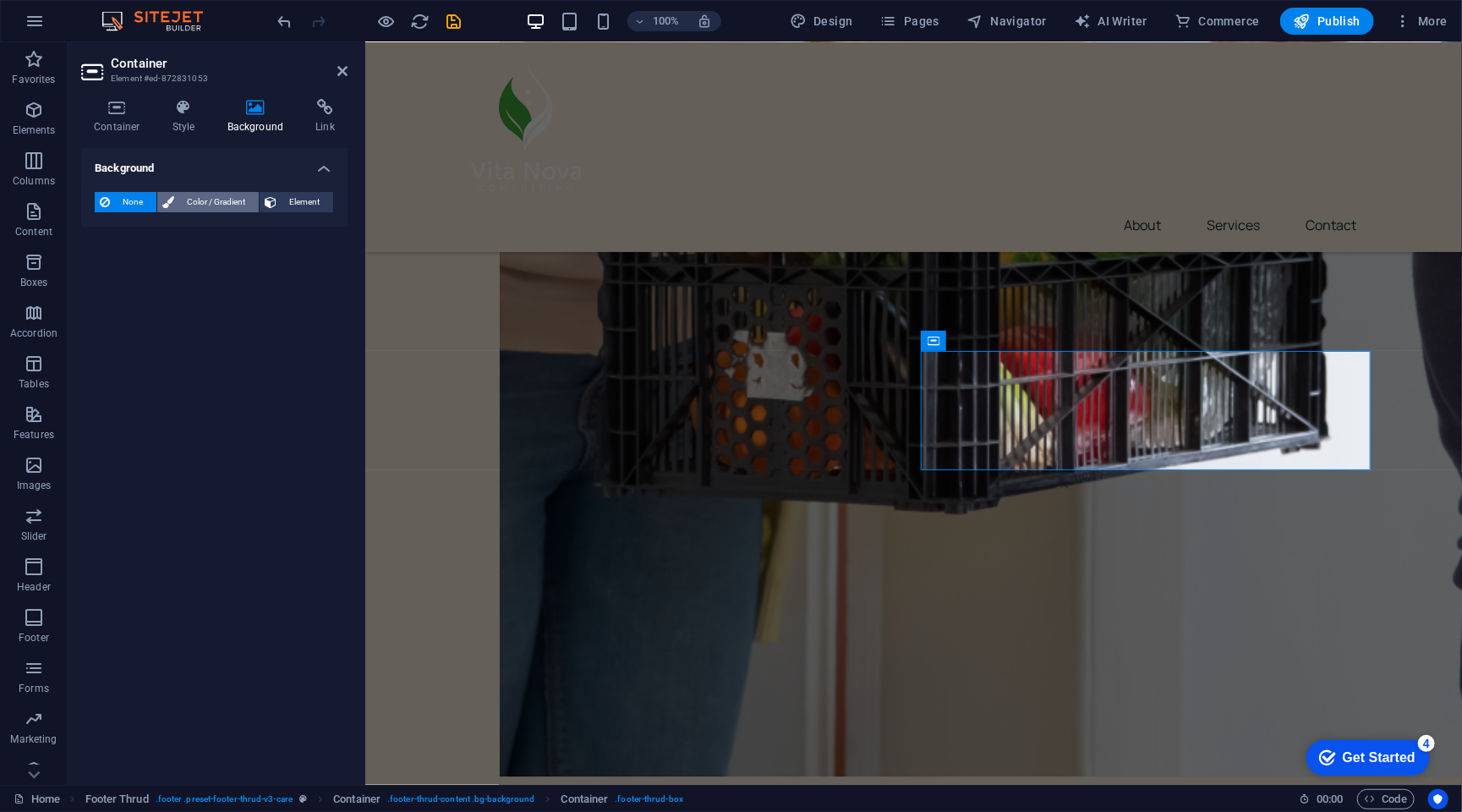
click at [194, 205] on span "Color / Gradient" at bounding box center [216, 202] width 74 height 20
click at [122, 281] on div "None Color / Gradient Element Stretch background to full-width Color overlay Pl…" at bounding box center [214, 236] width 267 height 116
click at [105, 274] on span at bounding box center [105, 269] width 18 height 18
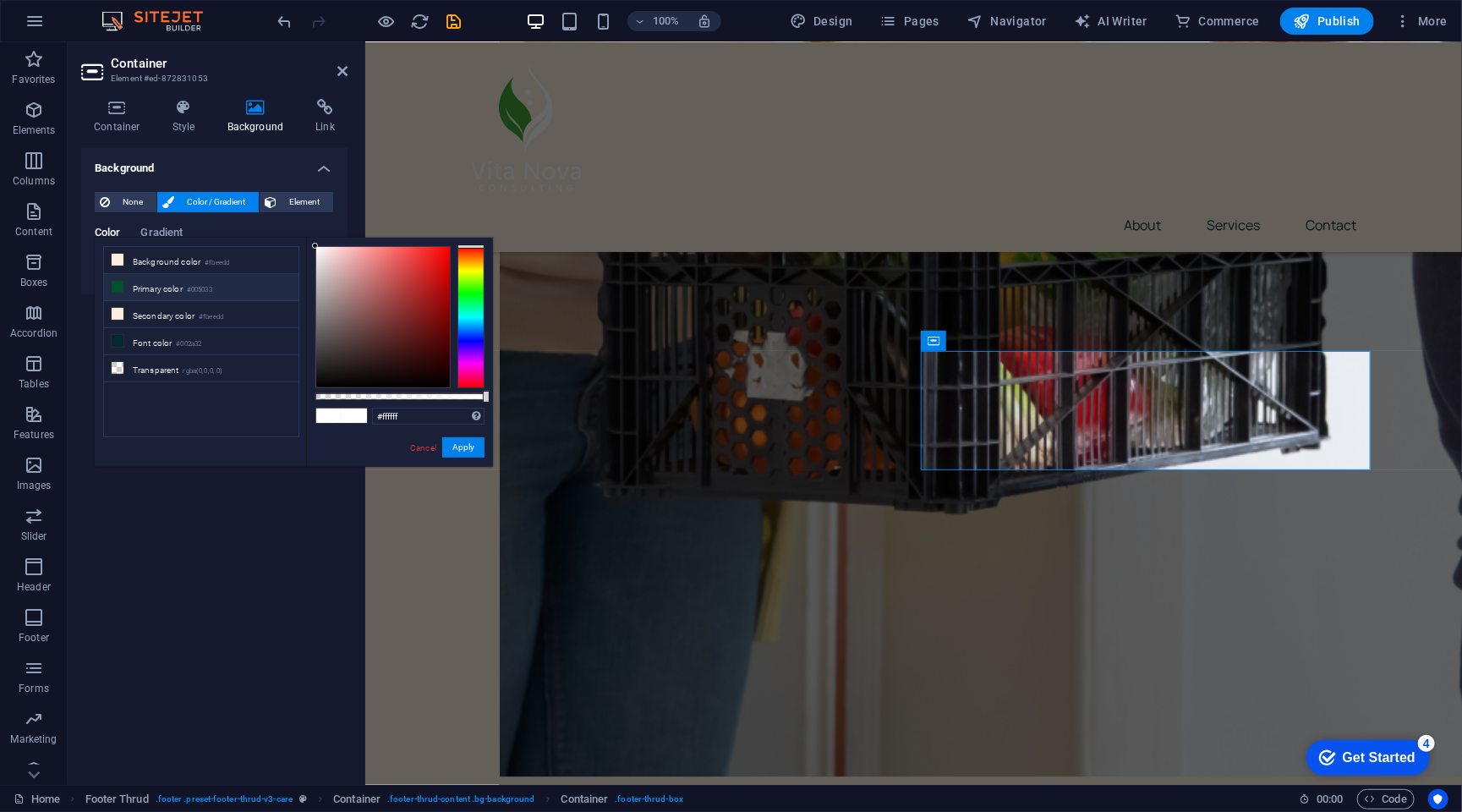
click at [168, 295] on li "Primary color #005033" at bounding box center [201, 287] width 194 height 27
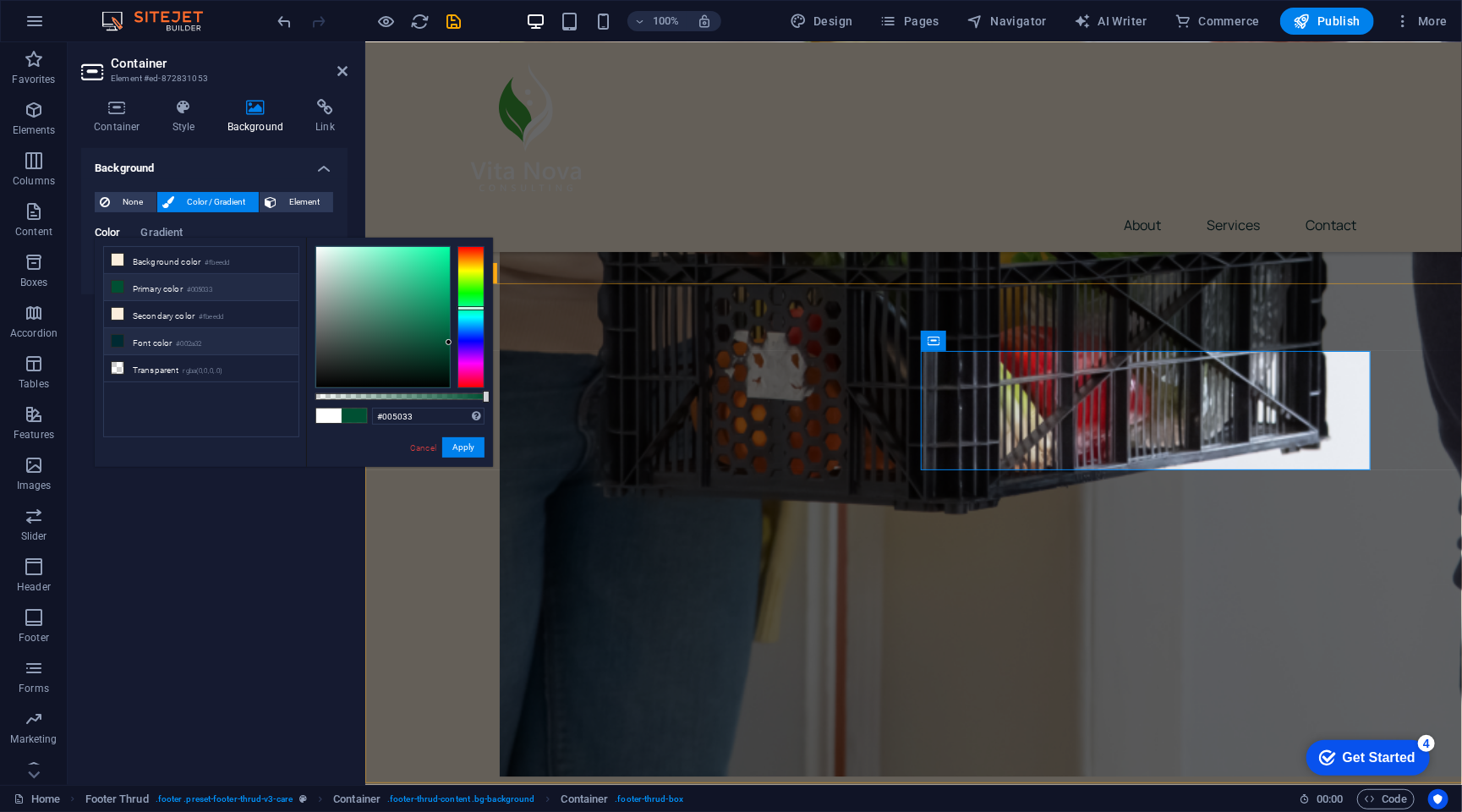
click at [244, 347] on li "Font color #002a32" at bounding box center [201, 341] width 194 height 27
click at [212, 290] on small "#005033" at bounding box center [199, 290] width 25 height 12
type input "#005033"
click at [471, 453] on button "Apply" at bounding box center [463, 447] width 42 height 20
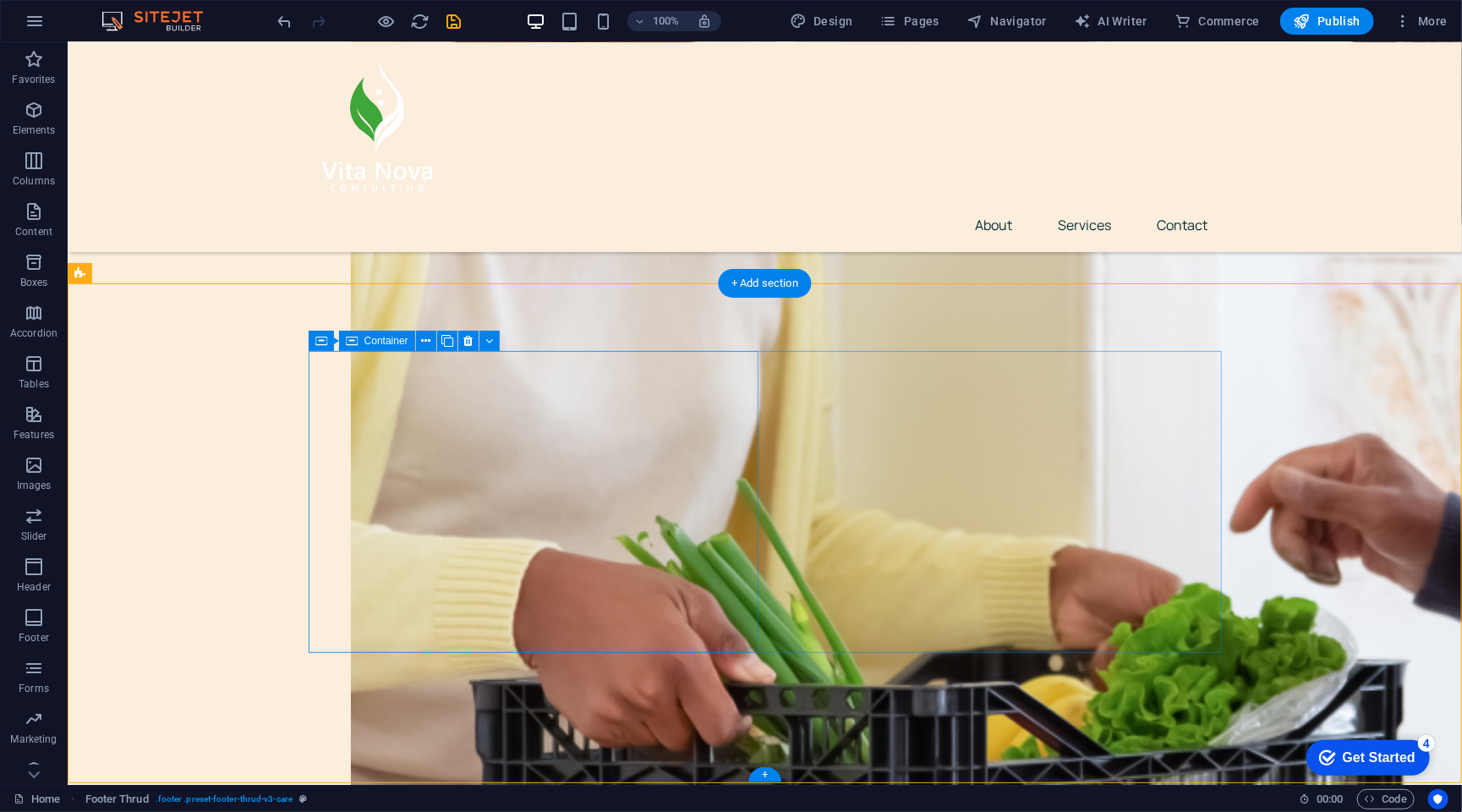
click at [354, 339] on icon at bounding box center [352, 340] width 12 height 20
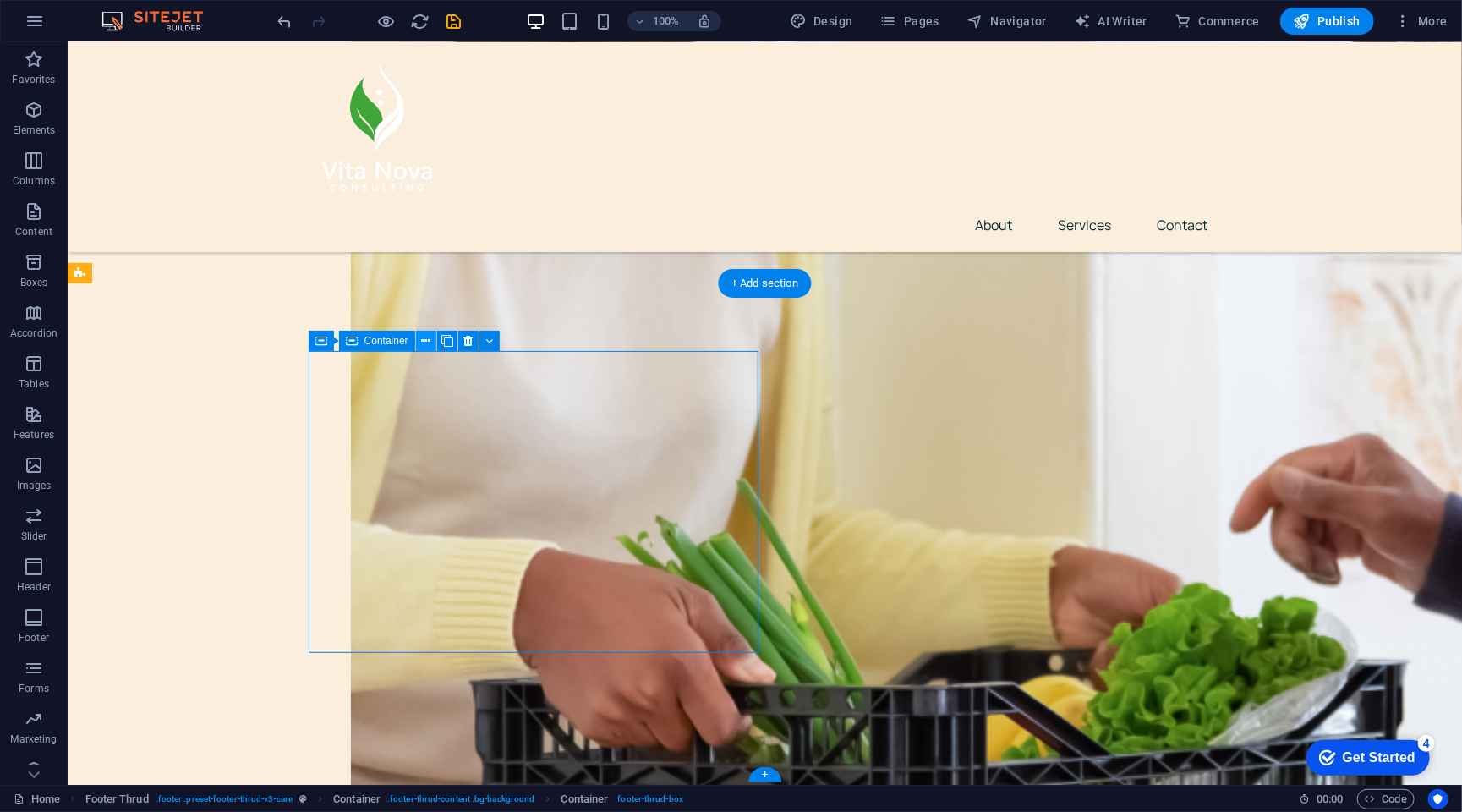
click at [429, 340] on icon at bounding box center [426, 341] width 10 height 17
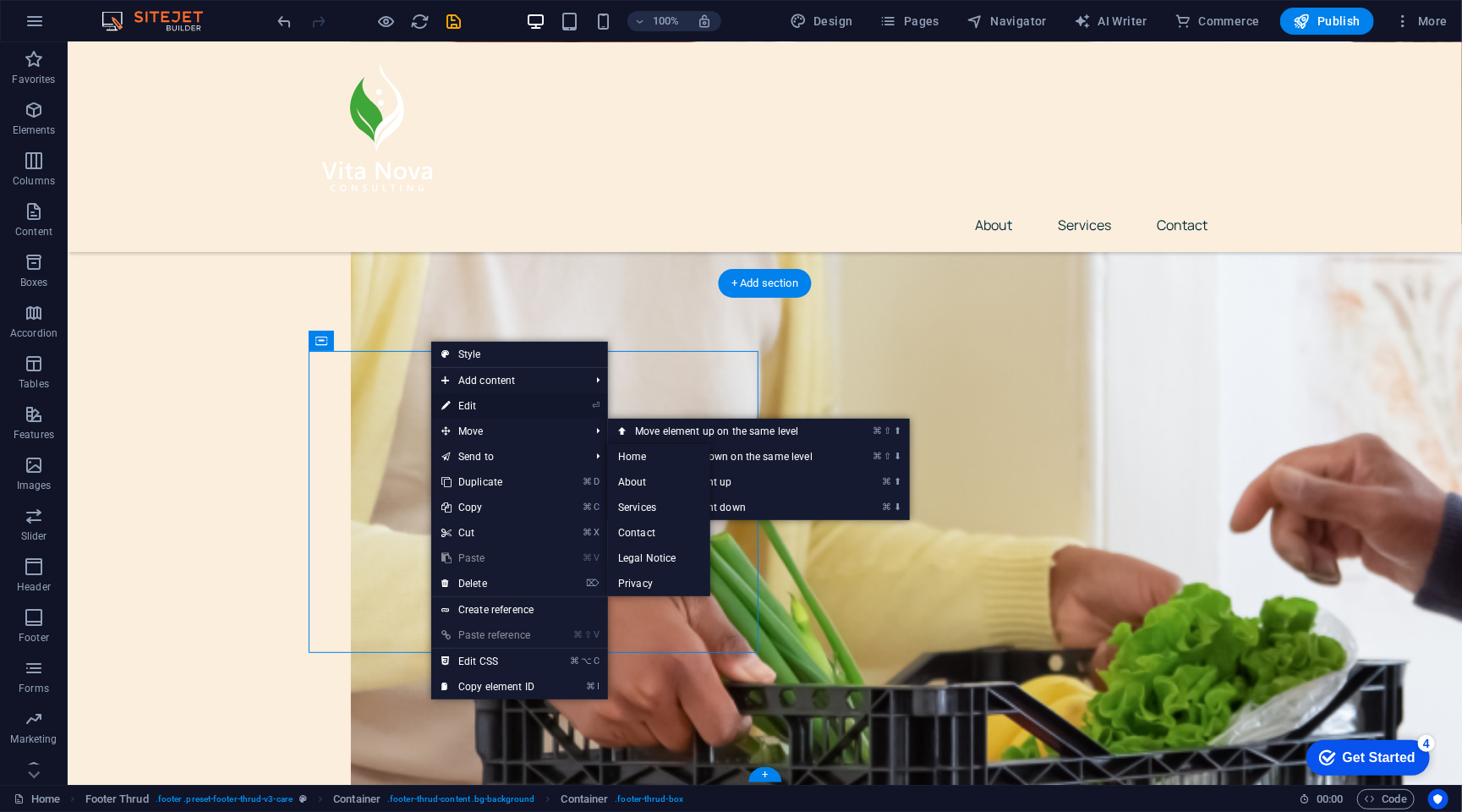
click at [512, 399] on link "⏎ Edit" at bounding box center [488, 406] width 114 height 25
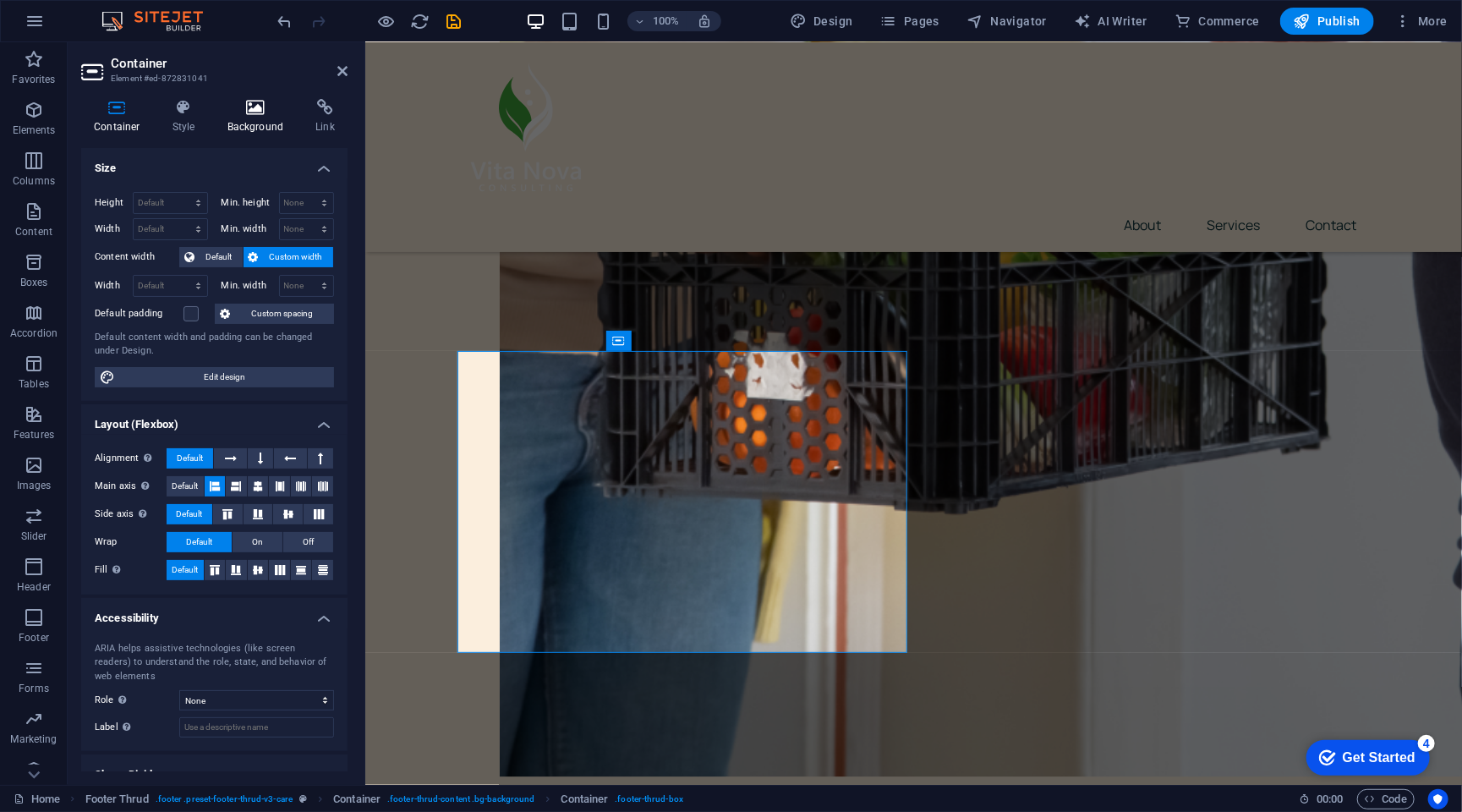
click at [264, 110] on icon at bounding box center [256, 107] width 82 height 17
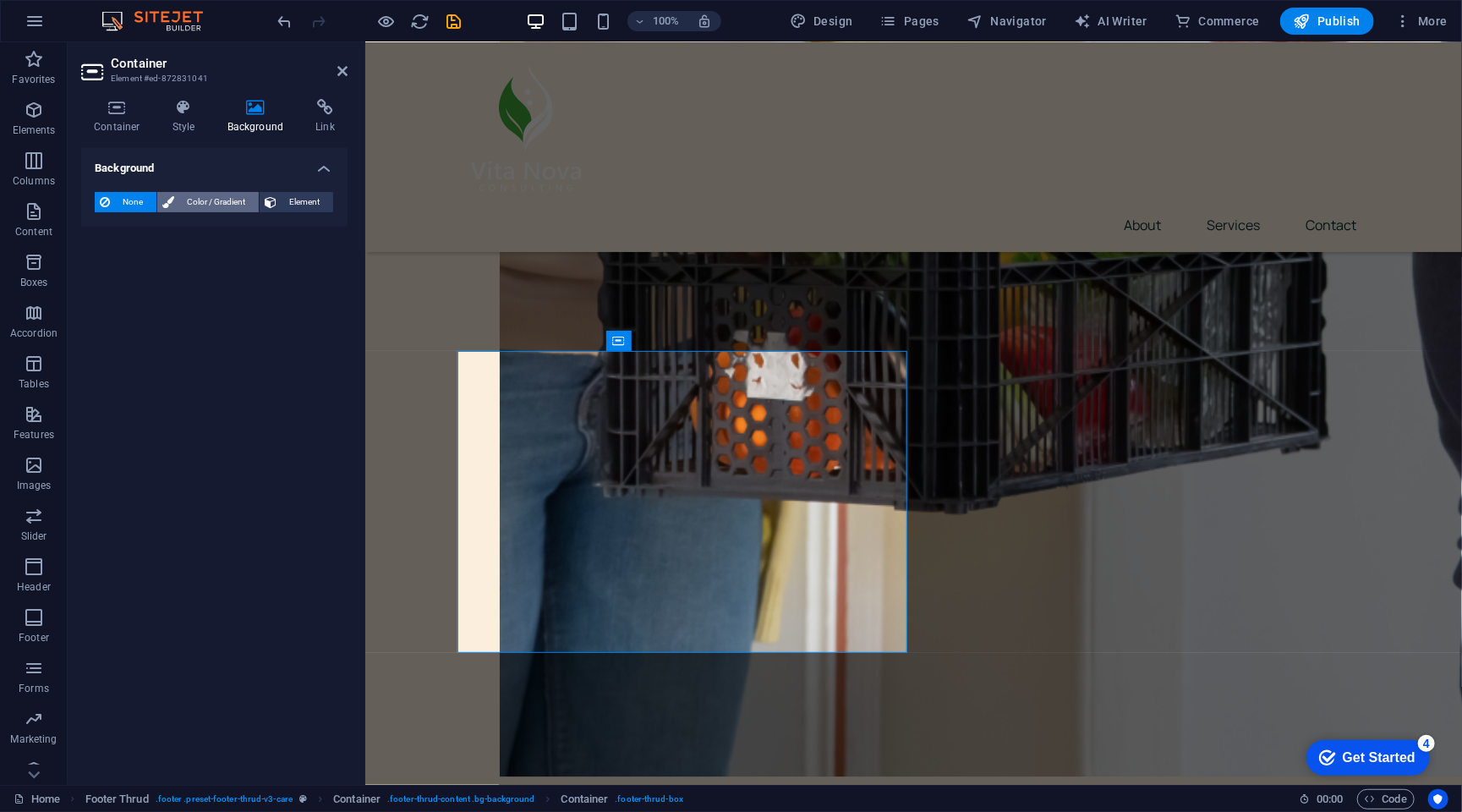
click at [173, 195] on button "Color / Gradient" at bounding box center [208, 202] width 101 height 20
click at [112, 268] on span at bounding box center [105, 269] width 18 height 18
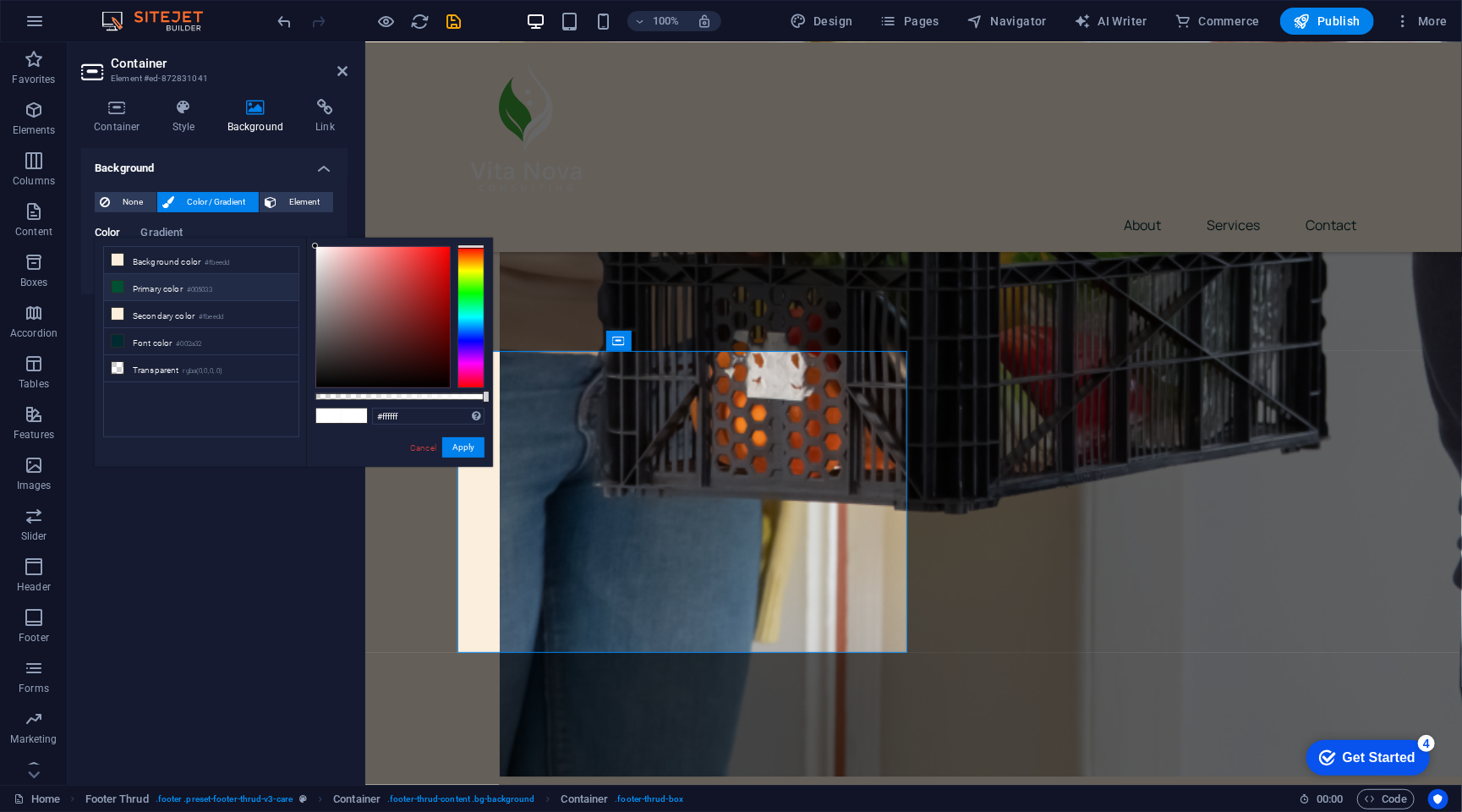
click at [138, 289] on li "Primary color #005033" at bounding box center [201, 287] width 194 height 27
type input "#005033"
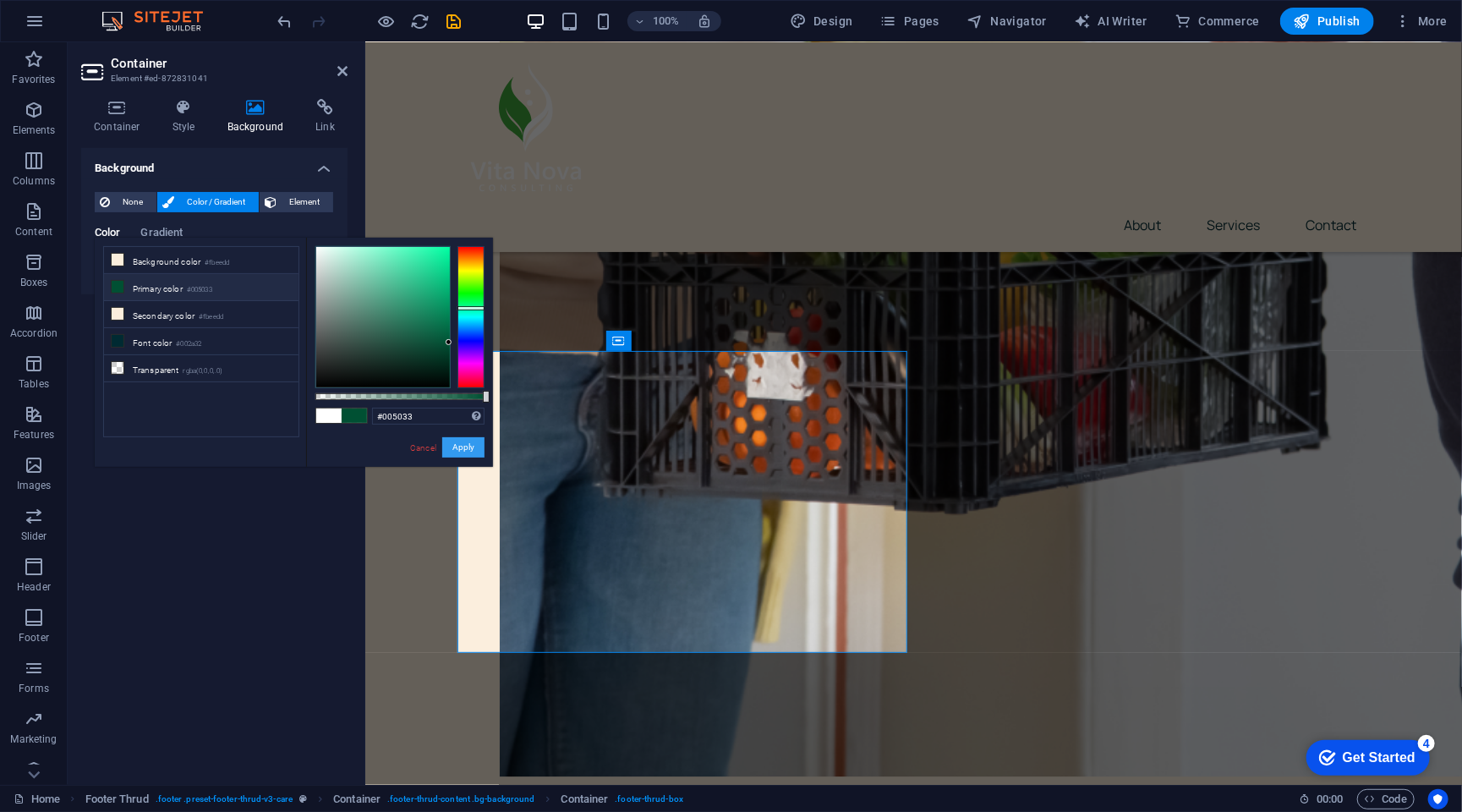
click at [453, 443] on button "Apply" at bounding box center [463, 447] width 42 height 20
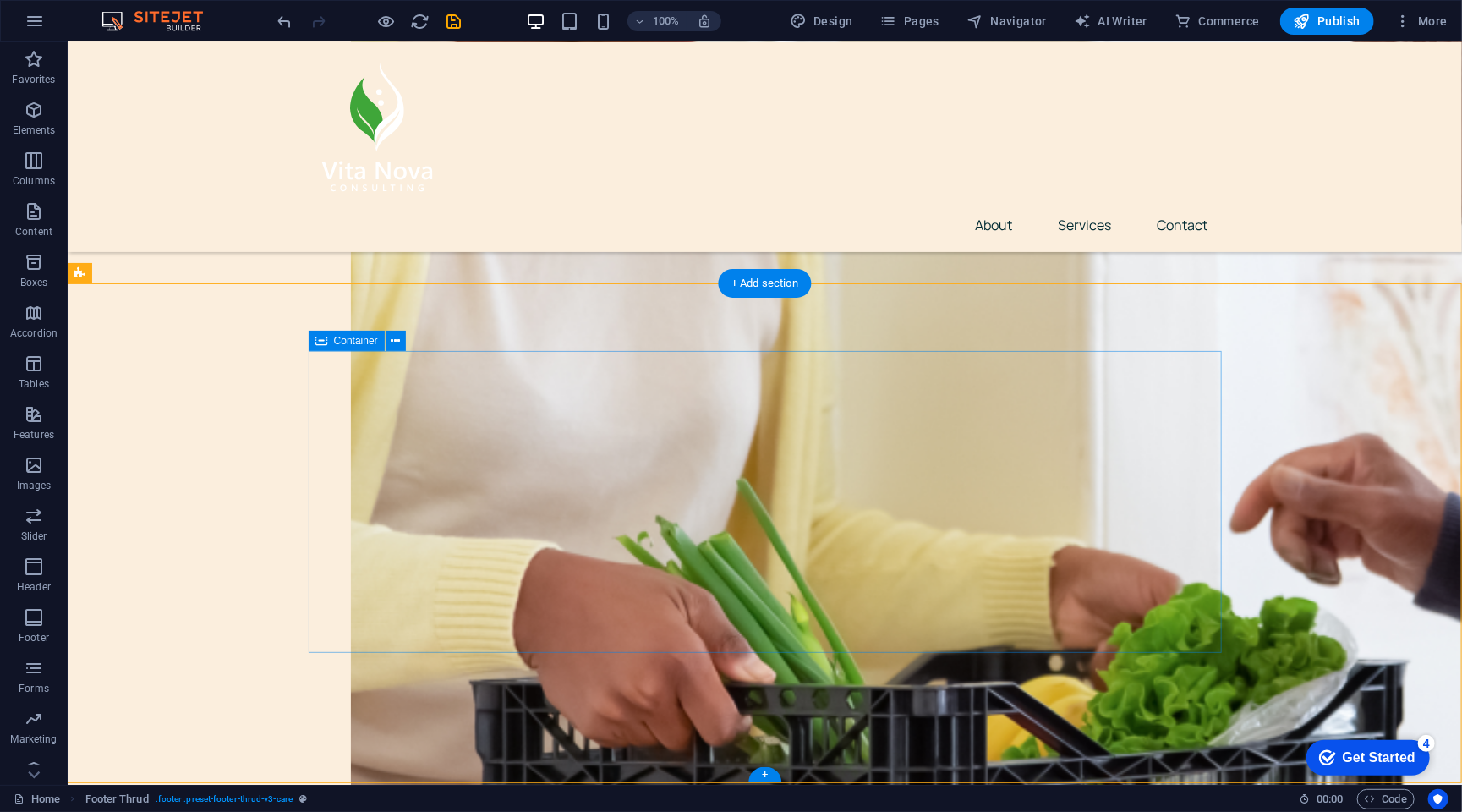
click at [324, 343] on icon at bounding box center [322, 340] width 12 height 20
click at [388, 345] on button at bounding box center [395, 340] width 20 height 20
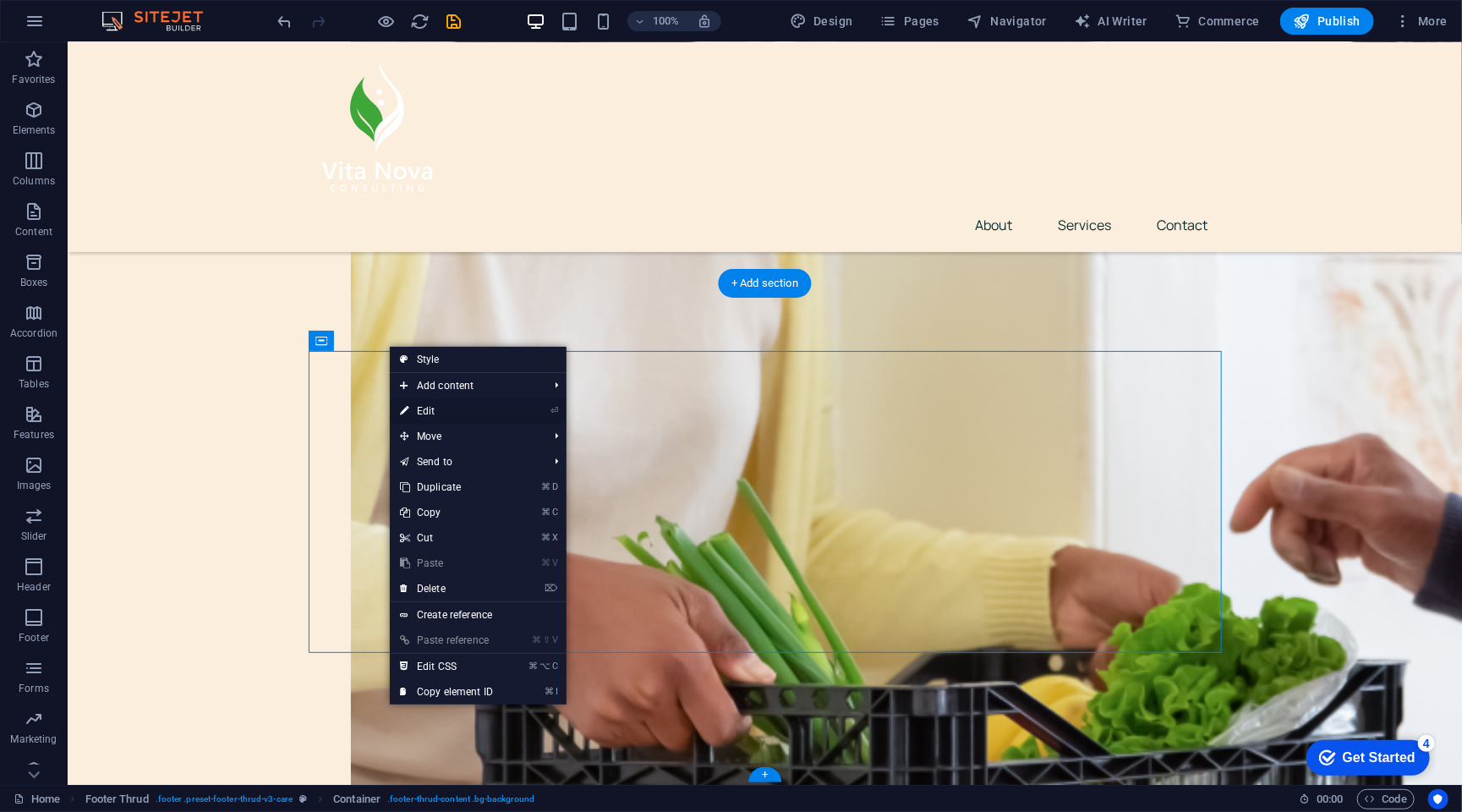
click at [466, 404] on link "⏎ Edit" at bounding box center [447, 411] width 114 height 25
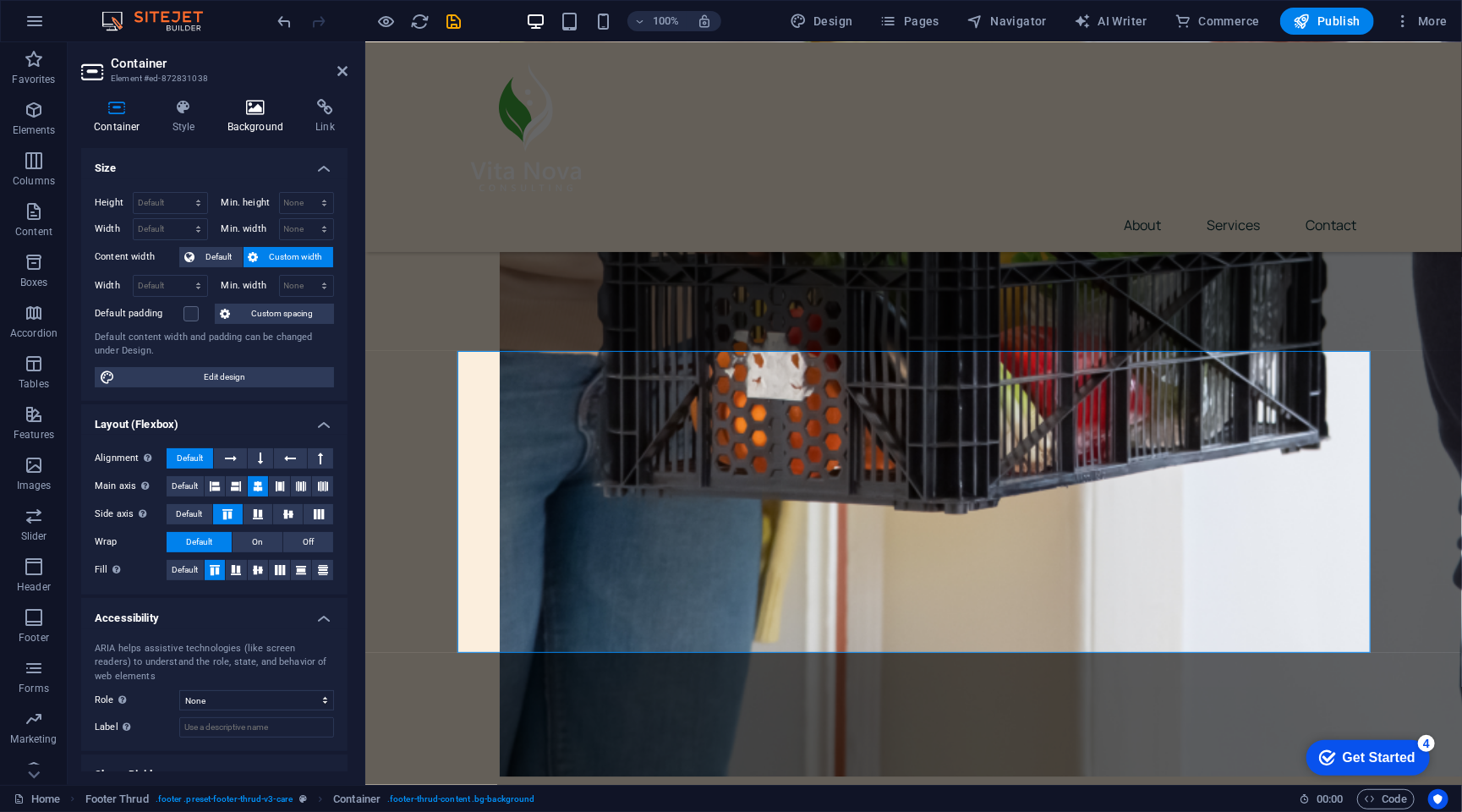
click at [255, 121] on h4 "Background" at bounding box center [260, 116] width 89 height 36
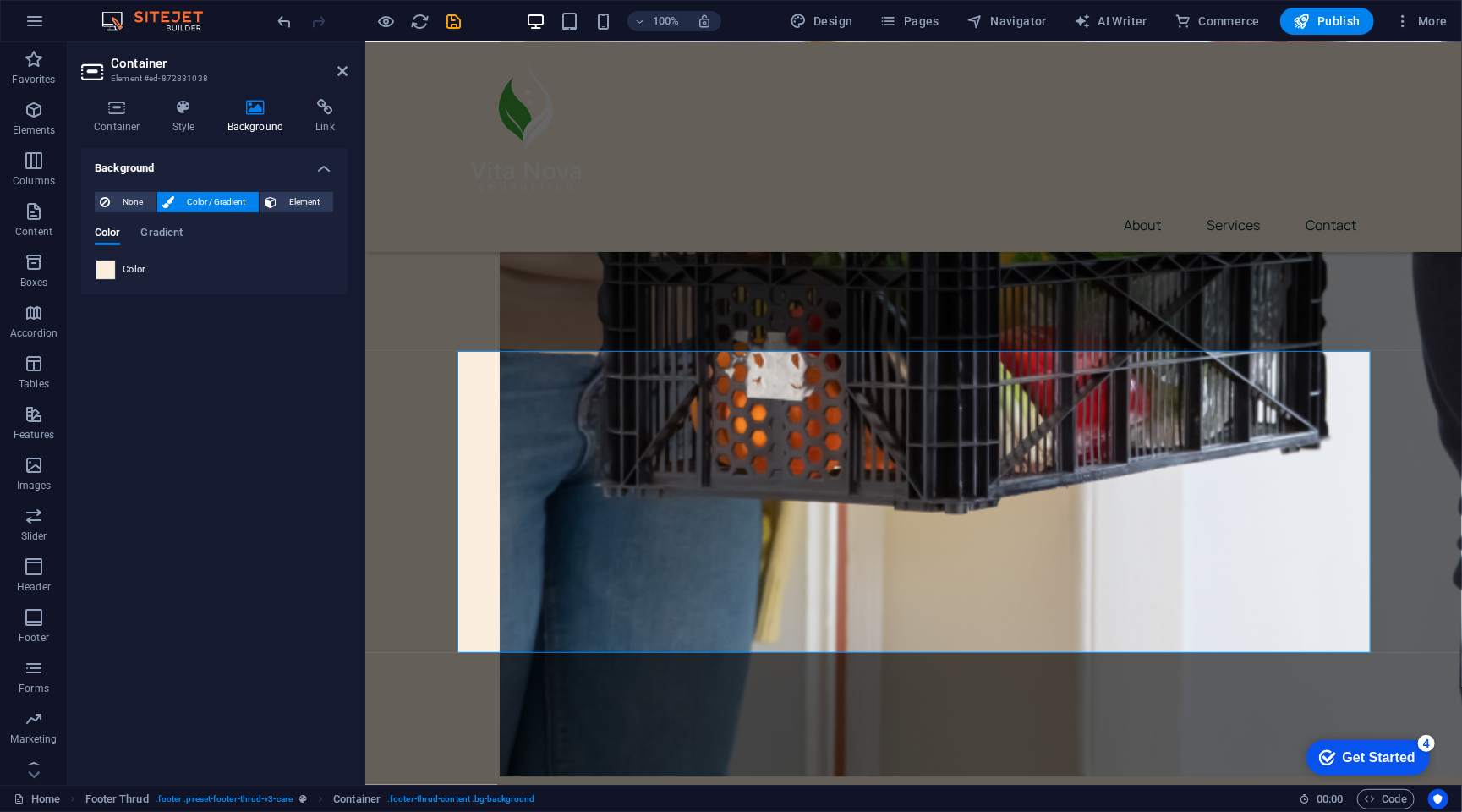
click at [102, 263] on span at bounding box center [105, 269] width 18 height 18
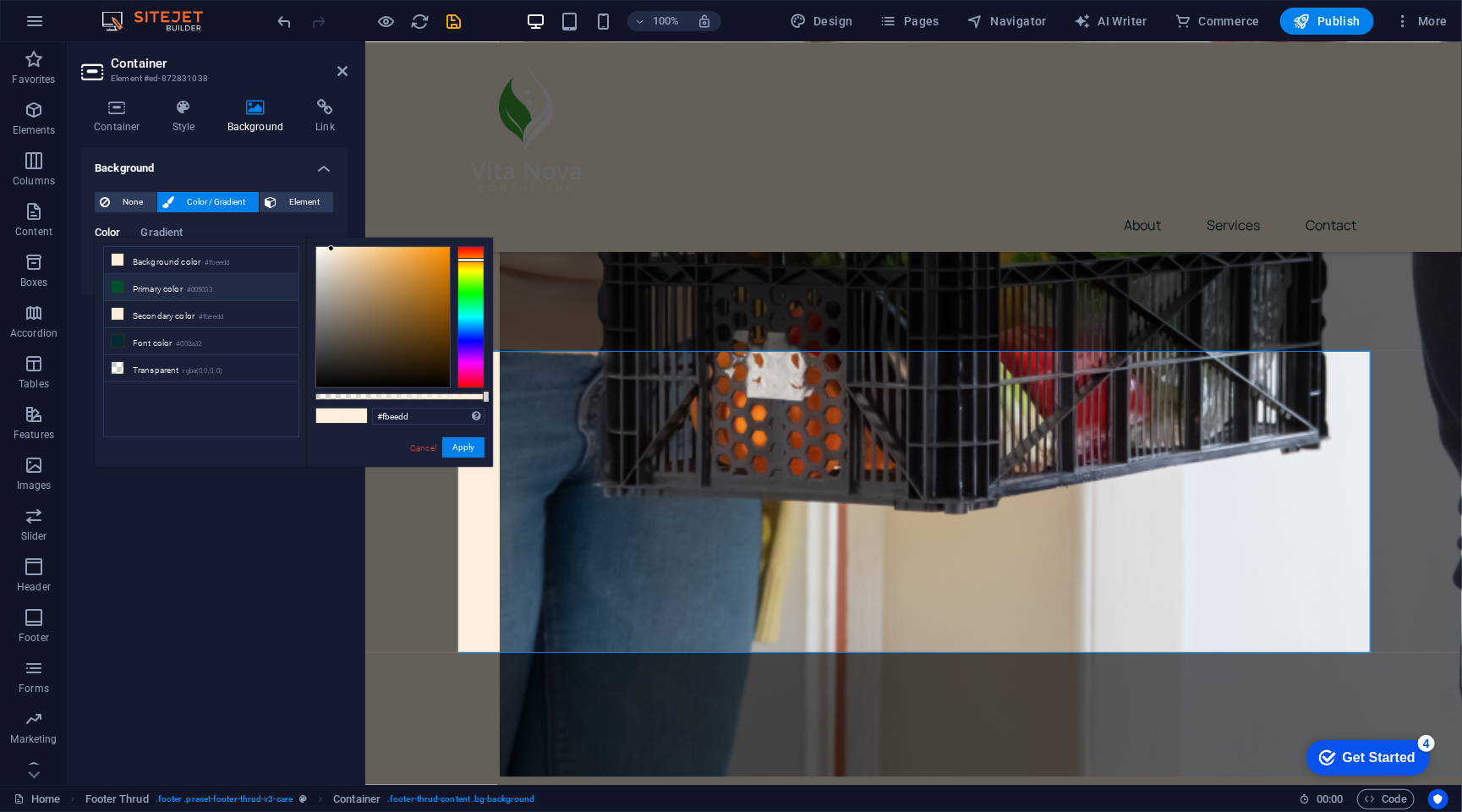
click at [170, 296] on li "Primary color #005033" at bounding box center [201, 287] width 194 height 27
type input "#005033"
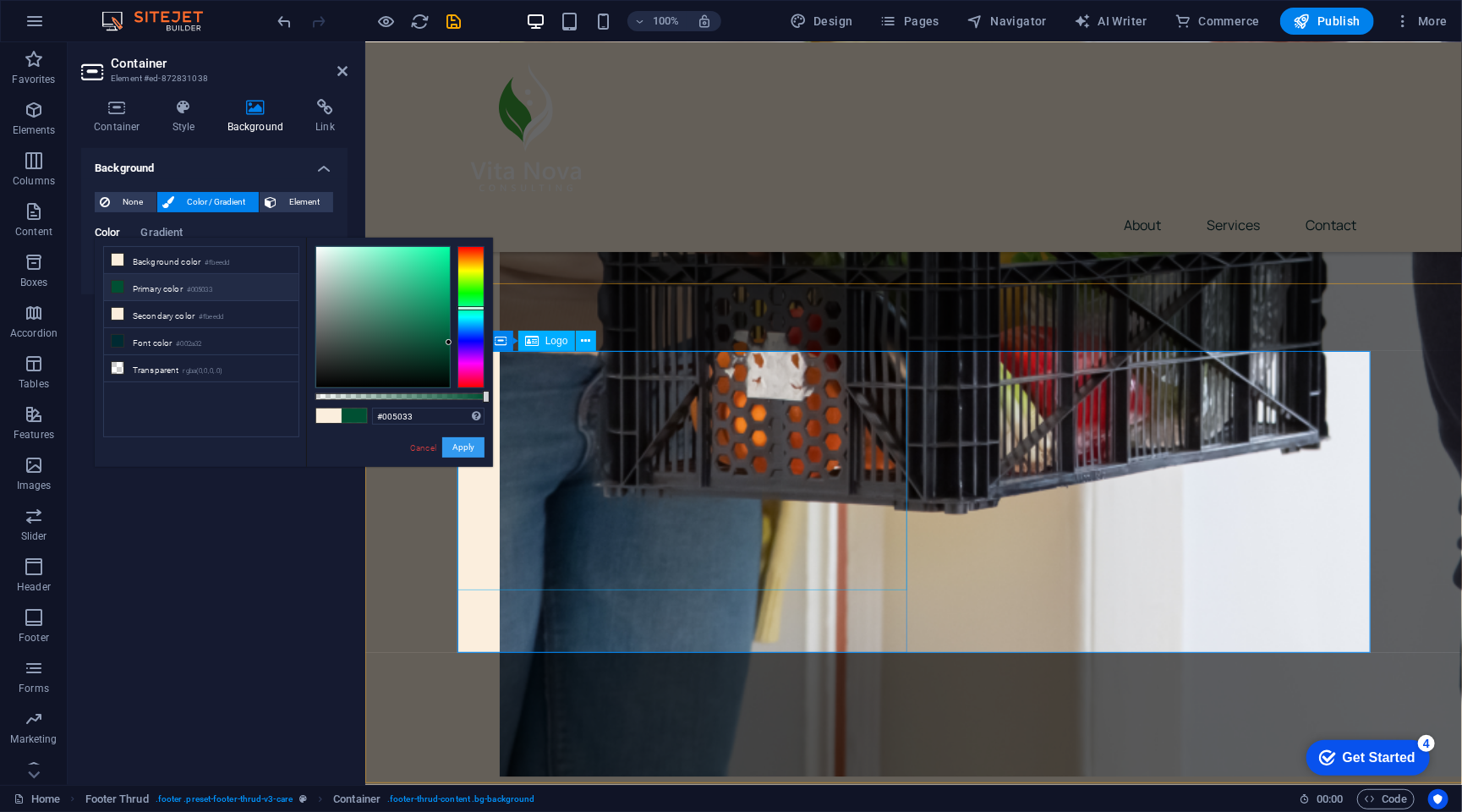
click at [471, 455] on button "Apply" at bounding box center [463, 447] width 42 height 20
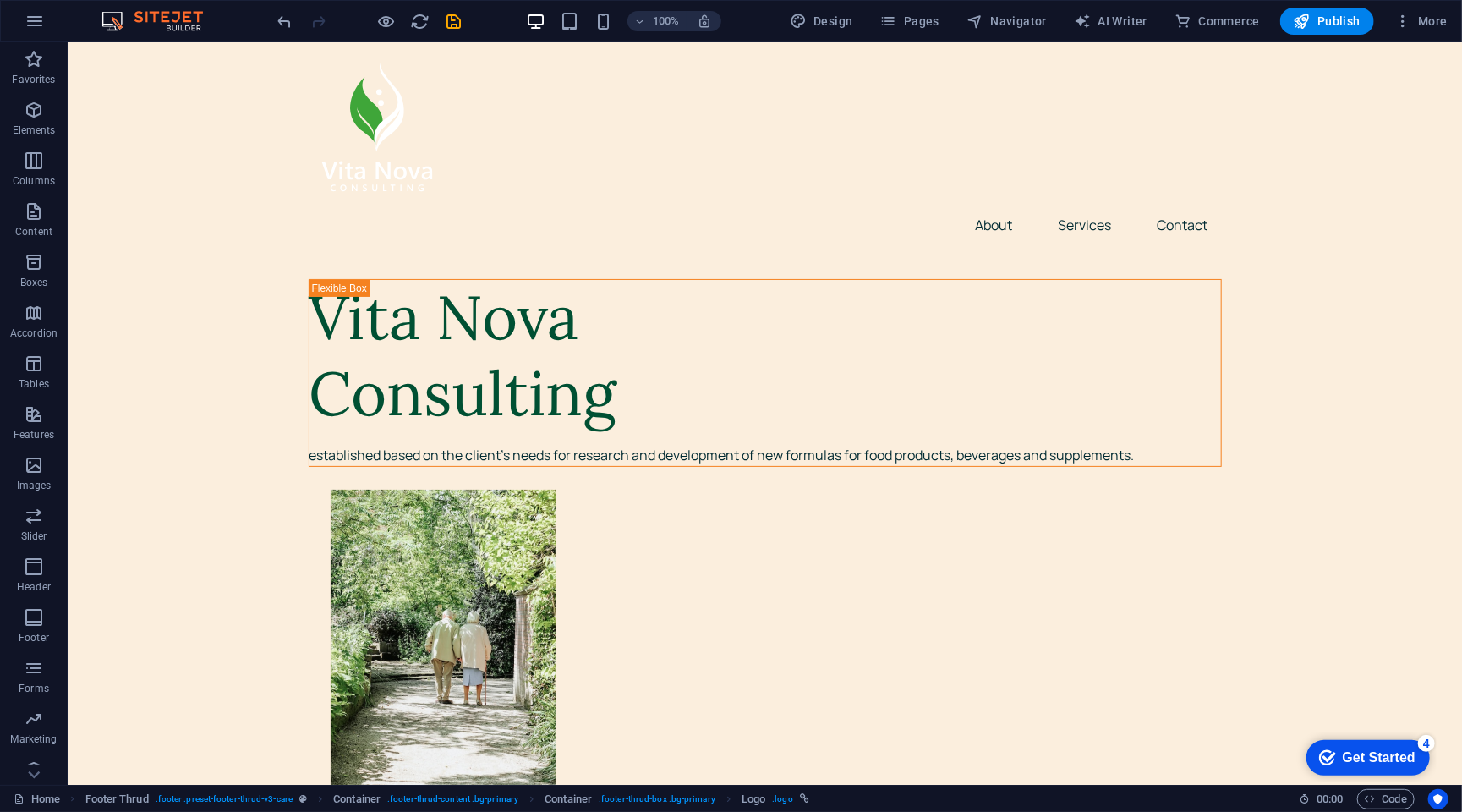
scroll to position [0, 0]
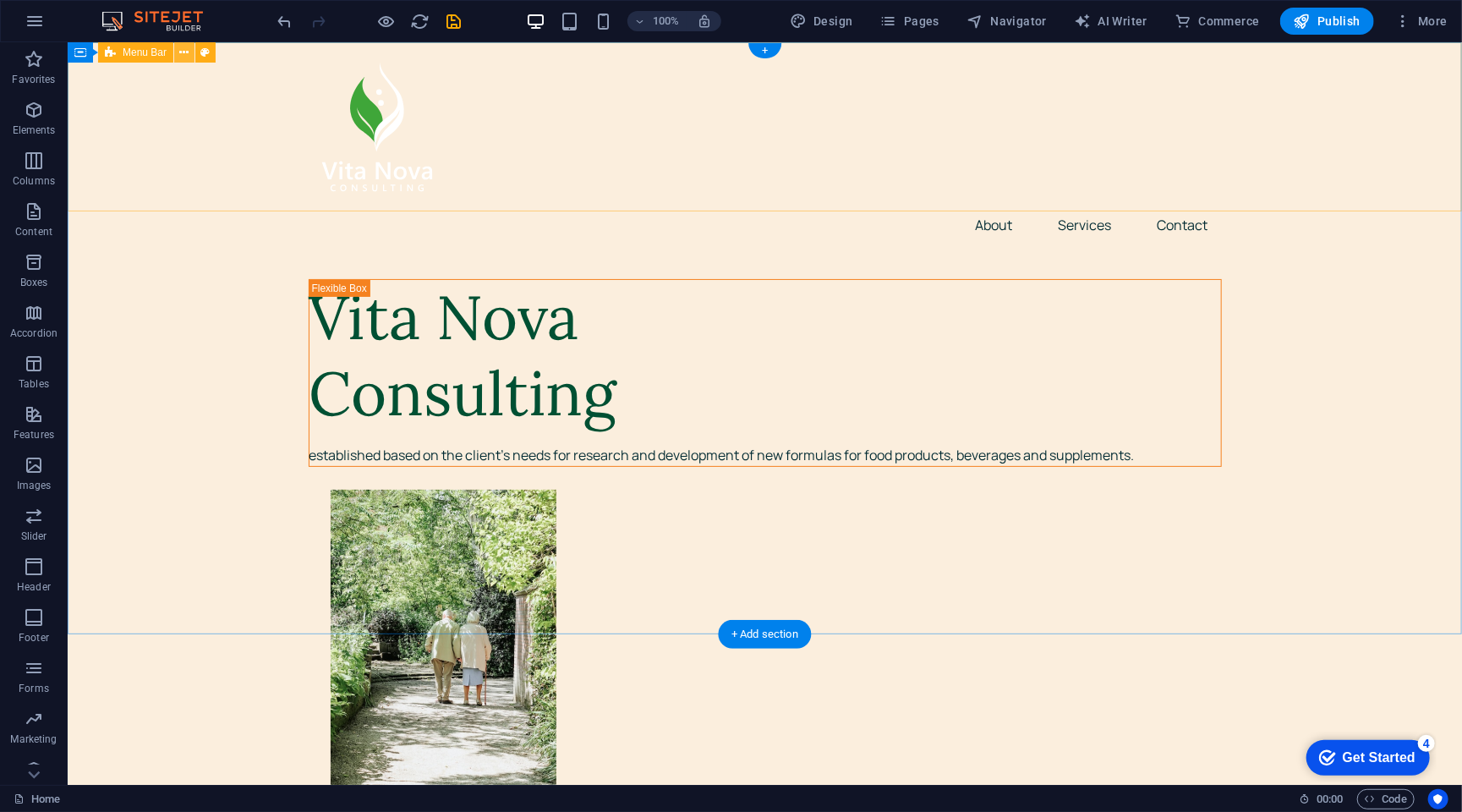
click at [189, 54] on button at bounding box center [184, 52] width 20 height 20
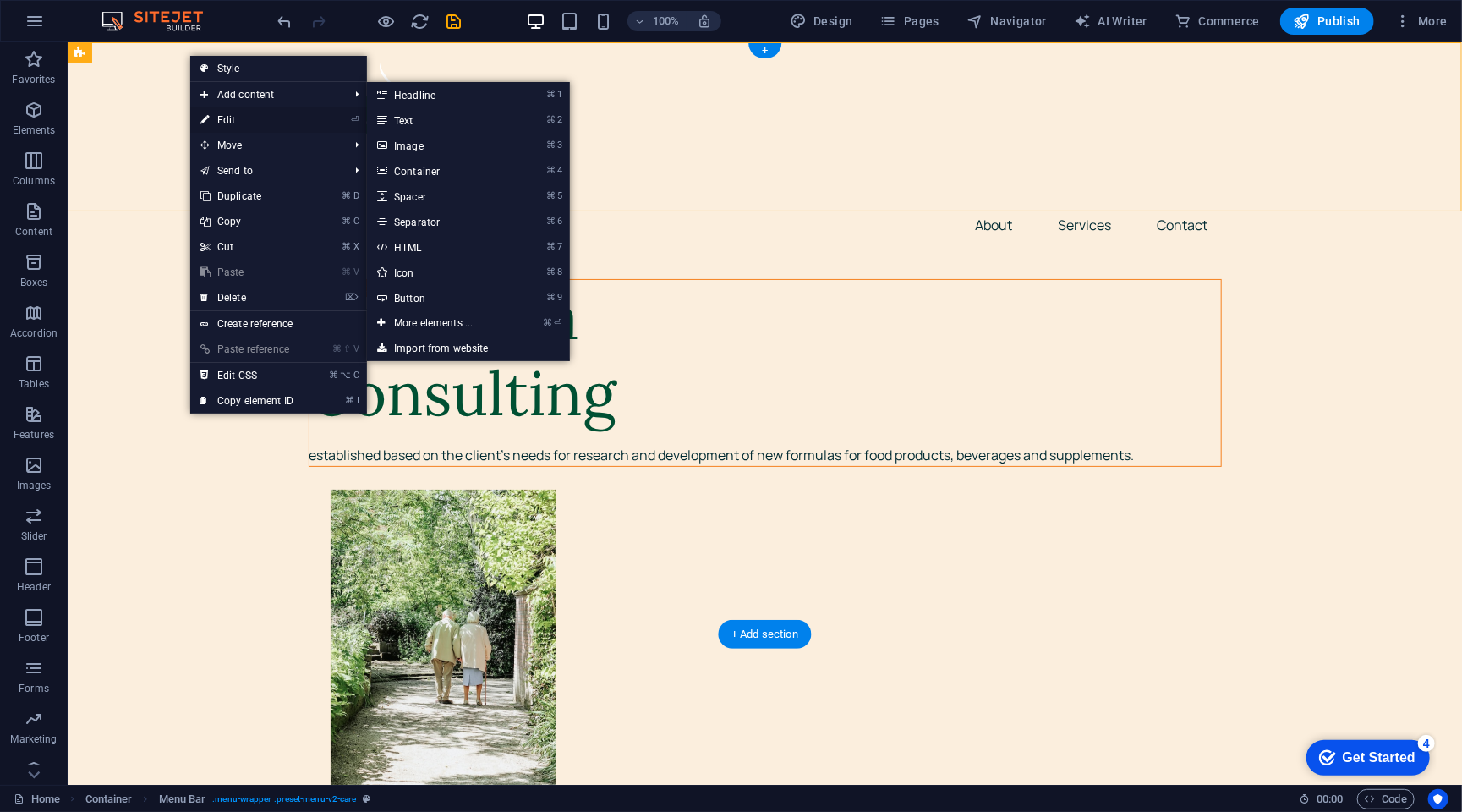
click at [224, 122] on link "⏎ Edit" at bounding box center [247, 120] width 114 height 25
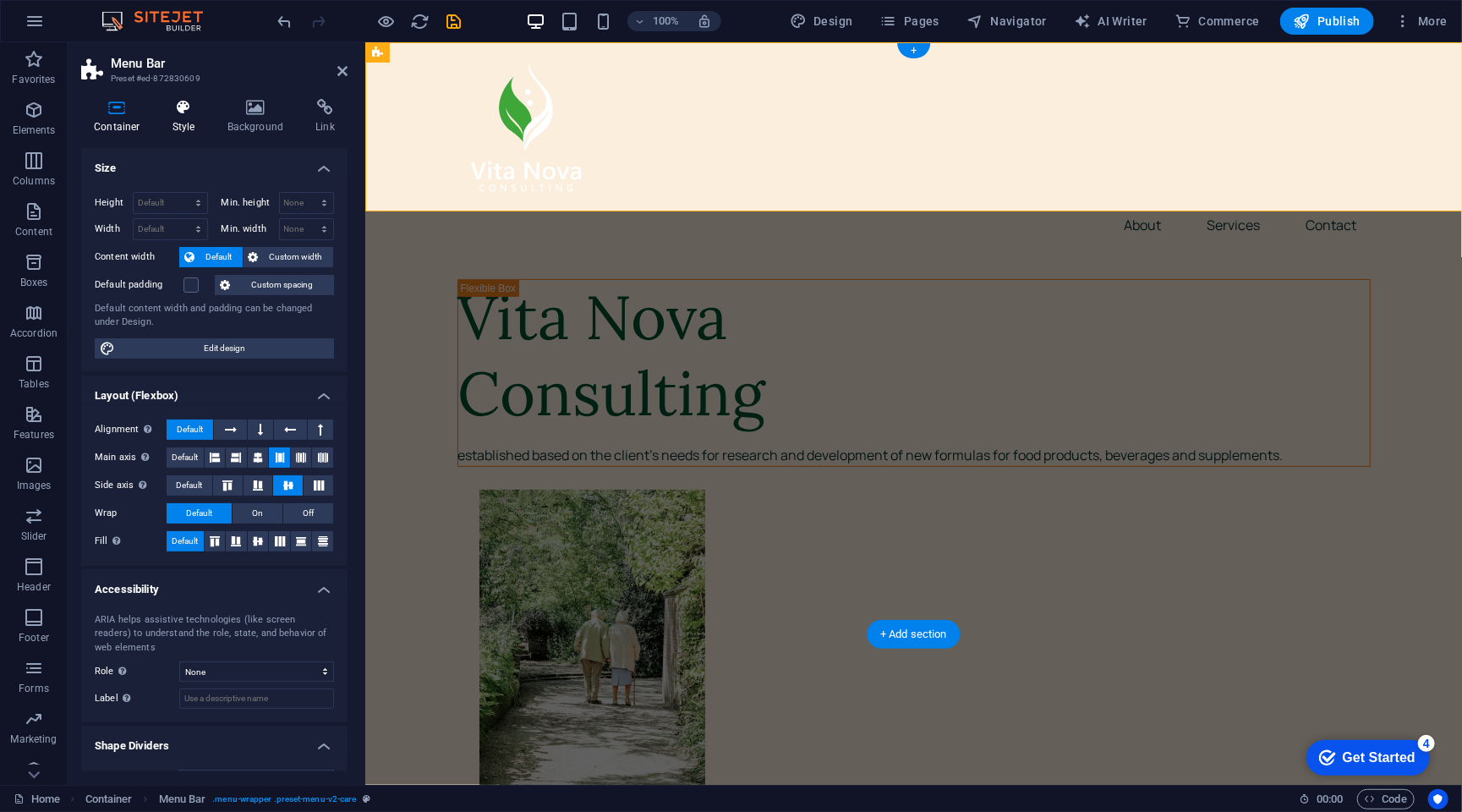
click at [185, 110] on icon at bounding box center [184, 107] width 48 height 17
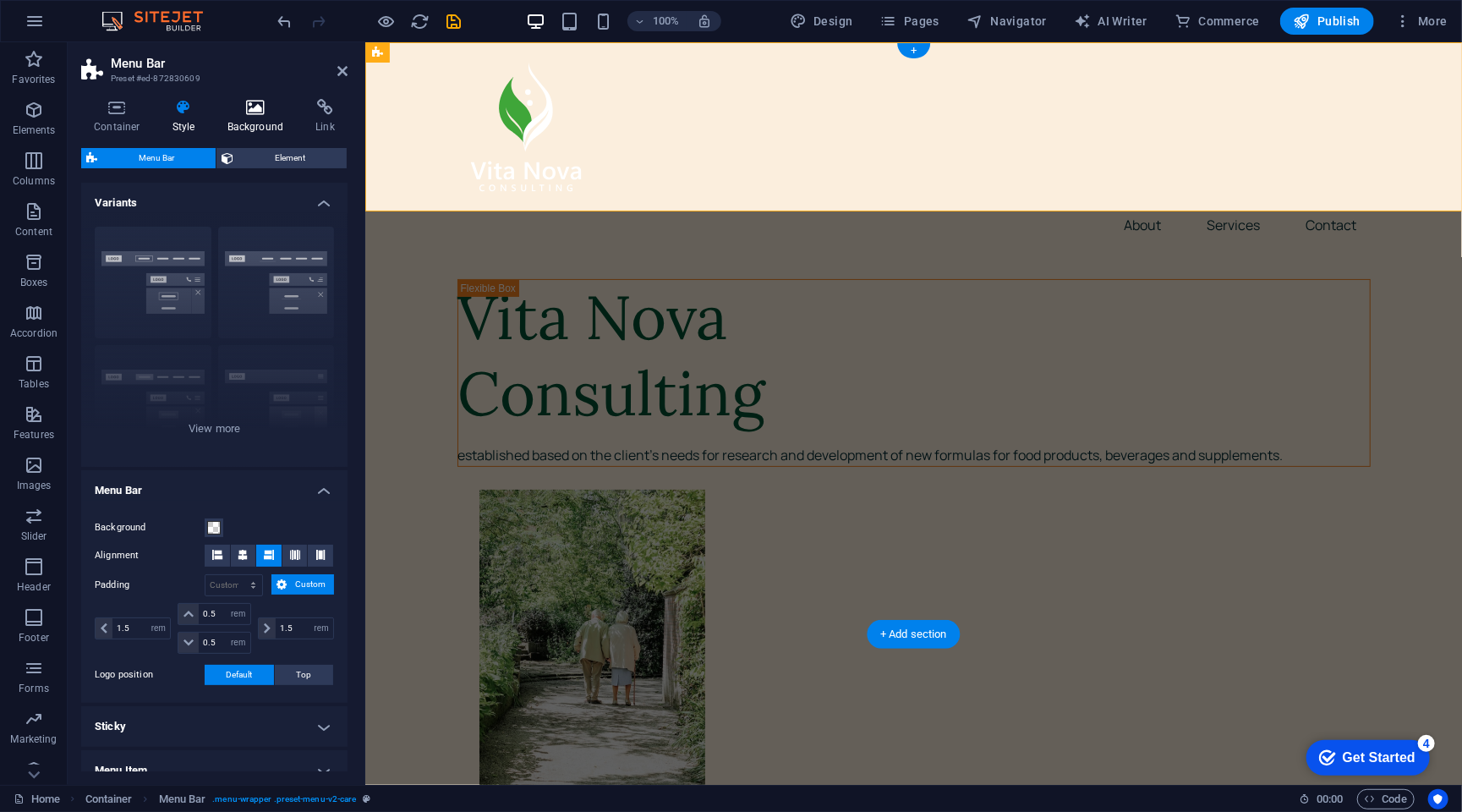
click at [240, 109] on icon at bounding box center [256, 107] width 82 height 17
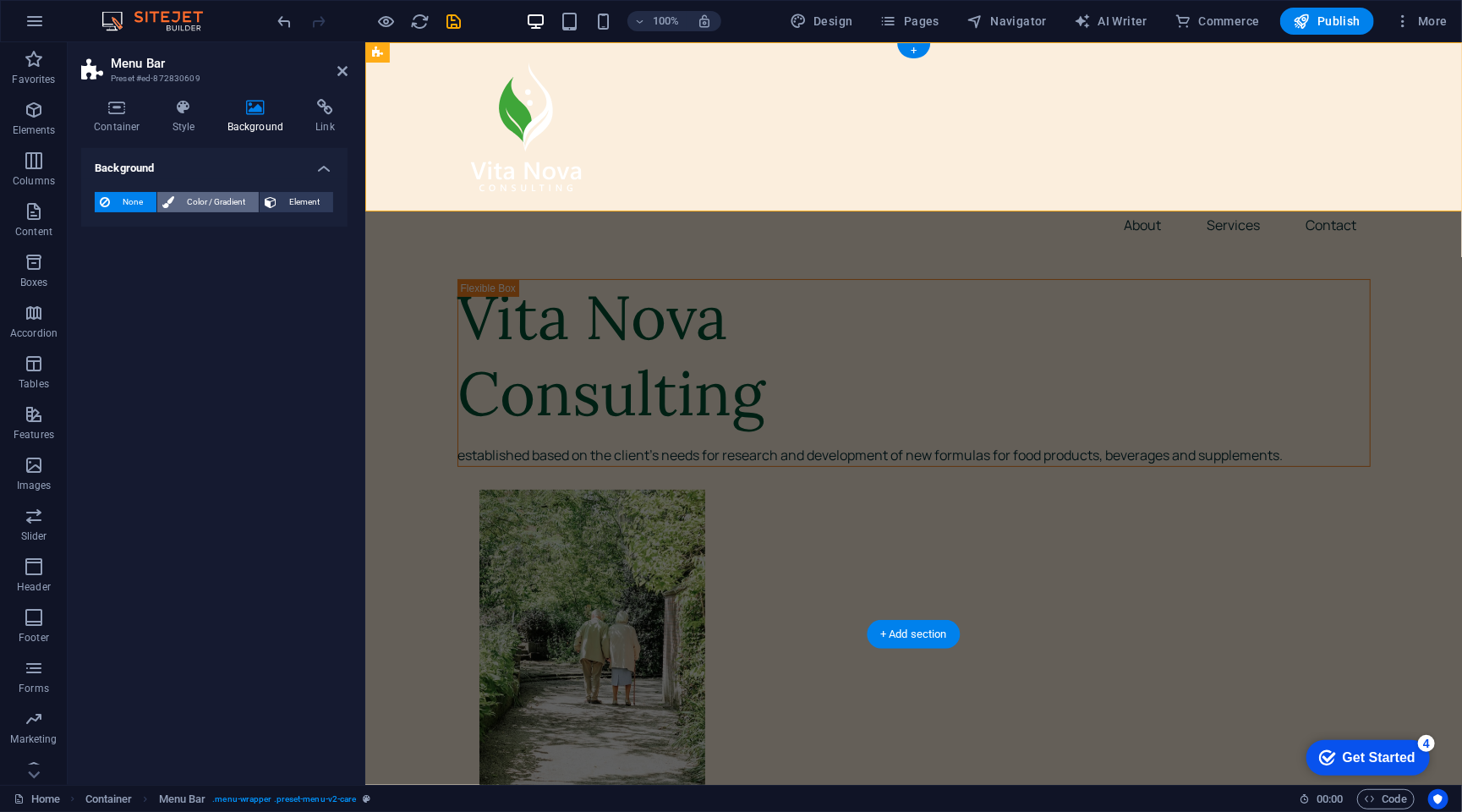
click at [184, 198] on span "Color / Gradient" at bounding box center [216, 202] width 74 height 20
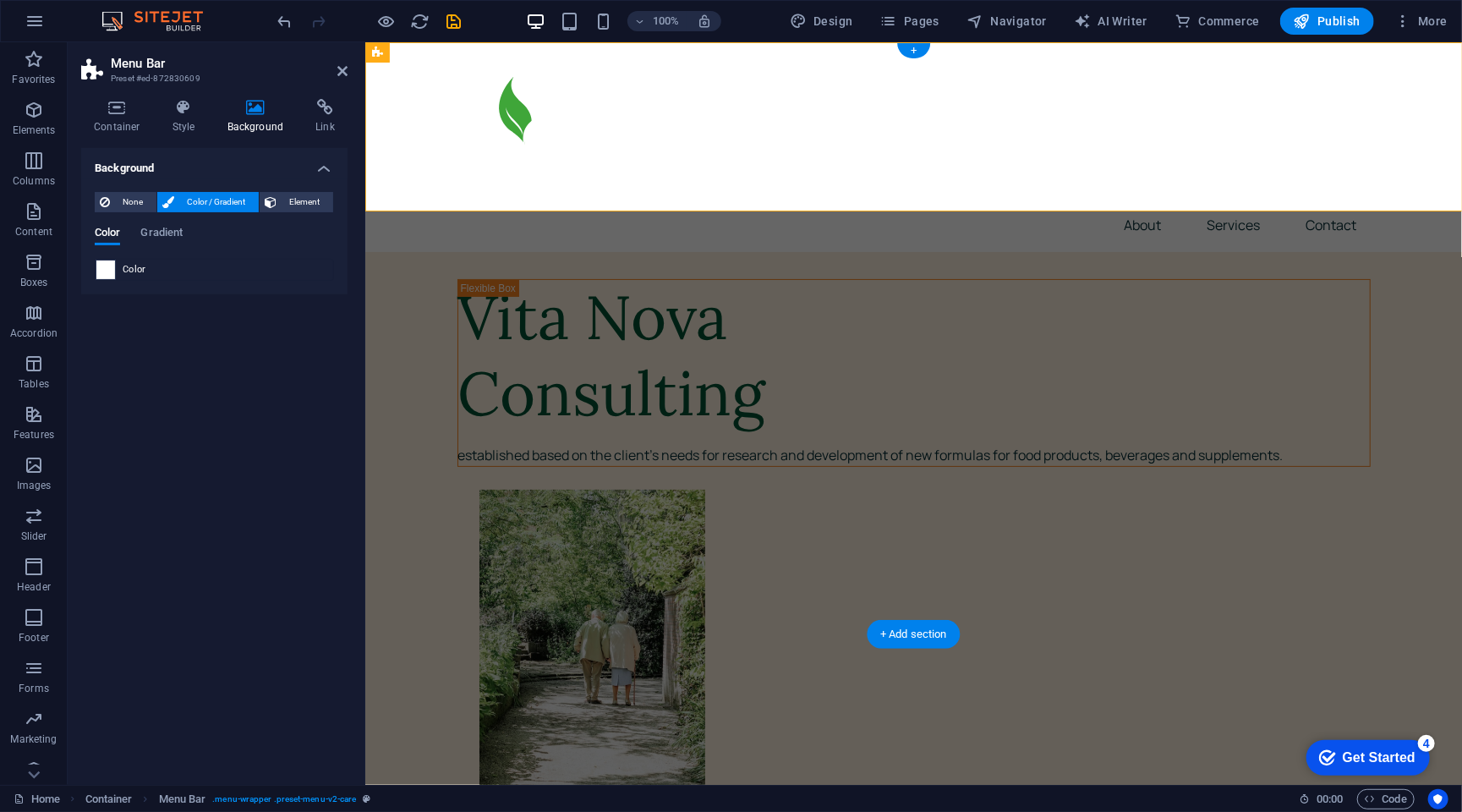
click at [115, 266] on span at bounding box center [105, 269] width 18 height 18
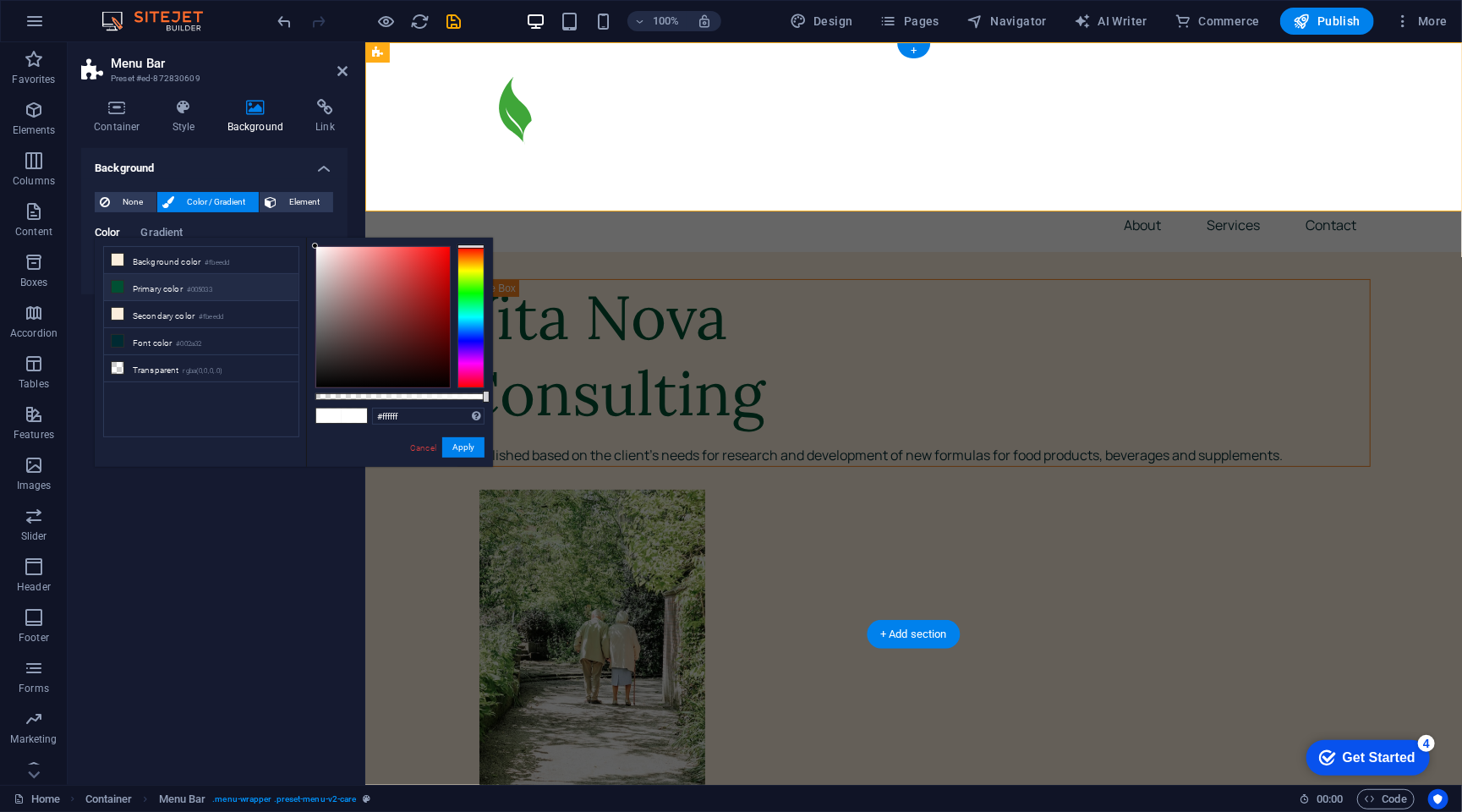
click at [117, 286] on icon at bounding box center [118, 287] width 12 height 12
type input "#005033"
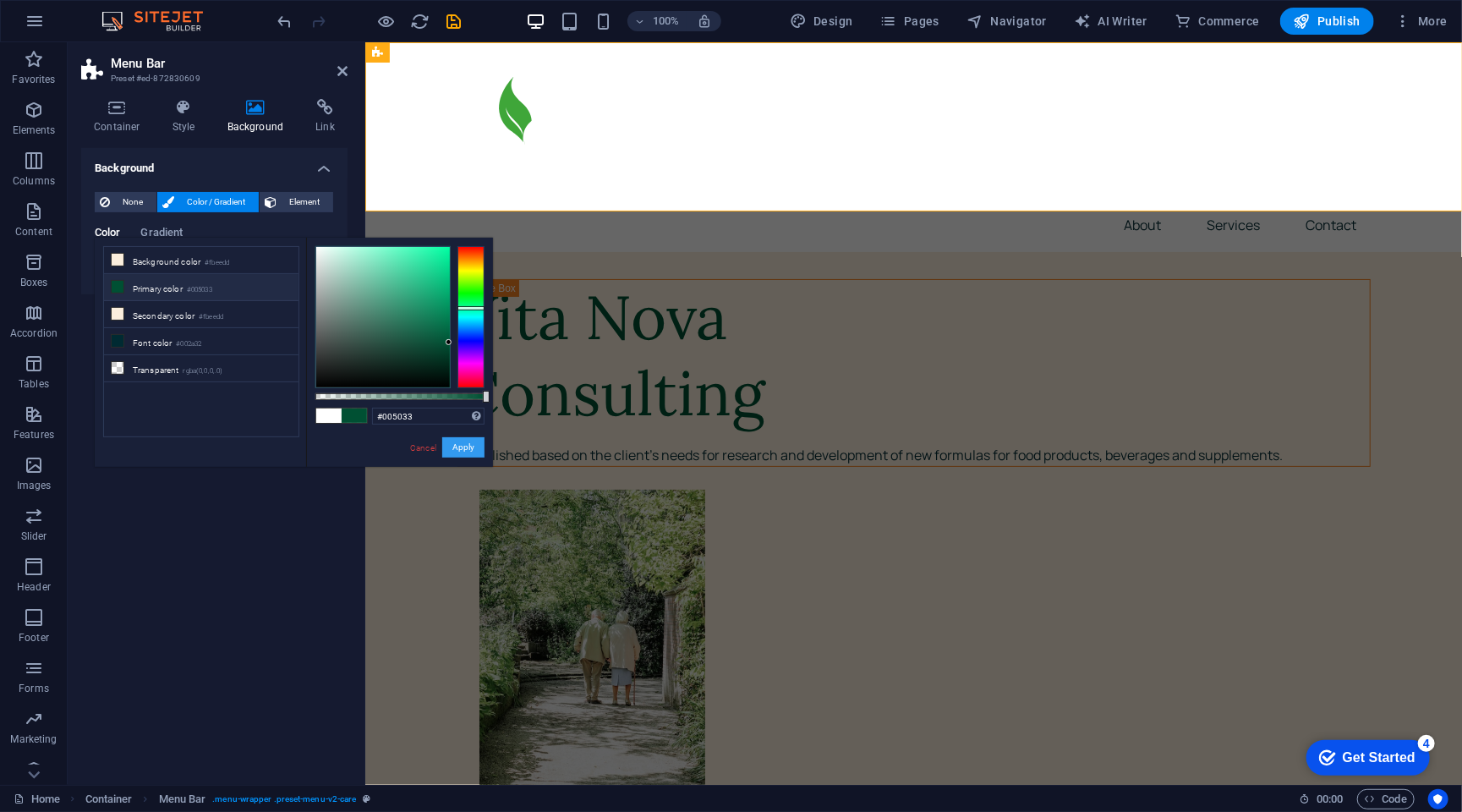
click at [461, 446] on button "Apply" at bounding box center [463, 447] width 42 height 20
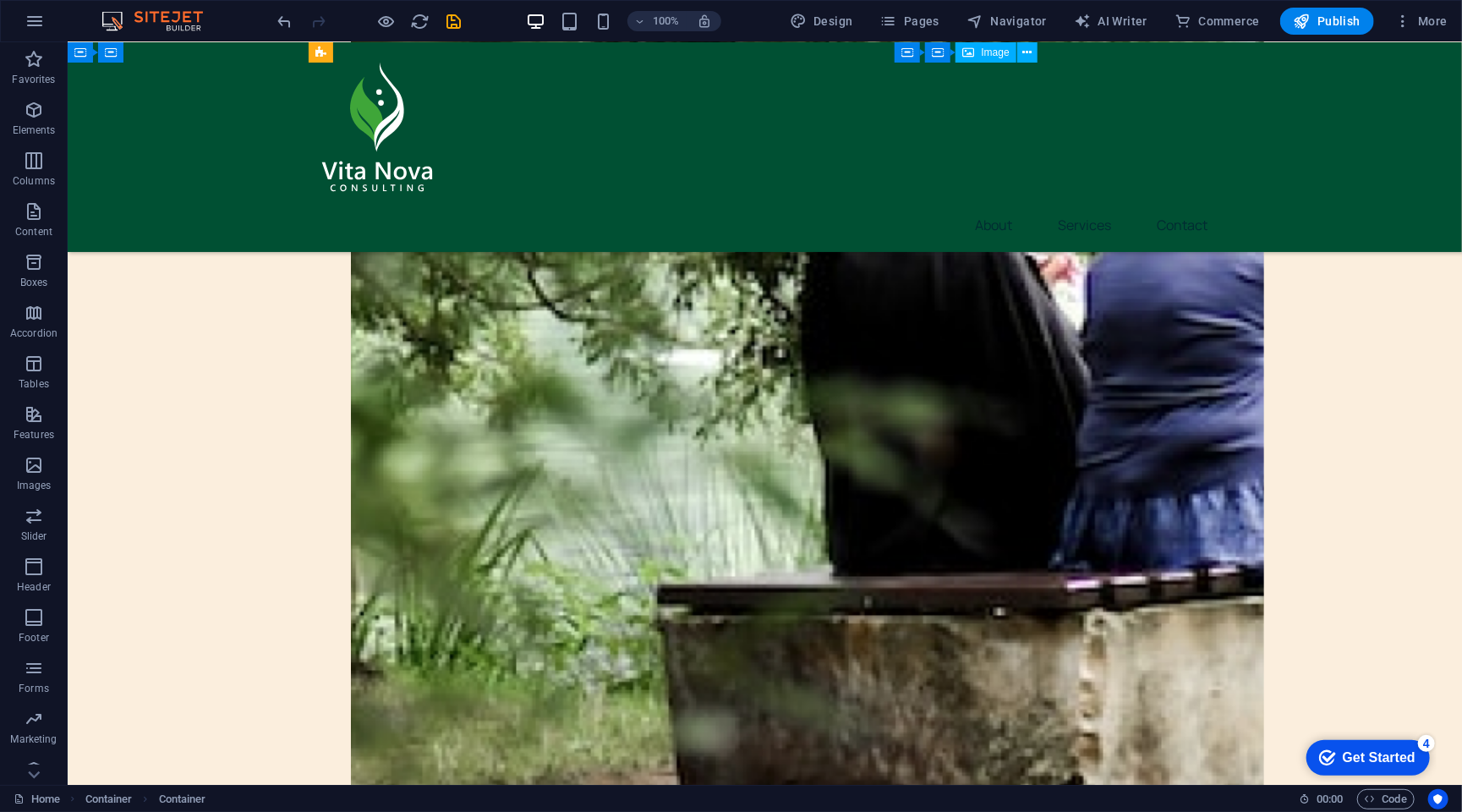
scroll to position [1073, 0]
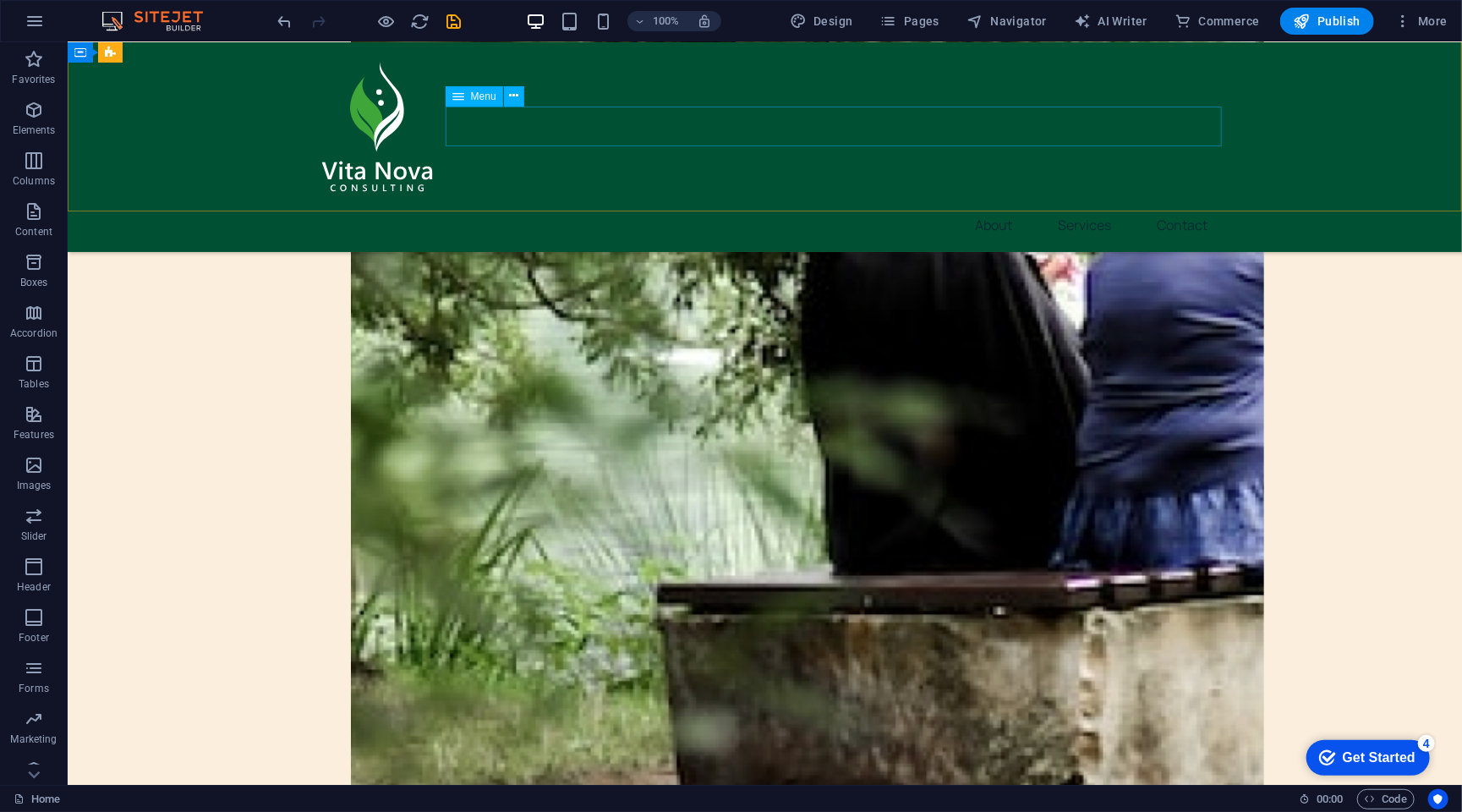
click at [1111, 204] on nav "About Services Contact" at bounding box center [764, 224] width 914 height 40
click at [519, 91] on button at bounding box center [513, 96] width 20 height 20
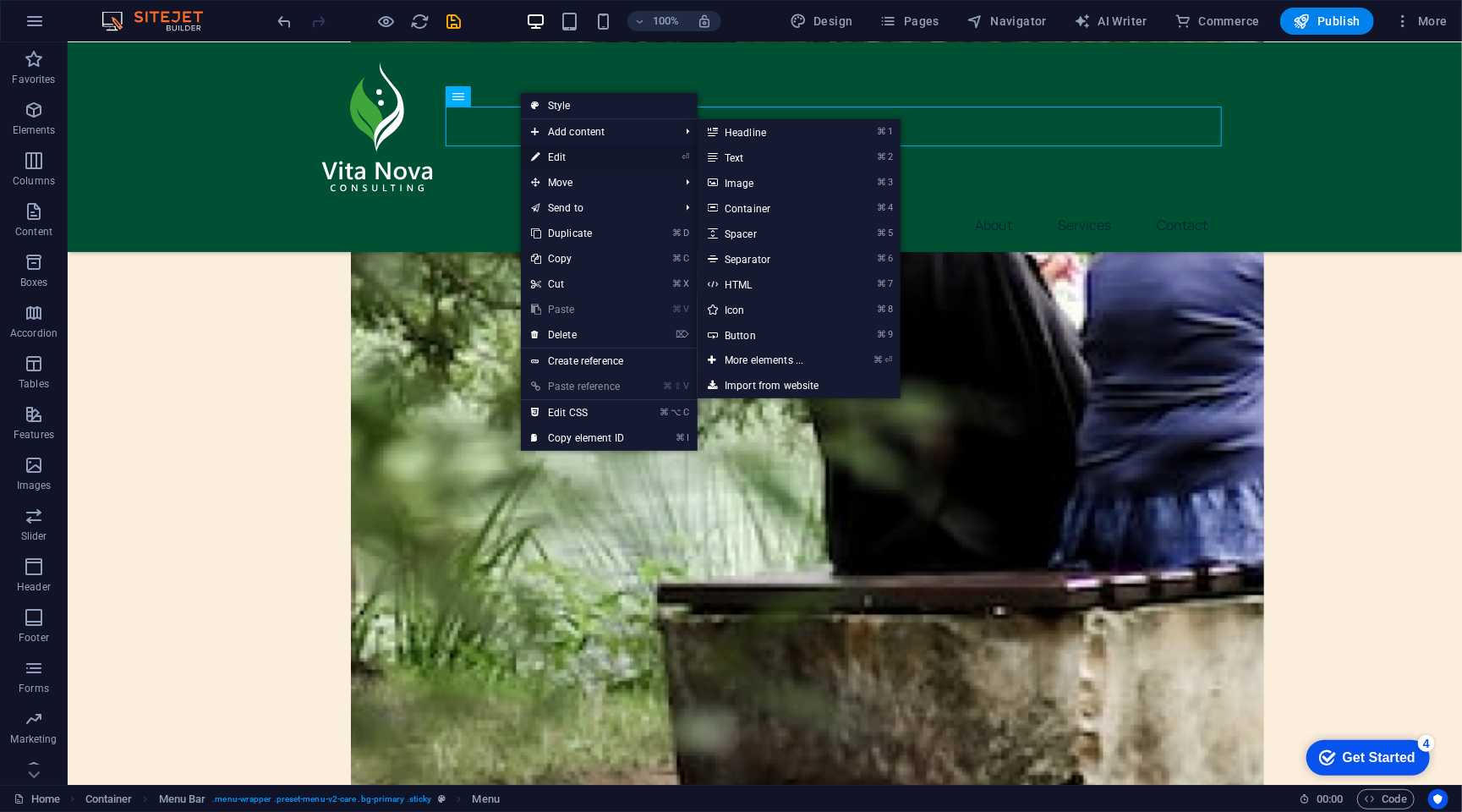
click at [576, 155] on link "⏎ Edit" at bounding box center [578, 156] width 114 height 25
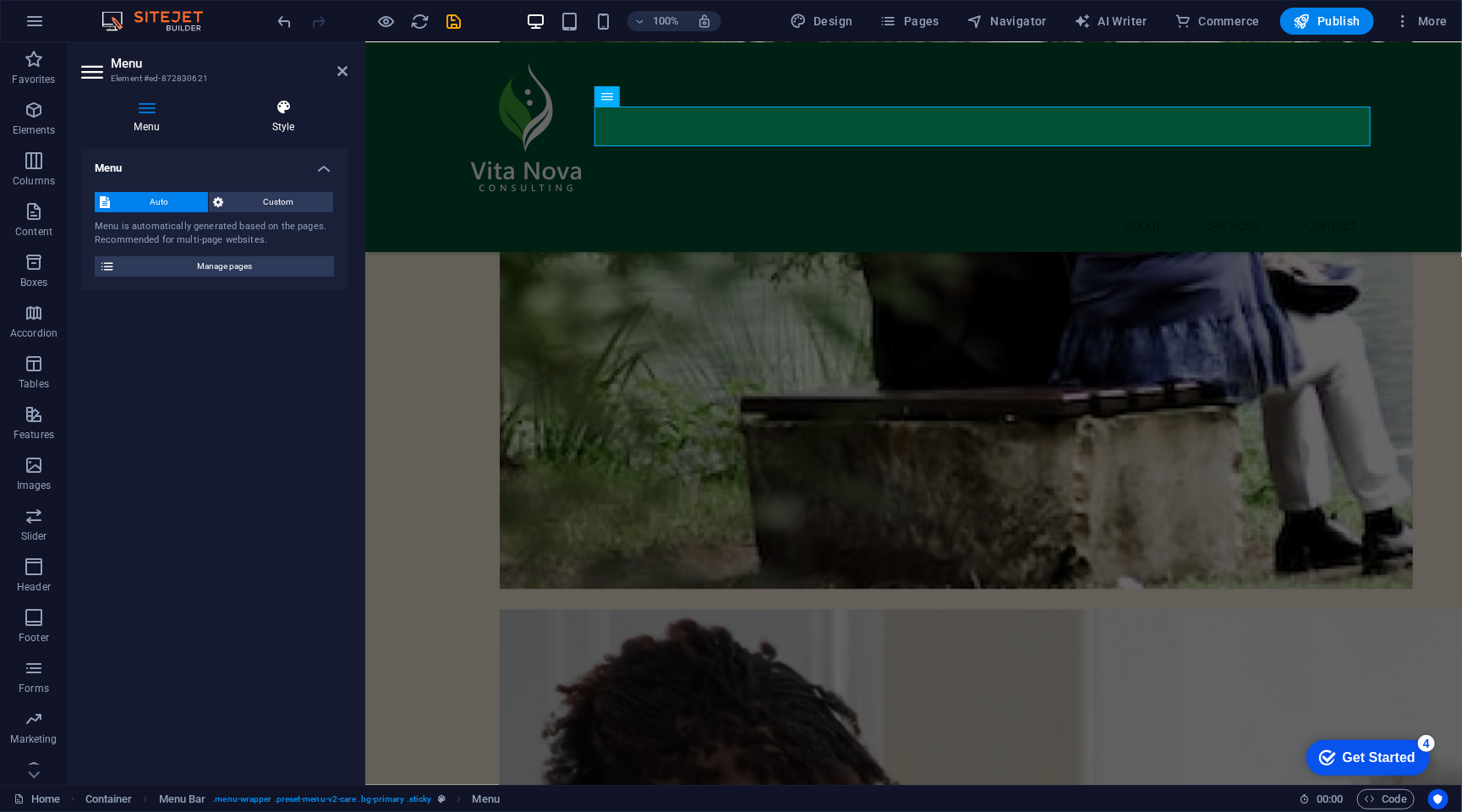
click at [297, 122] on h4 "Style" at bounding box center [283, 116] width 129 height 36
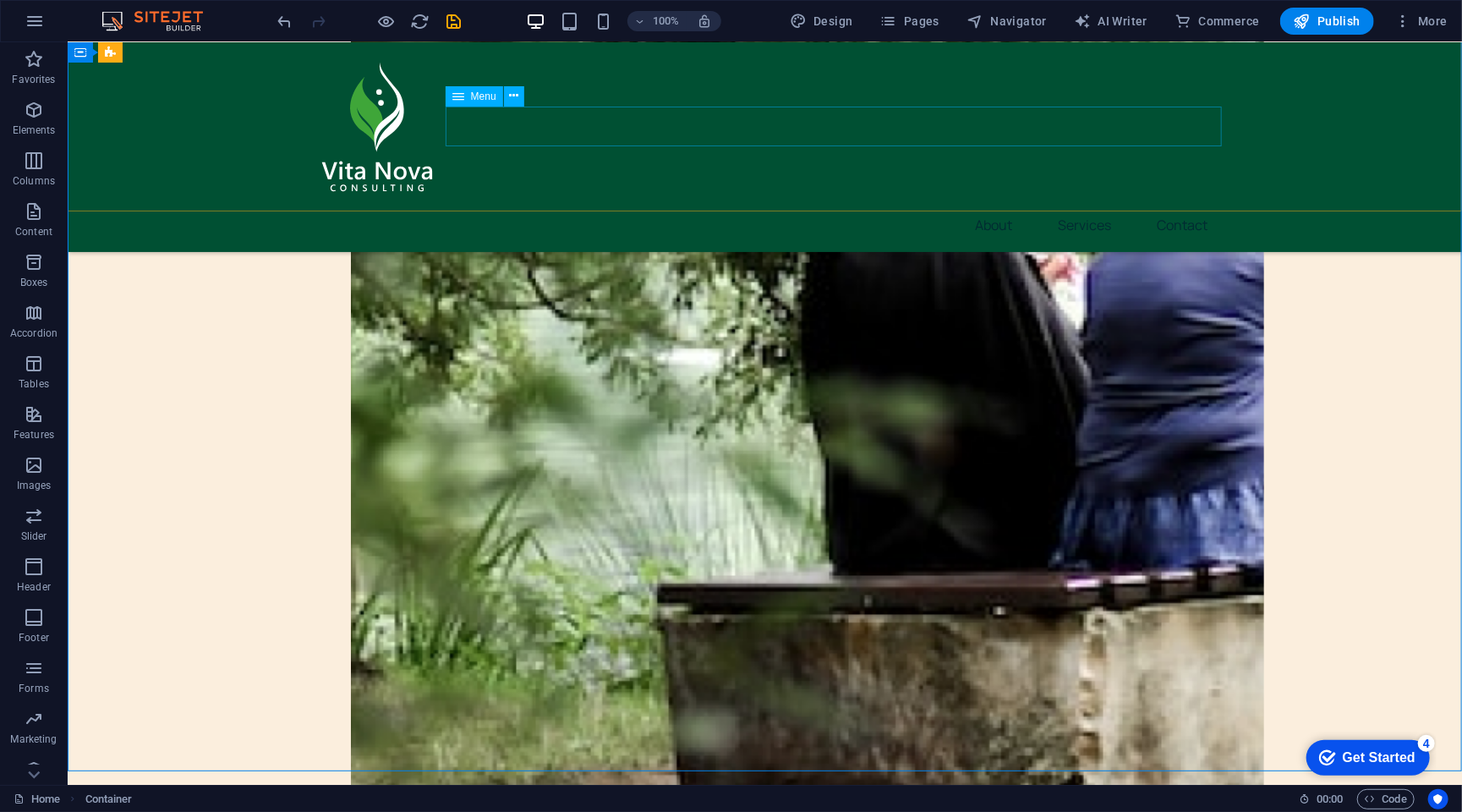
click at [1004, 204] on nav "About Services Contact" at bounding box center [764, 224] width 914 height 40
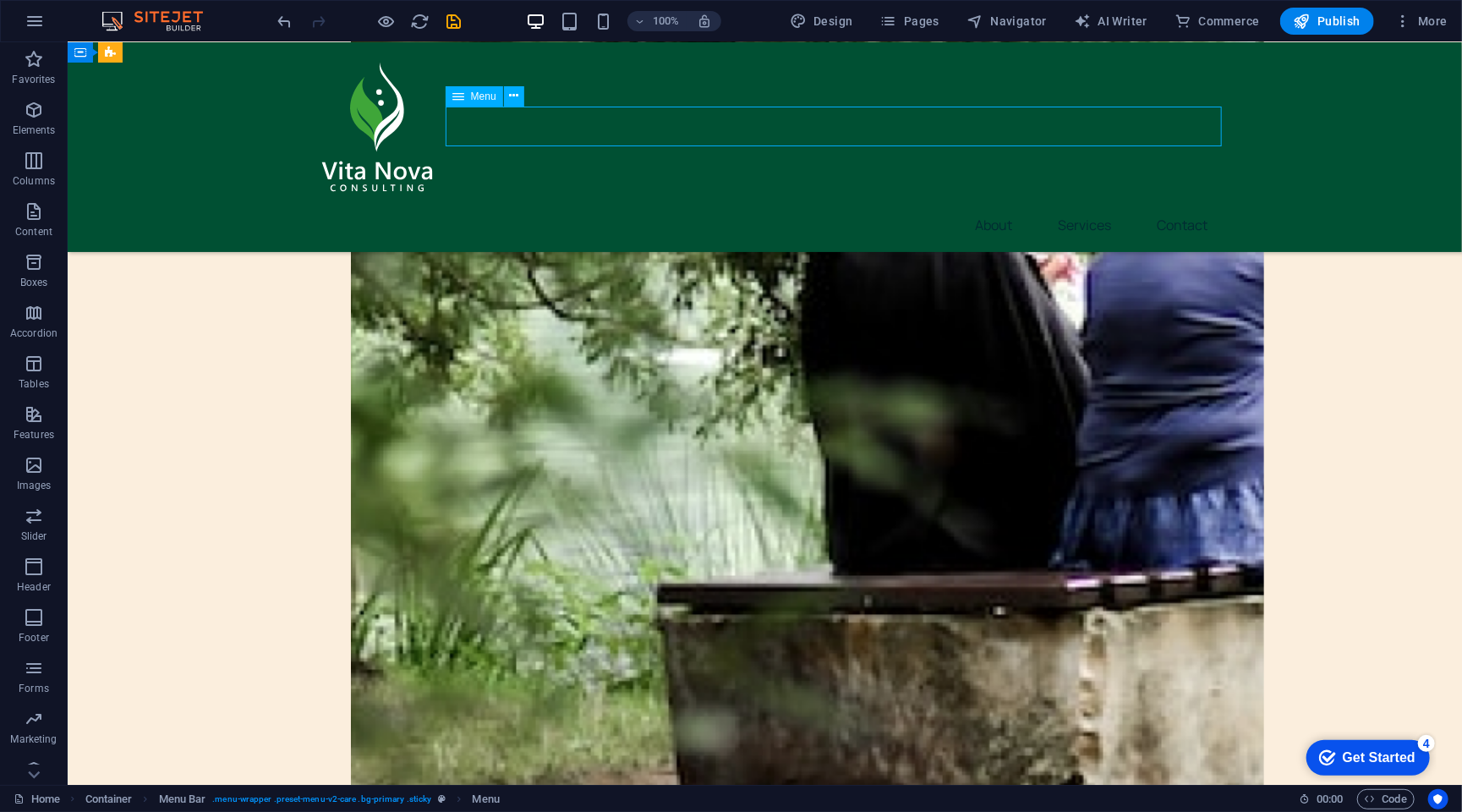
click at [1004, 204] on nav "About Services Contact" at bounding box center [764, 224] width 914 height 40
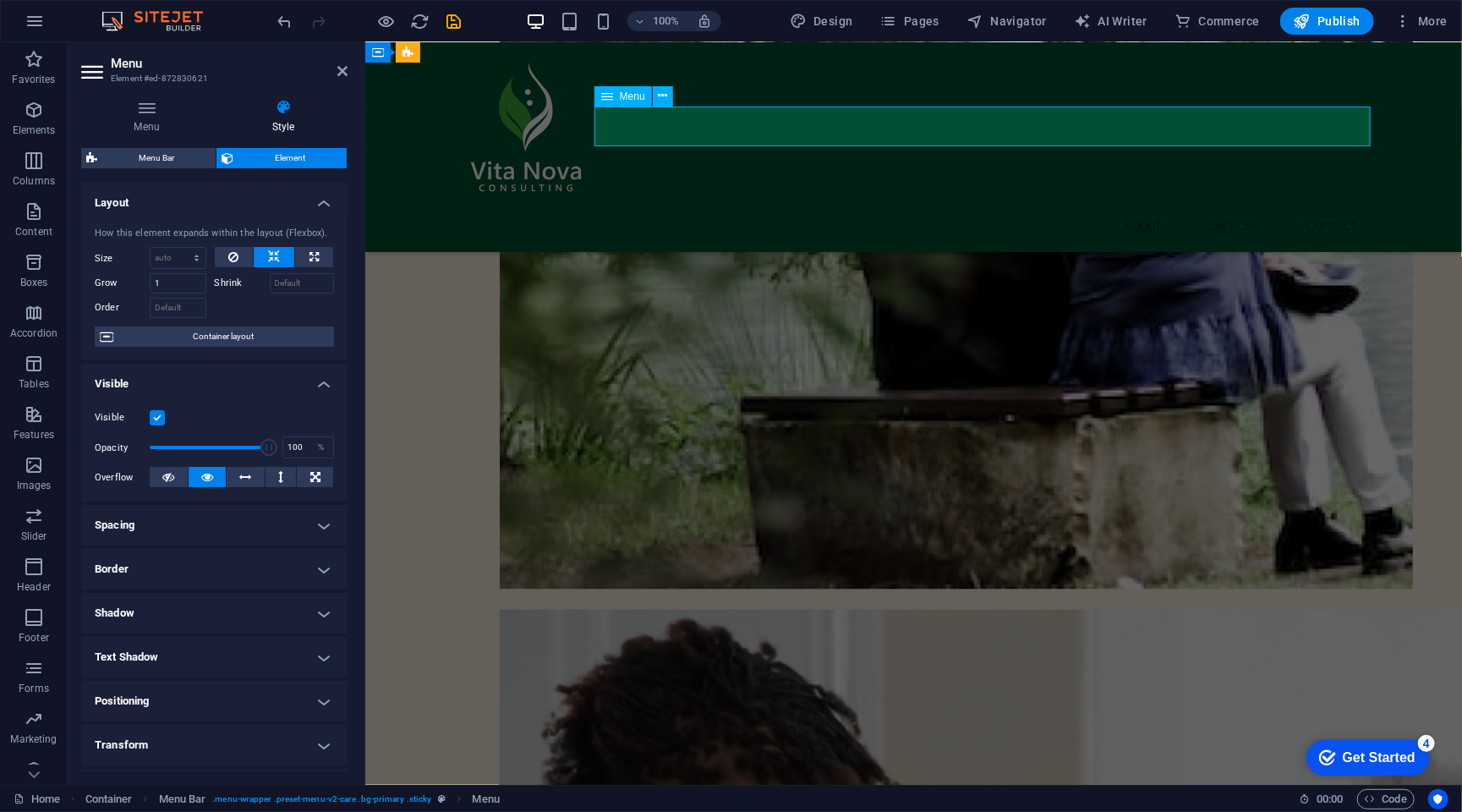
click at [1144, 204] on nav "About Services Contact" at bounding box center [913, 224] width 914 height 40
click at [143, 108] on icon at bounding box center [147, 107] width 131 height 17
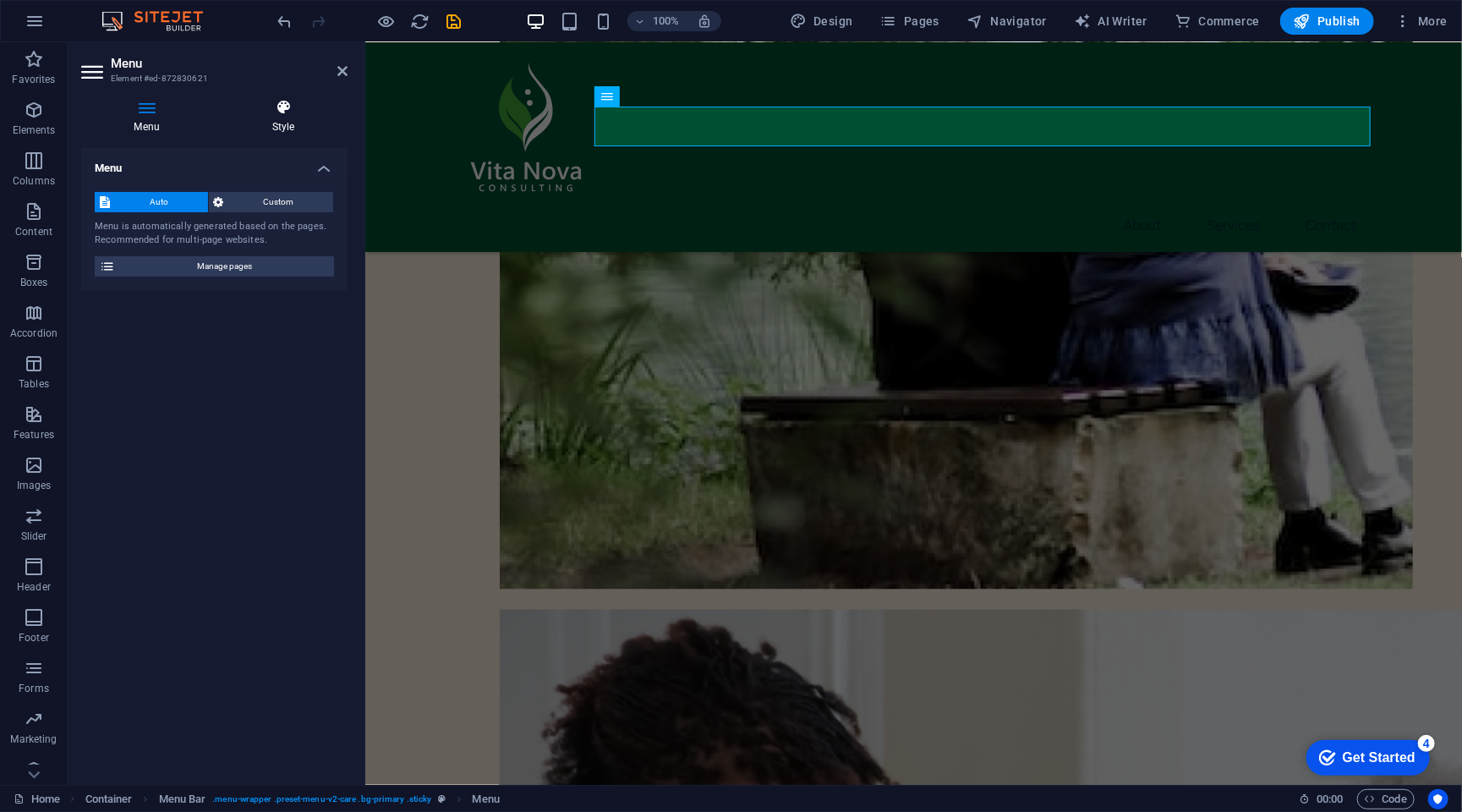
click at [275, 106] on icon at bounding box center [283, 107] width 129 height 17
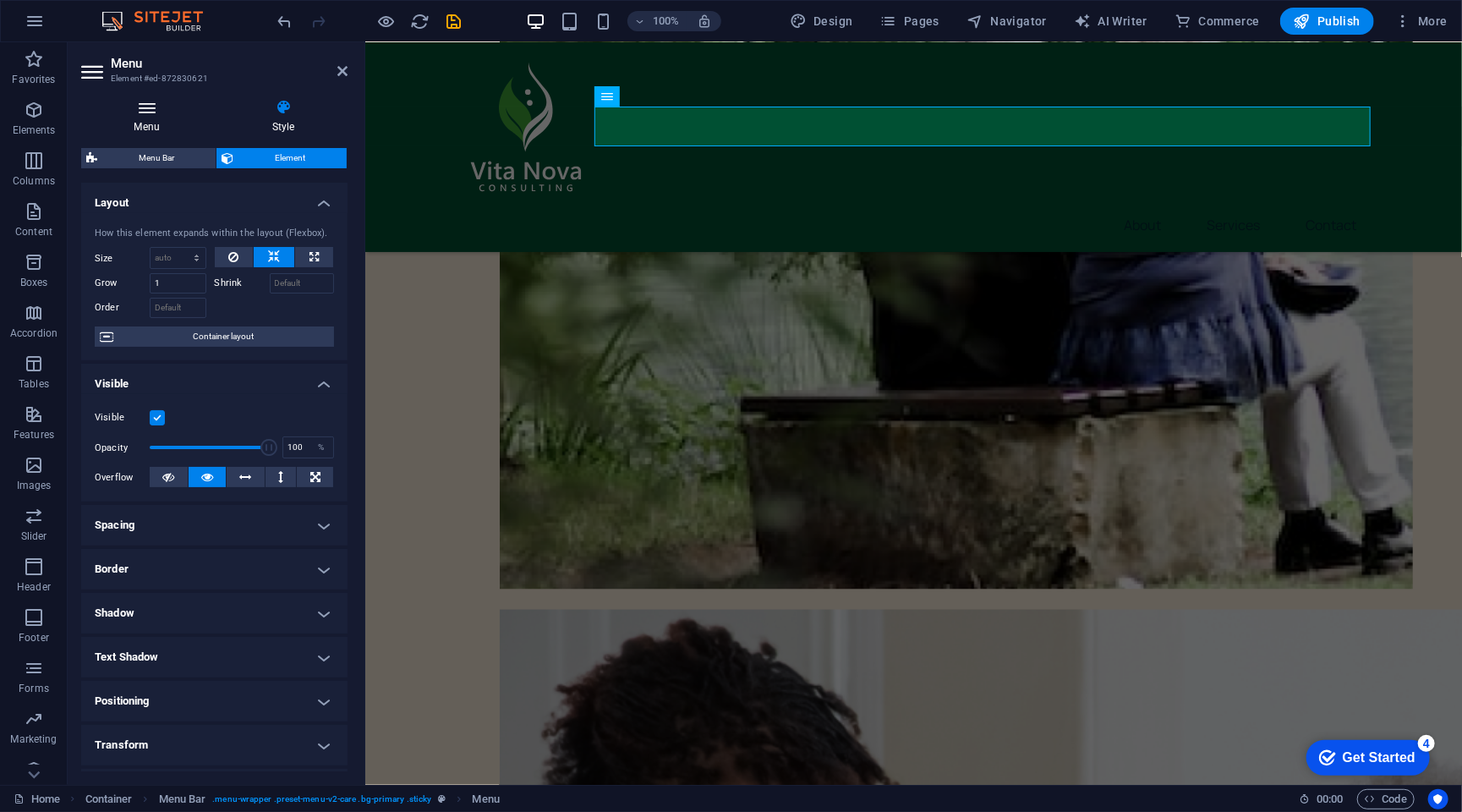
click at [122, 111] on icon at bounding box center [147, 107] width 131 height 17
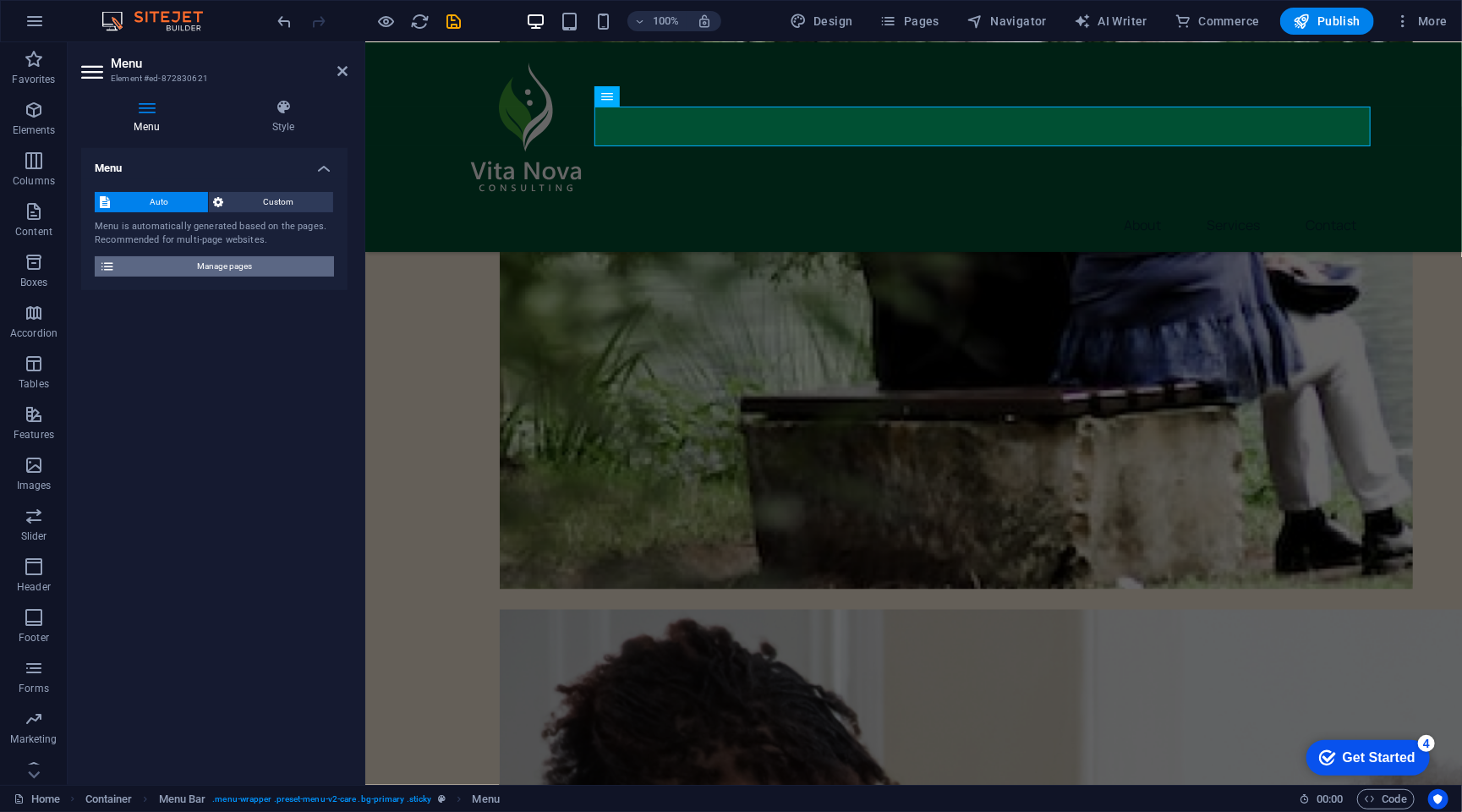
click at [192, 264] on span "Manage pages" at bounding box center [224, 266] width 209 height 20
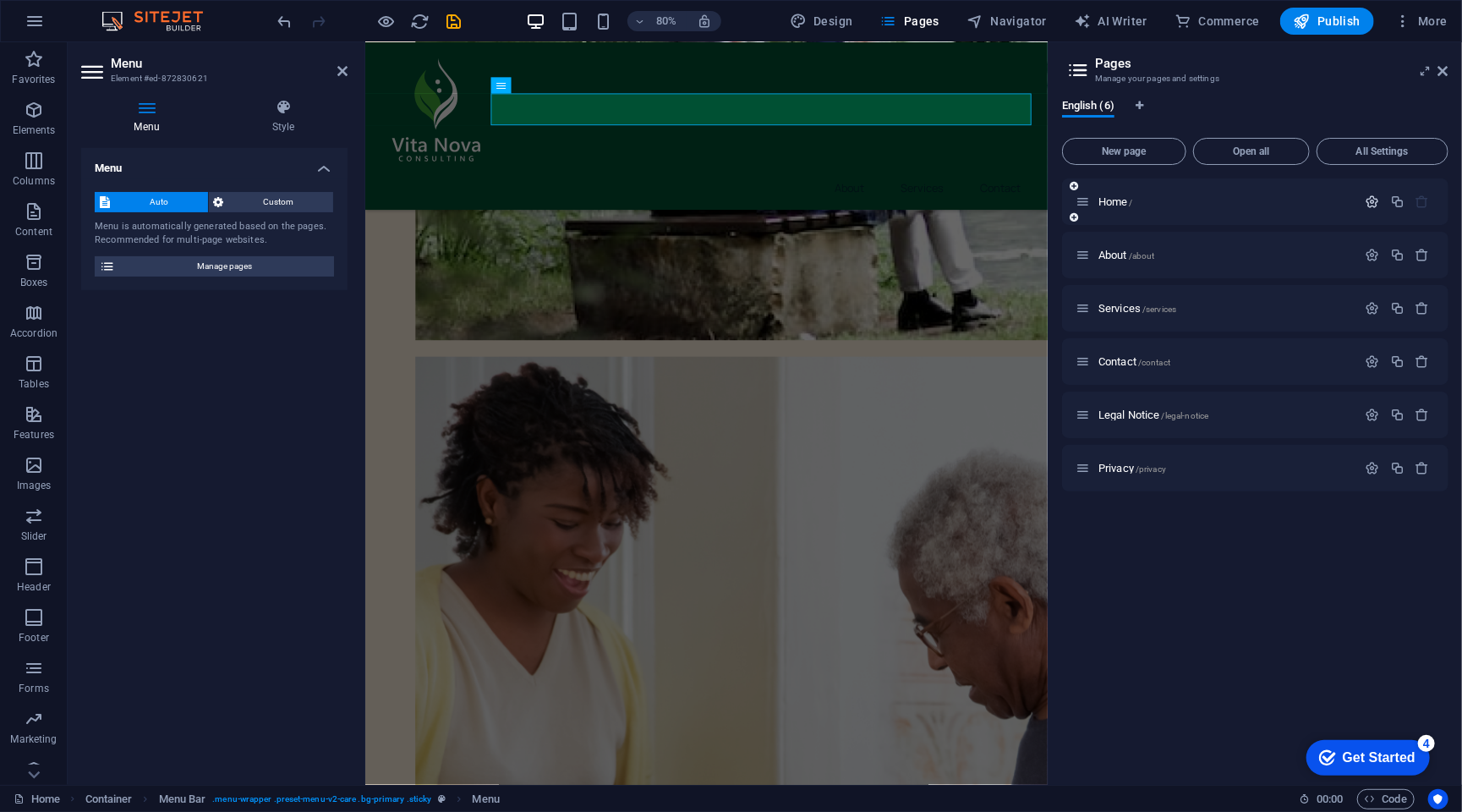
click at [1368, 198] on icon "button" at bounding box center [1373, 201] width 14 height 14
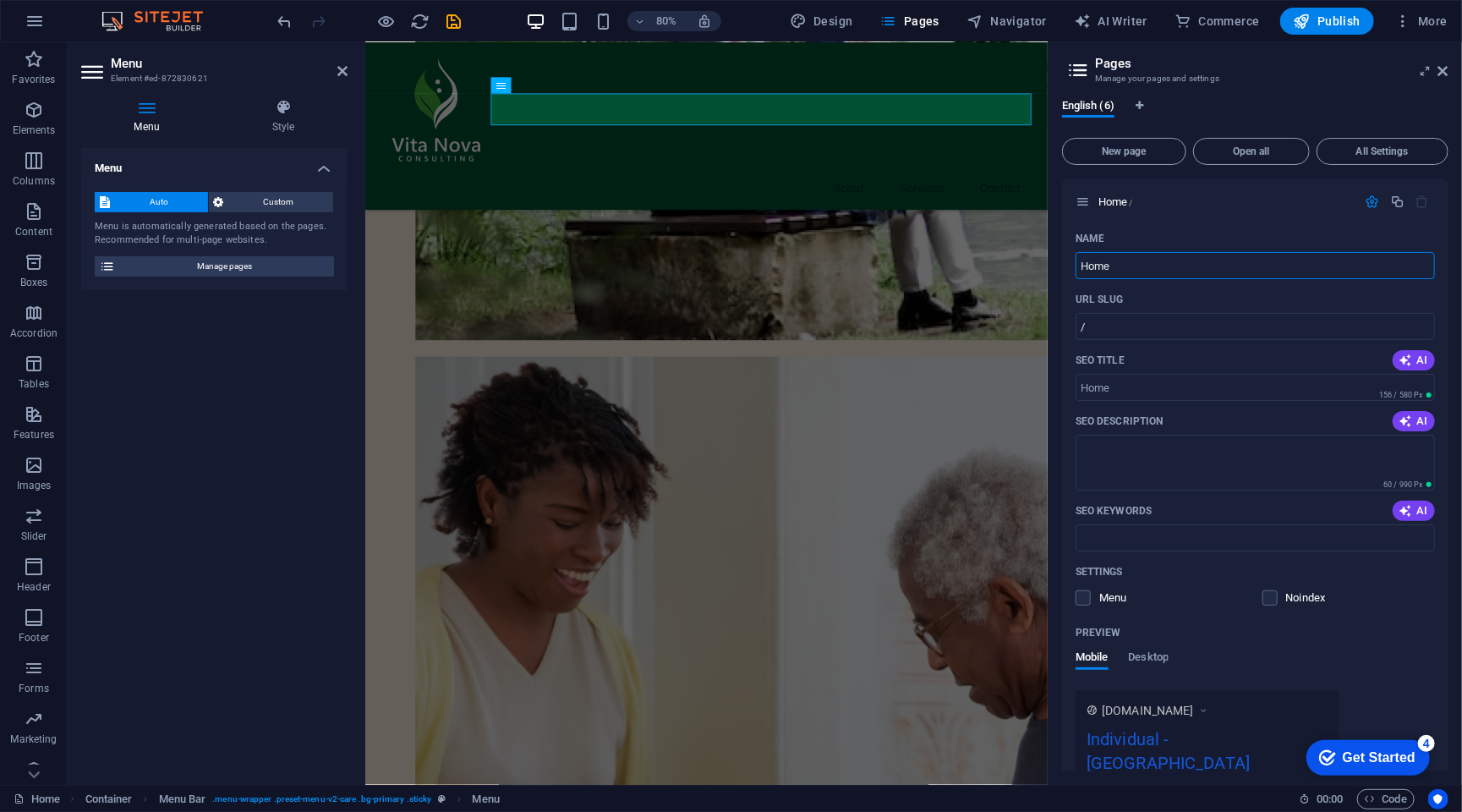
click at [80, 94] on div "Menu Style Menu Auto Custom Menu is automatically generated based on the pages.…" at bounding box center [214, 435] width 294 height 699
click at [1453, 81] on aside "Pages Manage your pages and settings English (6) New page Open all All Settings…" at bounding box center [1255, 413] width 414 height 742
click at [1447, 78] on header "Pages Manage your pages and settings" at bounding box center [1257, 64] width 383 height 44
click at [1442, 71] on icon at bounding box center [1444, 71] width 10 height 13
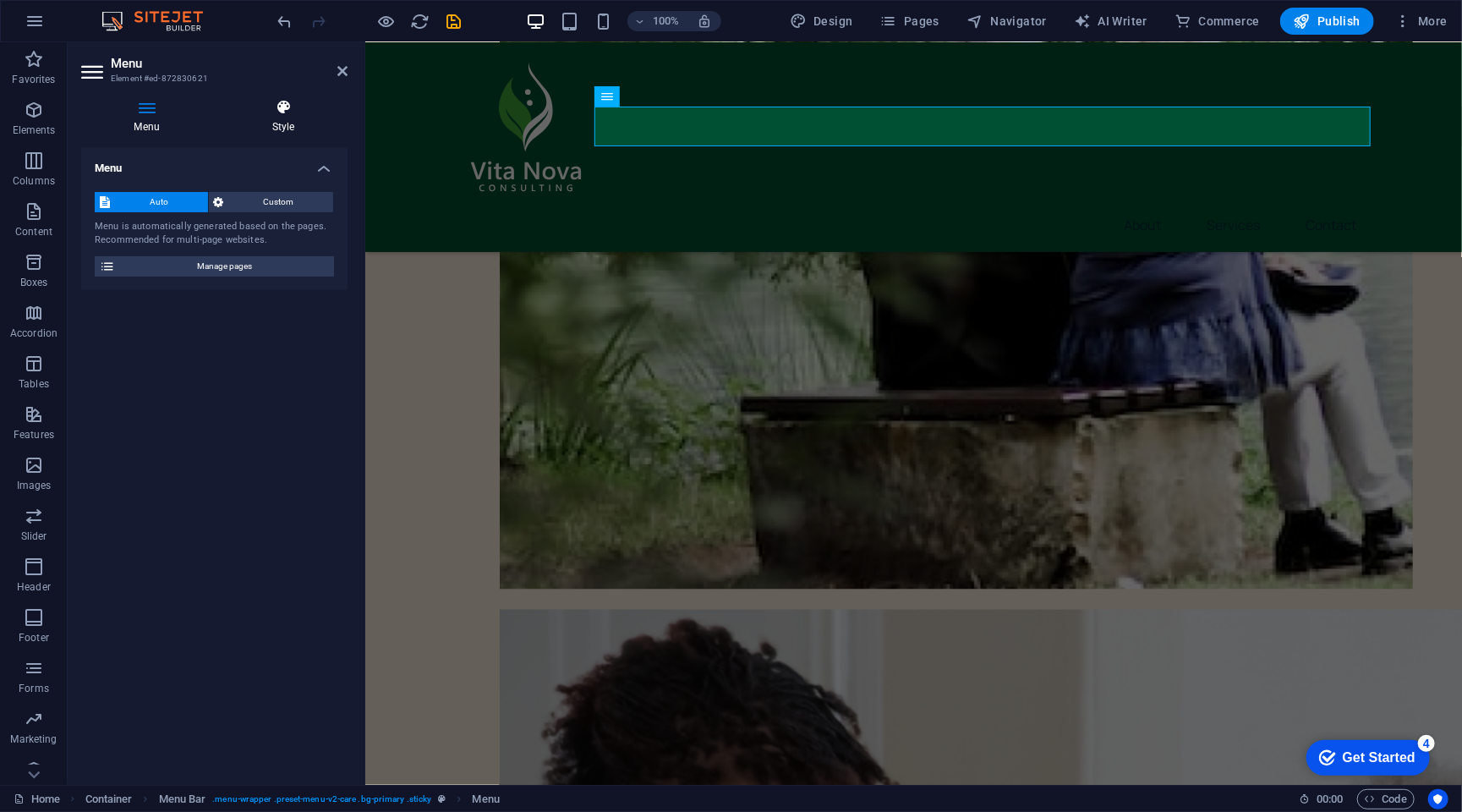
click at [287, 120] on h4 "Style" at bounding box center [283, 116] width 129 height 36
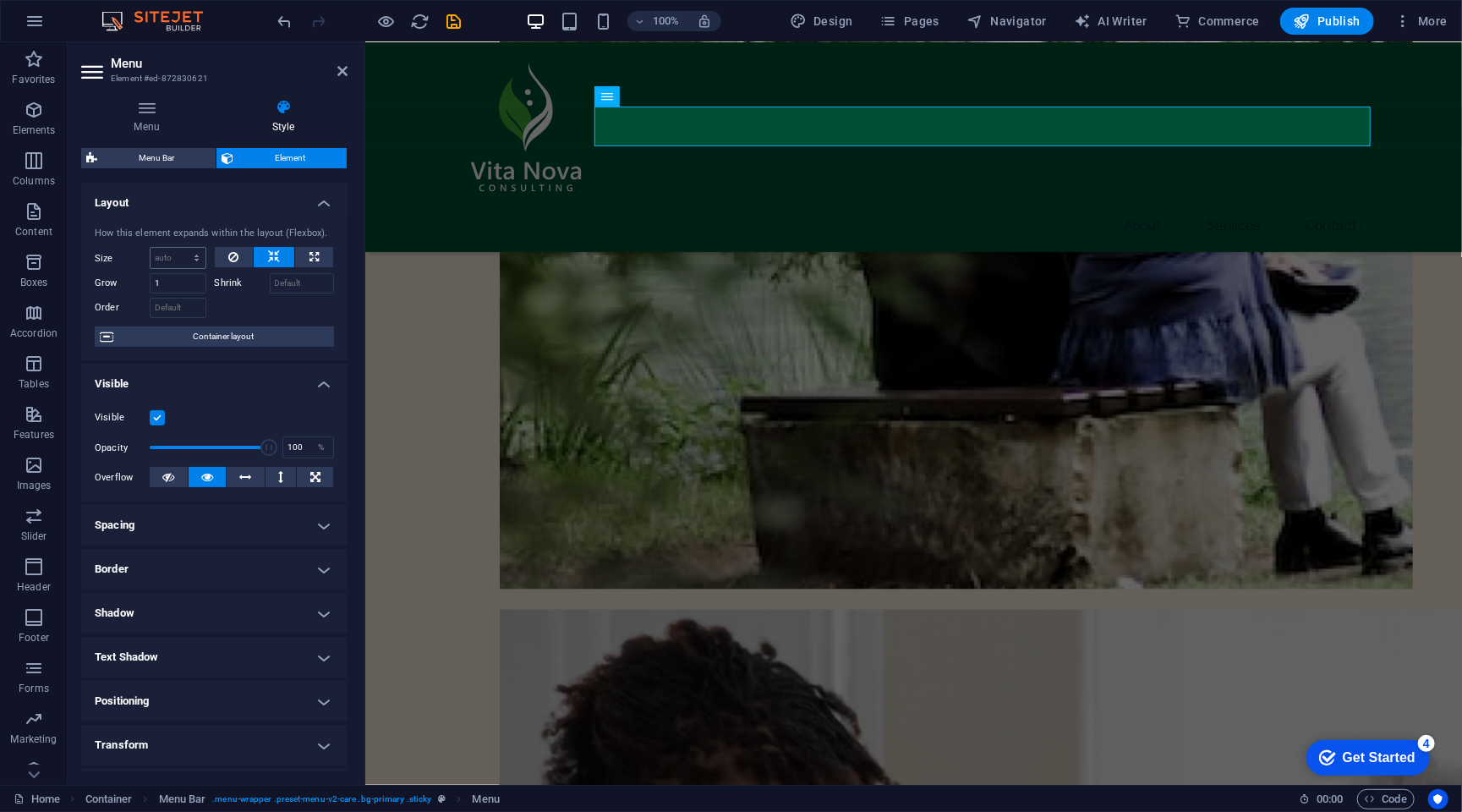
scroll to position [0, 0]
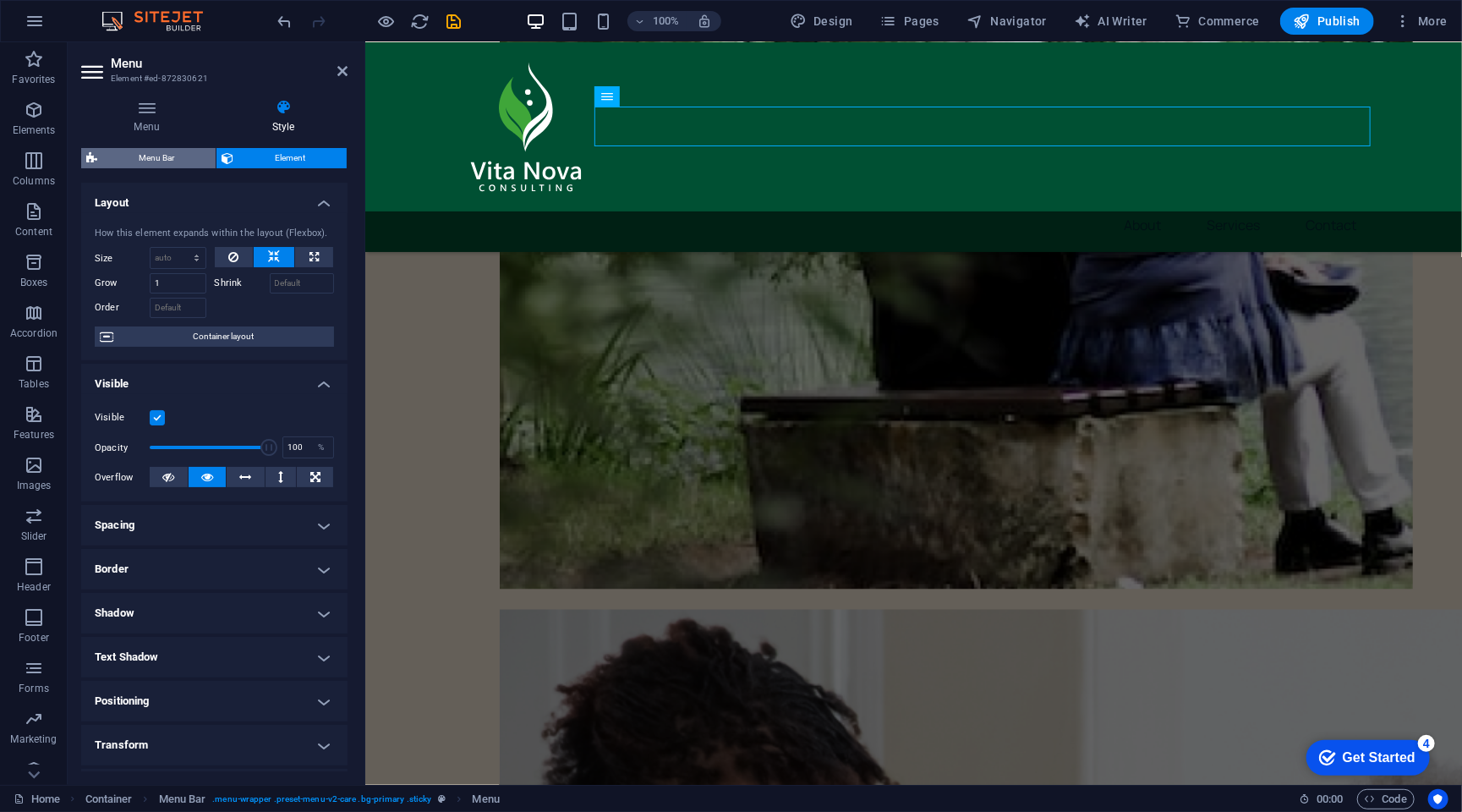
click at [150, 155] on span "Menu Bar" at bounding box center [157, 157] width 108 height 20
select select "rem"
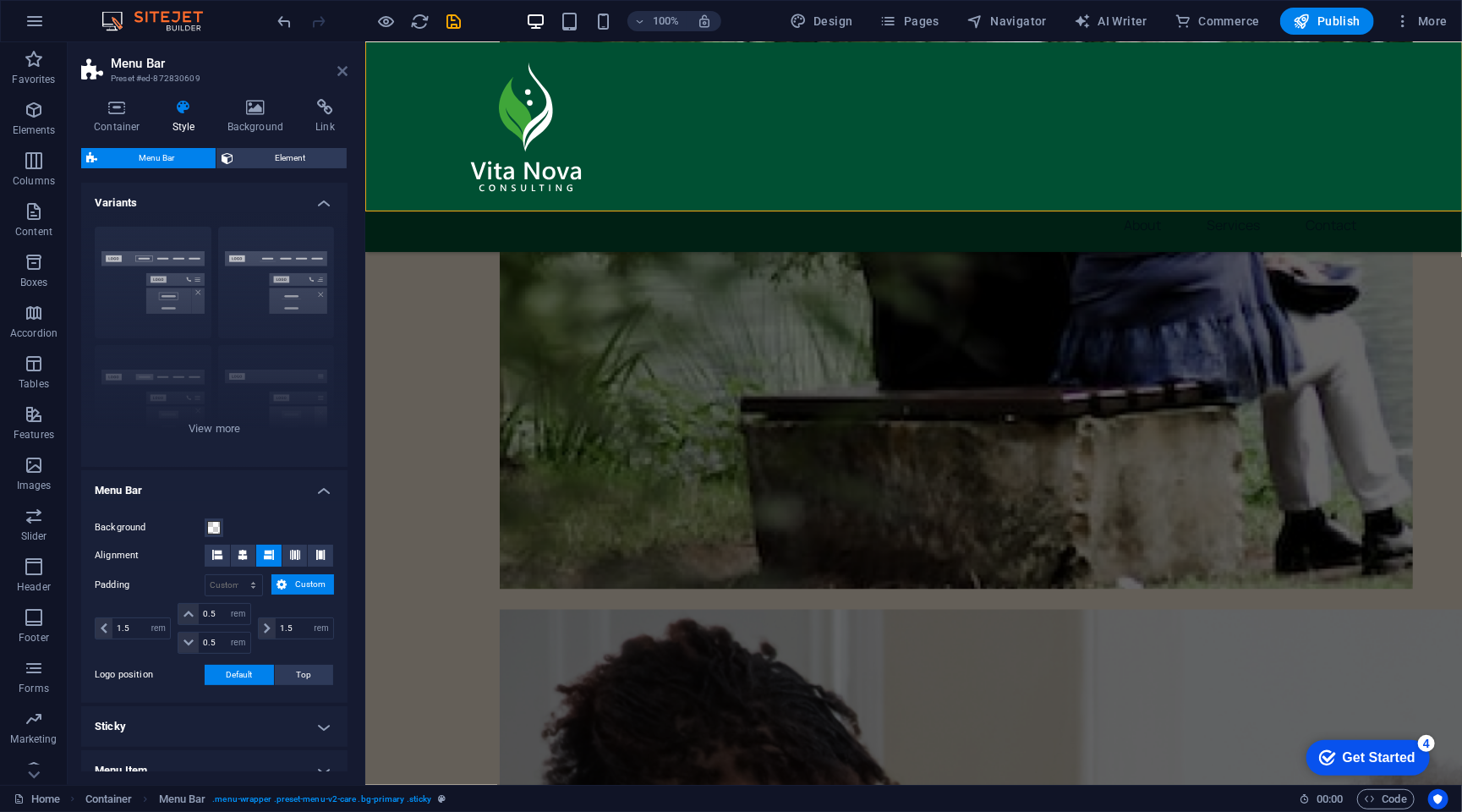
click at [339, 69] on icon at bounding box center [343, 71] width 10 height 13
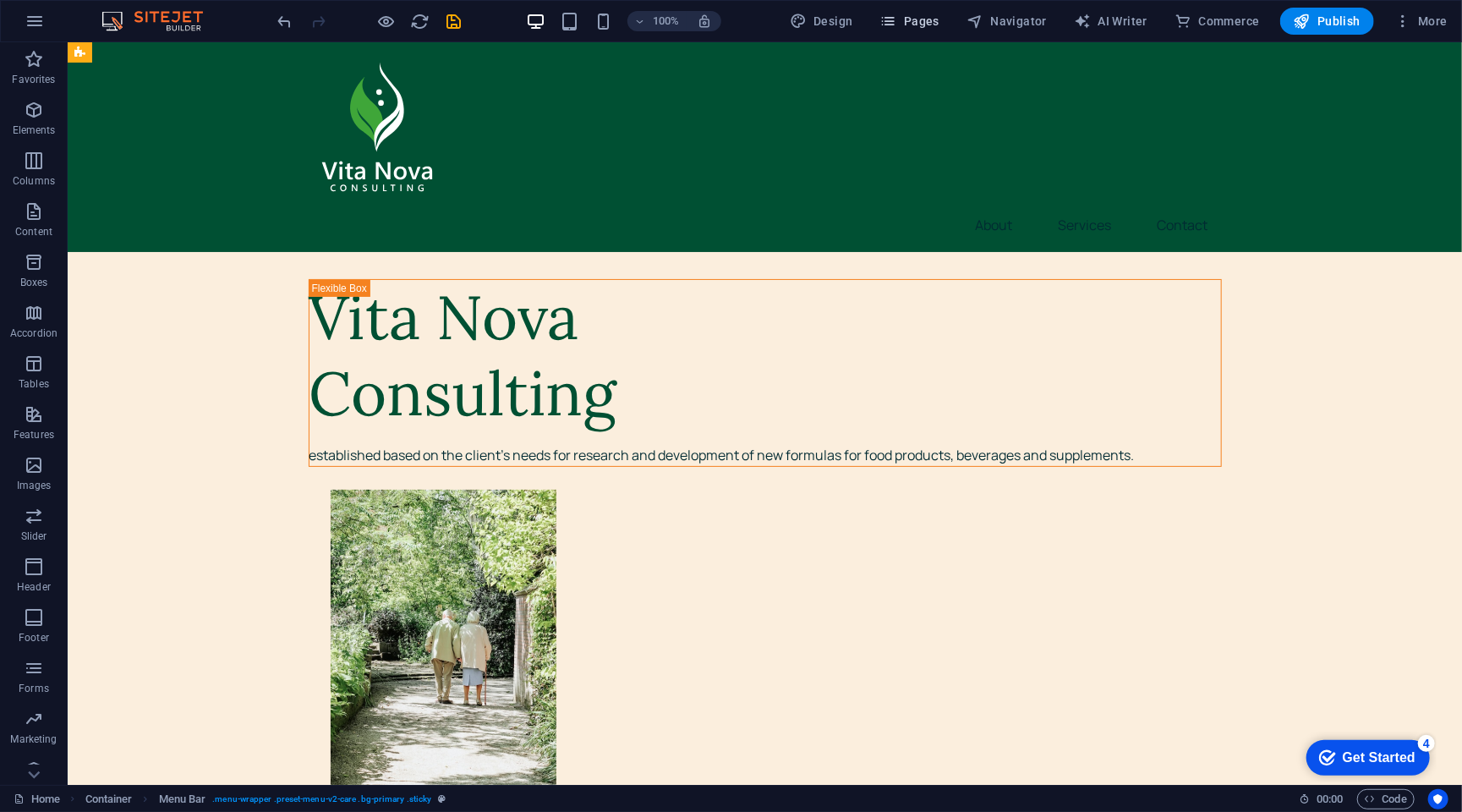
click at [917, 13] on span "Pages" at bounding box center [910, 21] width 59 height 17
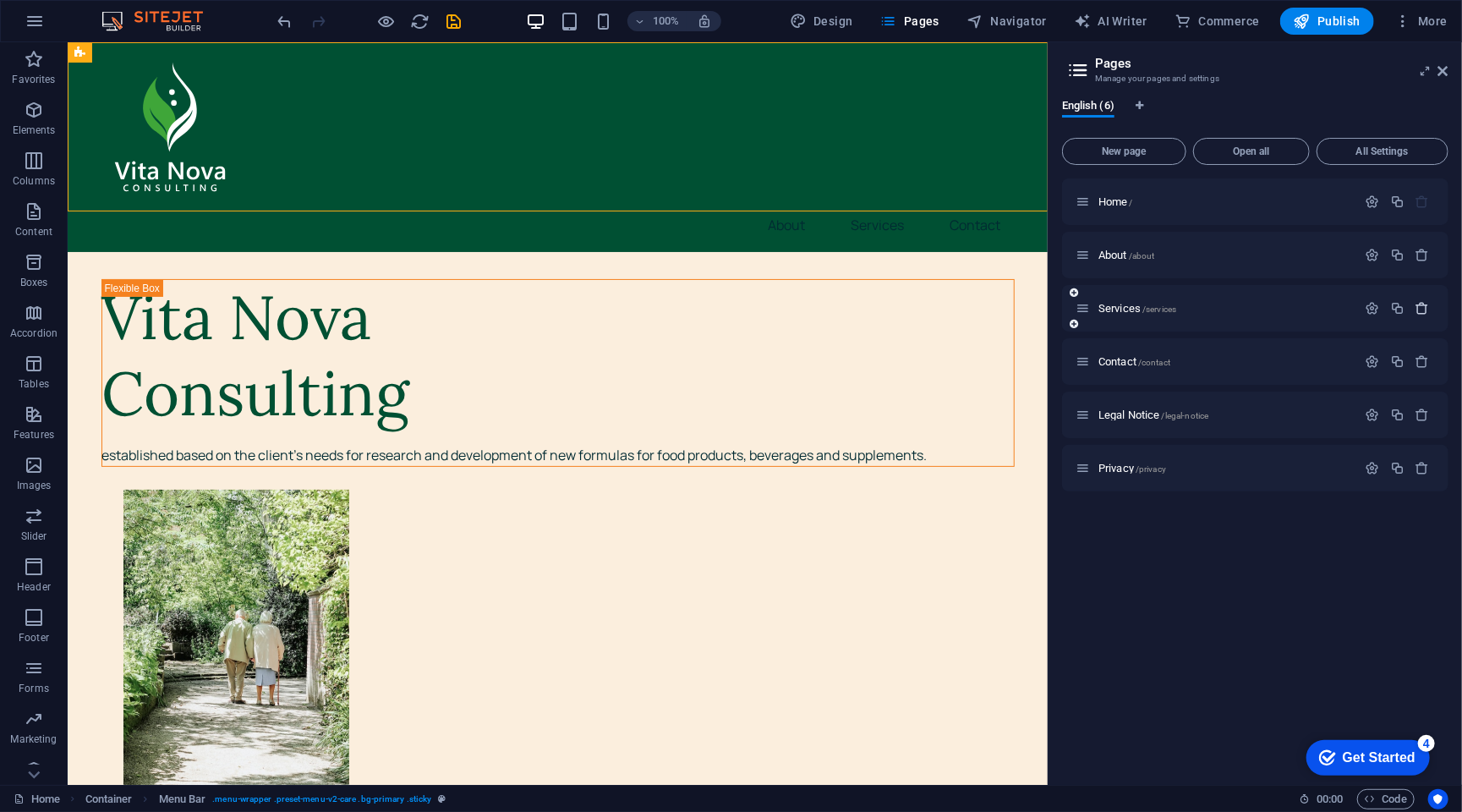
click at [1424, 308] on icon "button" at bounding box center [1423, 308] width 14 height 14
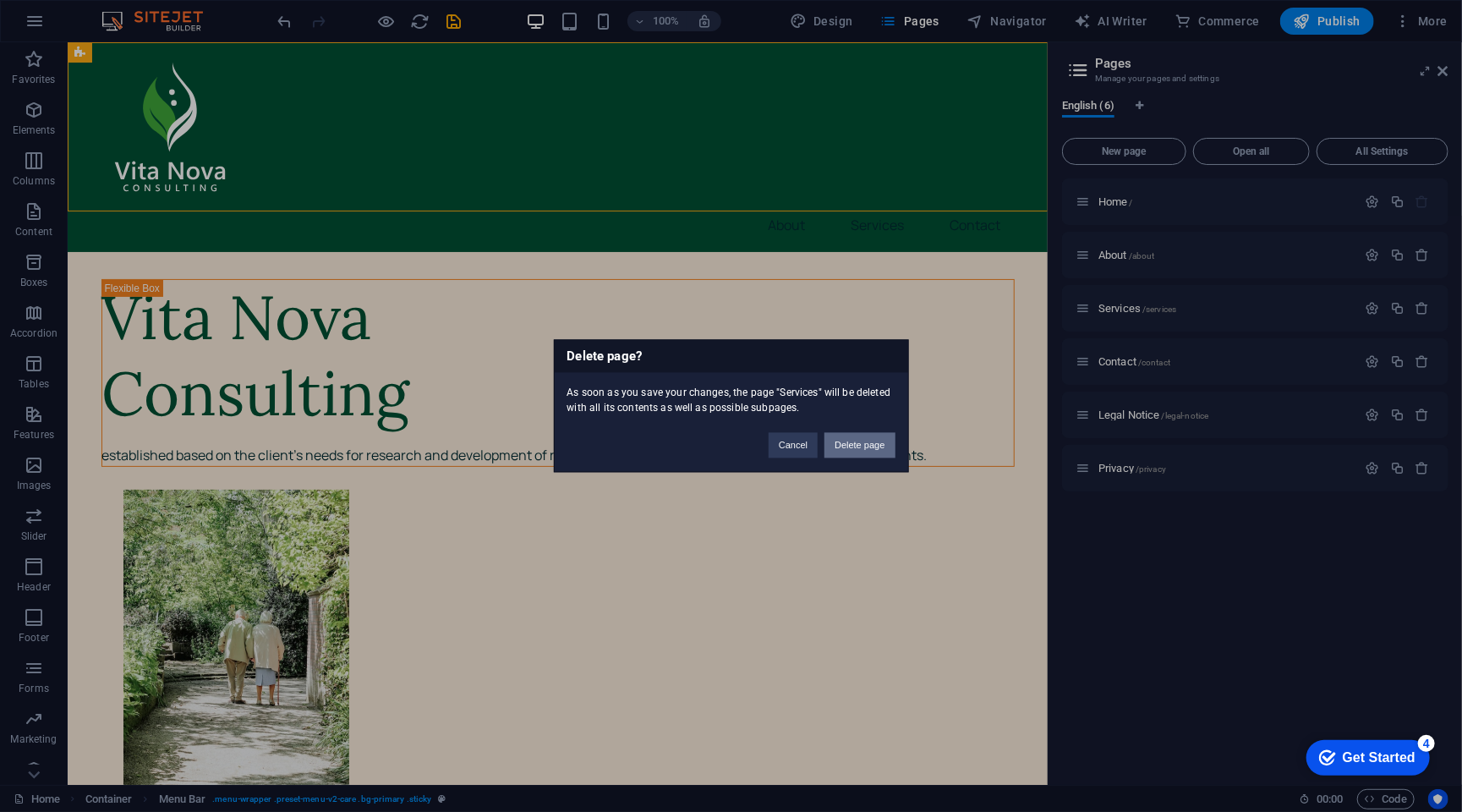
click at [861, 444] on button "Delete page" at bounding box center [860, 445] width 70 height 25
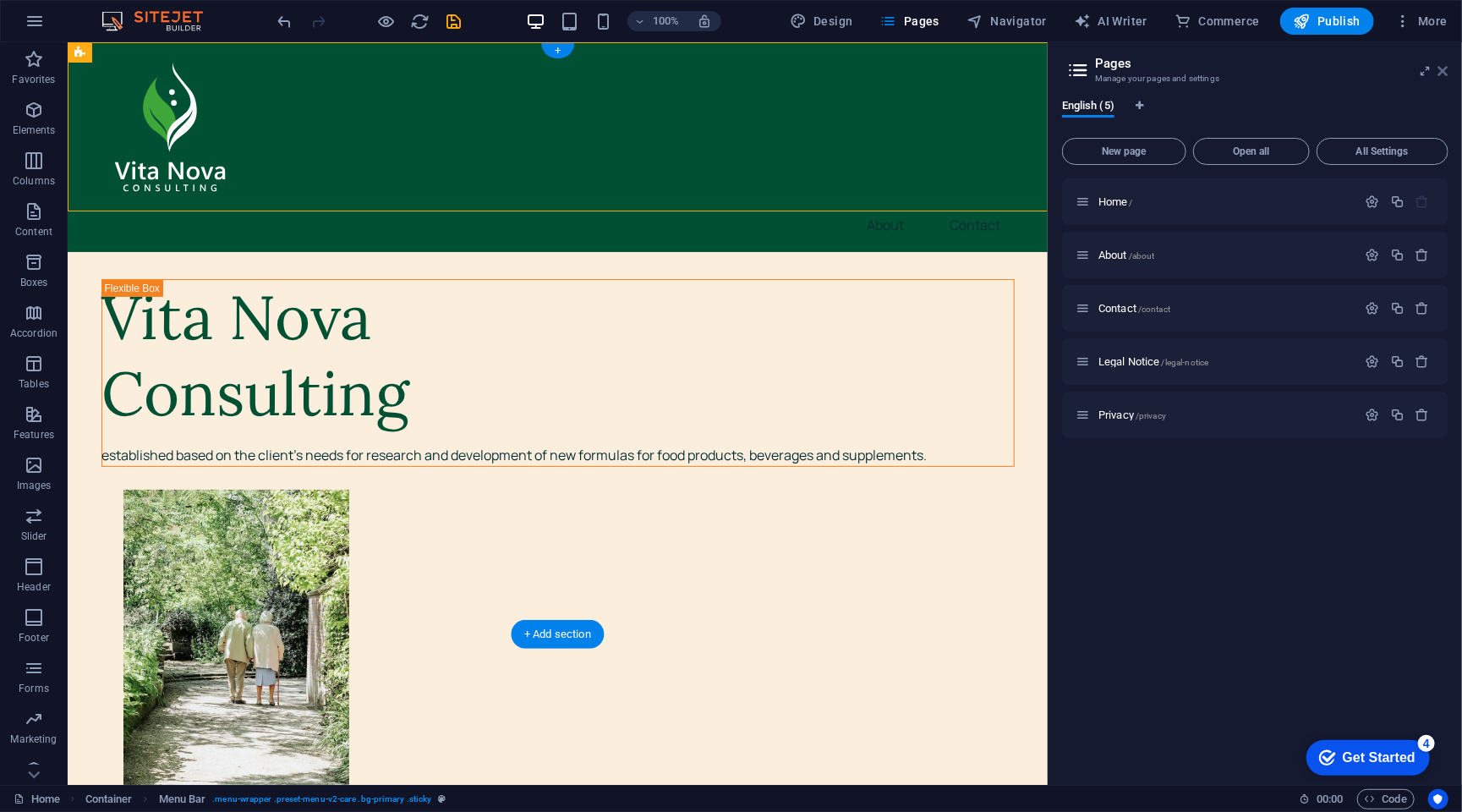
click at [1441, 65] on icon at bounding box center [1444, 71] width 10 height 13
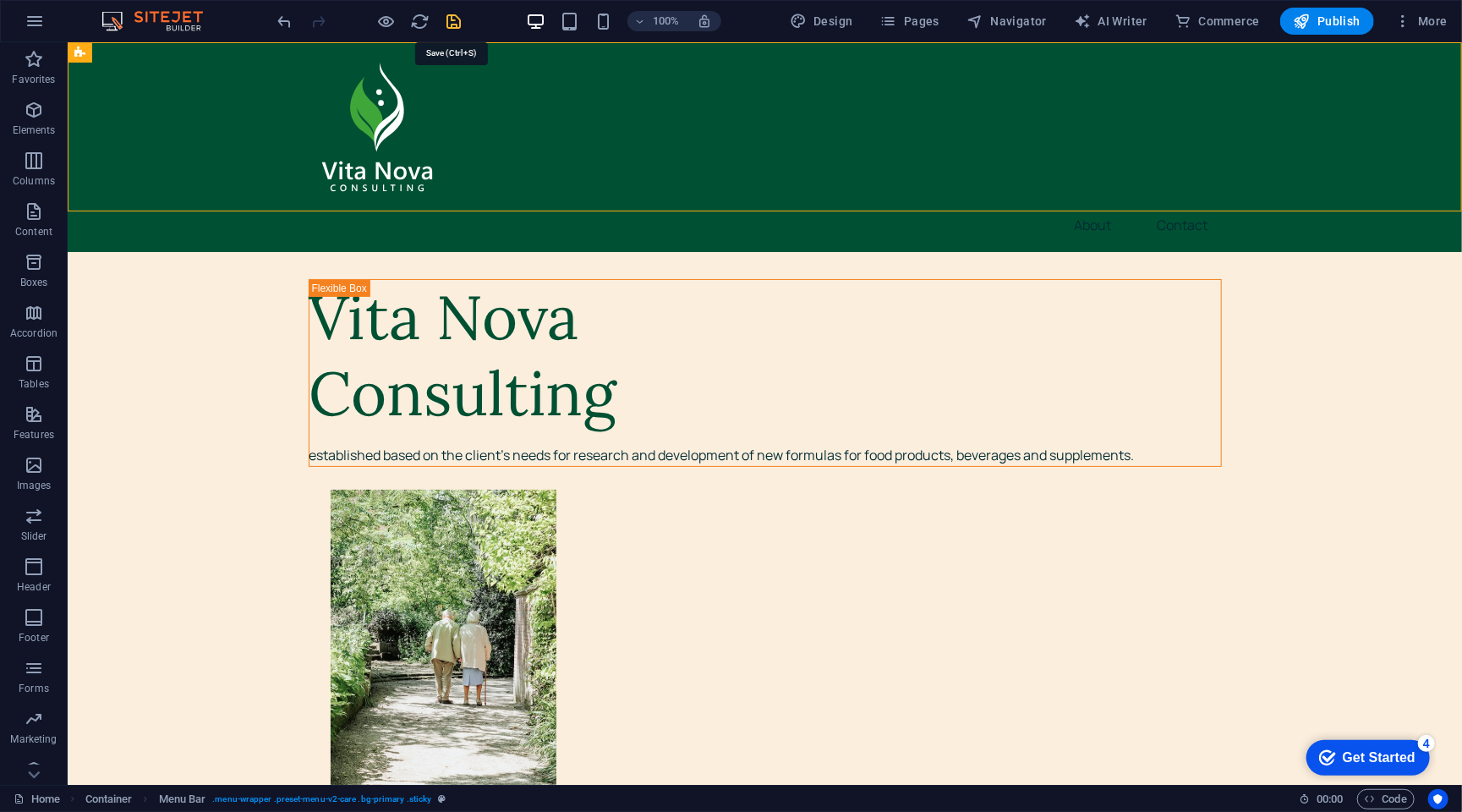
click at [452, 18] on icon "save" at bounding box center [455, 22] width 19 height 19
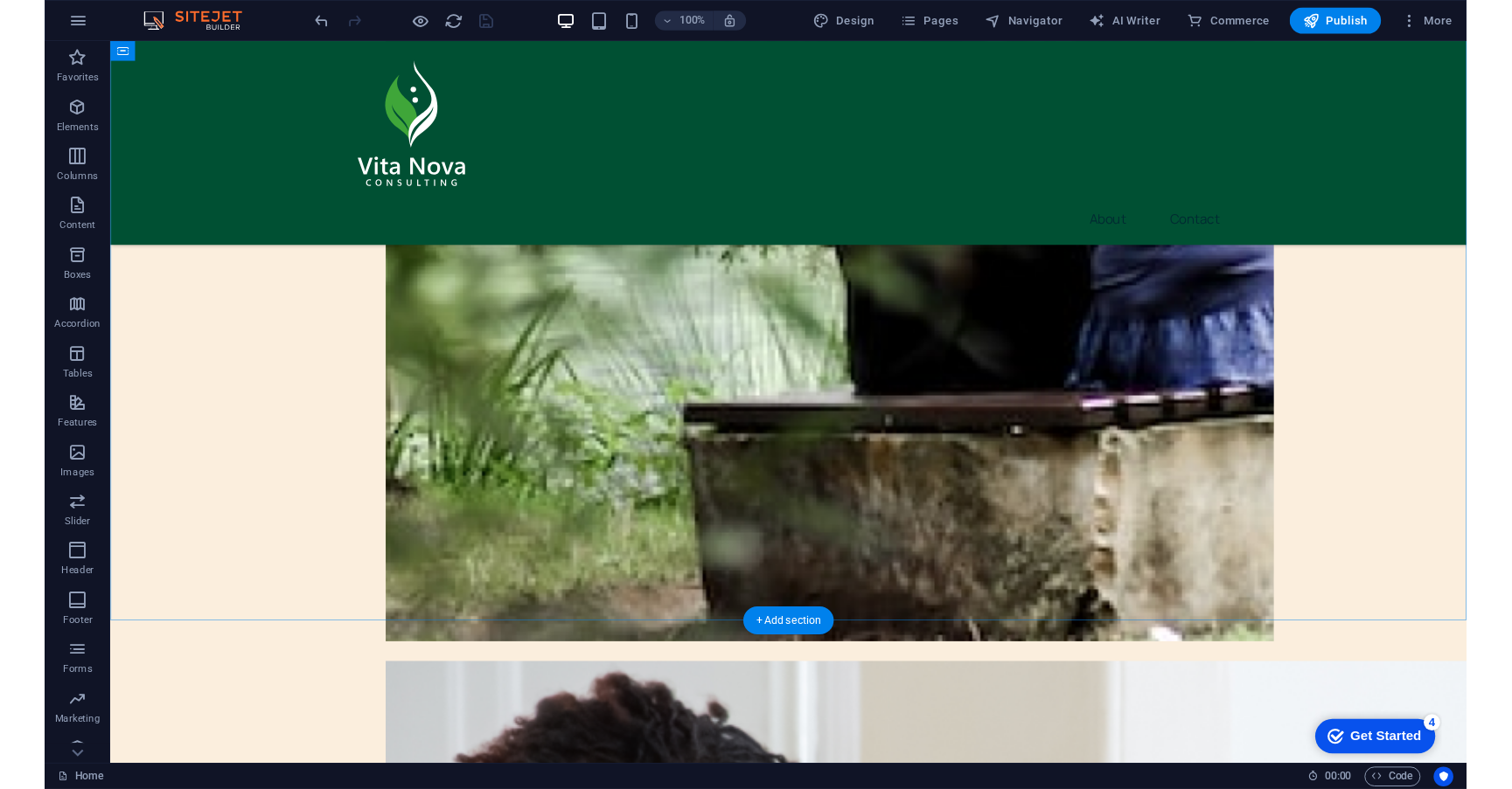
scroll to position [1289, 0]
